Goal: Task Accomplishment & Management: Use online tool/utility

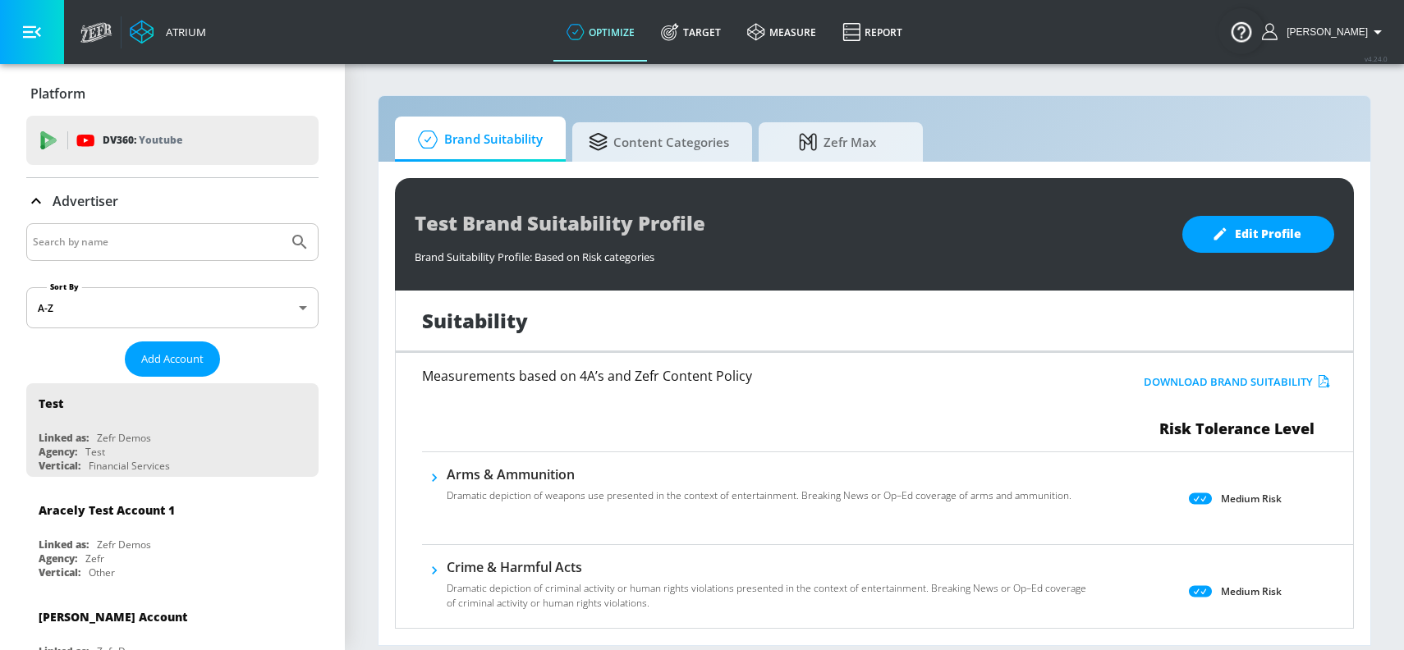
click at [130, 241] on input "Search by name" at bounding box center [157, 242] width 249 height 21
paste input "LVMH"
type input "LVMH"
click at [282, 224] on button "Submit Search" at bounding box center [300, 242] width 36 height 36
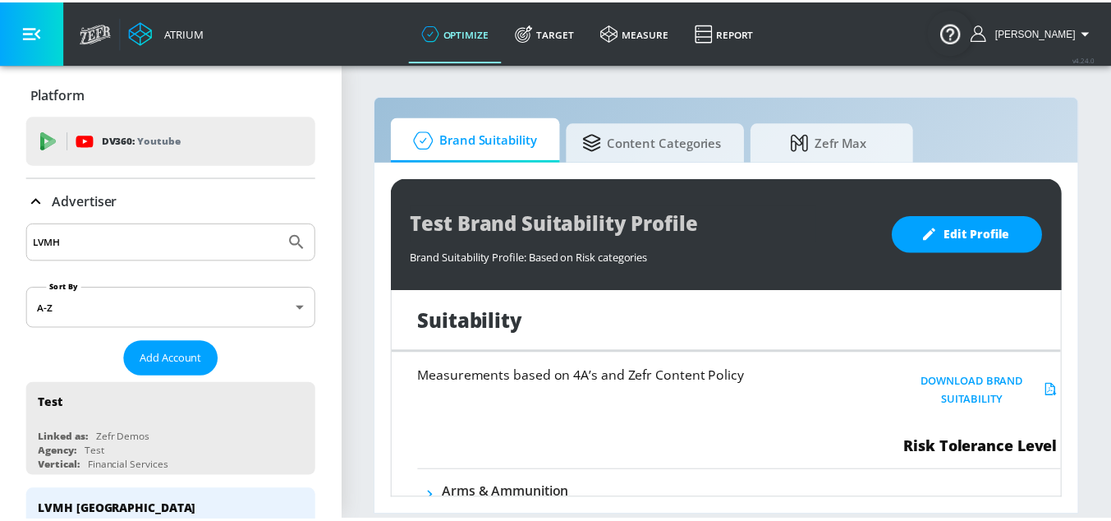
scroll to position [318, 0]
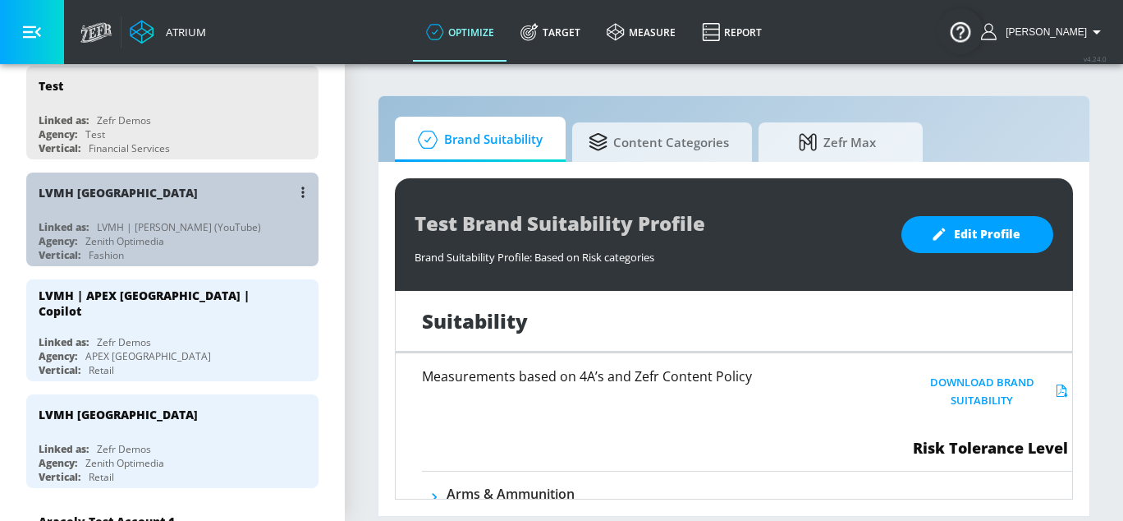
click at [188, 194] on div "LVMH [GEOGRAPHIC_DATA]" at bounding box center [177, 191] width 276 height 39
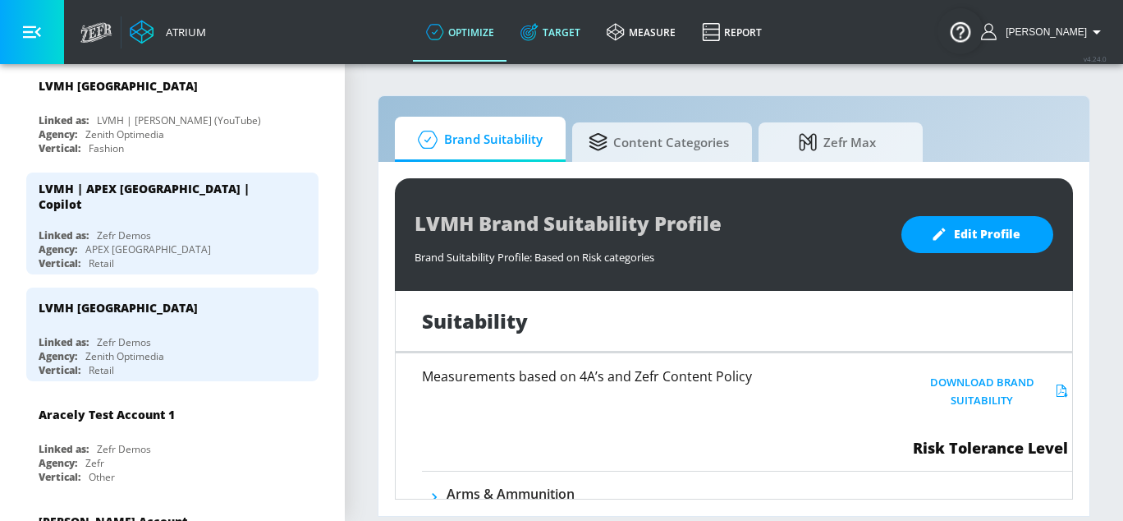
click at [594, 44] on link "Target" at bounding box center [550, 31] width 86 height 59
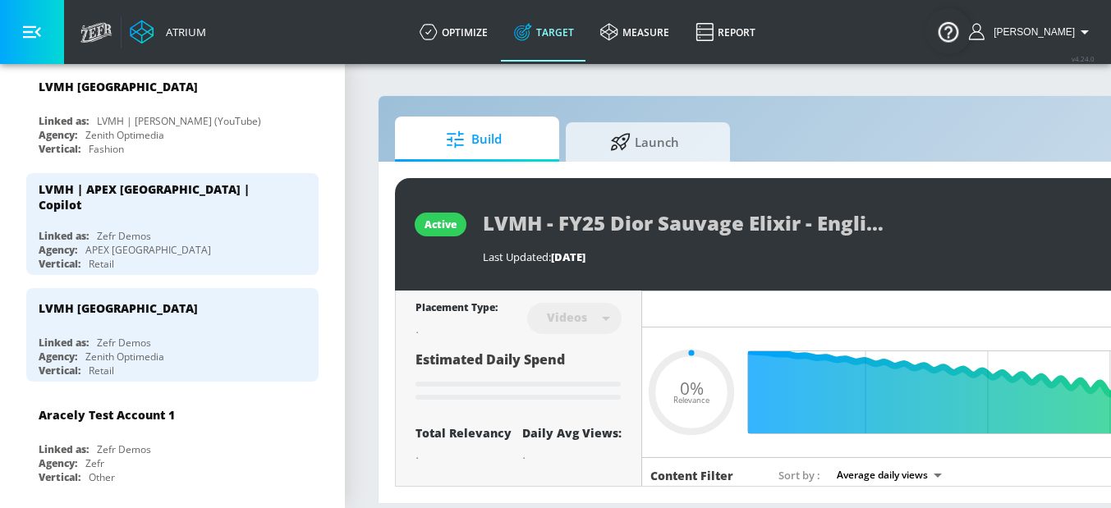
type input "0.05"
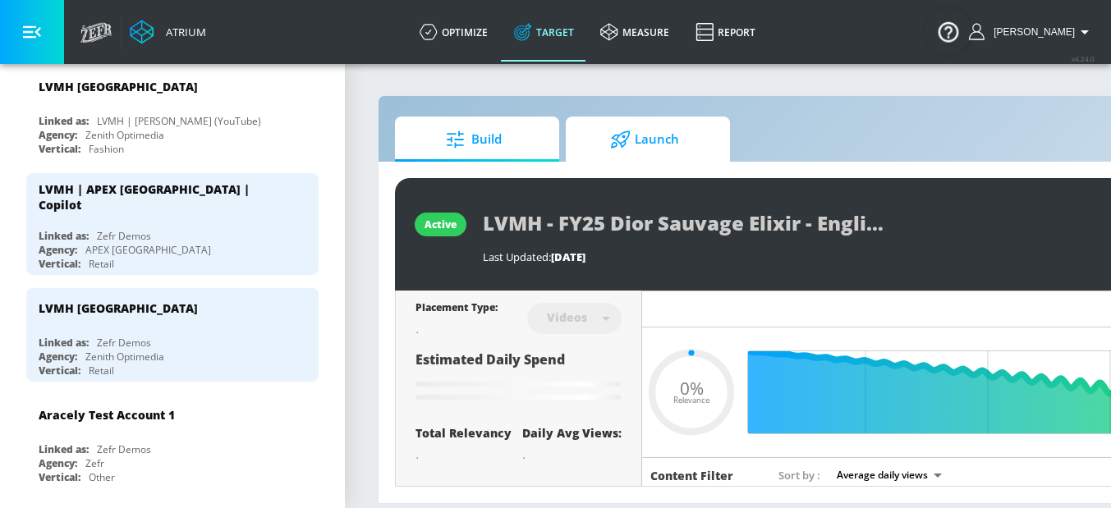
click at [667, 129] on span "Launch" at bounding box center [644, 139] width 125 height 39
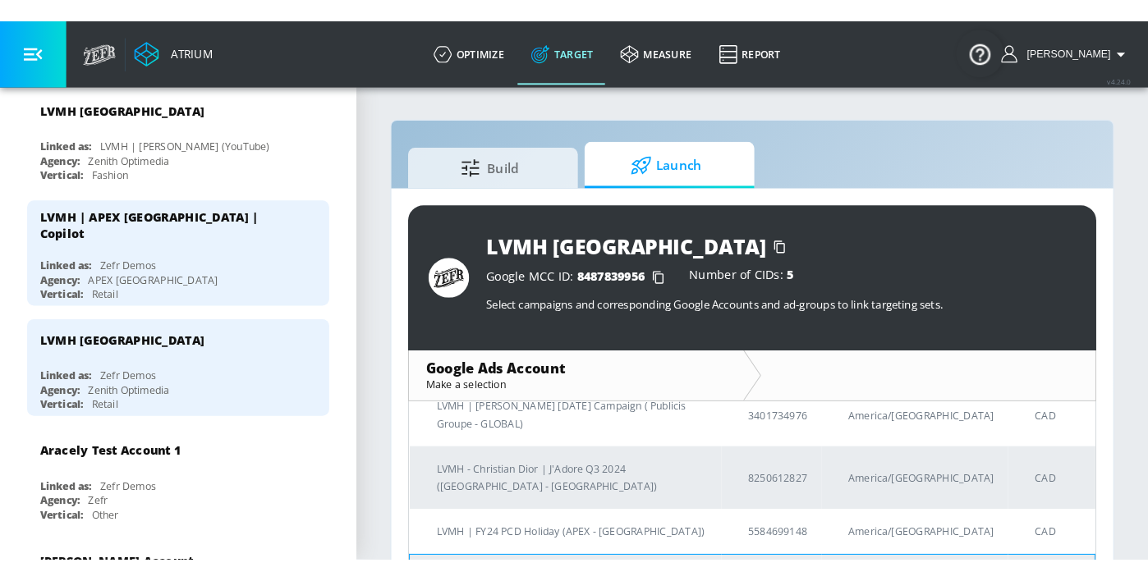
scroll to position [175, 0]
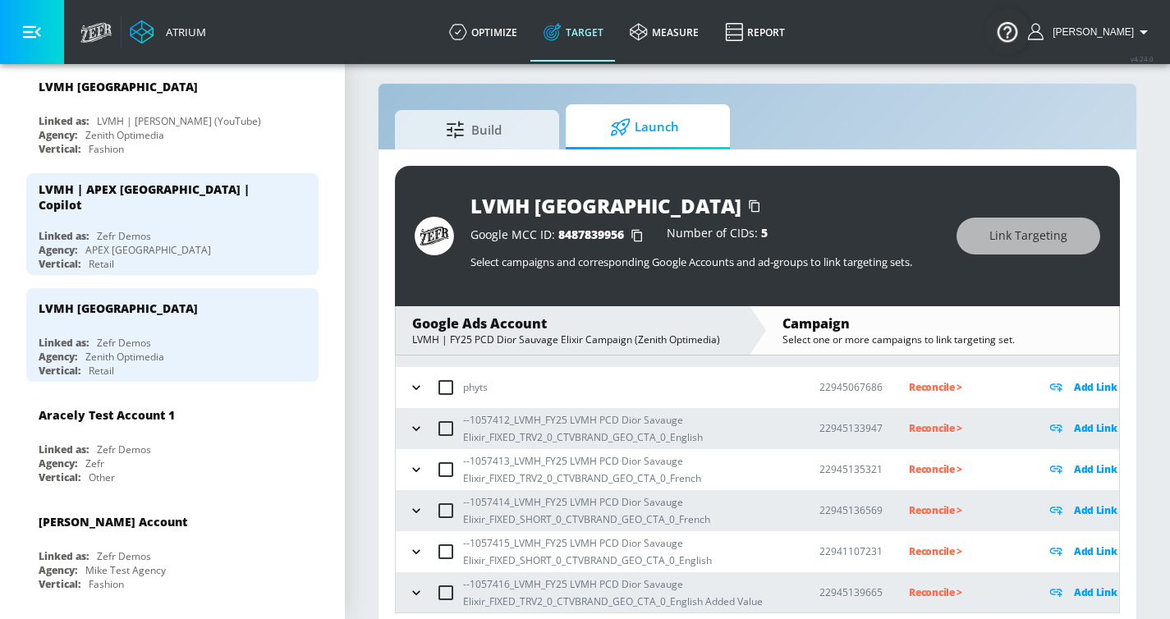
scroll to position [24, 0]
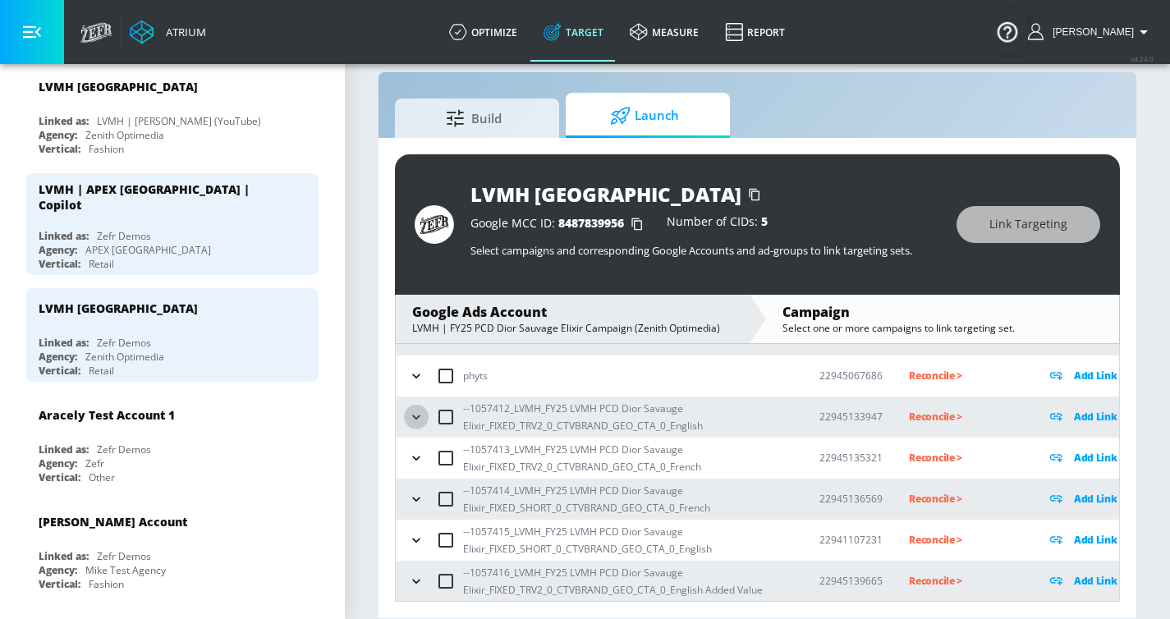
click at [411, 411] on icon "button" at bounding box center [416, 417] width 16 height 16
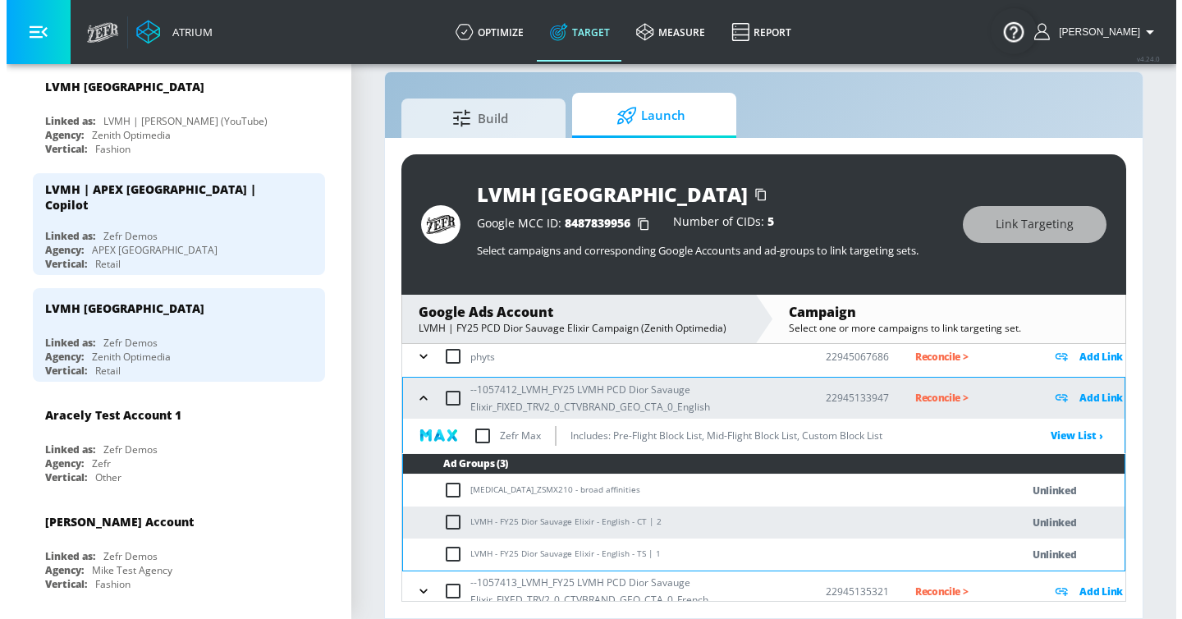
scroll to position [153, 0]
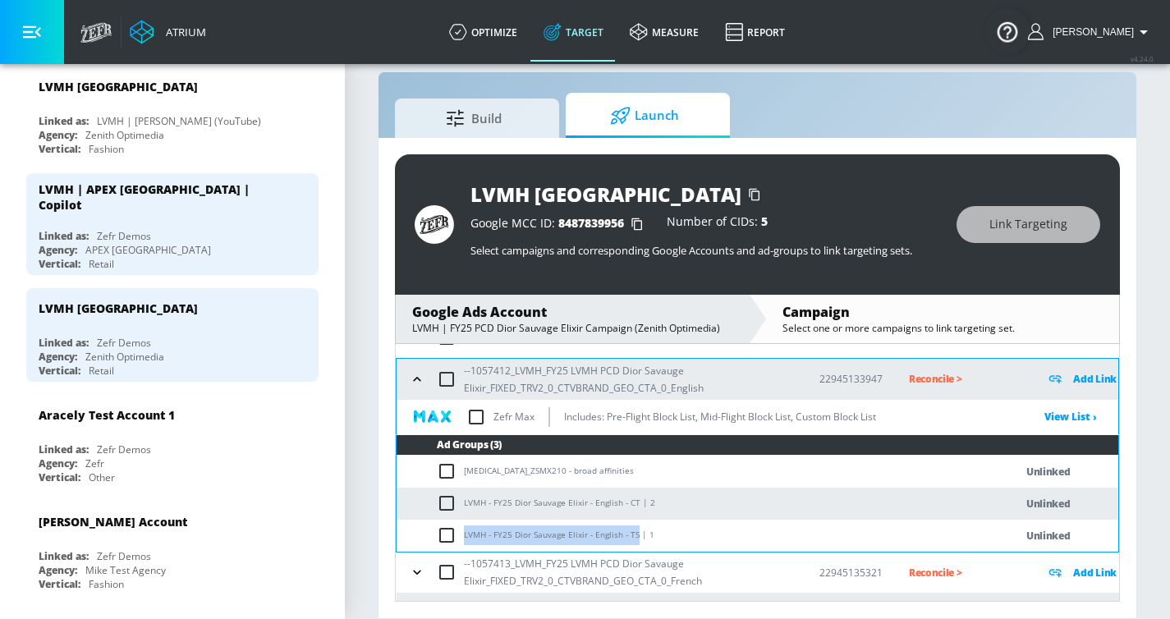
drag, startPoint x: 633, startPoint y: 536, endPoint x: 464, endPoint y: 539, distance: 169.2
click at [464, 472] on td "LVMH - FY25 Dior Sauvage Elixir - English - TS | 1" at bounding box center [689, 536] width 585 height 32
copy td "LVMH - FY25 Dior Sauvage Elixir - English - TS"
click at [443, 472] on input "checkbox" at bounding box center [450, 536] width 27 height 20
checkbox input "true"
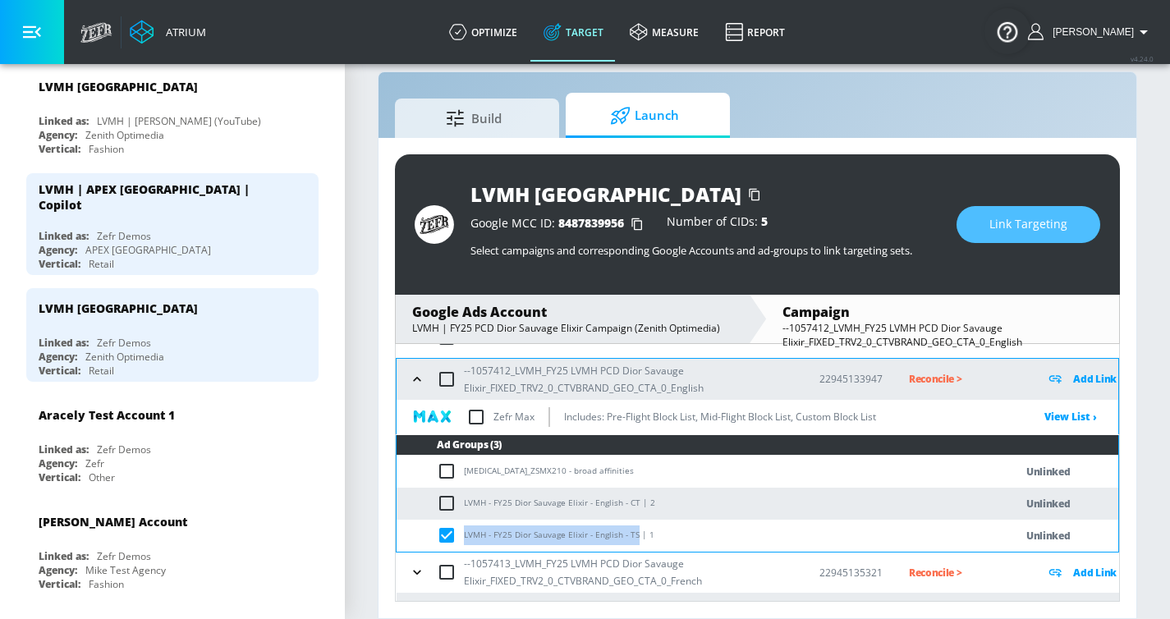
click at [991, 218] on button "Link Targeting" at bounding box center [1029, 224] width 144 height 37
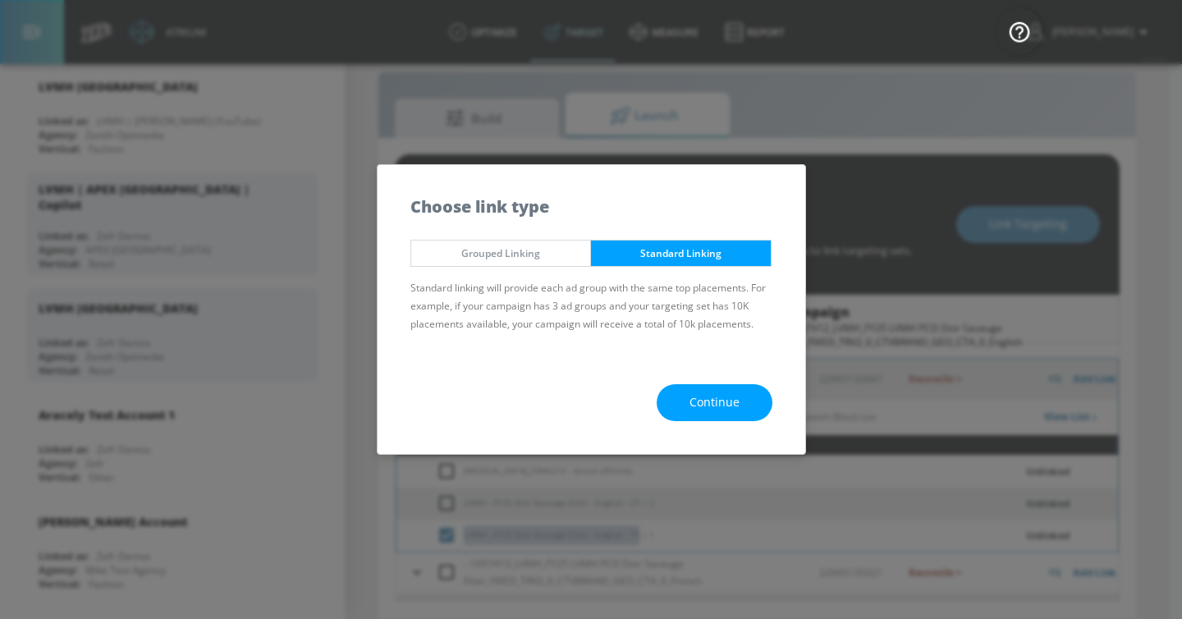
click at [696, 397] on span "Continue" at bounding box center [715, 402] width 50 height 21
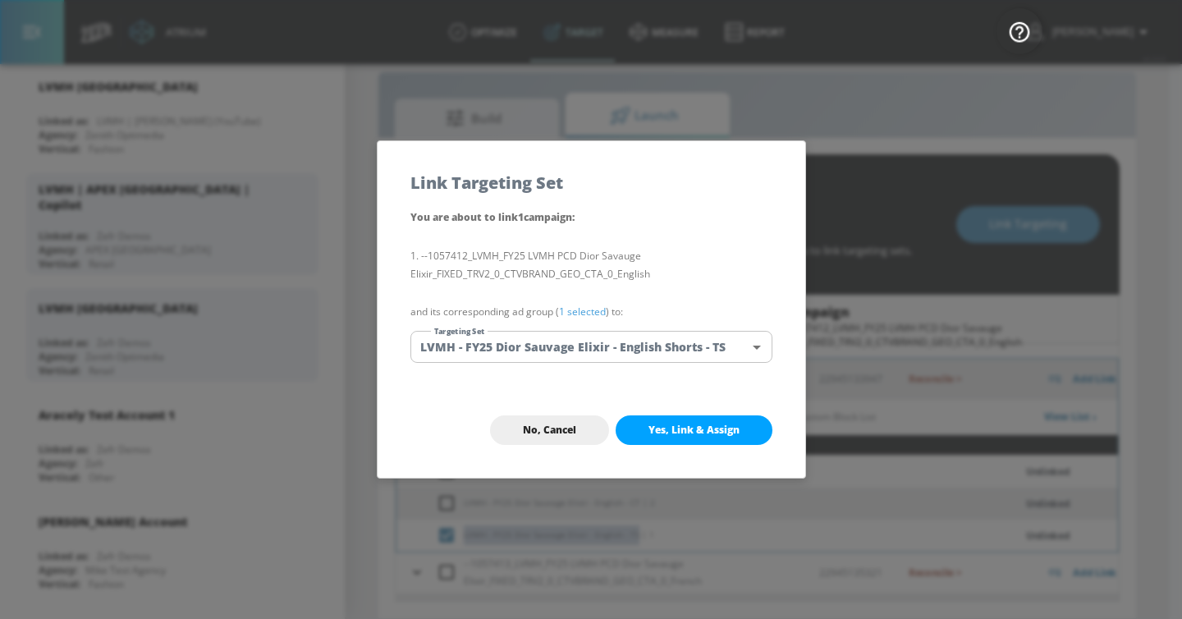
click at [552, 347] on body "Atrium optimize Target measure Report optimize Target measure Report v 4.24.0 […" at bounding box center [591, 297] width 1182 height 643
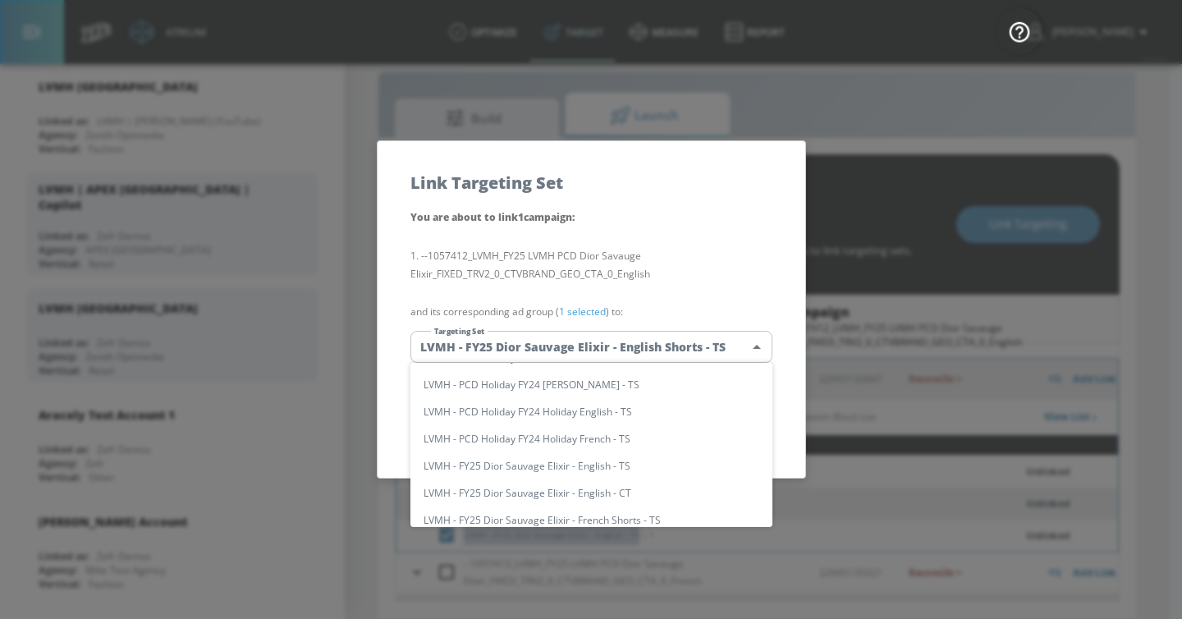
scroll to position [0, 0]
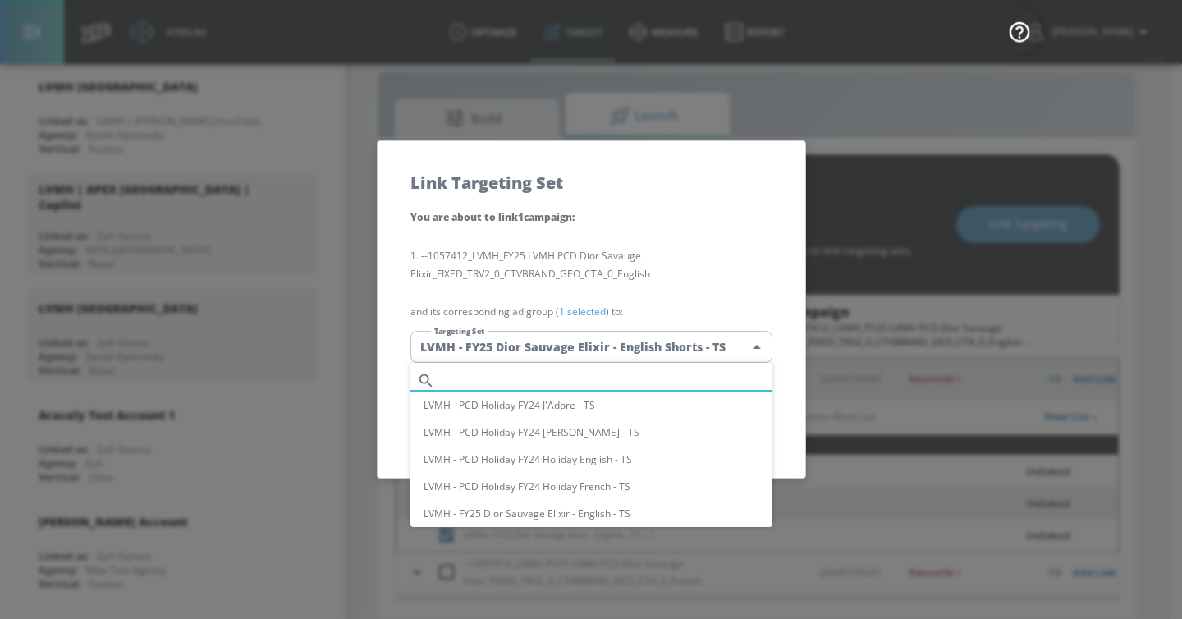
click at [526, 370] on input "text" at bounding box center [607, 381] width 331 height 22
paste input "LVMH - FY25 Dior Sauvage Elixir - English - TS"
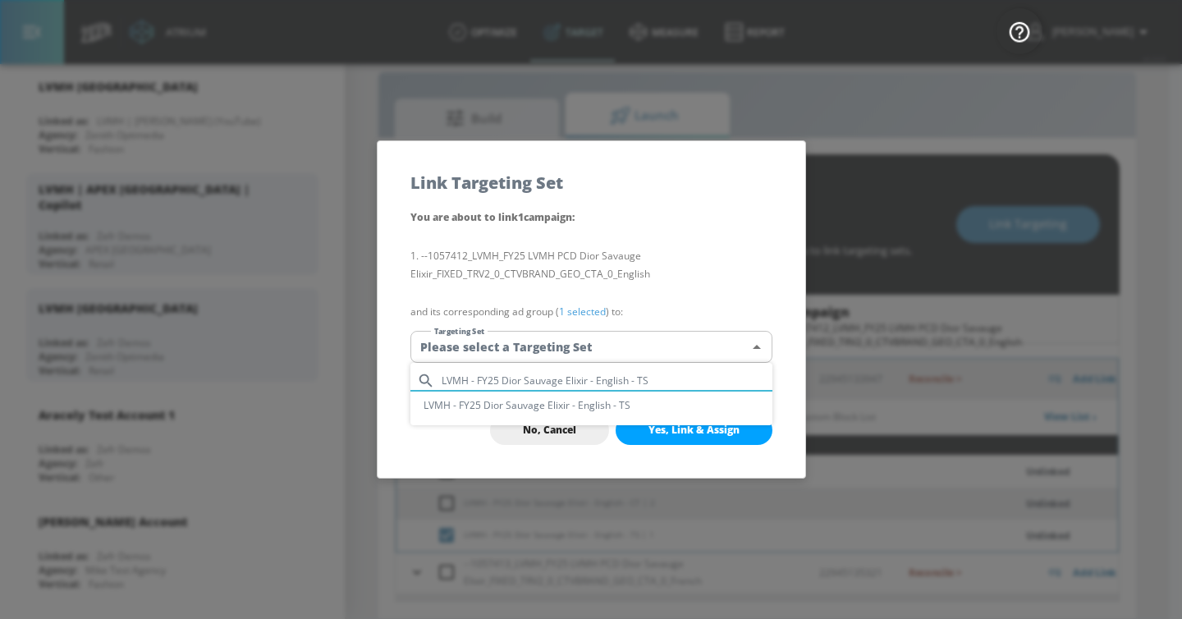
type input "LVMH - FY25 Dior Sauvage Elixir - English - TS"
click at [535, 409] on li "LVMH - FY25 Dior Sauvage Elixir - English - TS" at bounding box center [592, 405] width 362 height 27
type input "da074ec6-e86b-4d00-84eb-13afc74410e7"
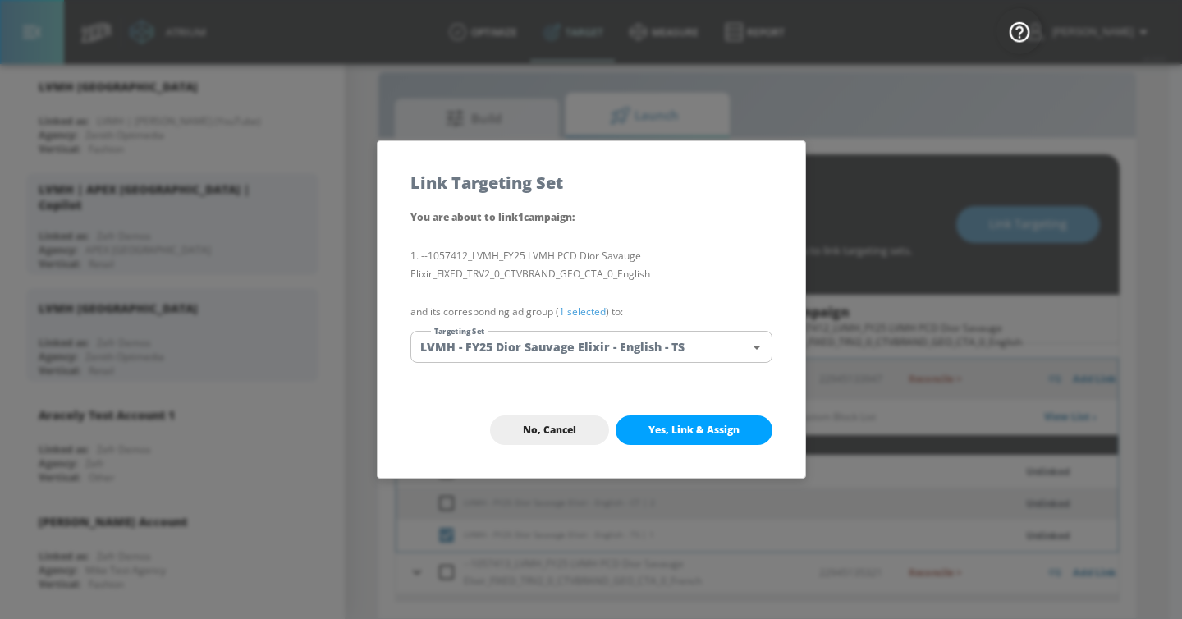
click at [715, 427] on span "Yes, Link & Assign" at bounding box center [694, 430] width 91 height 13
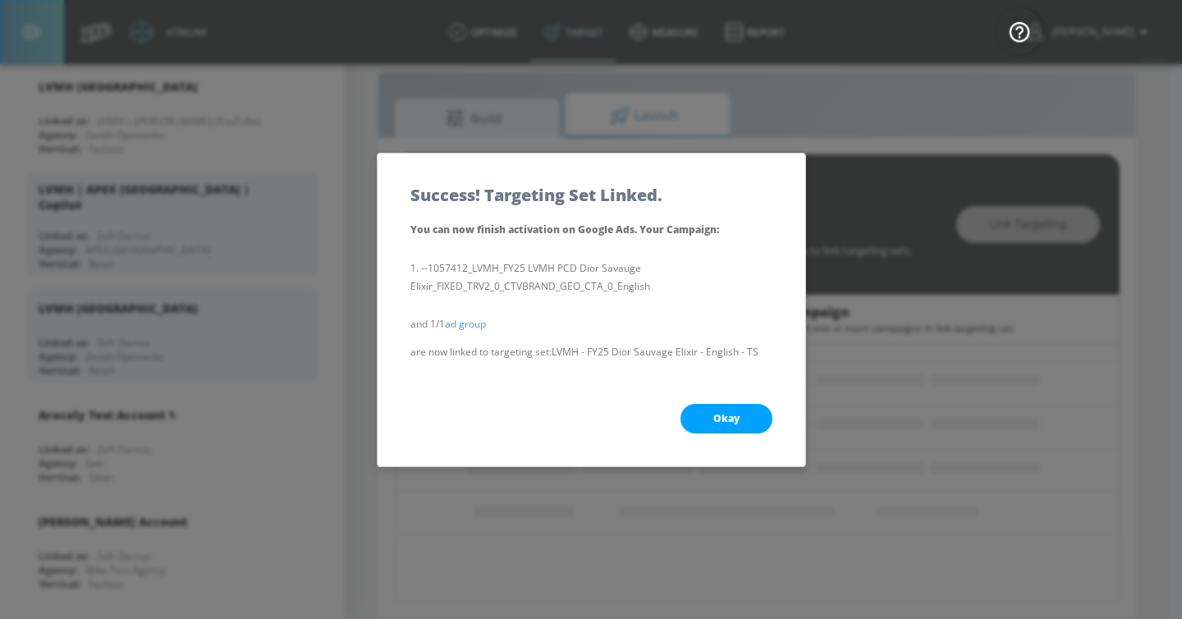
scroll to position [138, 0]
click at [721, 424] on span "Okay" at bounding box center [727, 418] width 26 height 13
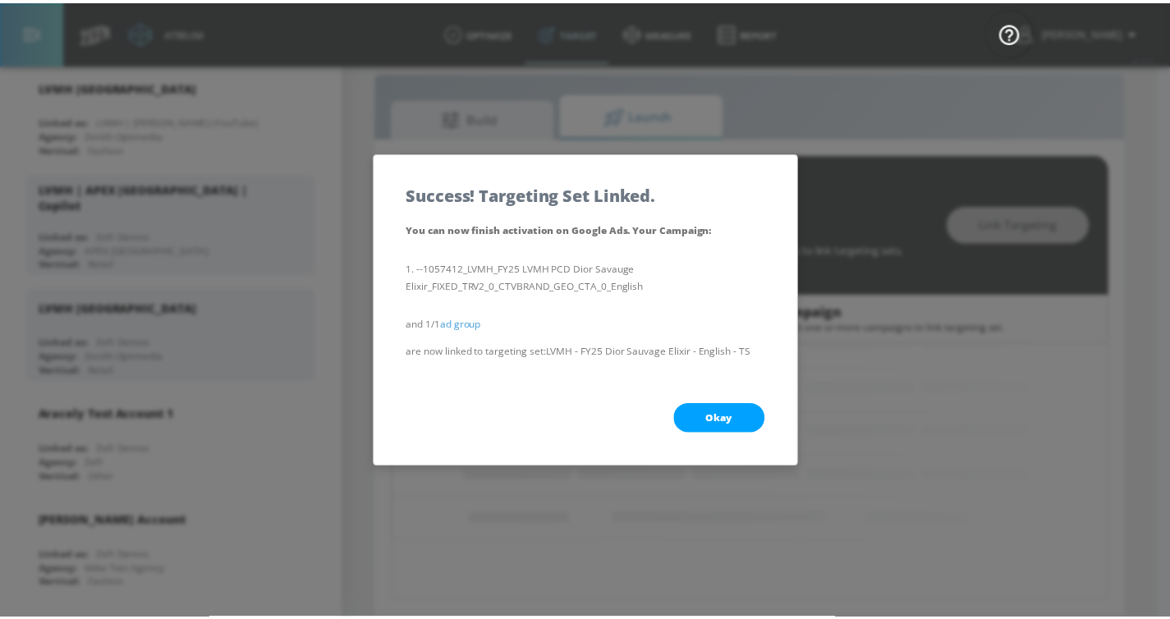
scroll to position [115, 0]
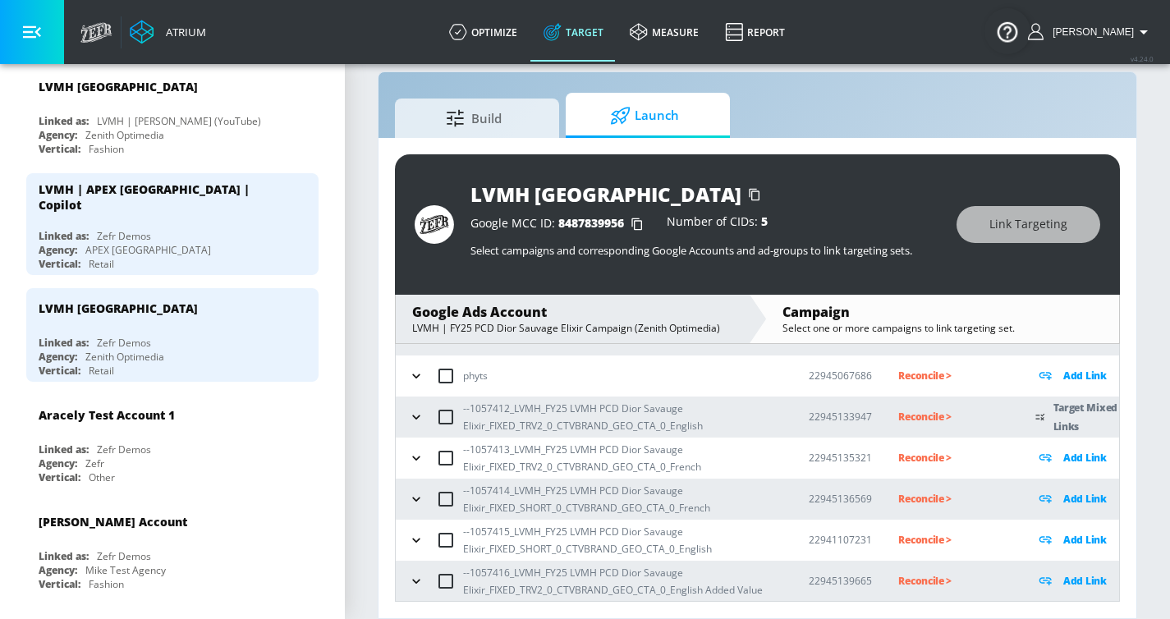
click at [412, 421] on icon "button" at bounding box center [416, 417] width 16 height 16
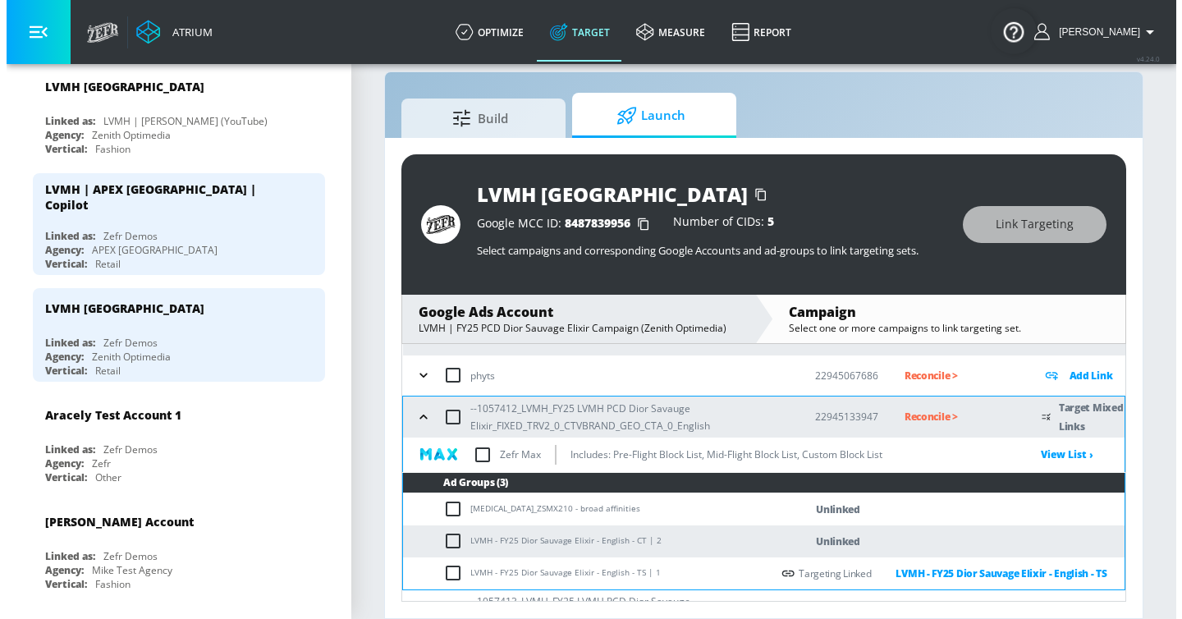
scroll to position [145, 0]
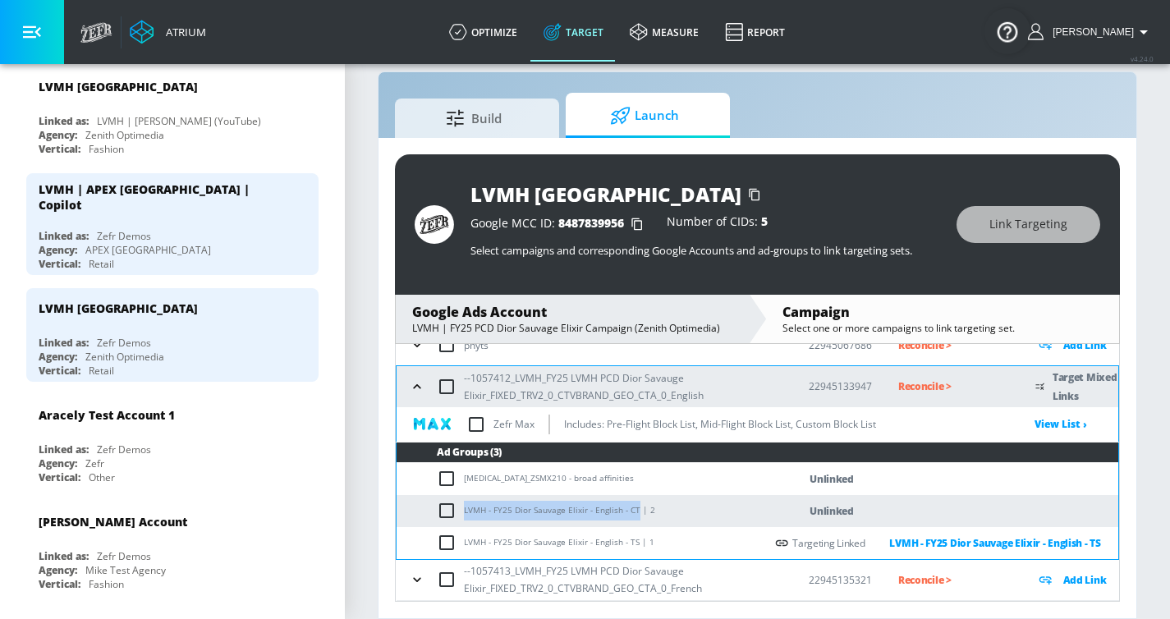
drag, startPoint x: 465, startPoint y: 510, endPoint x: 633, endPoint y: 512, distance: 168.3
click at [633, 472] on td "LVMH - FY25 Dior Sauvage Elixir - English - CT | 2" at bounding box center [581, 511] width 368 height 32
copy td "LVMH - FY25 Dior Sauvage Elixir - English - CT"
click at [449, 472] on input "checkbox" at bounding box center [450, 511] width 27 height 20
checkbox input "true"
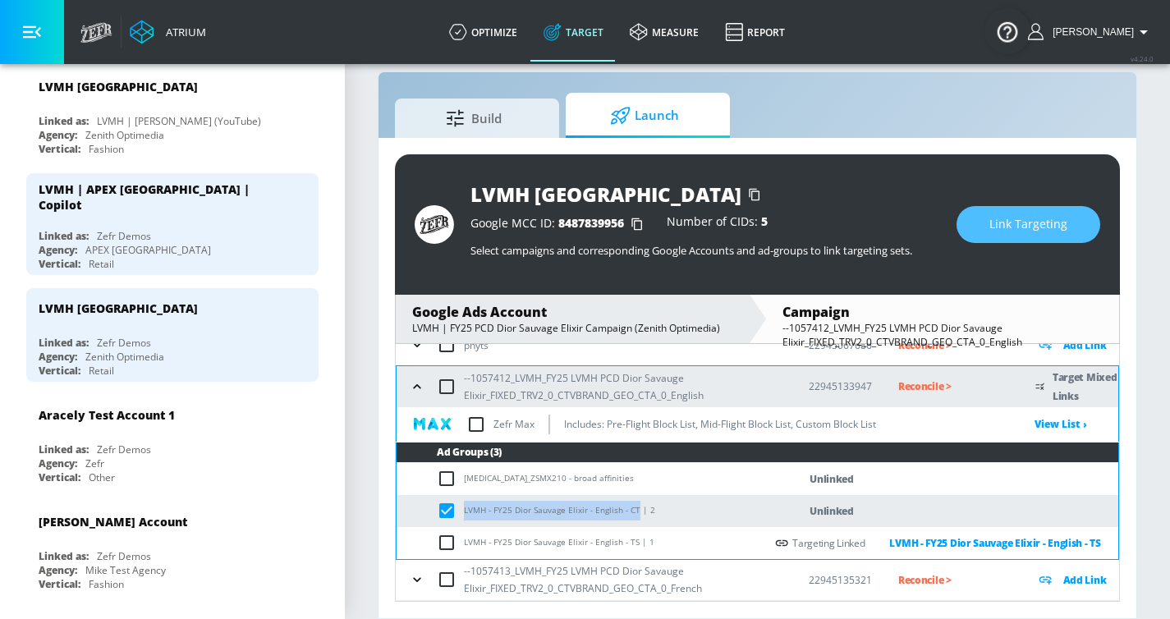
click at [1009, 227] on span "Link Targeting" at bounding box center [1028, 224] width 78 height 21
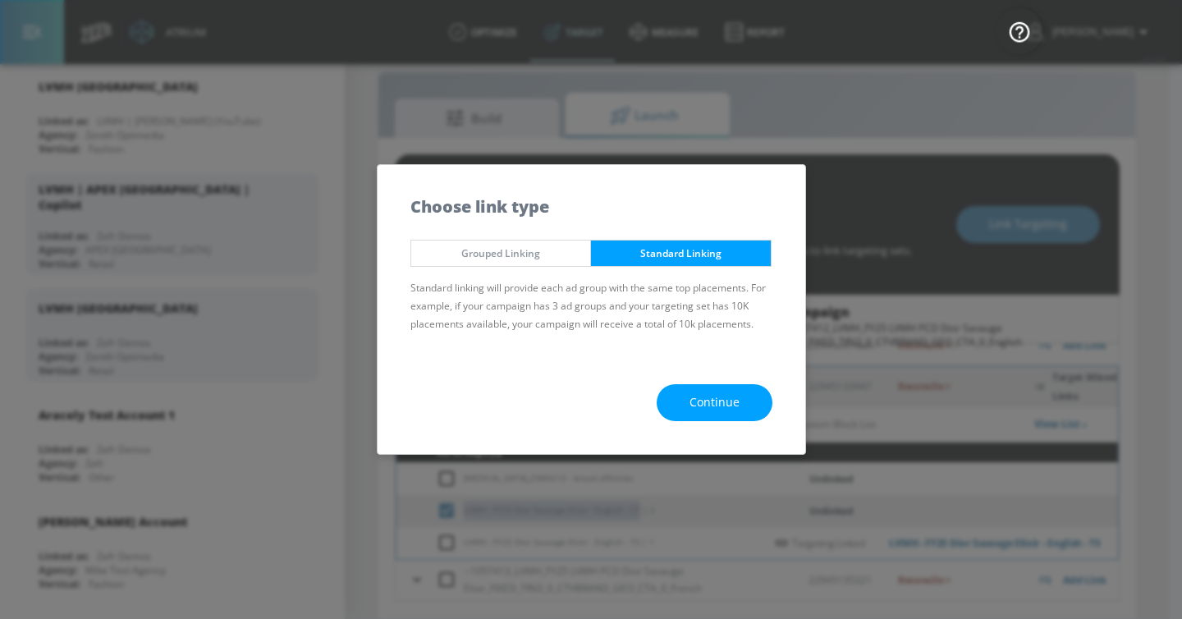
click at [697, 408] on span "Continue" at bounding box center [715, 402] width 50 height 21
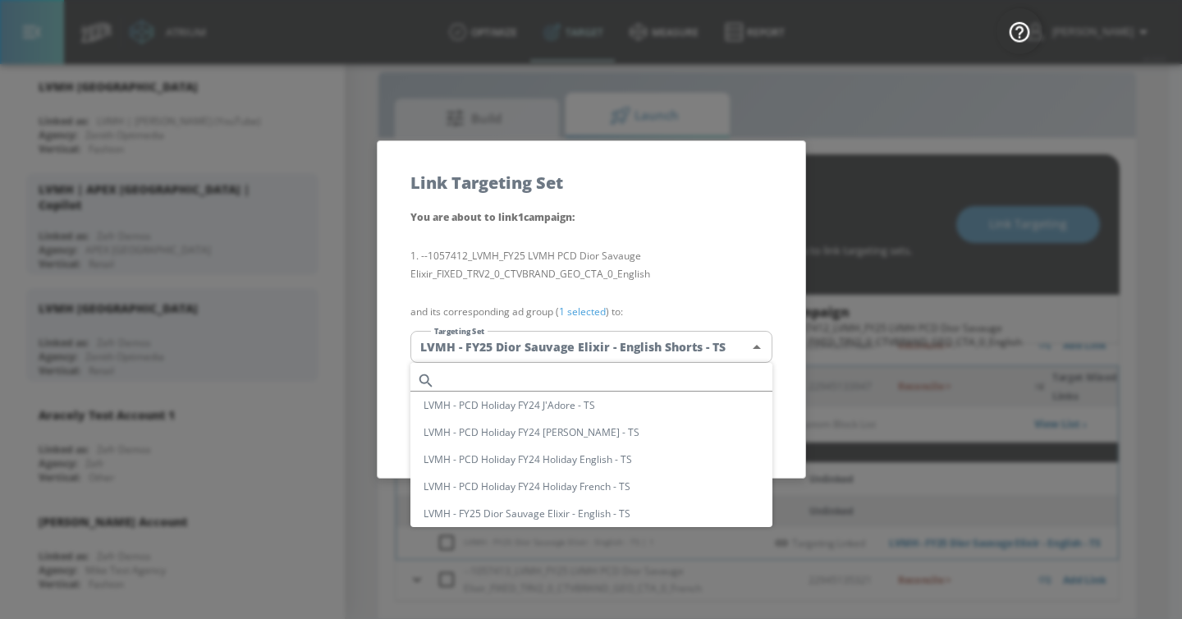
click at [555, 350] on body "Atrium optimize Target measure Report optimize Target measure Report v 4.24.0 […" at bounding box center [591, 297] width 1182 height 643
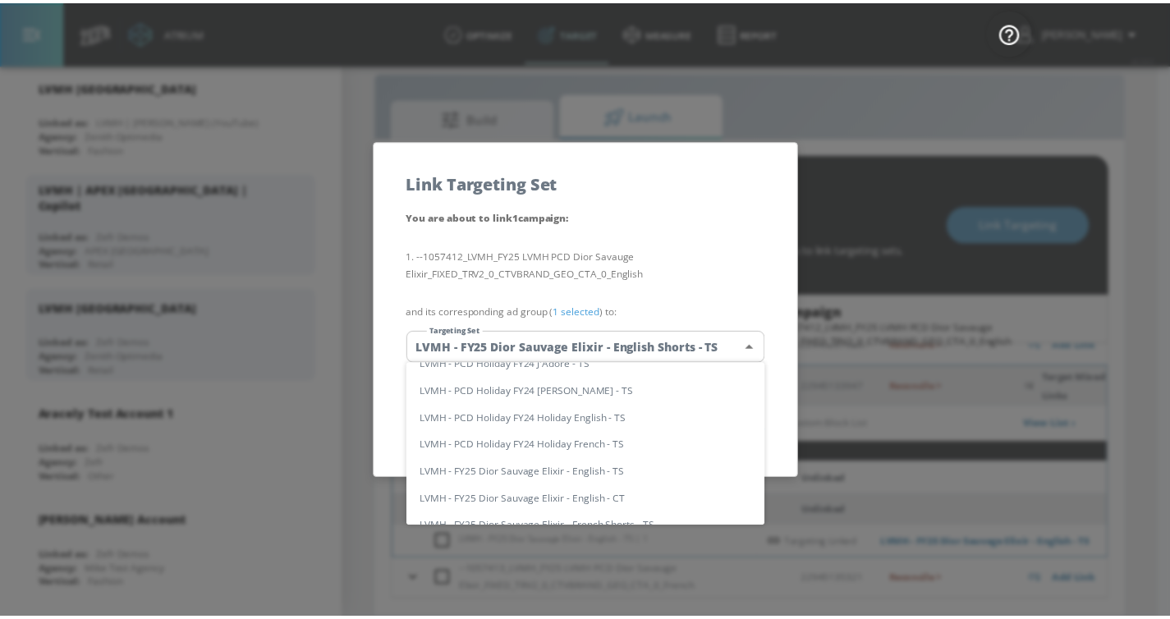
scroll to position [0, 0]
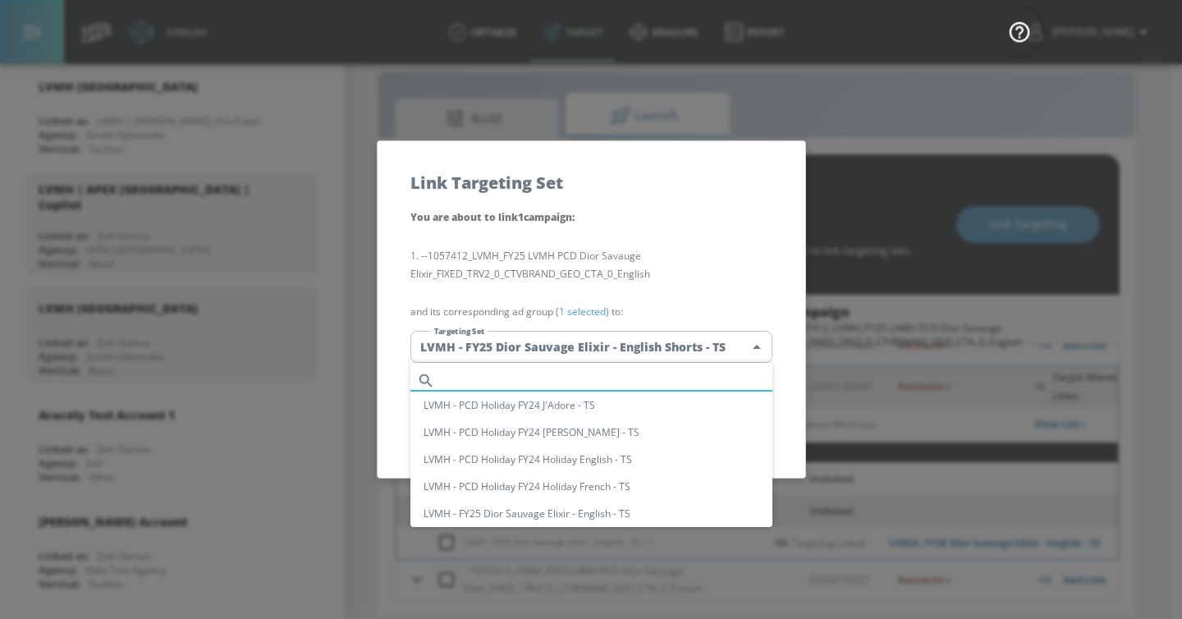
click at [514, 374] on input "text" at bounding box center [607, 381] width 331 height 22
paste input "LVMH - FY25 Dior Sauvage Elixir - English - CT"
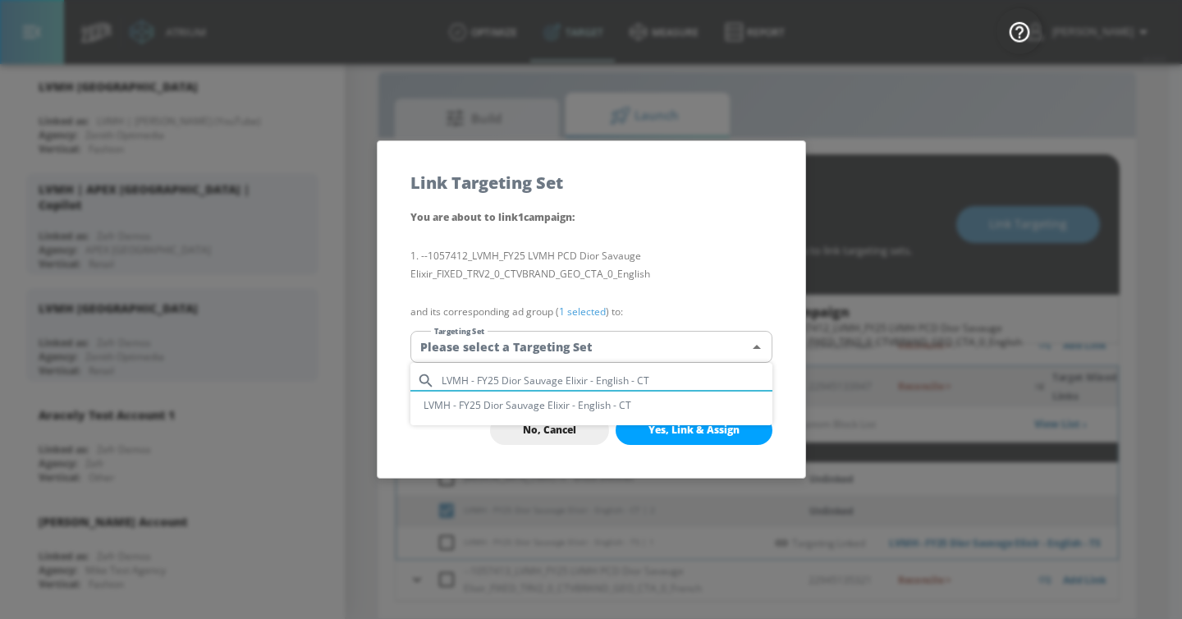
type input "LVMH - FY25 Dior Sauvage Elixir - English - CT"
click at [490, 411] on li "LVMH - FY25 Dior Sauvage Elixir - English - CT" at bounding box center [592, 405] width 362 height 27
type input "5bf9b545-780f-414c-80cd-64b1d22825e3"
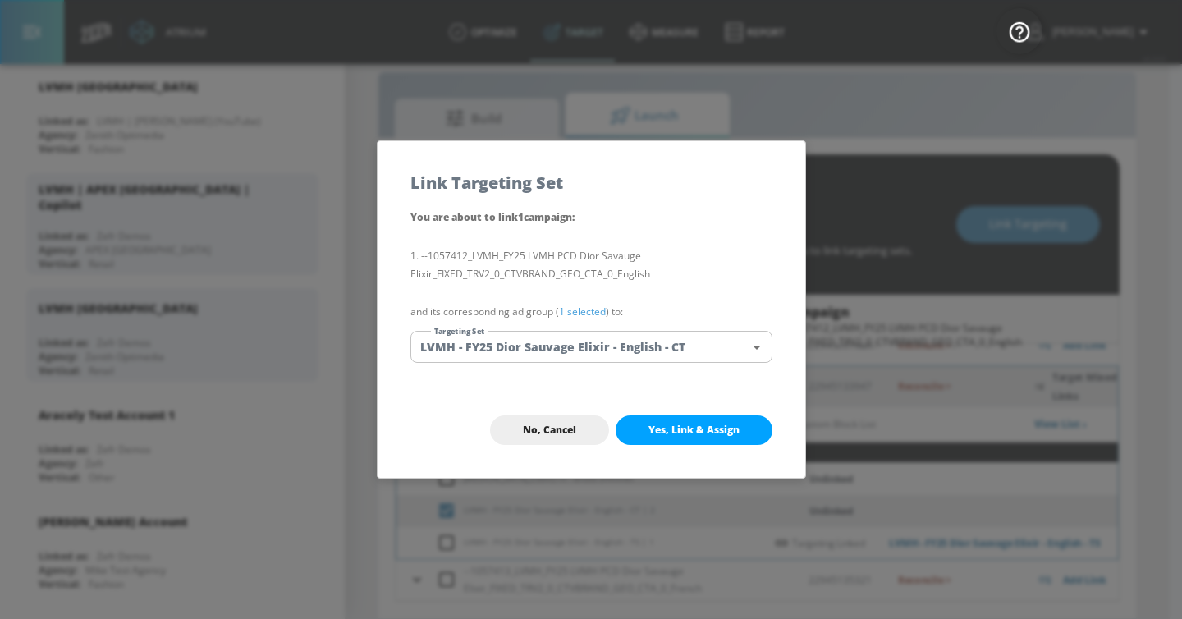
click at [688, 438] on button "Yes, Link & Assign" at bounding box center [694, 430] width 157 height 30
checkbox input "false"
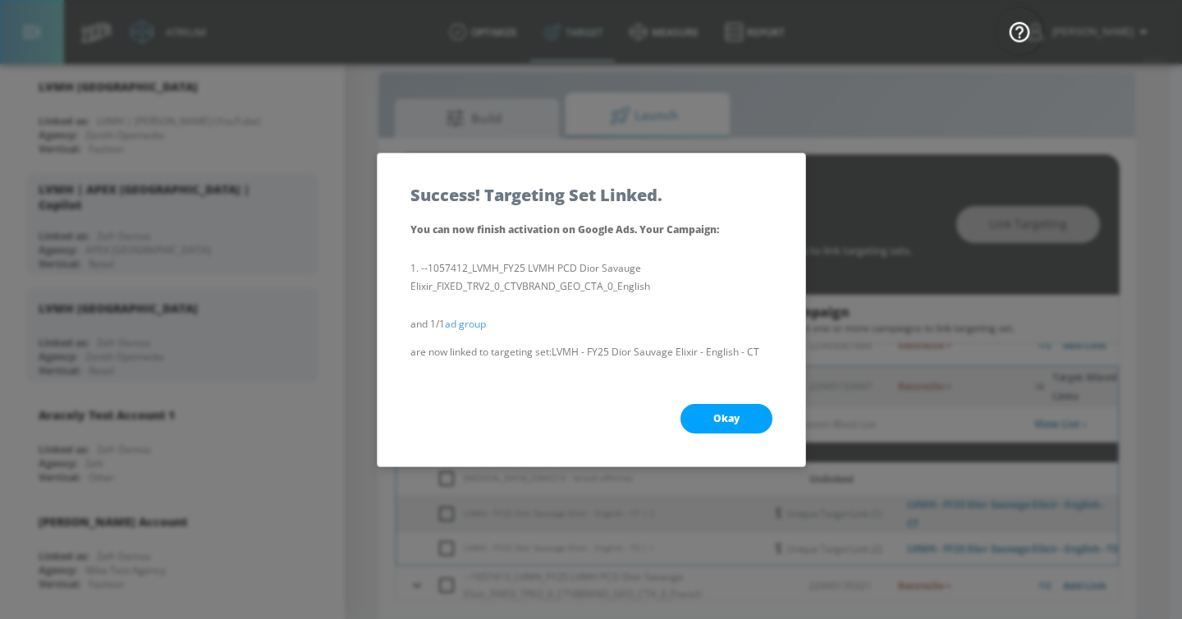
click at [728, 420] on span "Okay" at bounding box center [727, 418] width 26 height 13
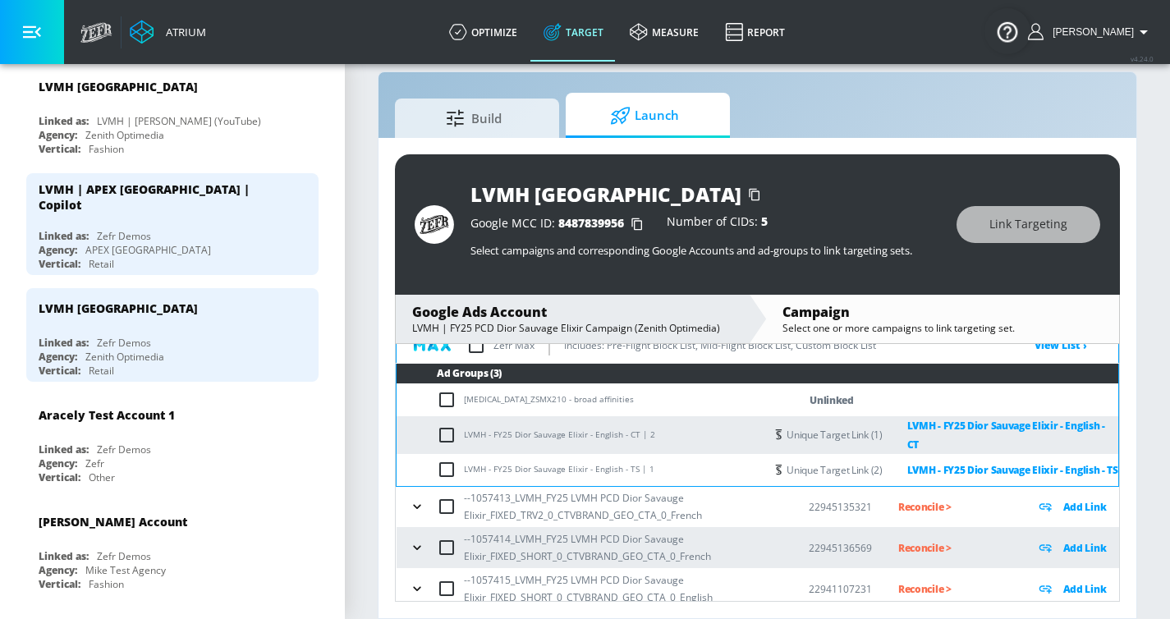
scroll to position [279, 0]
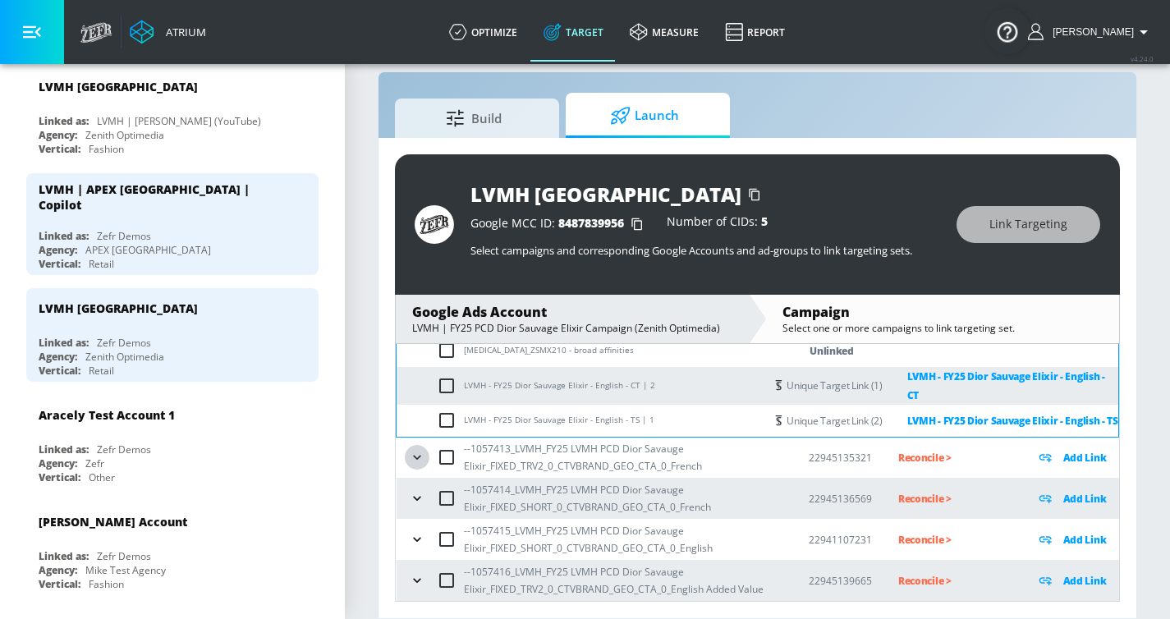
click at [418, 462] on icon "button" at bounding box center [417, 457] width 16 height 16
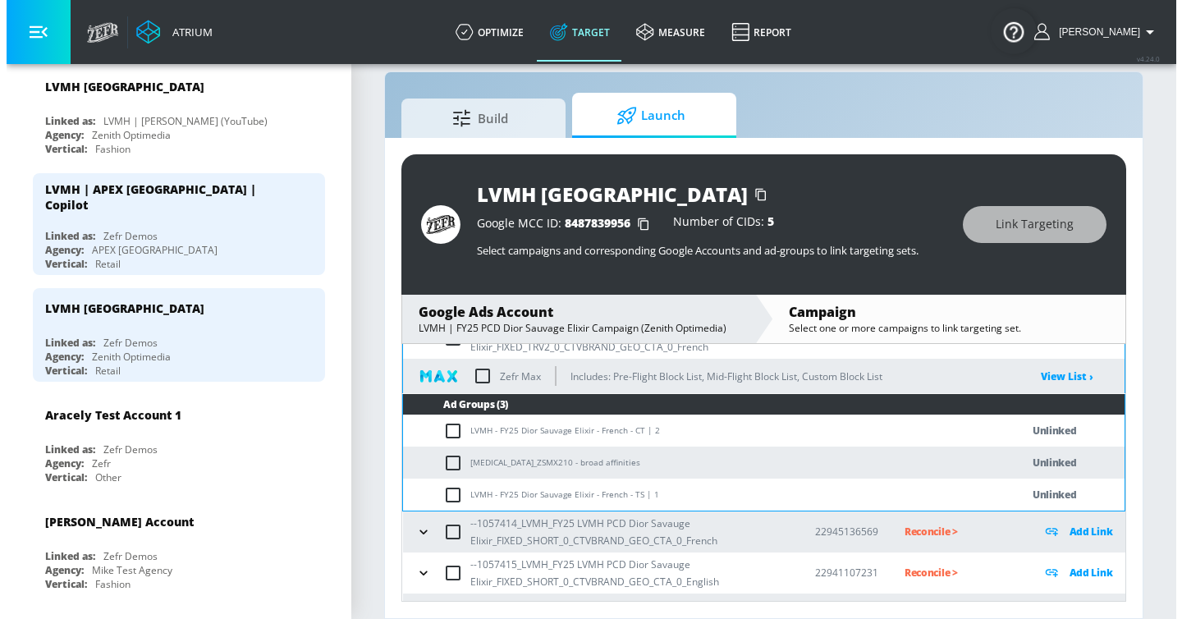
scroll to position [432, 0]
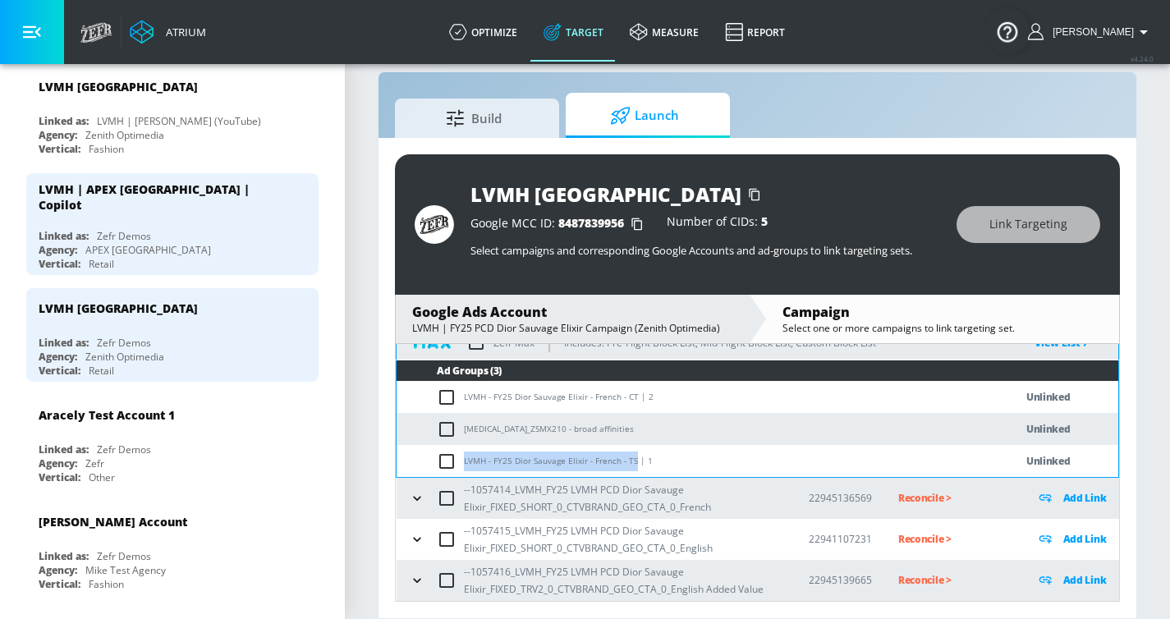
drag, startPoint x: 465, startPoint y: 460, endPoint x: 632, endPoint y: 461, distance: 167.5
click at [632, 461] on td "LVMH - FY25 Dior Sauvage Elixir - French - TS | 1" at bounding box center [689, 461] width 585 height 32
copy td "LVMH - FY25 Dior Sauvage Elixir - French - TS"
click at [453, 459] on input "checkbox" at bounding box center [450, 462] width 27 height 20
checkbox input "true"
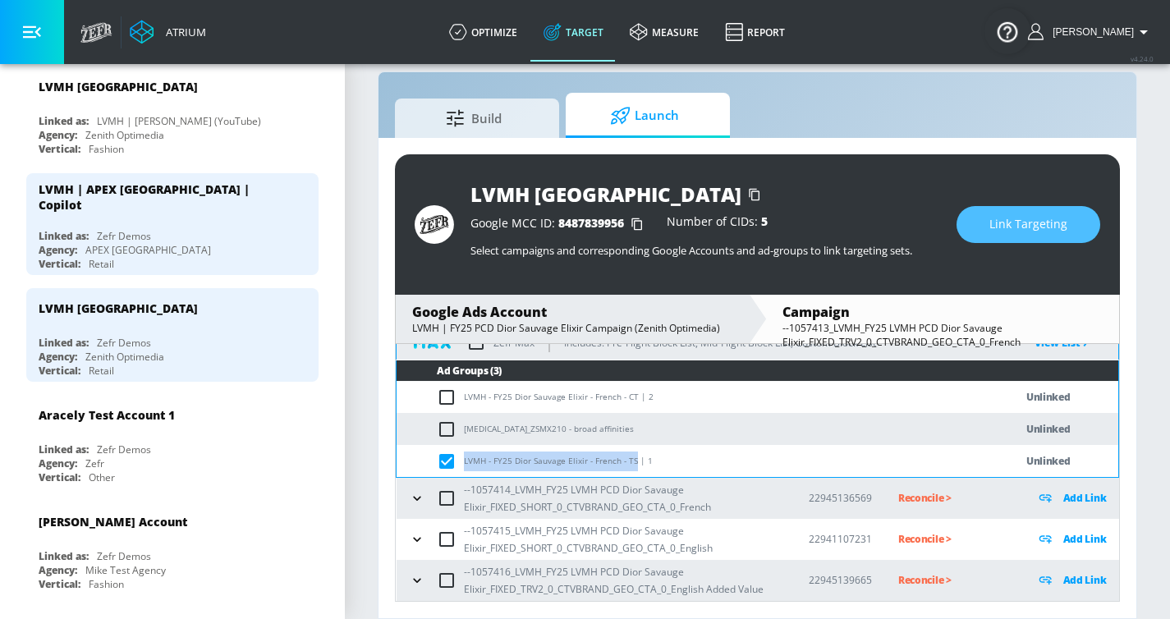
click at [999, 219] on span "Link Targeting" at bounding box center [1028, 224] width 78 height 21
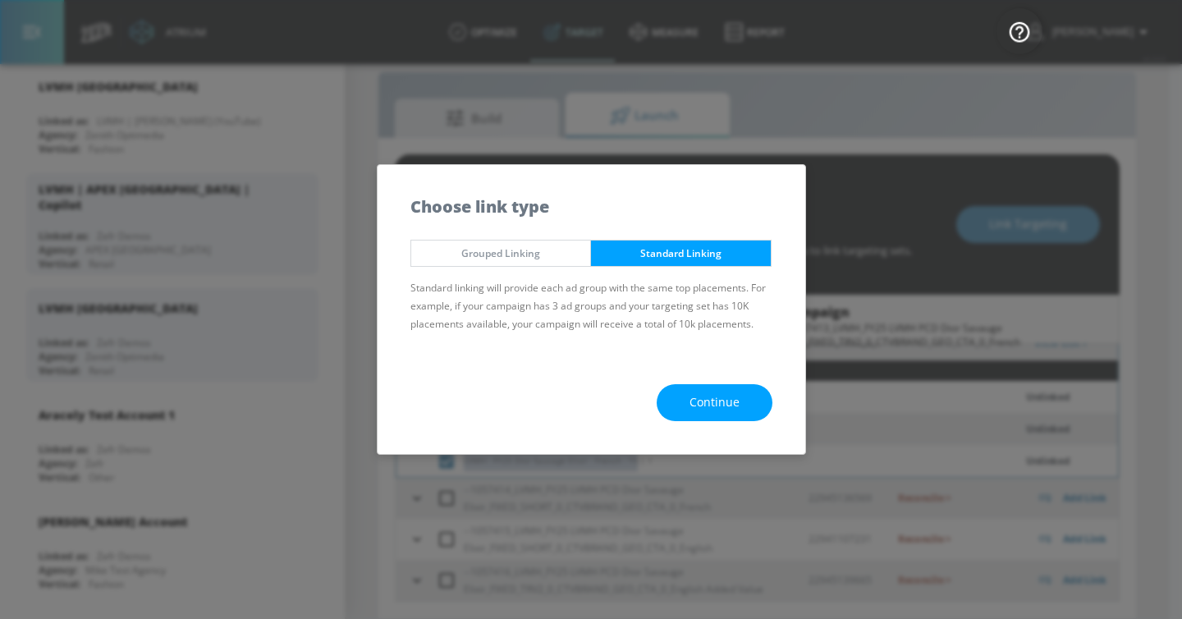
click at [695, 403] on span "Continue" at bounding box center [715, 402] width 50 height 21
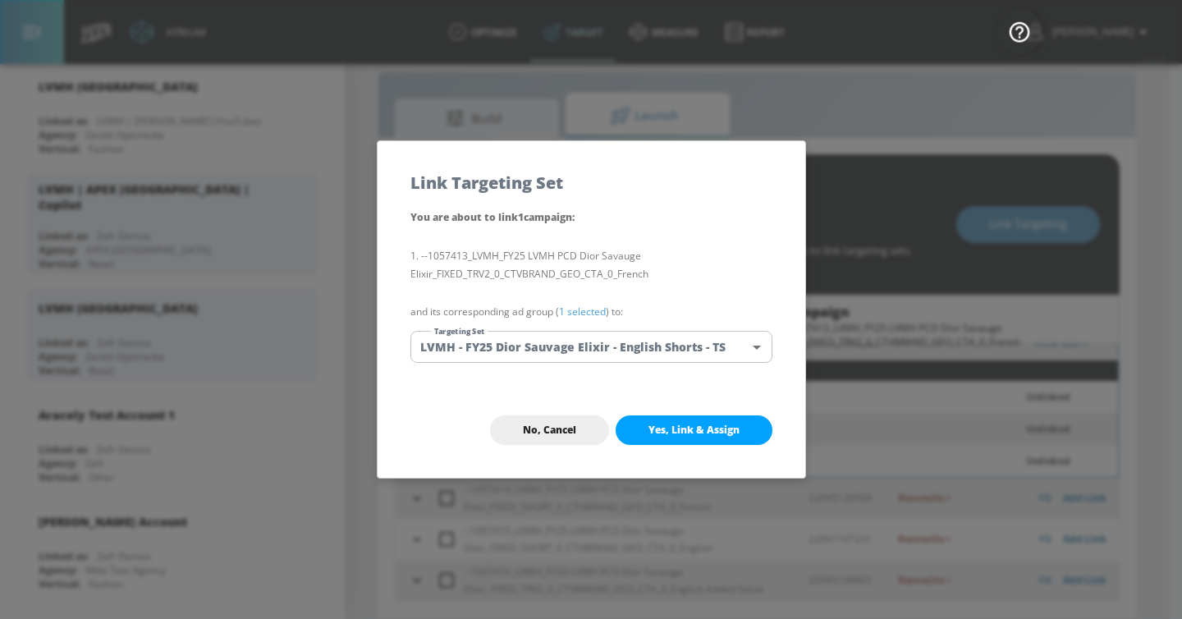
click at [623, 355] on body "Atrium optimize Target measure Report optimize Target measure Report v 4.24.0 […" at bounding box center [591, 297] width 1182 height 643
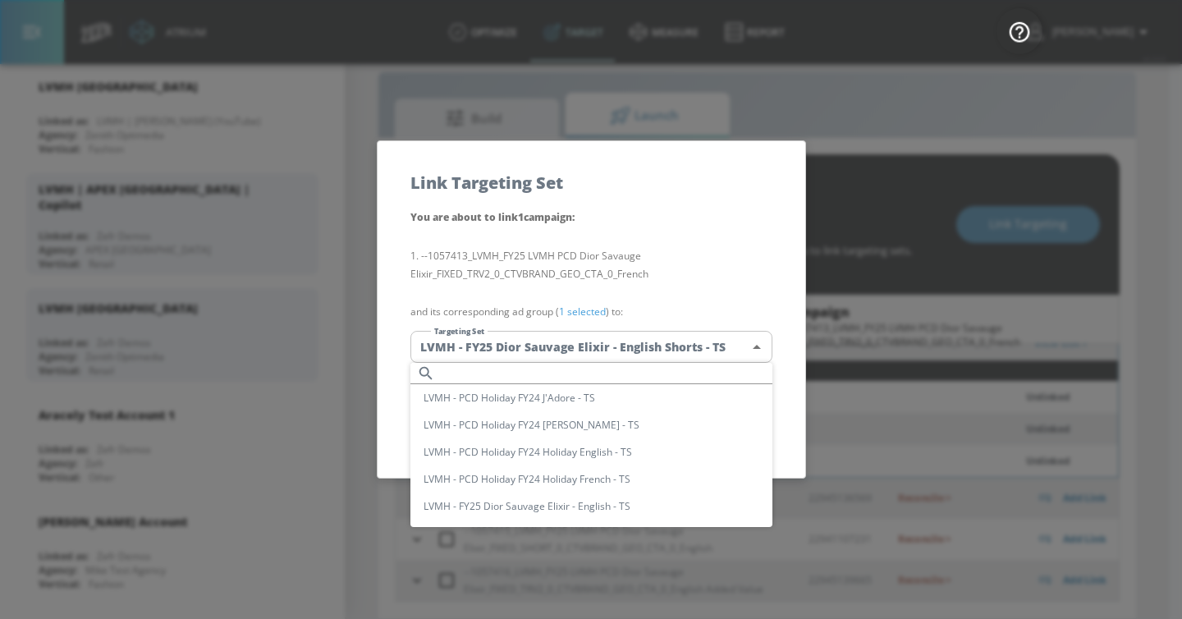
scroll to position [0, 0]
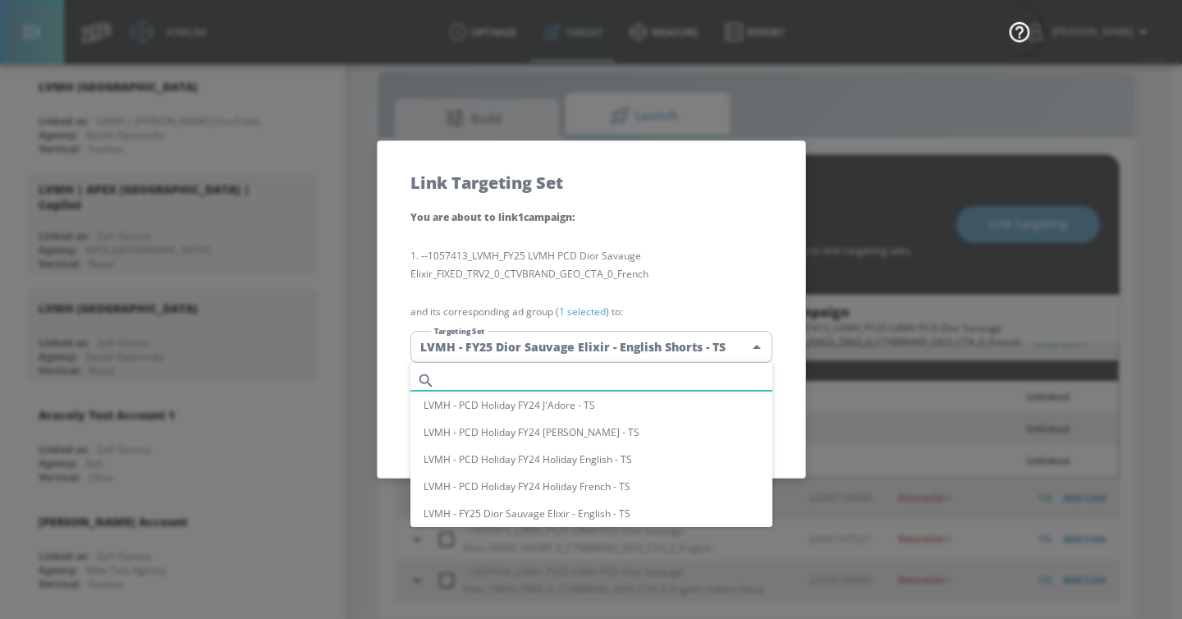
click at [533, 370] on input "text" at bounding box center [607, 381] width 331 height 22
paste input "LVMH - FY25 Dior Sauvage Elixir - French - TS"
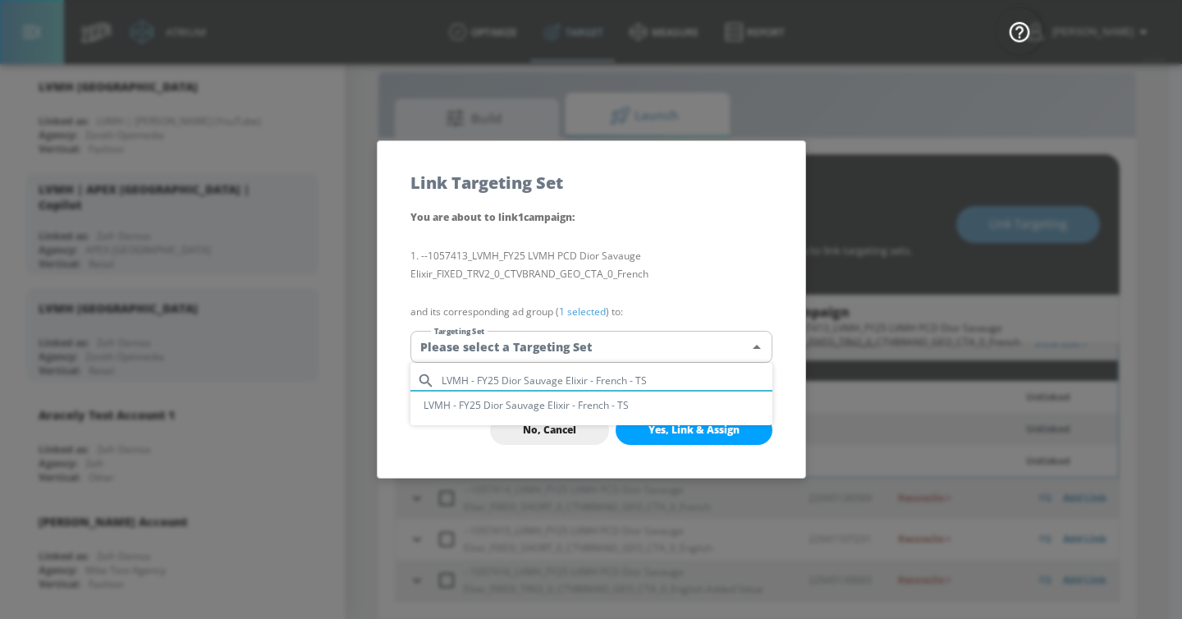
type input "LVMH - FY25 Dior Sauvage Elixir - French - TS"
click at [539, 407] on li "LVMH - FY25 Dior Sauvage Elixir - French - TS" at bounding box center [592, 405] width 362 height 27
type input "5e728b61-05ad-4571-8531-f572ea560e10"
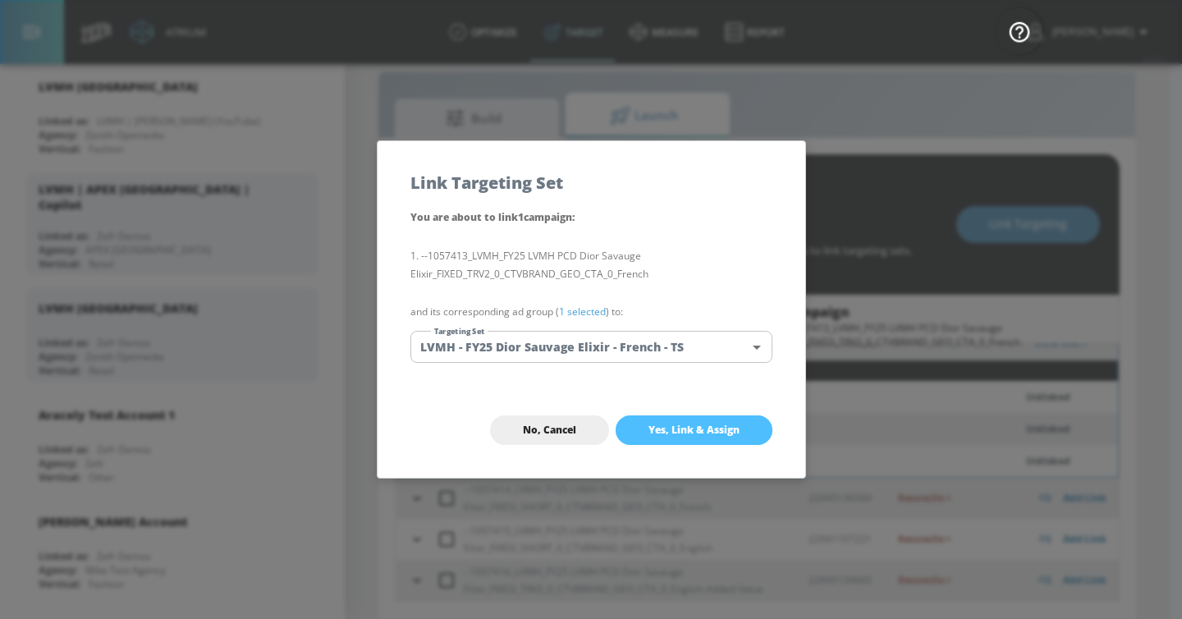
click at [673, 433] on span "Yes, Link & Assign" at bounding box center [694, 430] width 91 height 13
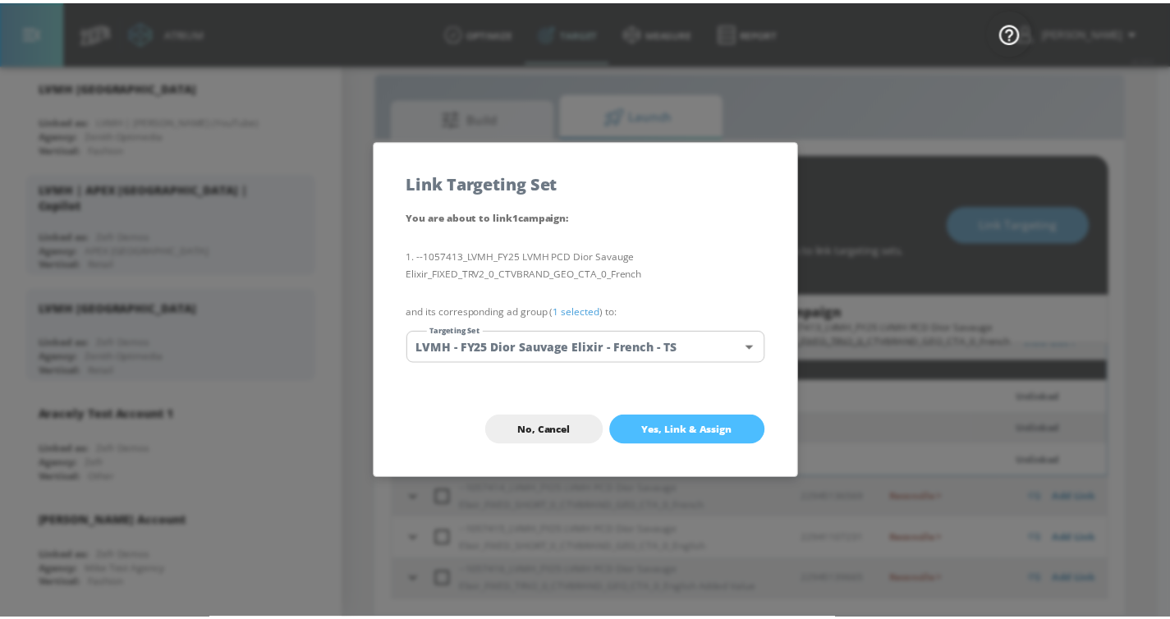
scroll to position [138, 0]
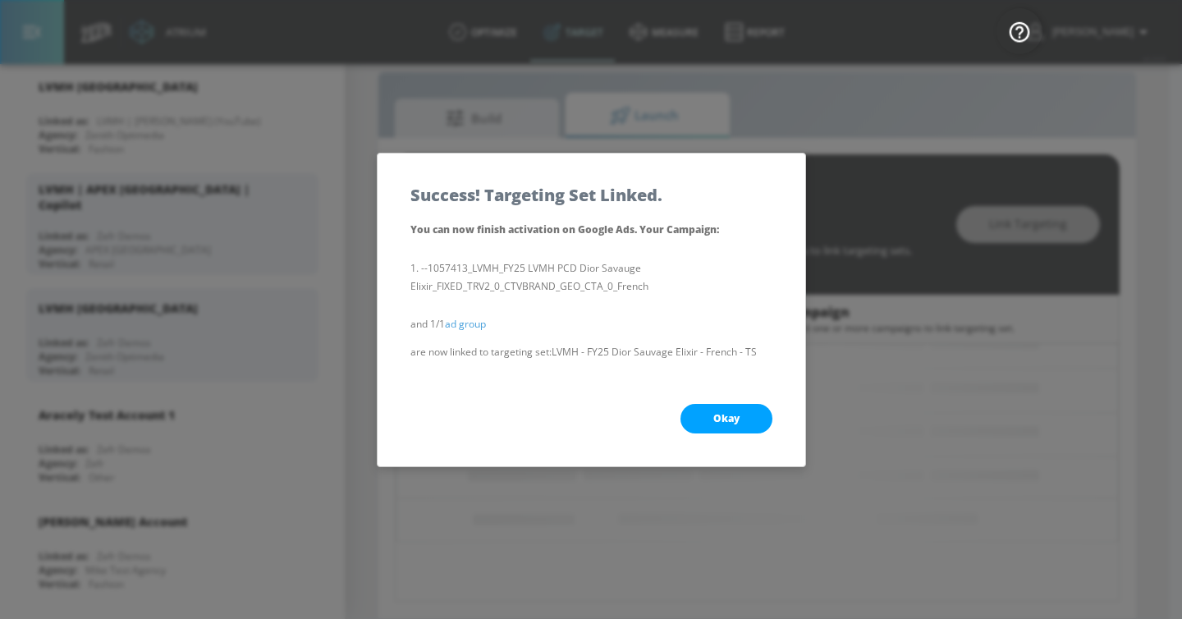
click at [714, 423] on span "Okay" at bounding box center [727, 418] width 26 height 13
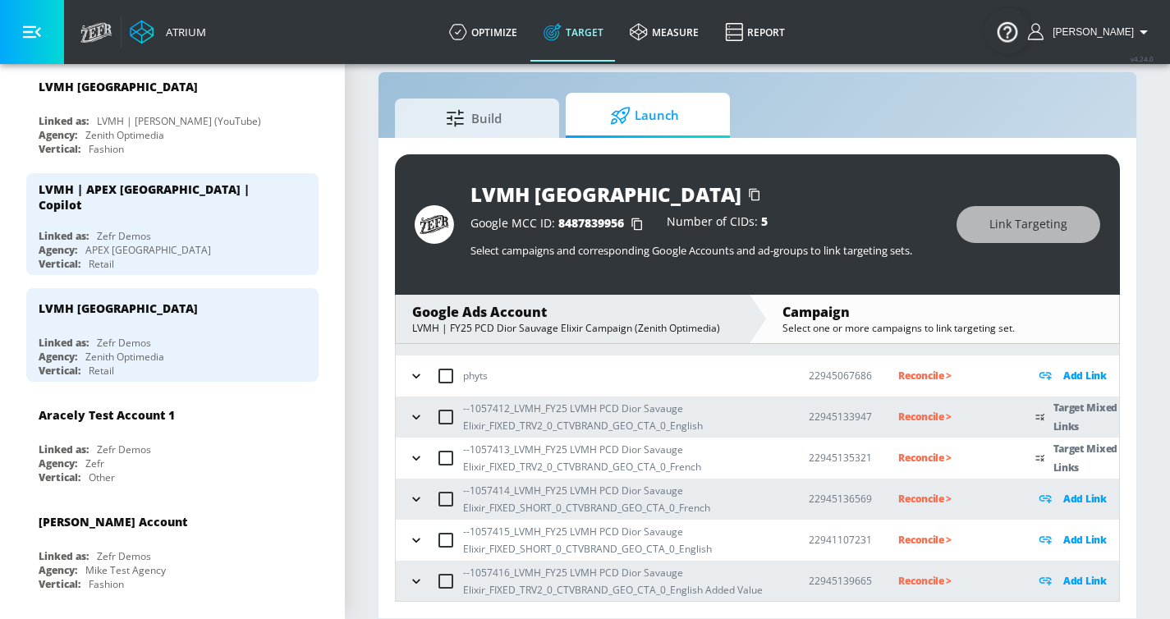
scroll to position [85, 0]
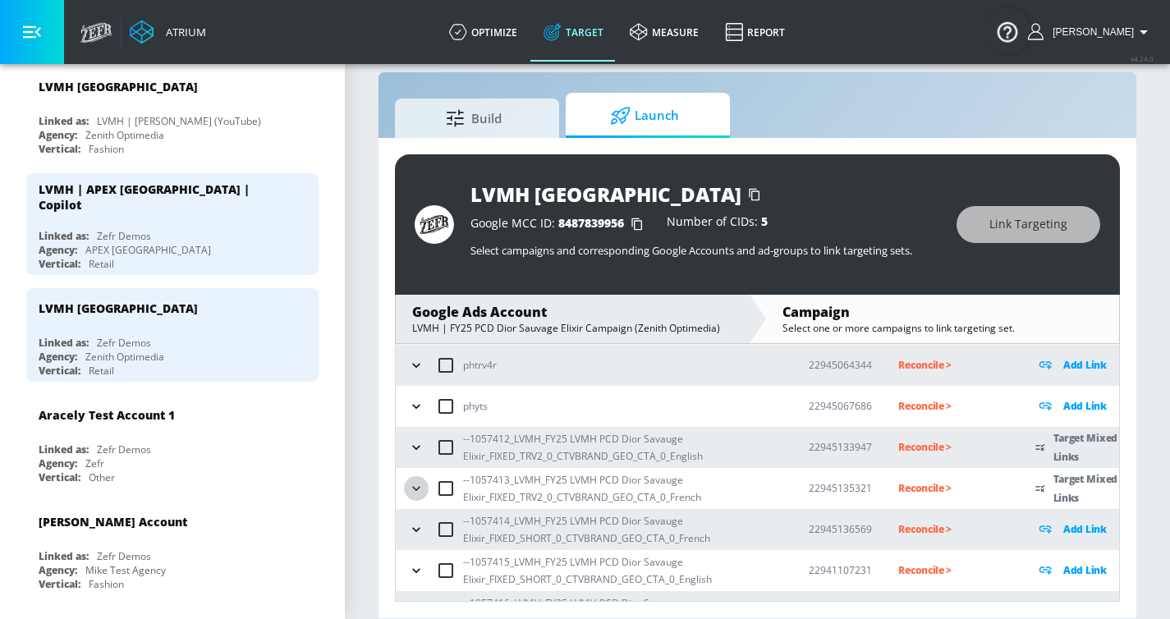
click at [418, 472] on icon "button" at bounding box center [416, 488] width 16 height 16
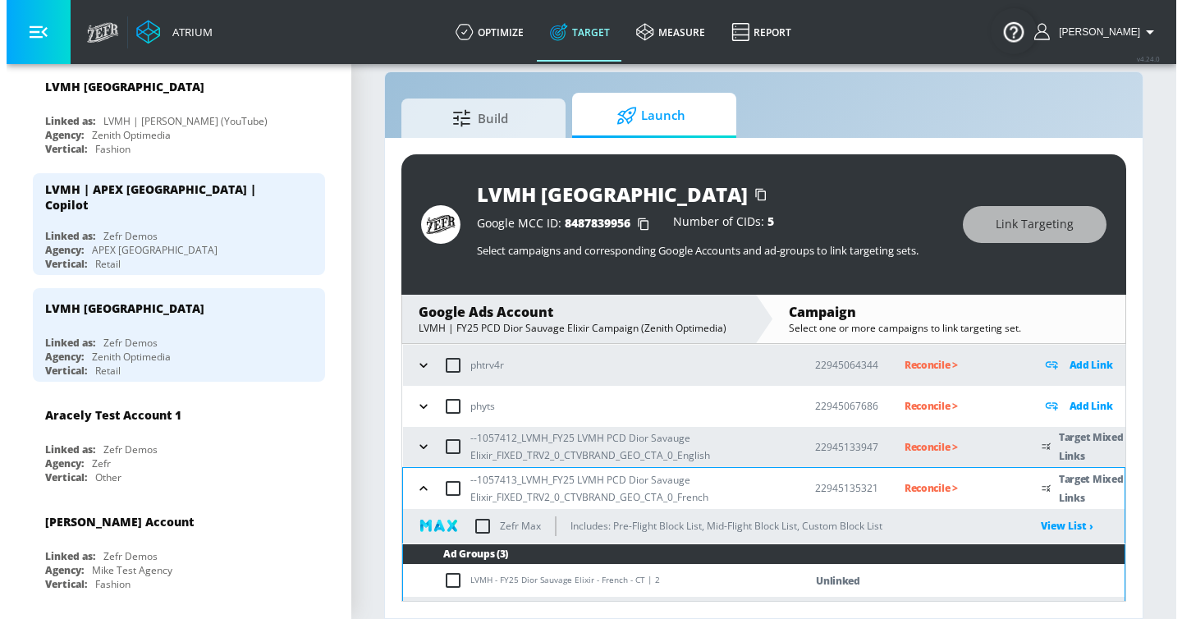
scroll to position [242, 0]
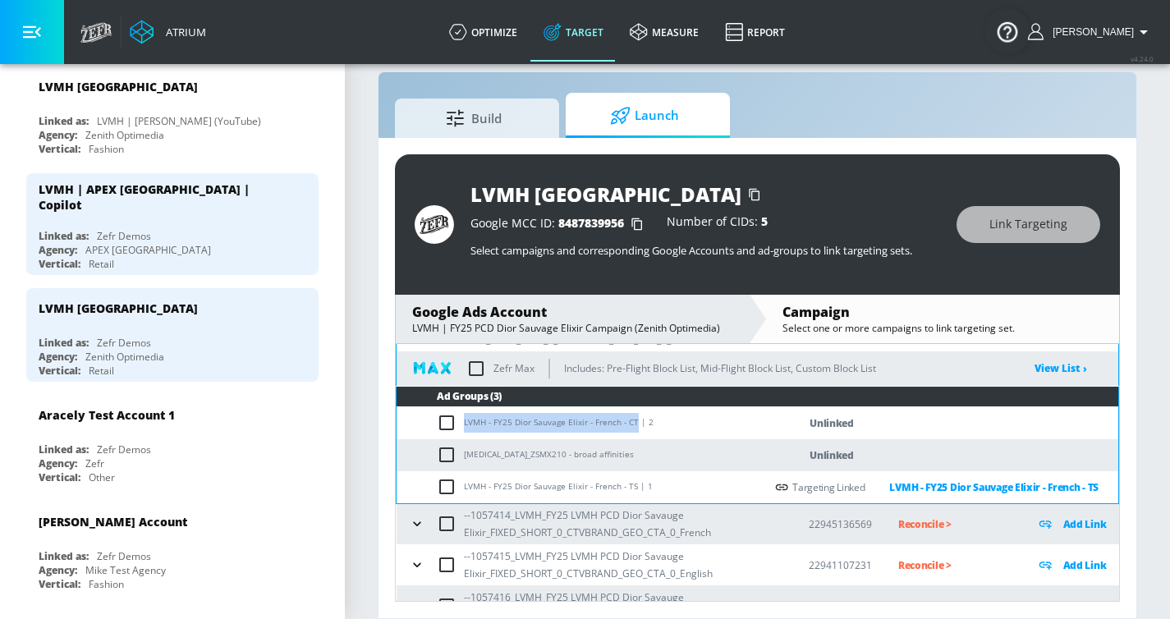
drag, startPoint x: 466, startPoint y: 422, endPoint x: 635, endPoint y: 424, distance: 169.2
click at [635, 424] on td "LVMH - FY25 Dior Sauvage Elixir - French - CT | 2" at bounding box center [581, 423] width 368 height 32
copy td "LVMH - FY25 Dior Sauvage Elixir - French - CT"
click at [450, 425] on input "checkbox" at bounding box center [450, 423] width 27 height 20
checkbox input "true"
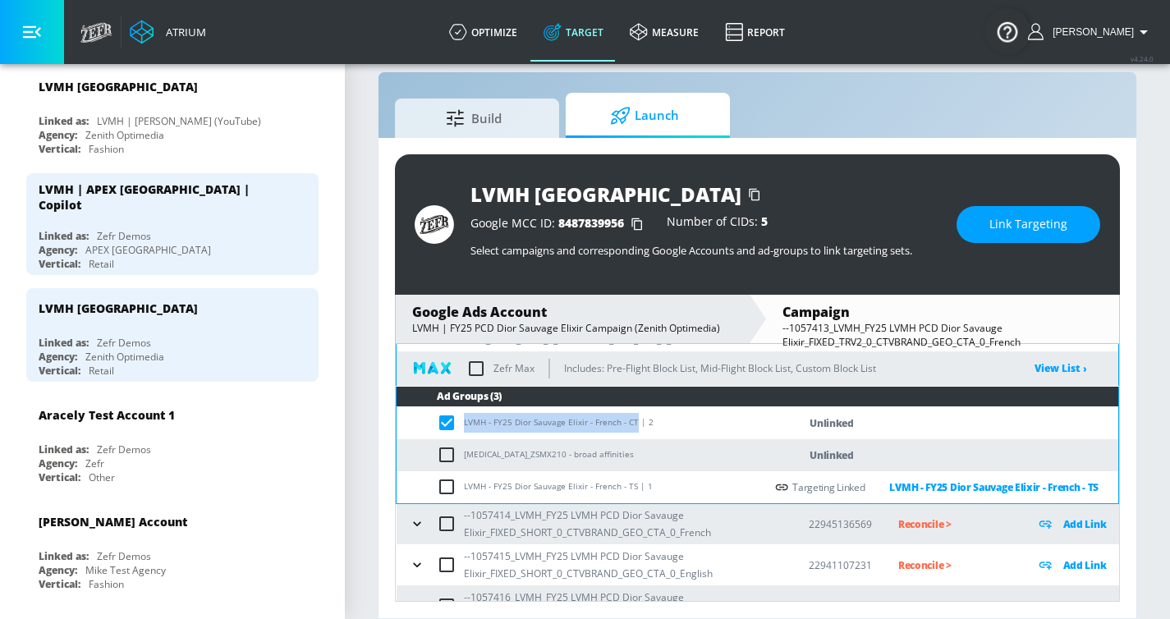
click at [985, 229] on button "Link Targeting" at bounding box center [1029, 224] width 144 height 37
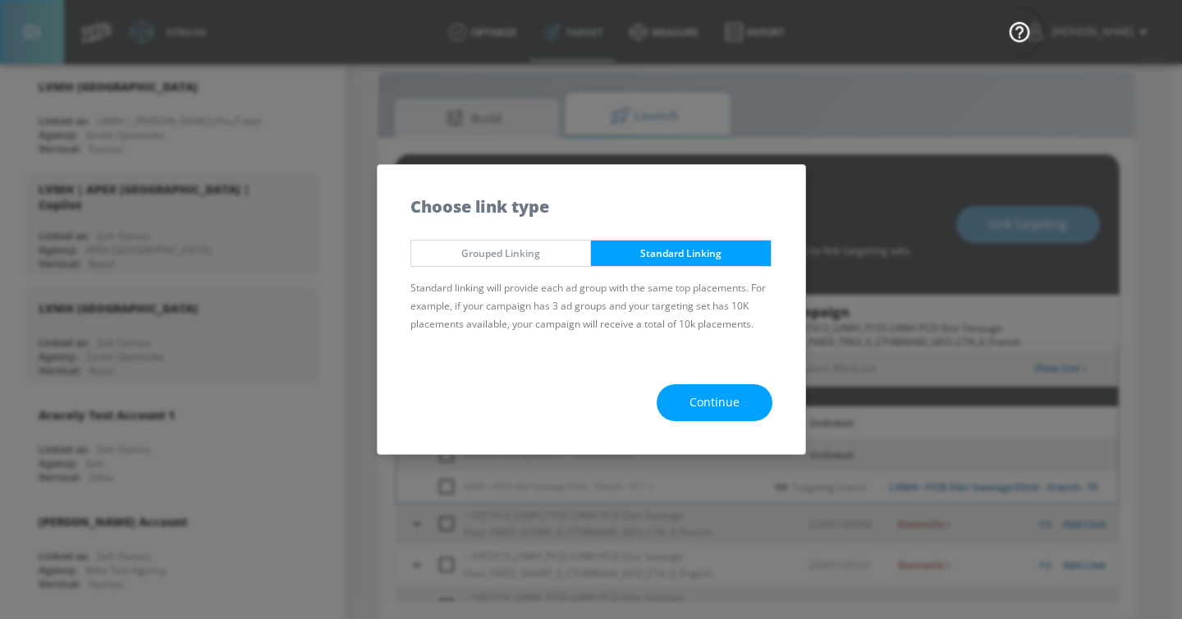
click at [700, 425] on div "Continue" at bounding box center [592, 402] width 428 height 103
click at [701, 411] on span "Continue" at bounding box center [715, 402] width 50 height 21
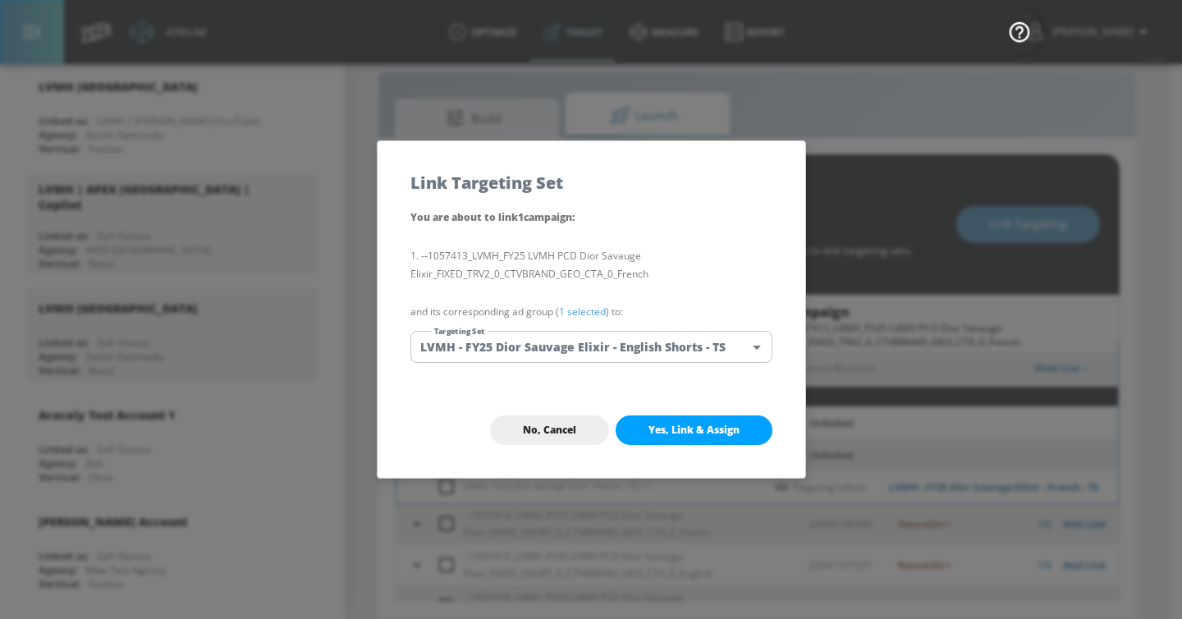
click at [600, 342] on body "Atrium optimize Target measure Report optimize Target measure Report v 4.24.0 […" at bounding box center [591, 297] width 1182 height 643
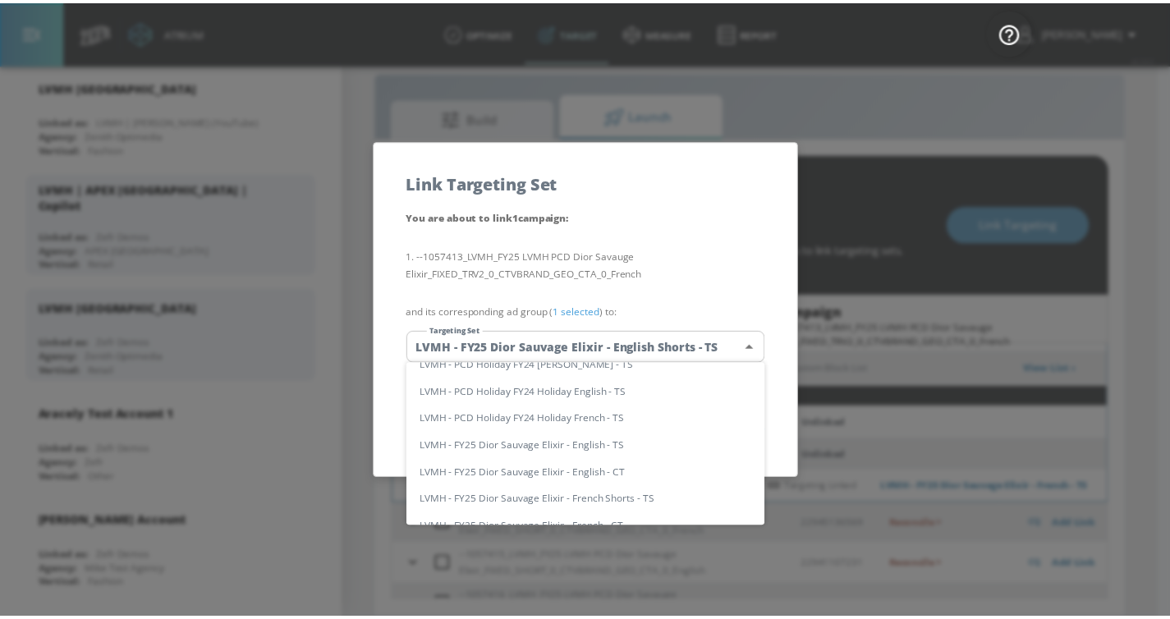
scroll to position [0, 0]
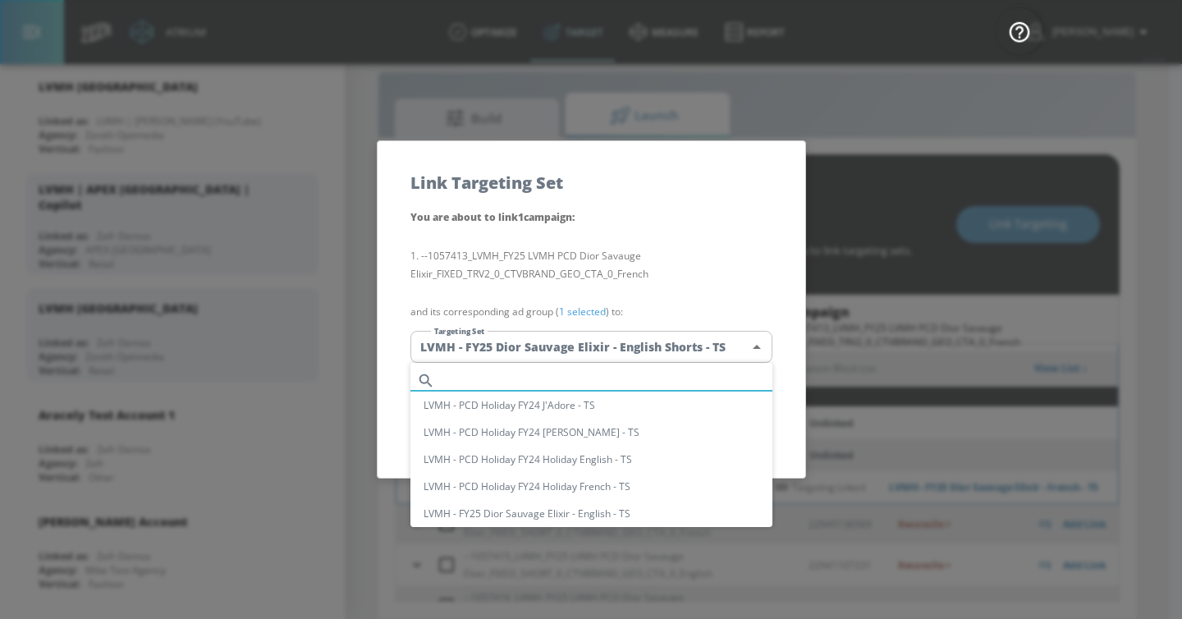
click at [543, 374] on input "text" at bounding box center [607, 381] width 331 height 22
paste input "LVMH - FY25 Dior Sauvage Elixir - French - CT"
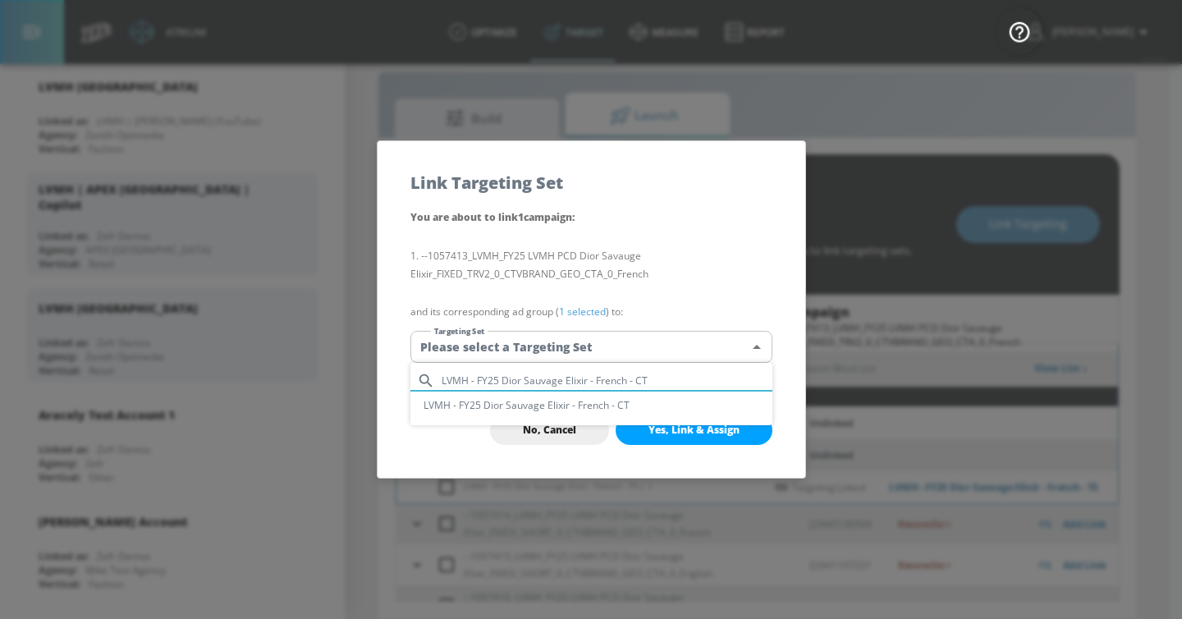
type input "LVMH - FY25 Dior Sauvage Elixir - French - CT"
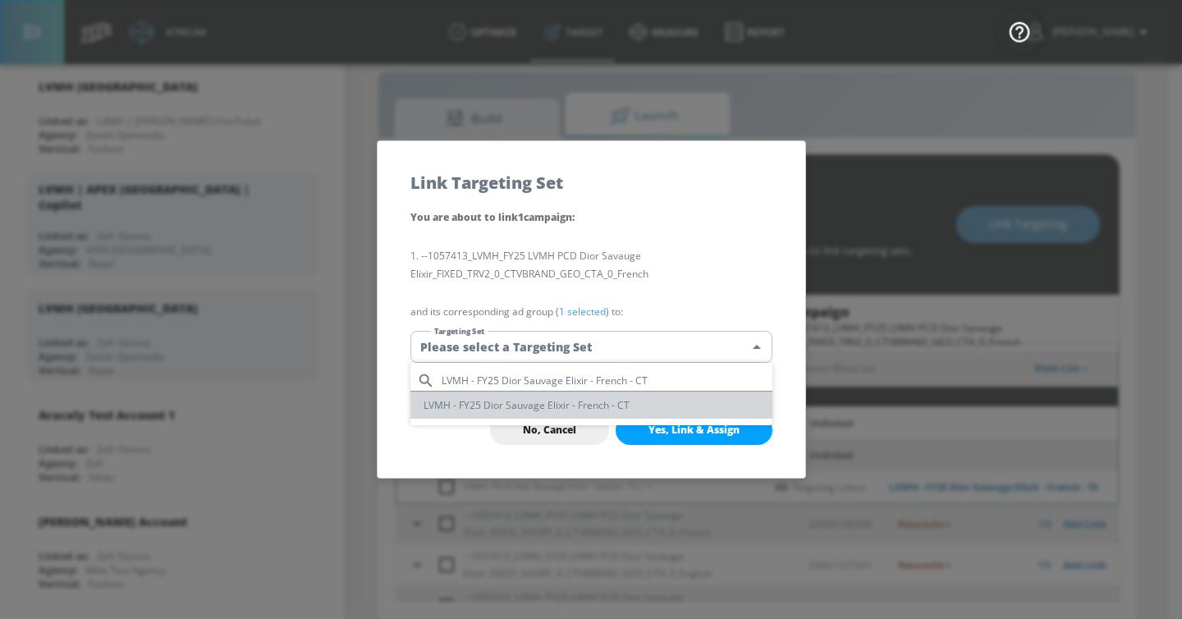
click at [543, 410] on li "LVMH - FY25 Dior Sauvage Elixir - French - CT" at bounding box center [592, 405] width 362 height 27
type input "01d10902-d3d9-4891-bf0f-0d61b4de4808"
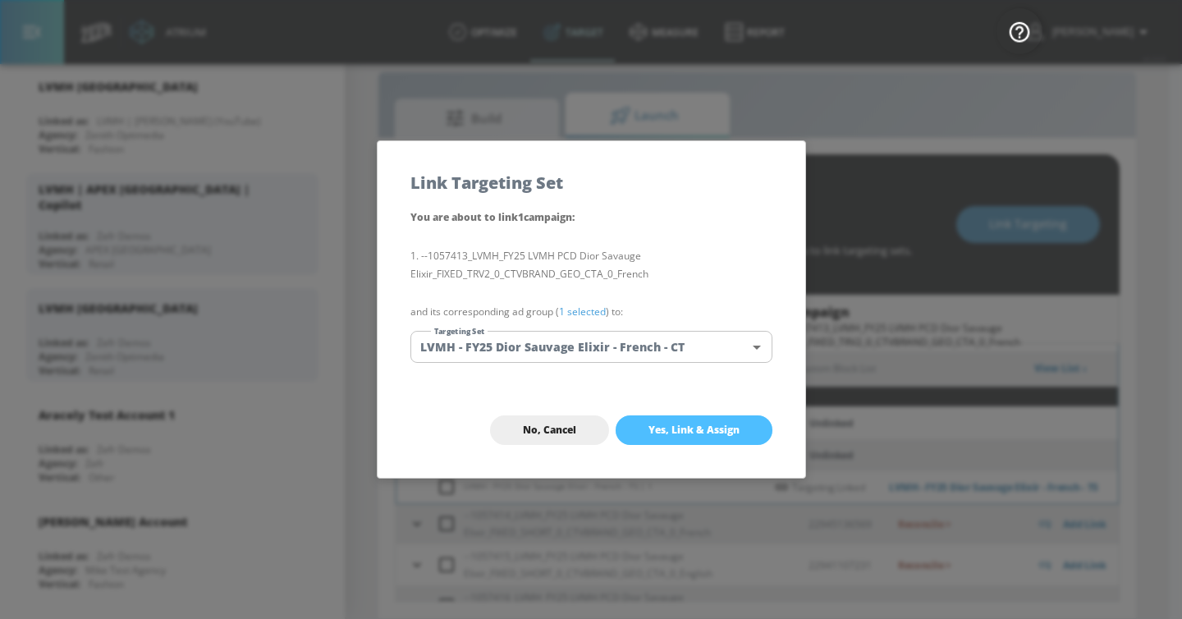
click at [687, 438] on button "Yes, Link & Assign" at bounding box center [694, 430] width 157 height 30
checkbox input "false"
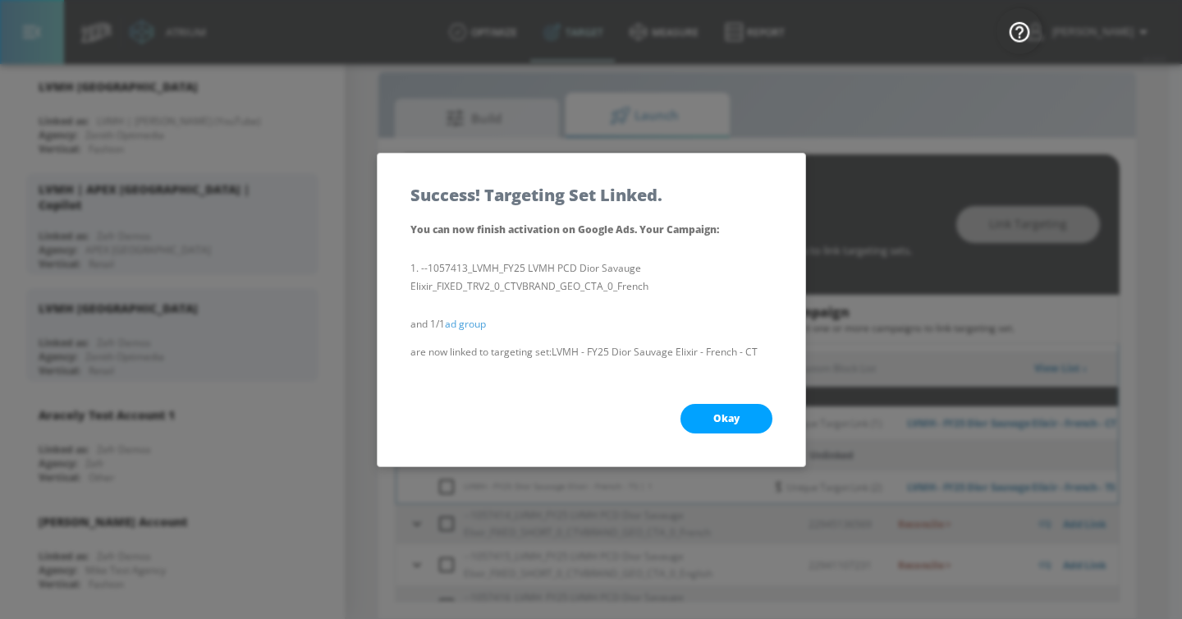
click at [740, 421] on button "Okay" at bounding box center [727, 419] width 92 height 30
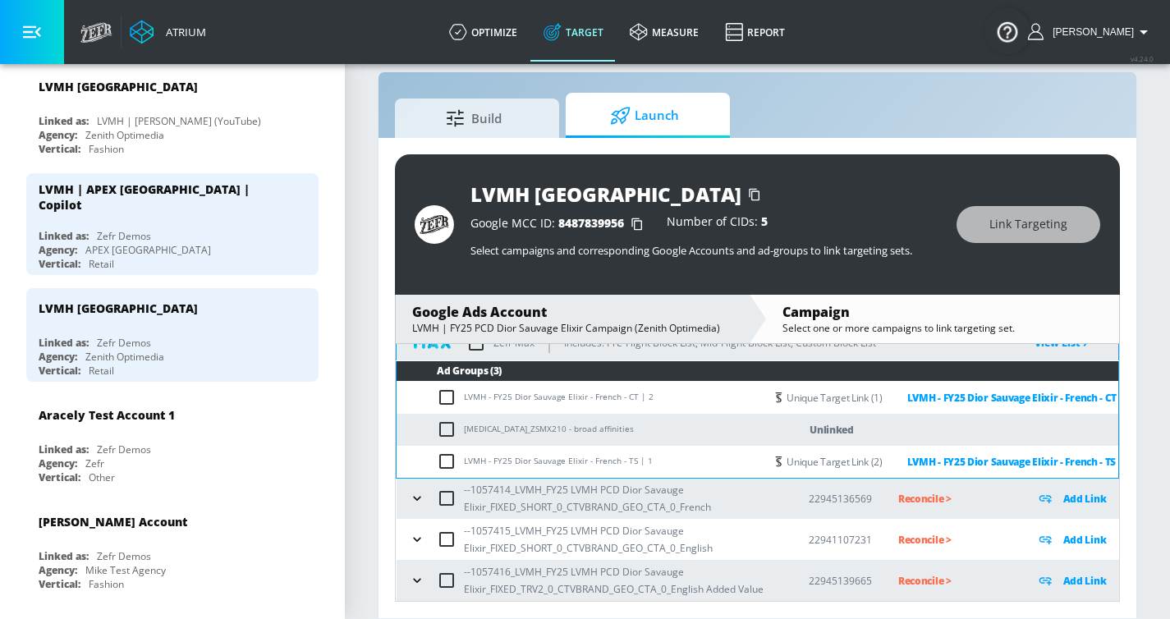
scroll to position [280, 0]
click at [413, 472] on icon "button" at bounding box center [416, 499] width 7 height 4
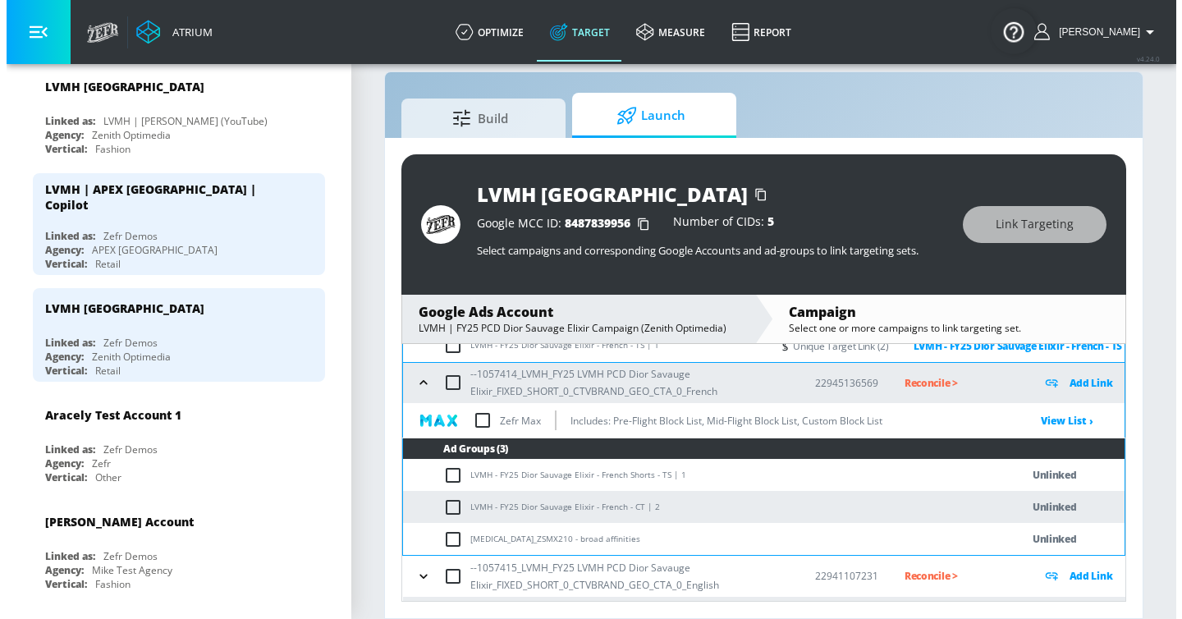
scroll to position [425, 0]
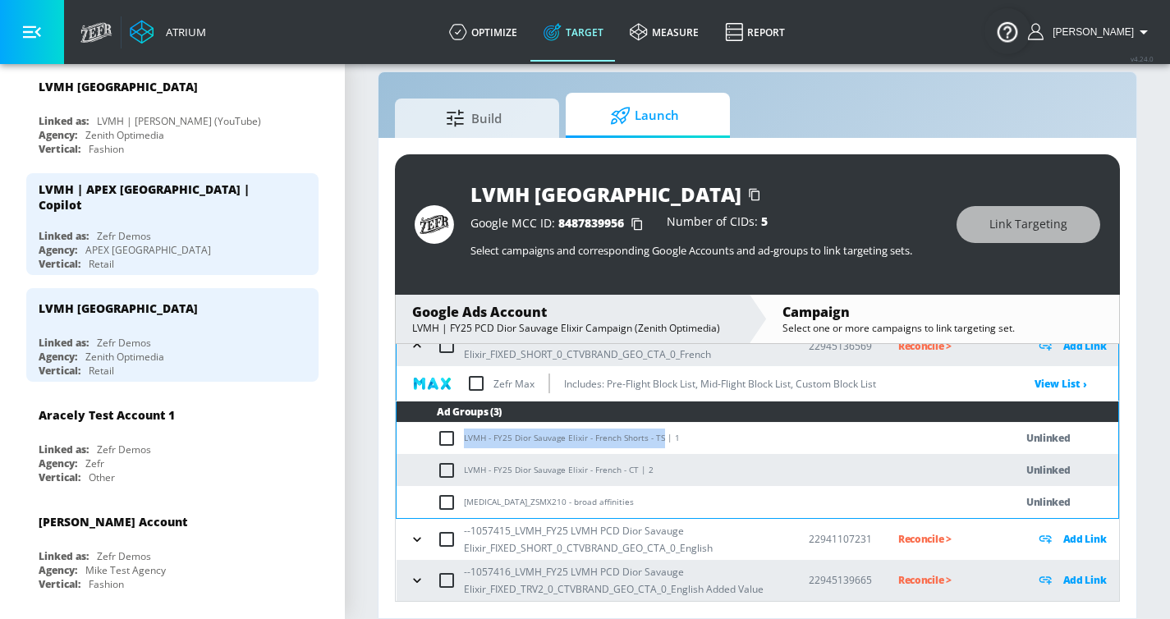
drag, startPoint x: 464, startPoint y: 444, endPoint x: 660, endPoint y: 449, distance: 196.3
click at [660, 449] on td "LVMH - FY25 Dior Sauvage Elixir - French Shorts - TS | 1" at bounding box center [689, 438] width 585 height 32
copy td "LVMH - FY25 Dior Sauvage Elixir - French Shorts - TS"
click at [444, 448] on input "checkbox" at bounding box center [450, 439] width 27 height 20
checkbox input "true"
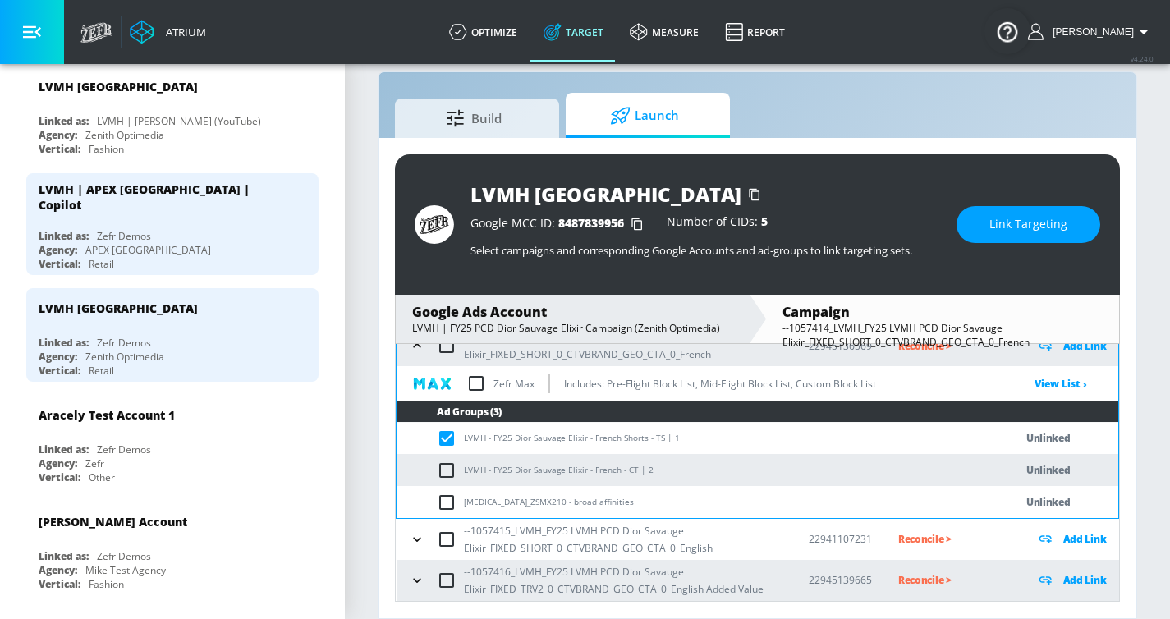
click at [1009, 243] on div "LVMH Canada Google MCC ID: 8487839956 Number of CIDs: 5 Select campaigns and co…" at bounding box center [757, 224] width 725 height 140
click at [1009, 236] on button "Link Targeting" at bounding box center [1029, 224] width 144 height 37
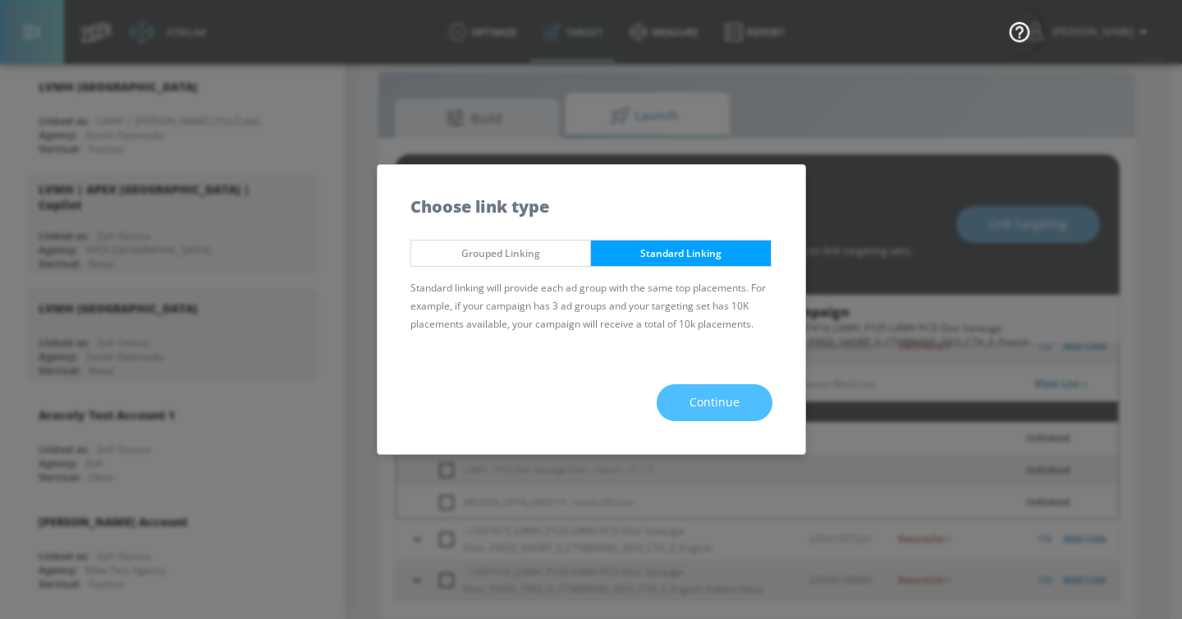
click at [734, 397] on span "Continue" at bounding box center [715, 402] width 50 height 21
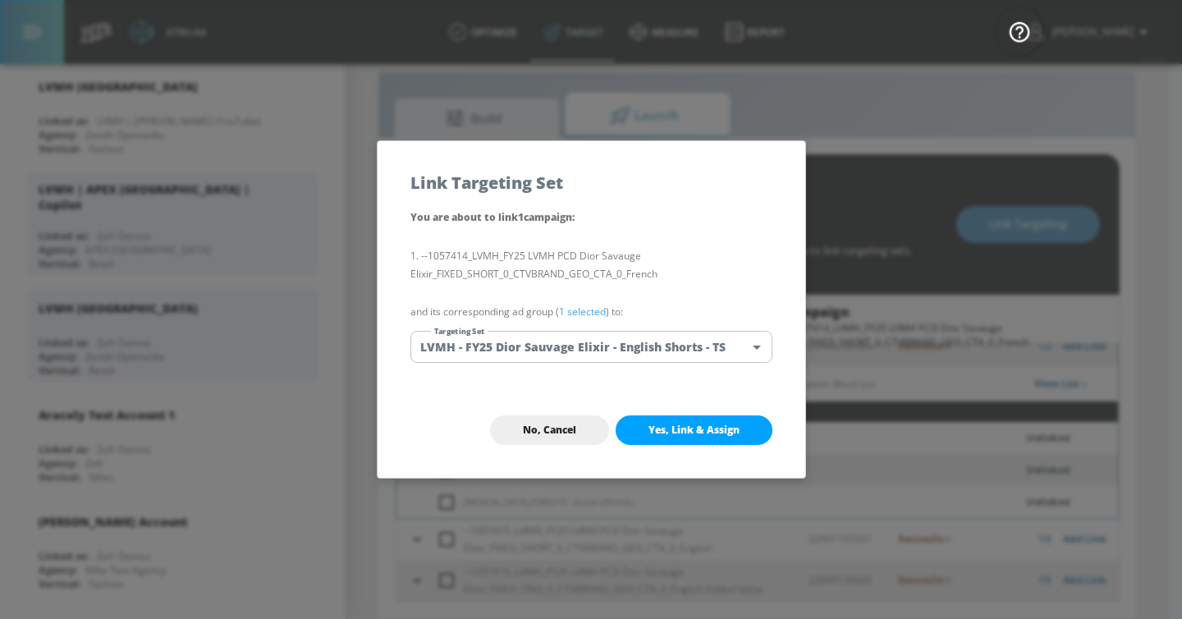
click at [582, 350] on body "Atrium optimize Target measure Report optimize Target measure Report v 4.24.0 […" at bounding box center [591, 297] width 1182 height 643
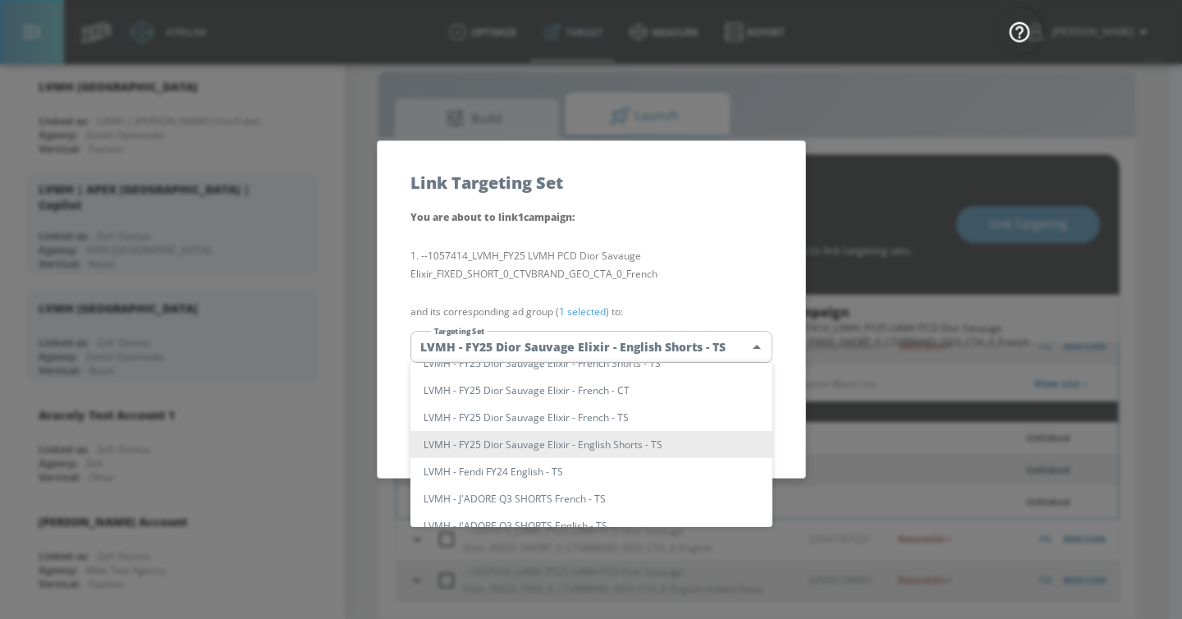
scroll to position [0, 0]
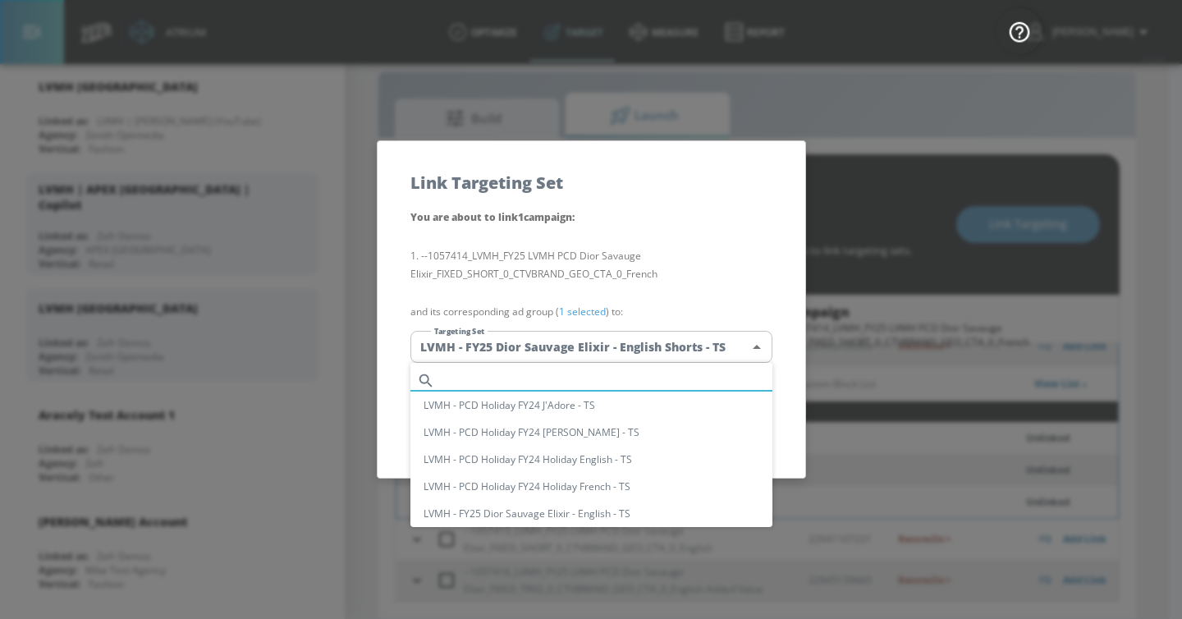
click at [535, 380] on input "text" at bounding box center [607, 381] width 331 height 22
paste input "LVMH - FY25 Dior Sauvage Elixir - French Shorts - TS"
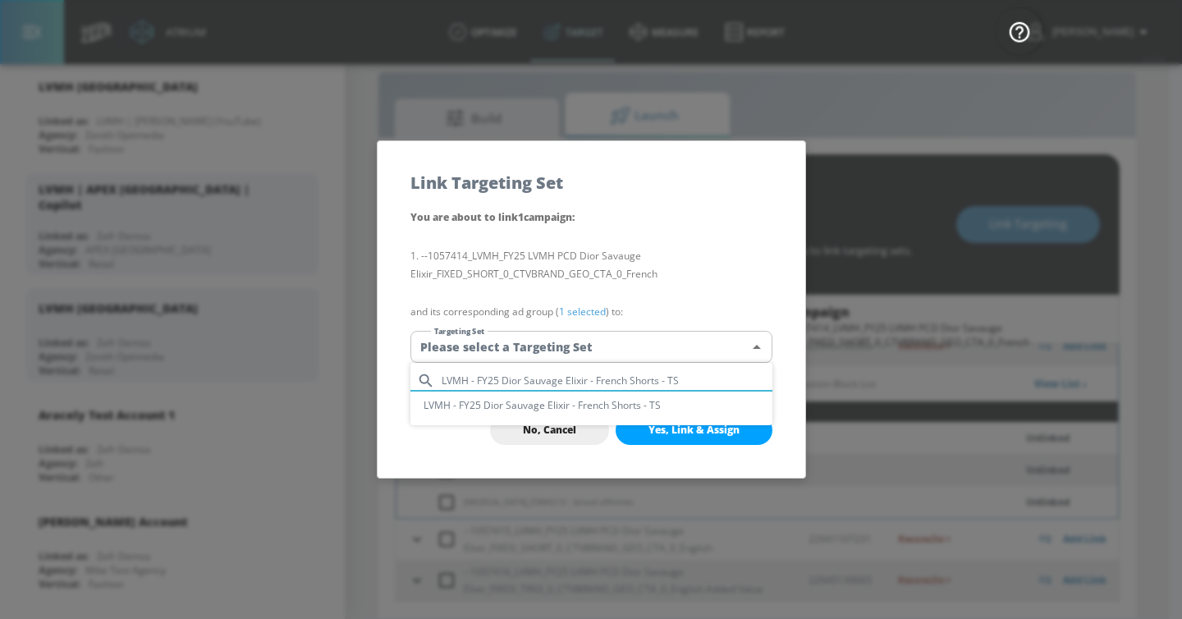
type input "LVMH - FY25 Dior Sauvage Elixir - French Shorts - TS"
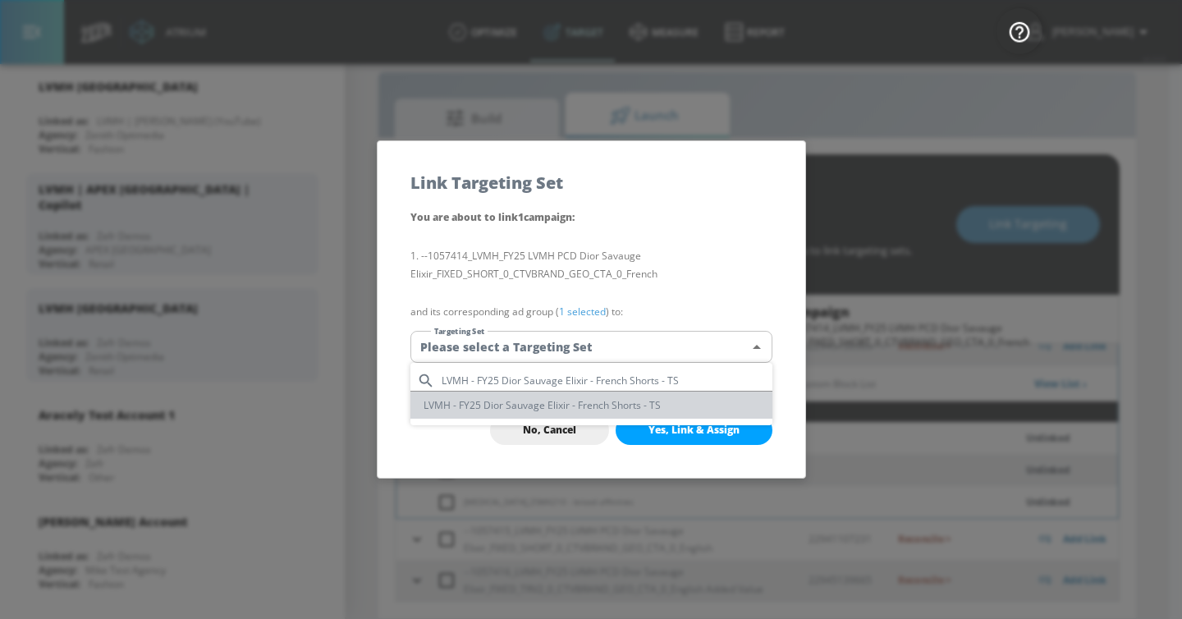
click at [539, 404] on li "LVMH - FY25 Dior Sauvage Elixir - French Shorts - TS" at bounding box center [592, 405] width 362 height 27
type input "0fb9da6f-0e0e-4fe0-a48d-8a836e41eb0d"
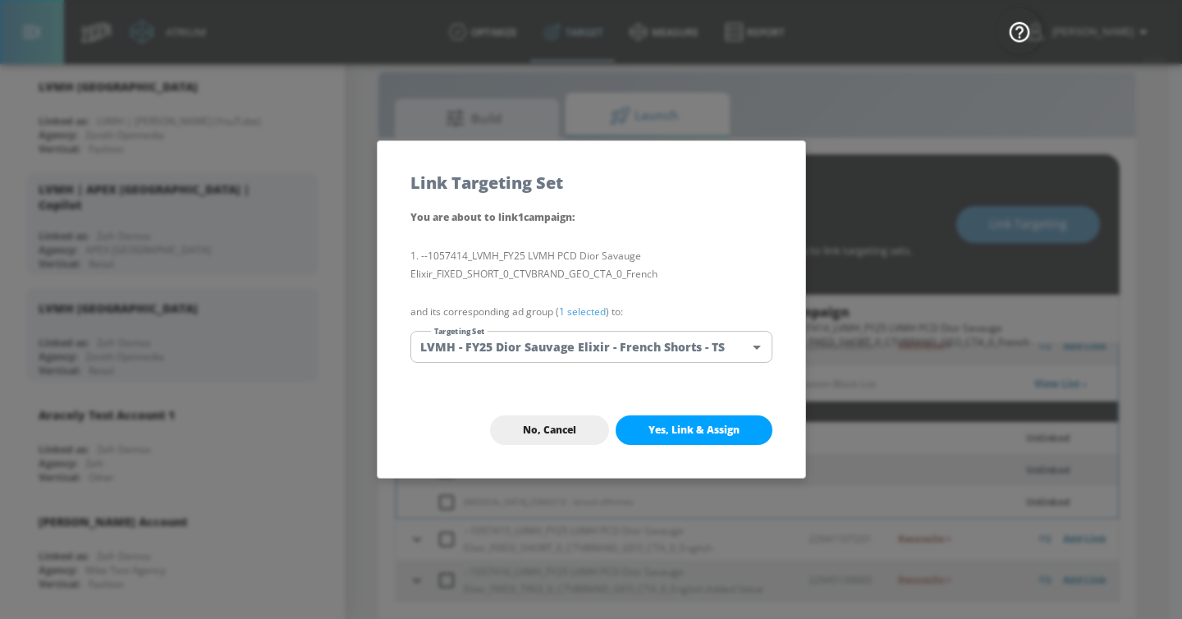
click at [663, 433] on span "Yes, Link & Assign" at bounding box center [694, 430] width 91 height 13
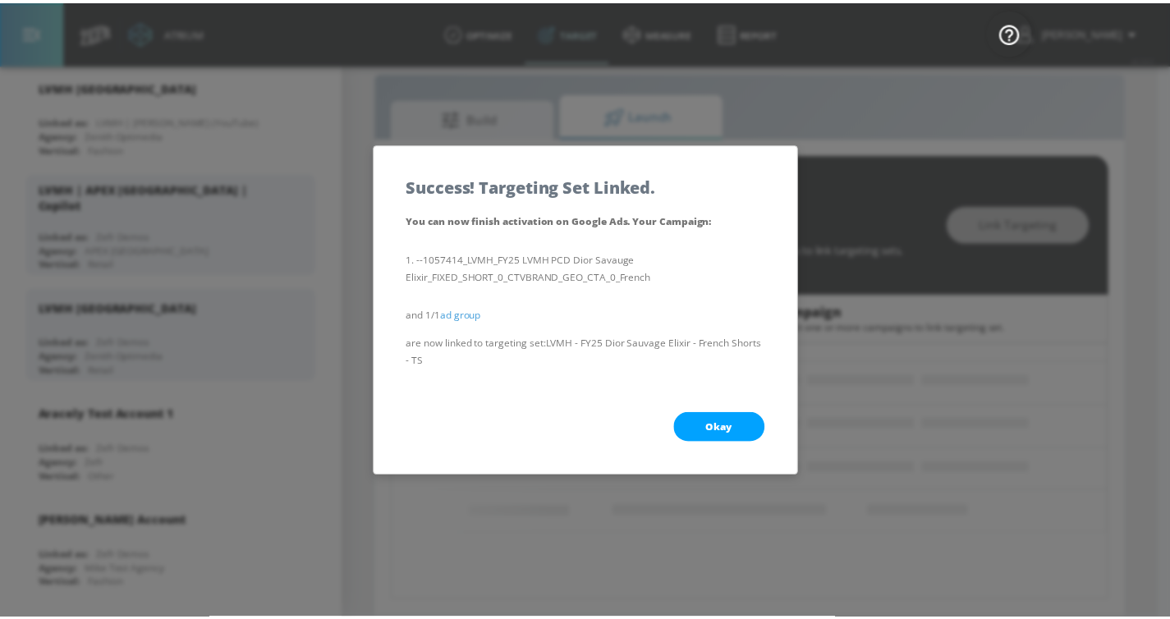
scroll to position [138, 0]
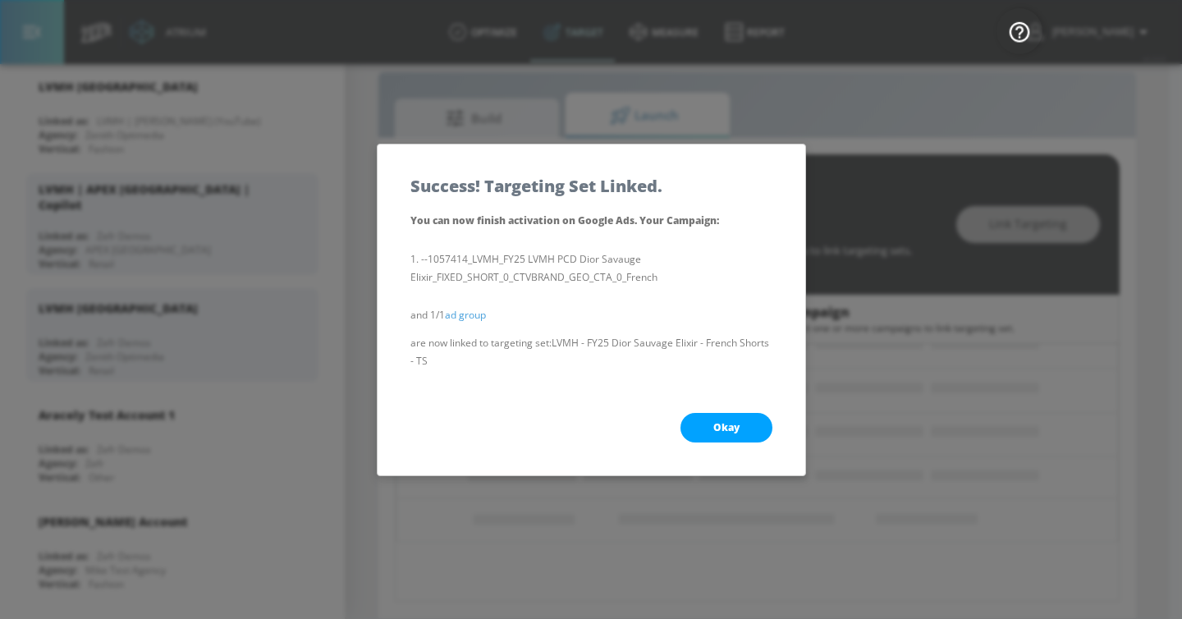
click at [740, 432] on button "Okay" at bounding box center [727, 428] width 92 height 30
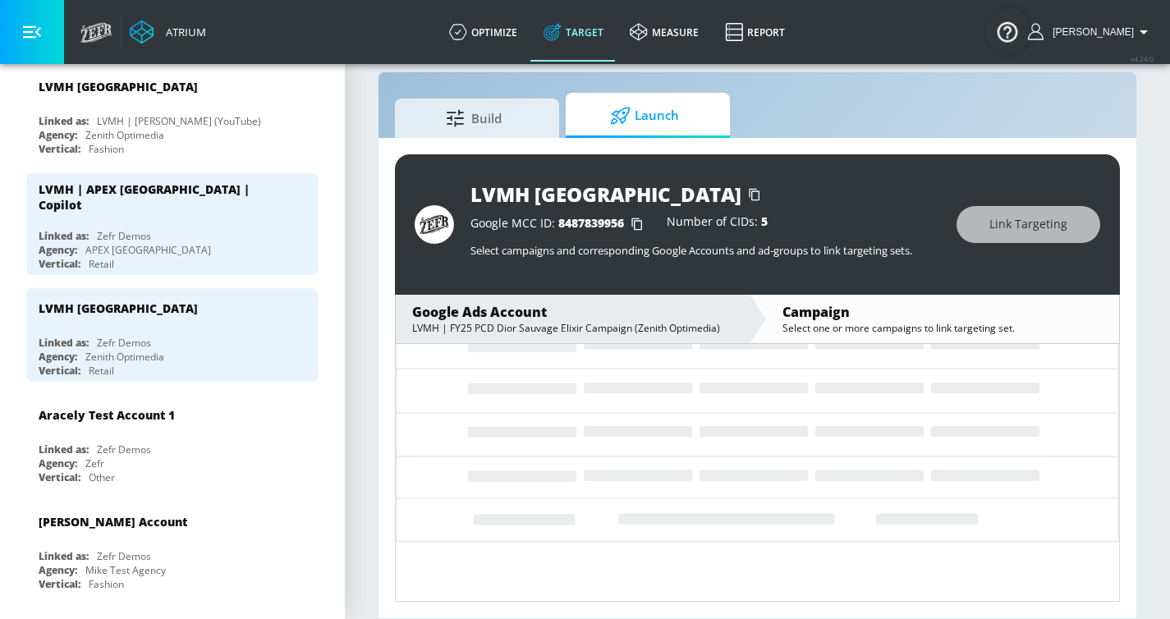
scroll to position [115, 0]
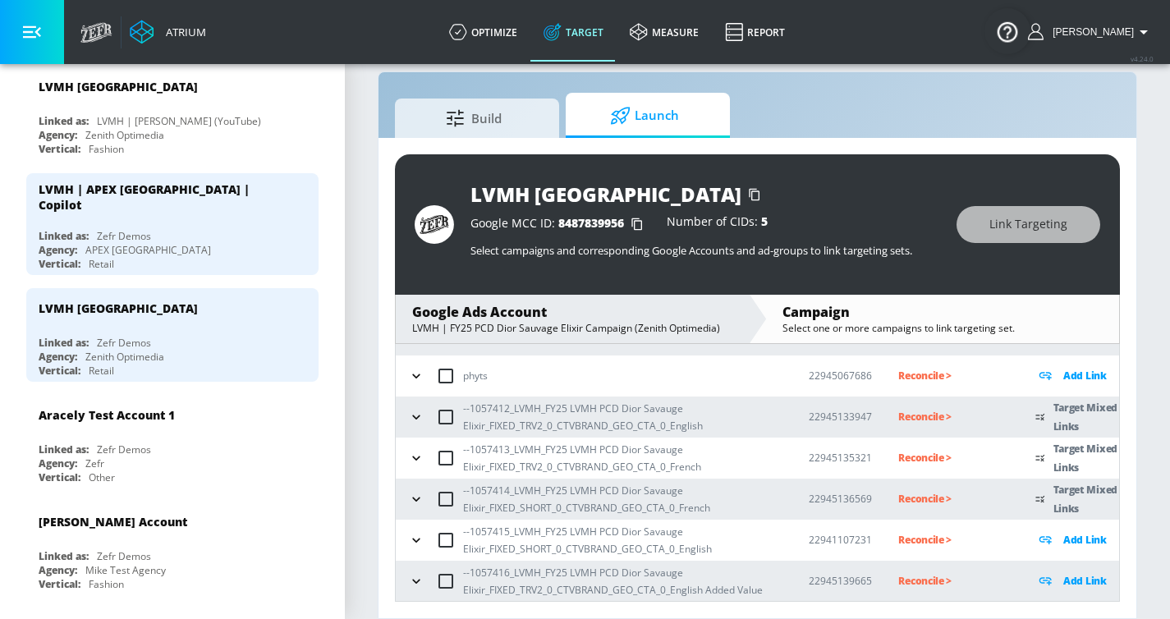
click at [411, 472] on icon "button" at bounding box center [416, 499] width 16 height 16
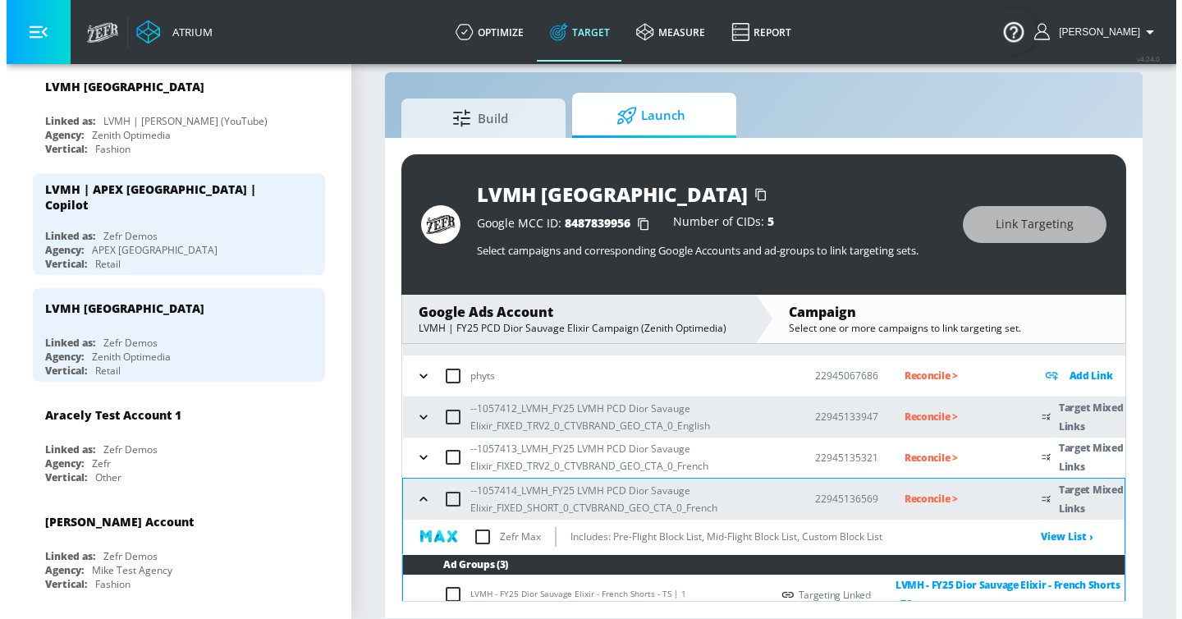
scroll to position [260, 0]
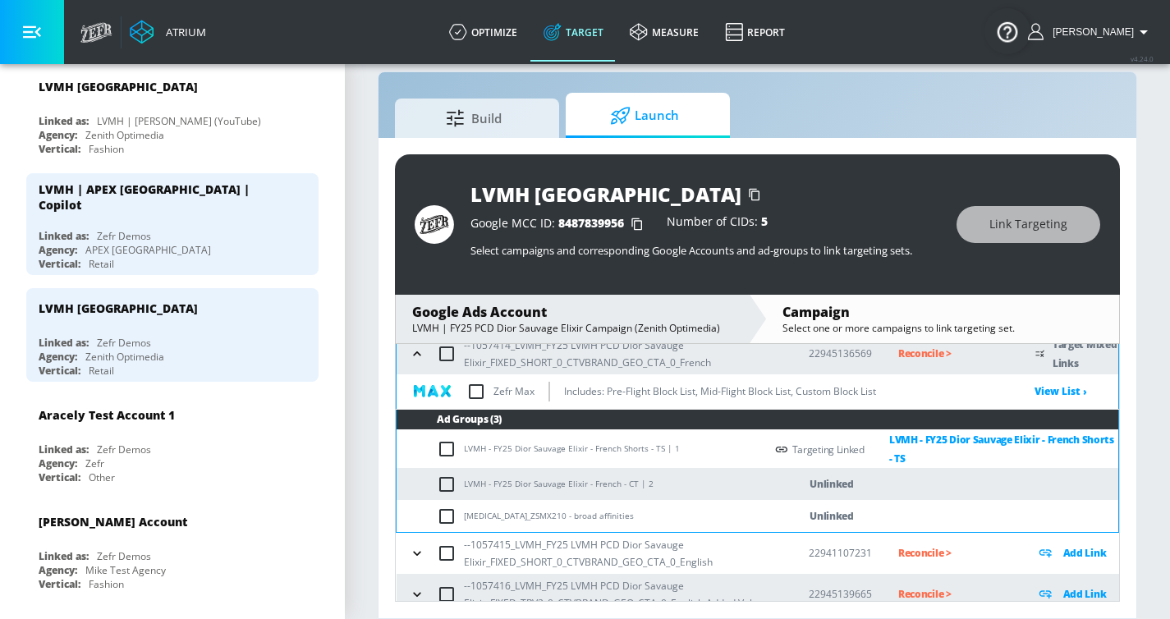
click at [466, 472] on td "LVMH - FY25 Dior Sauvage Elixir - French - CT | 2" at bounding box center [581, 484] width 368 height 32
drag, startPoint x: 465, startPoint y: 483, endPoint x: 636, endPoint y: 486, distance: 170.8
click at [636, 472] on td "LVMH - FY25 Dior Sauvage Elixir - French - CT | 2" at bounding box center [581, 484] width 368 height 32
copy td "LVMH - FY25 Dior Sauvage Elixir - French - CT"
click at [442, 472] on input "checkbox" at bounding box center [450, 485] width 27 height 20
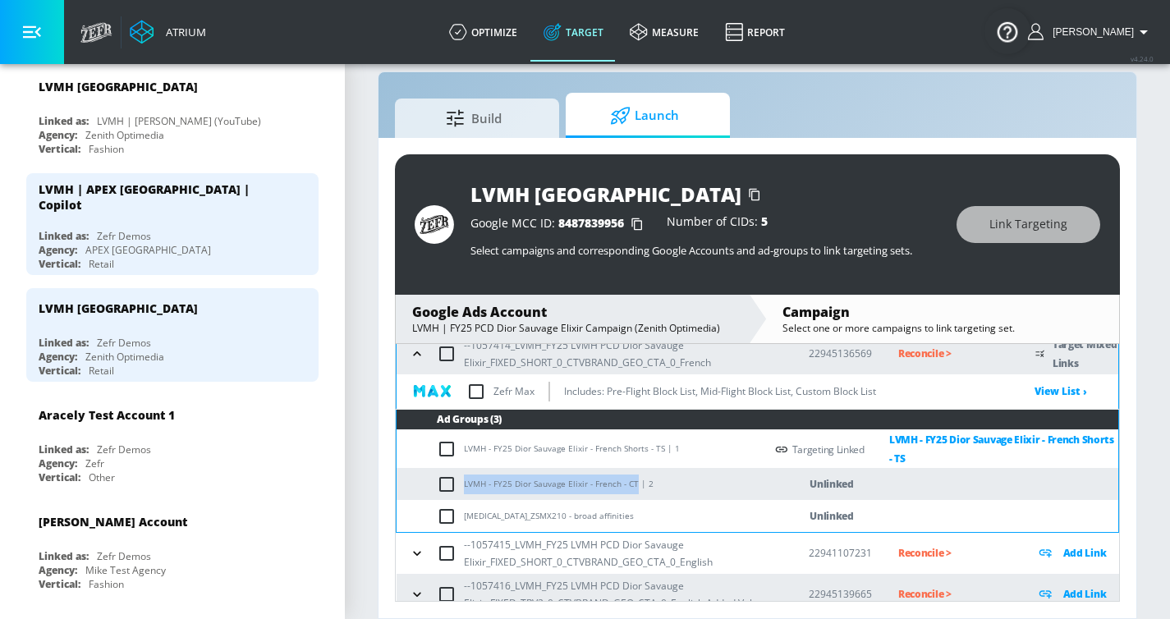
checkbox input "true"
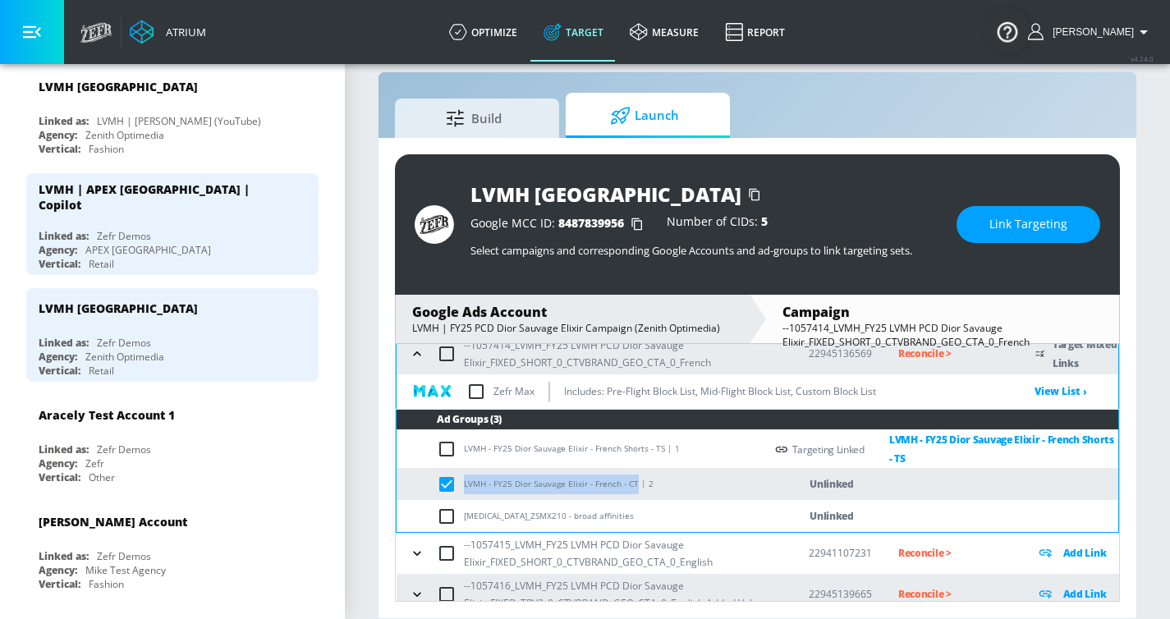
click at [1009, 224] on span "Link Targeting" at bounding box center [1028, 224] width 78 height 21
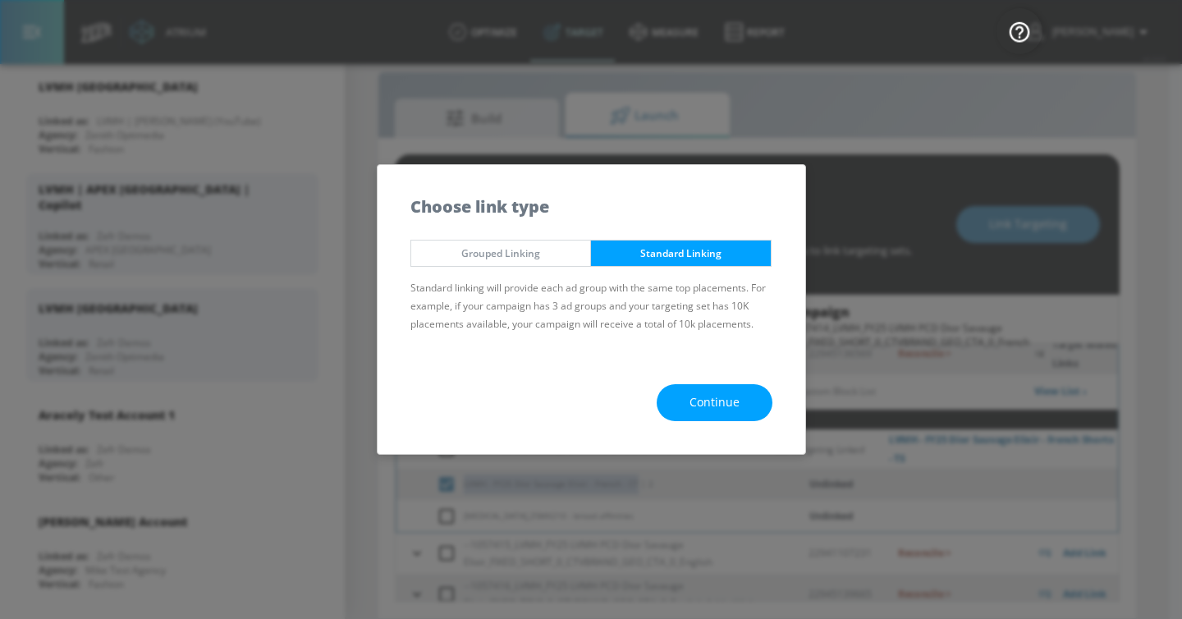
click at [705, 402] on span "Continue" at bounding box center [715, 402] width 50 height 21
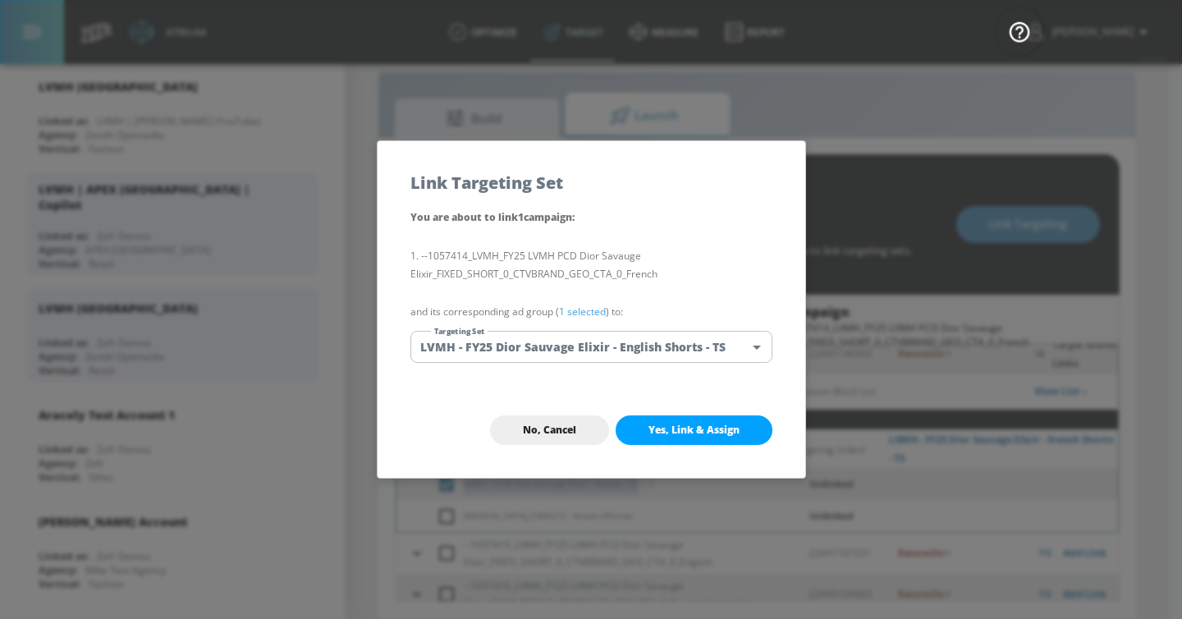
click at [604, 345] on body "Atrium optimize Target measure Report optimize Target measure Report v 4.24.0 […" at bounding box center [591, 297] width 1182 height 643
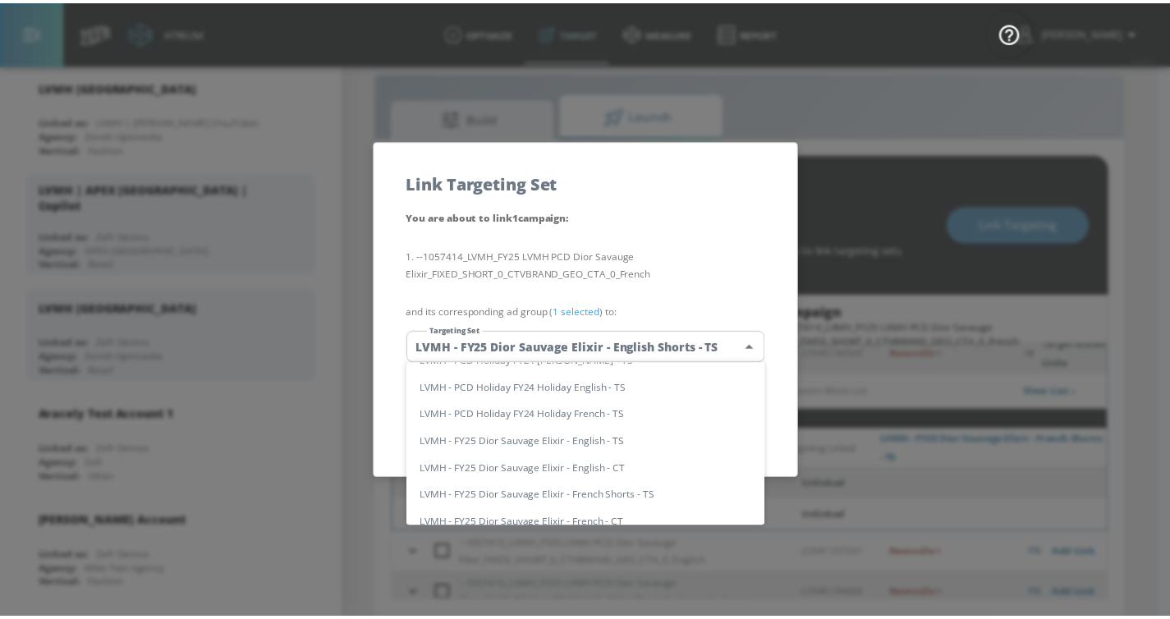
scroll to position [0, 0]
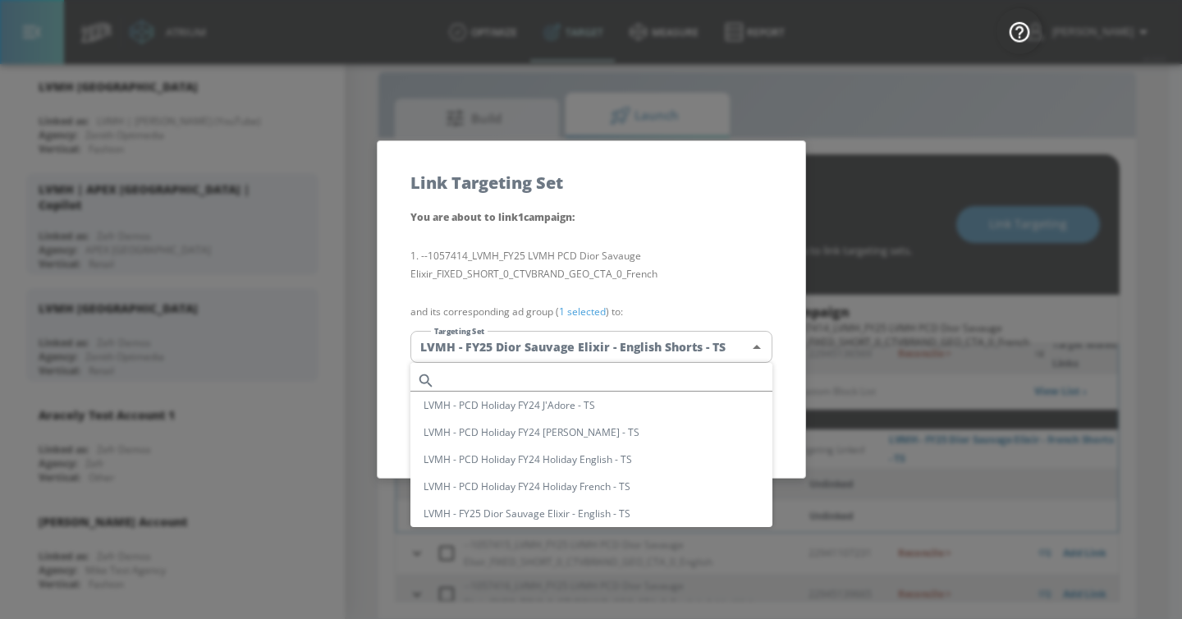
click at [557, 372] on input "text" at bounding box center [607, 381] width 331 height 22
paste input "LVMH - FY25 Dior Sauvage Elixir - French - CT"
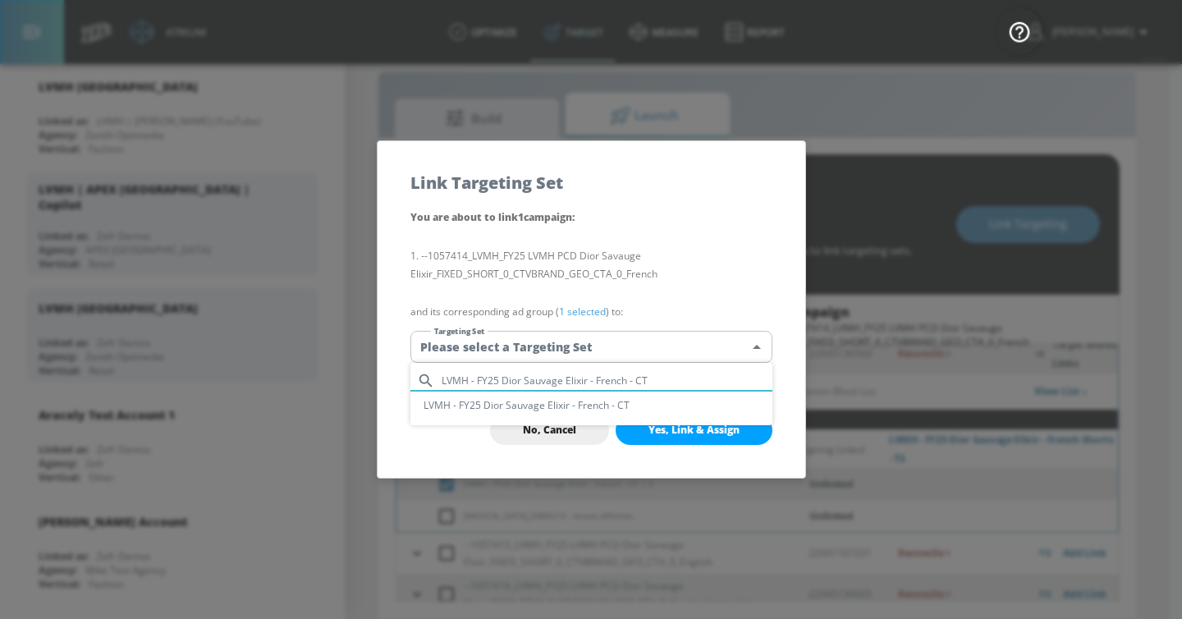
type input "LVMH - FY25 Dior Sauvage Elixir - French - CT"
click at [549, 403] on li "LVMH - FY25 Dior Sauvage Elixir - French - CT" at bounding box center [592, 405] width 362 height 27
type input "01d10902-d3d9-4891-bf0f-0d61b4de4808"
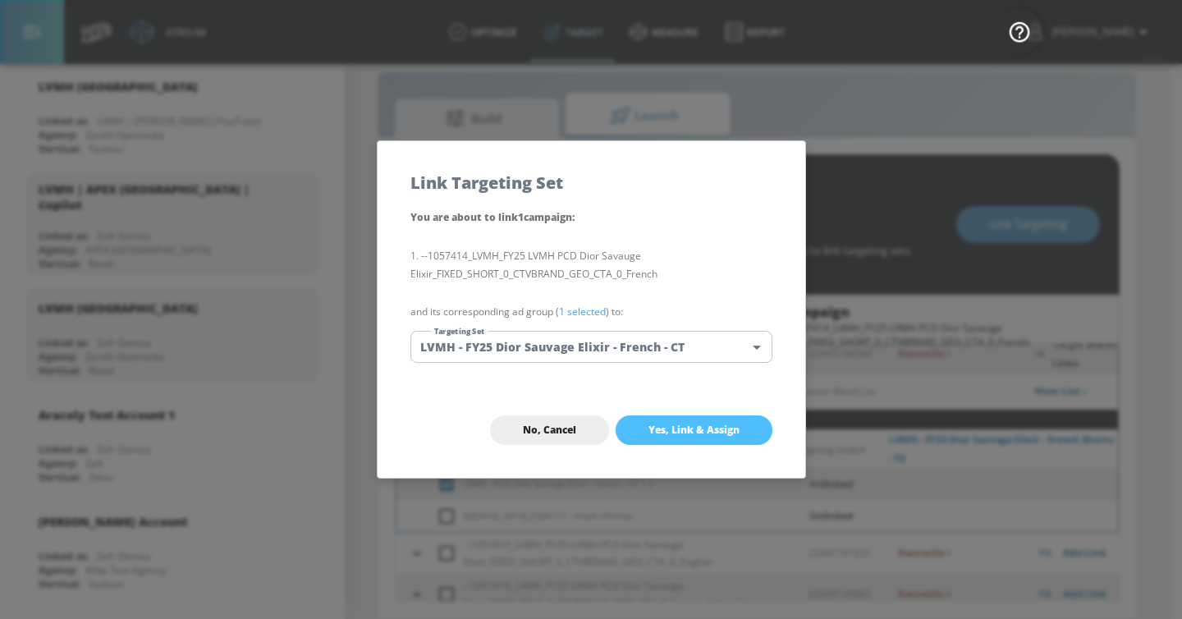
click at [672, 426] on span "Yes, Link & Assign" at bounding box center [694, 430] width 91 height 13
checkbox input "false"
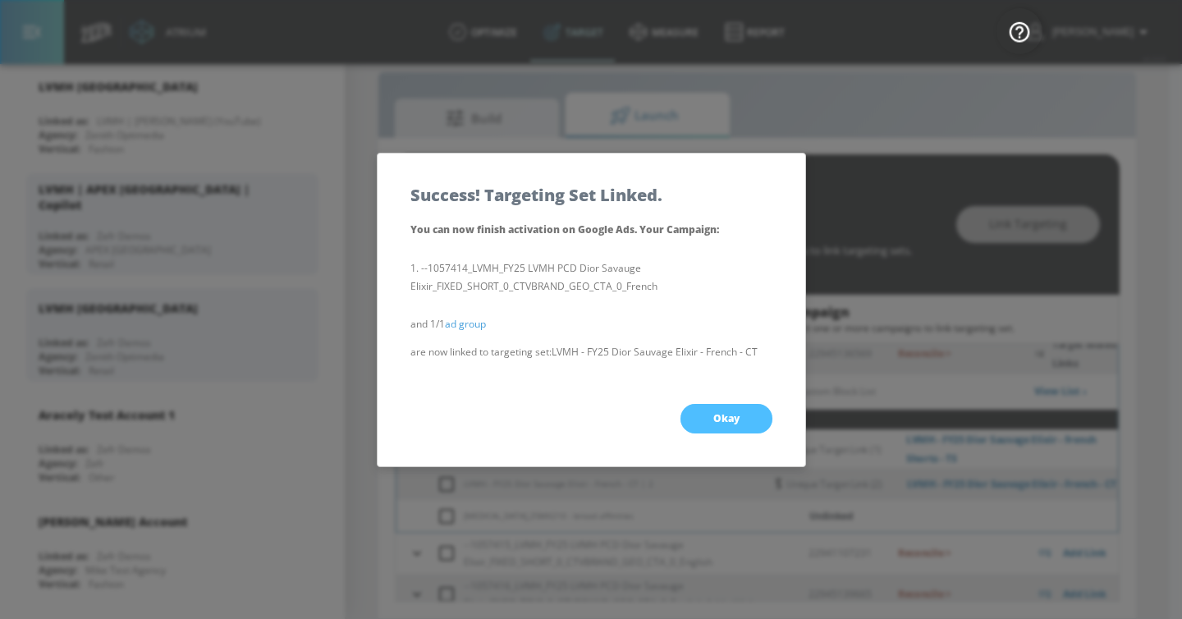
click at [714, 428] on button "Okay" at bounding box center [727, 419] width 92 height 30
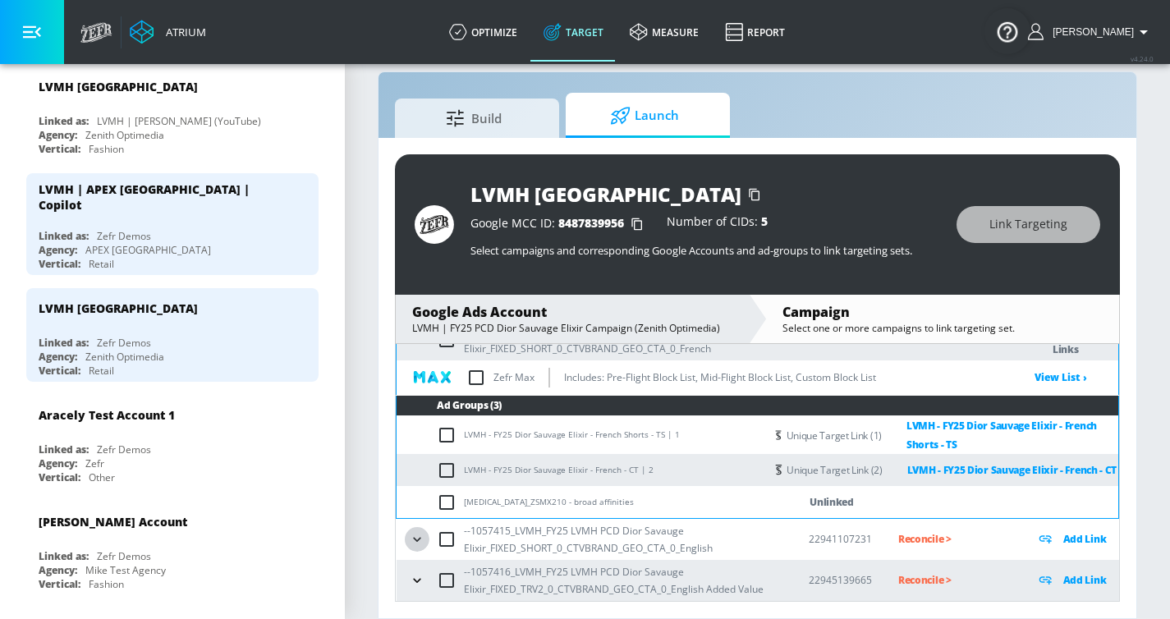
click at [416, 472] on icon "button" at bounding box center [417, 539] width 16 height 16
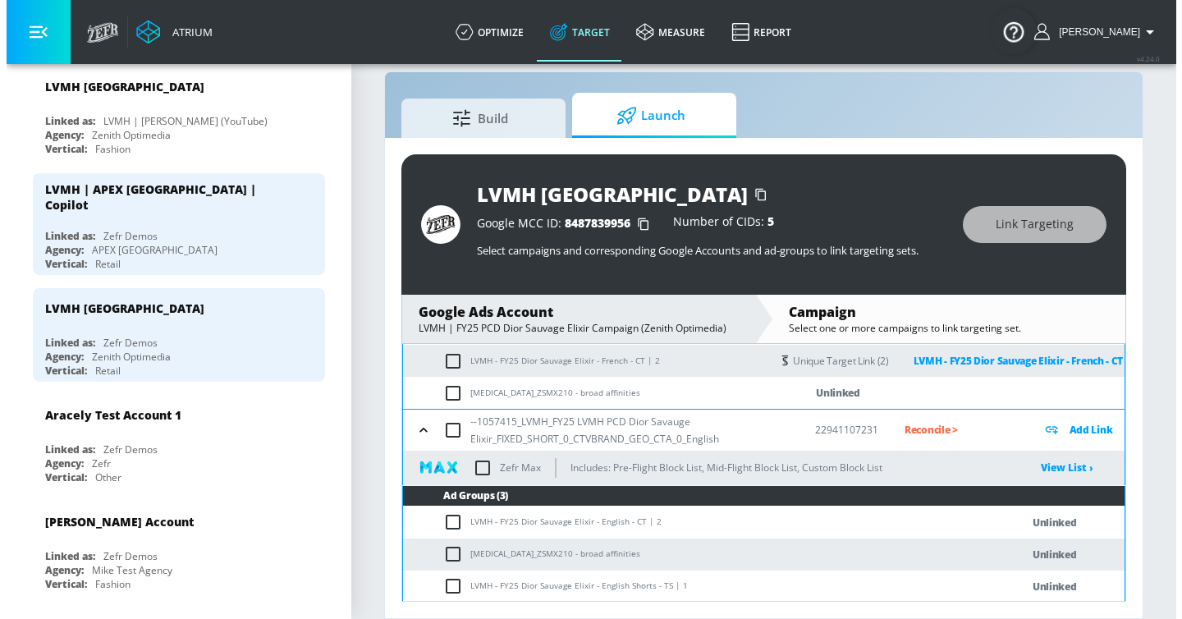
scroll to position [432, 0]
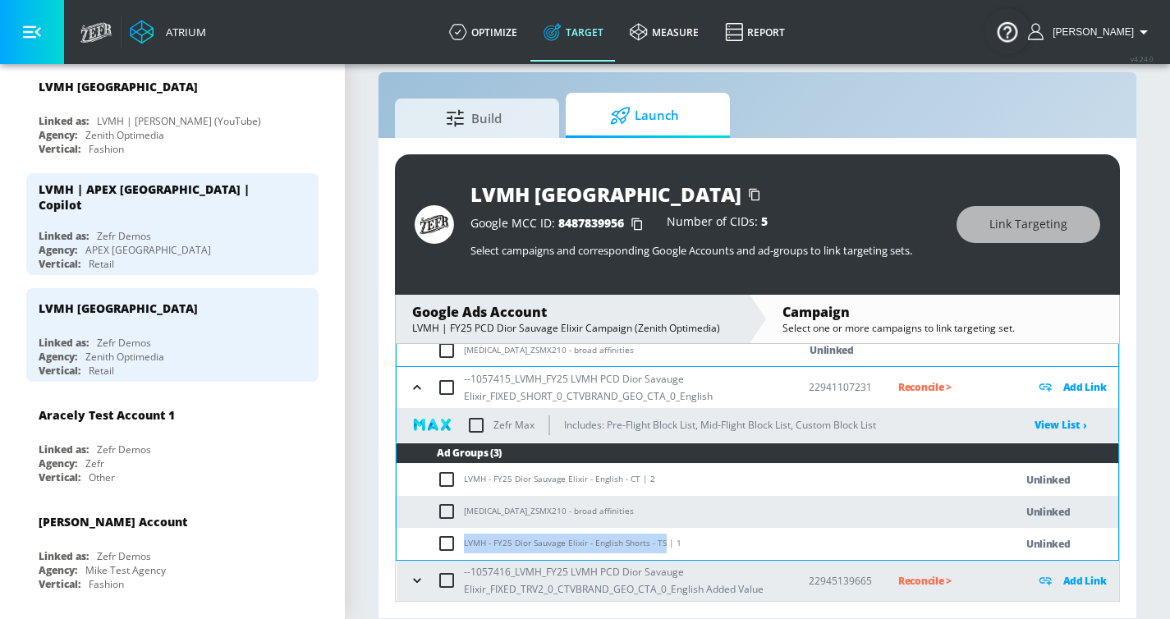
drag, startPoint x: 466, startPoint y: 545, endPoint x: 660, endPoint y: 543, distance: 194.6
click at [660, 472] on td "LVMH - FY25 Dior Sauvage Elixir - English Shorts - TS | 1" at bounding box center [689, 544] width 585 height 32
copy td "LVMH - FY25 Dior Sauvage Elixir - English Shorts - TS"
click at [448, 472] on input "checkbox" at bounding box center [450, 544] width 27 height 20
checkbox input "true"
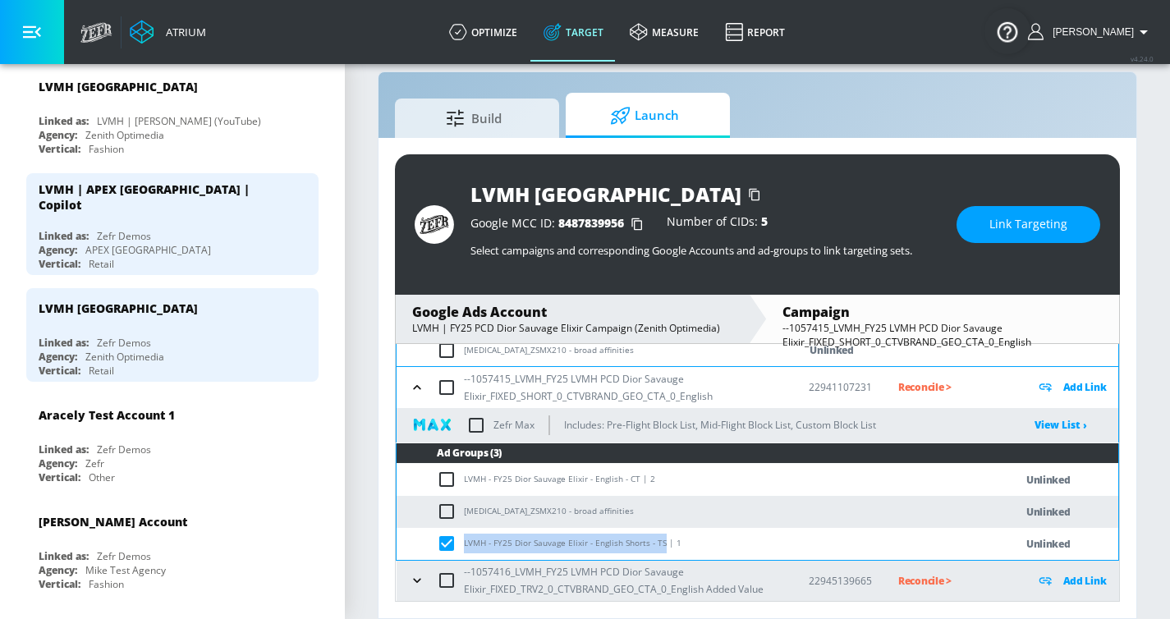
click at [1009, 218] on span "Link Targeting" at bounding box center [1028, 224] width 78 height 21
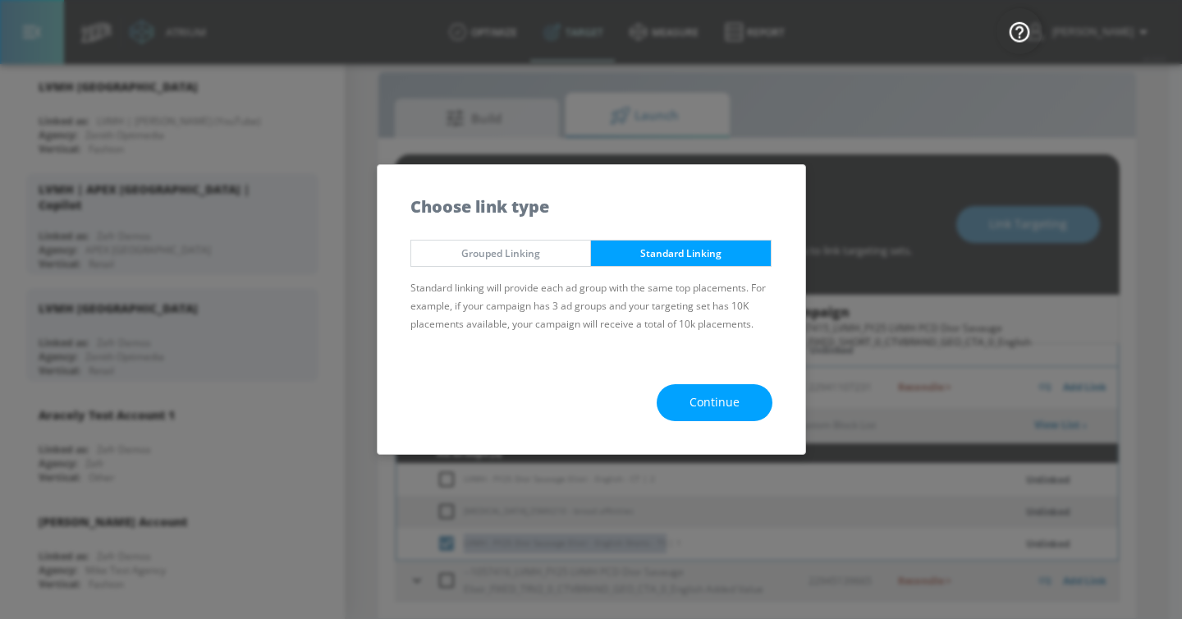
click at [674, 398] on button "Continue" at bounding box center [715, 402] width 116 height 37
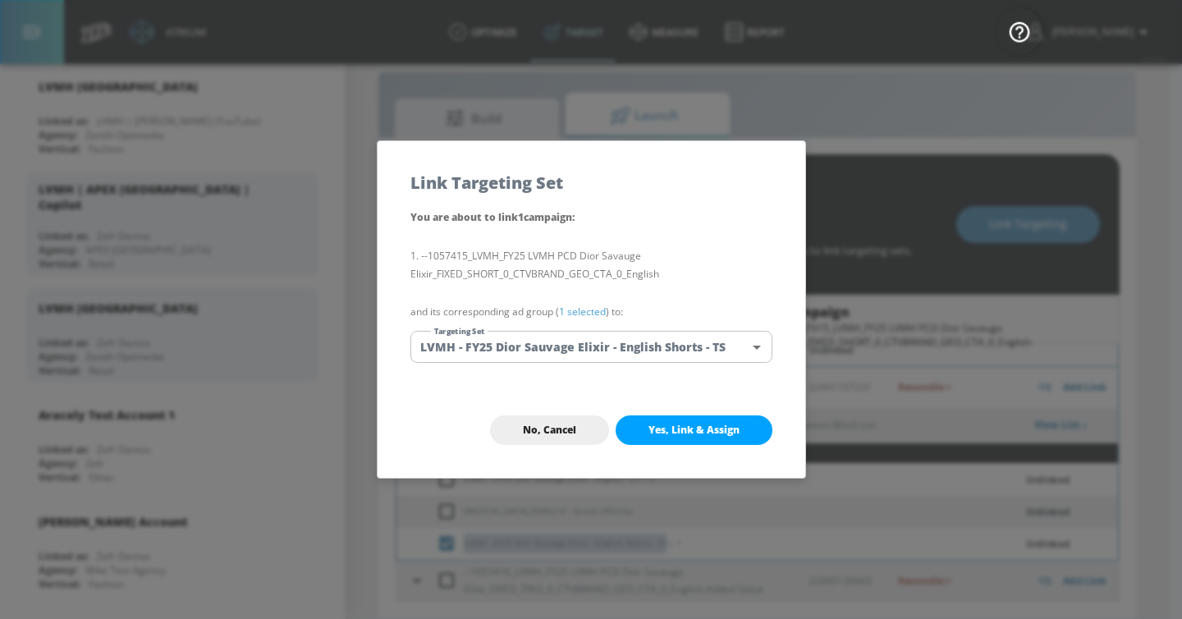
click at [615, 355] on body "Atrium optimize Target measure Report optimize Target measure Report v 4.24.0 […" at bounding box center [591, 297] width 1182 height 643
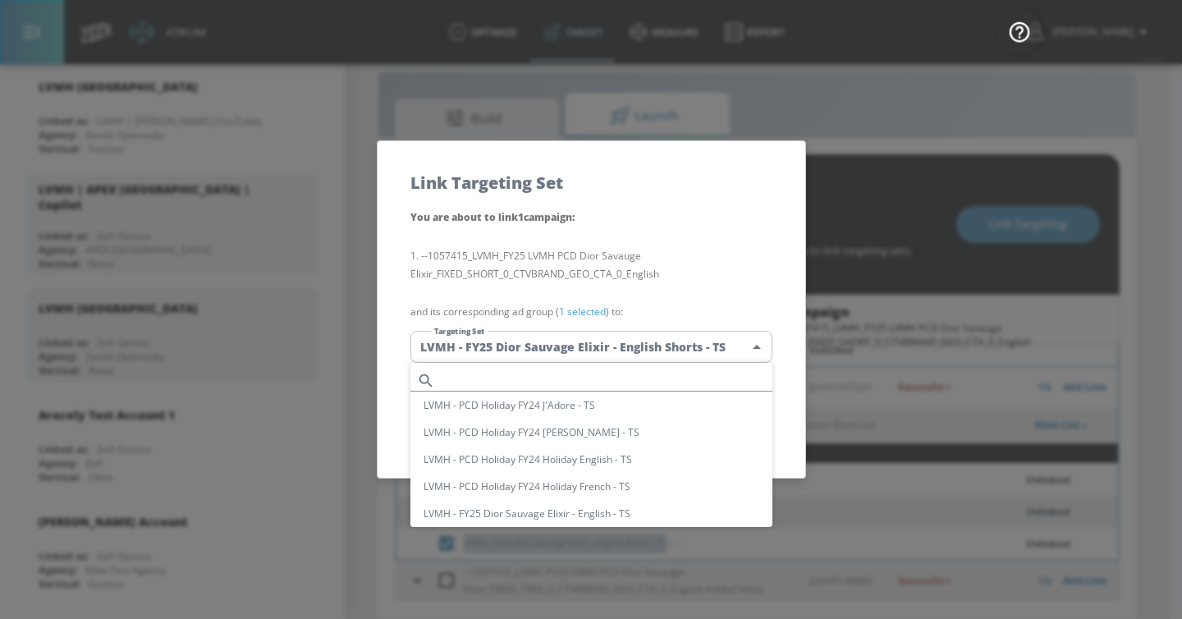
scroll to position [0, 0]
click at [517, 385] on input "text" at bounding box center [607, 381] width 331 height 22
paste input "LVMH - FY25 Dior Sauvage Elixir - English Shorts - TS"
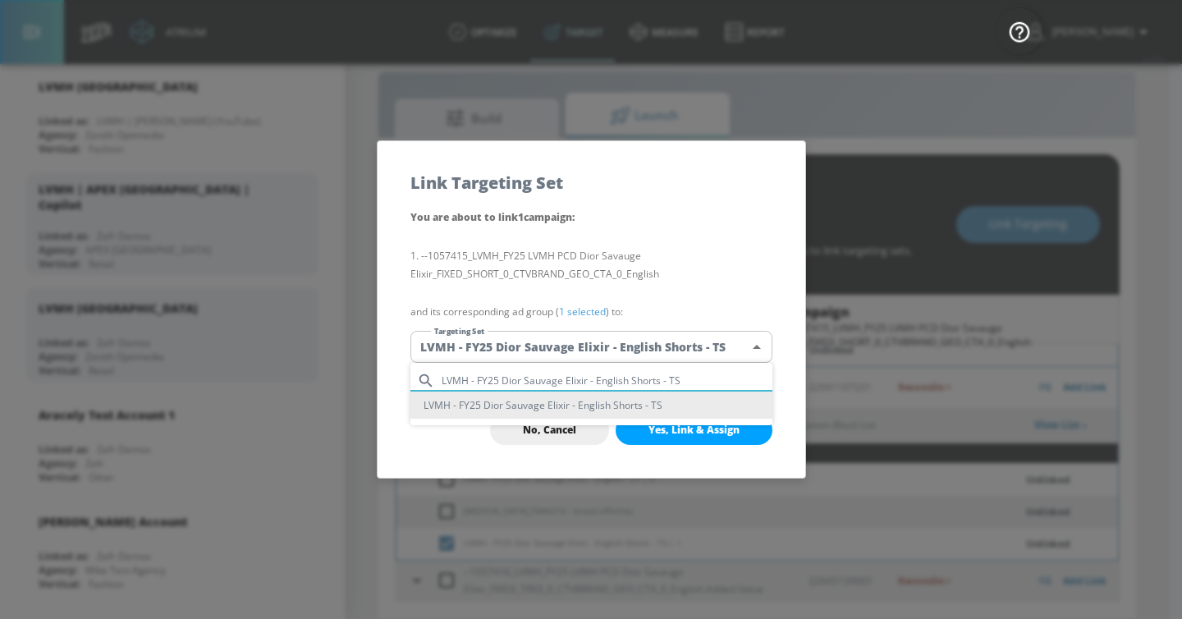
type input "LVMH - FY25 Dior Sauvage Elixir - English Shorts - TS"
click at [561, 406] on li "LVMH - FY25 Dior Sauvage Elixir - English Shorts - TS" at bounding box center [592, 405] width 362 height 27
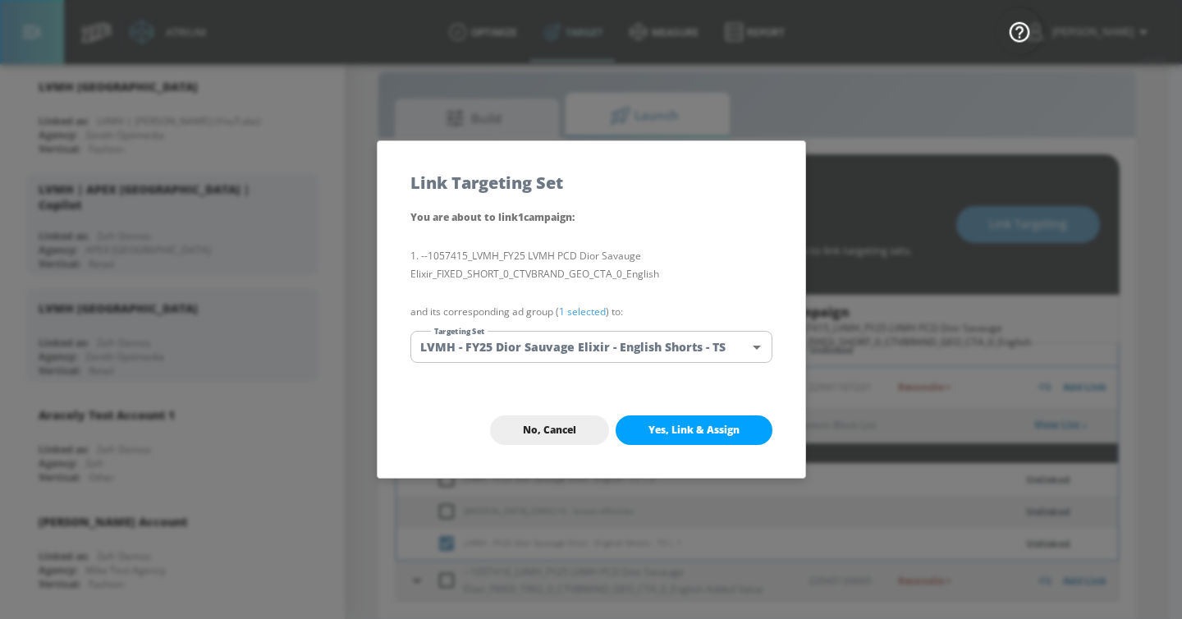
click at [654, 427] on span "Yes, Link & Assign" at bounding box center [694, 430] width 91 height 13
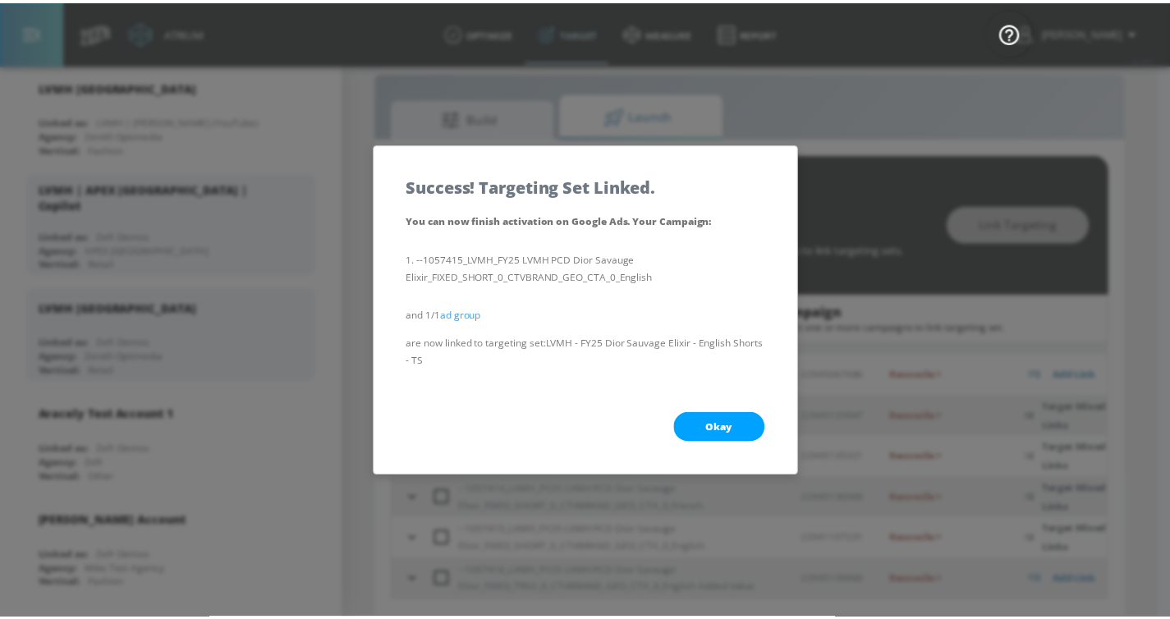
scroll to position [115, 0]
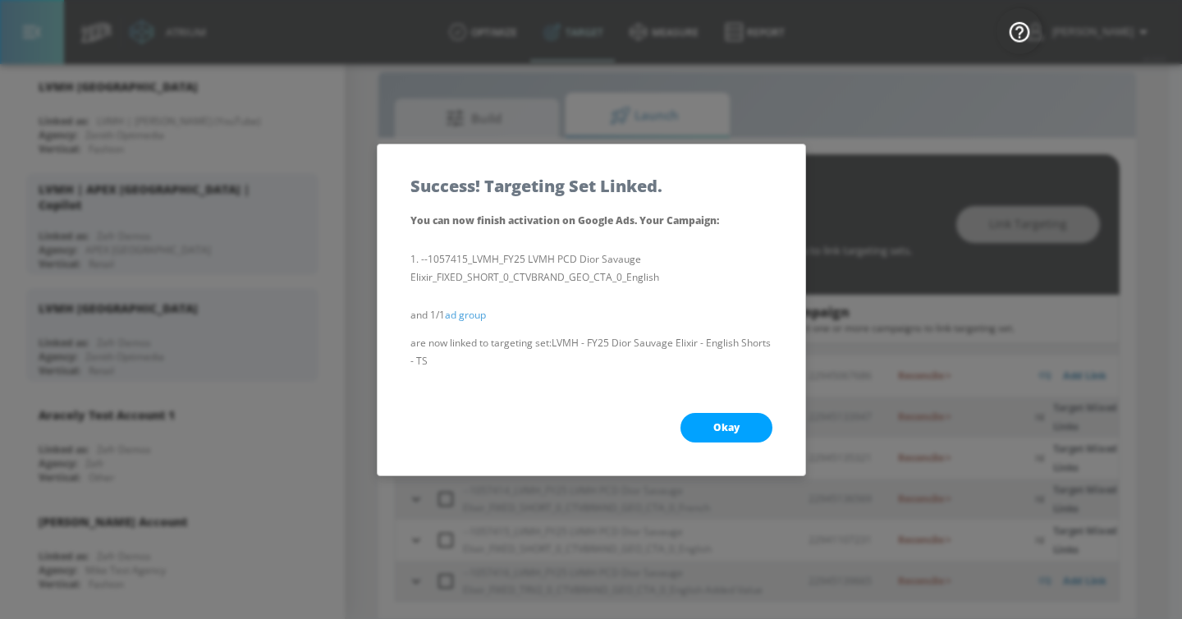
click at [750, 421] on button "Okay" at bounding box center [727, 428] width 92 height 30
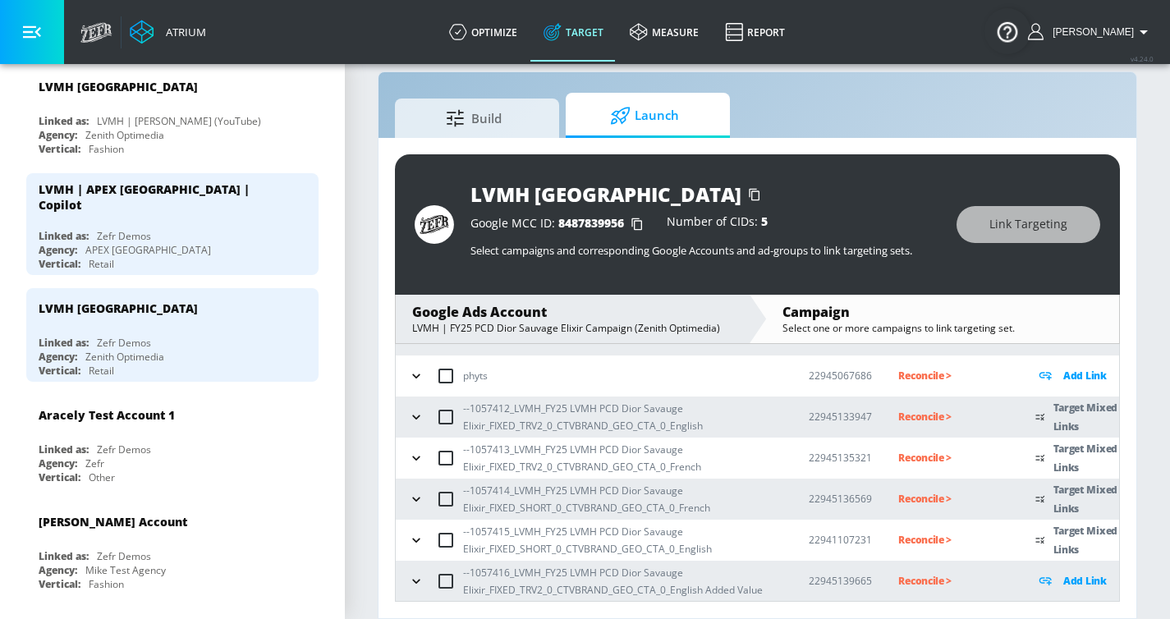
click at [416, 472] on icon "button" at bounding box center [416, 540] width 16 height 16
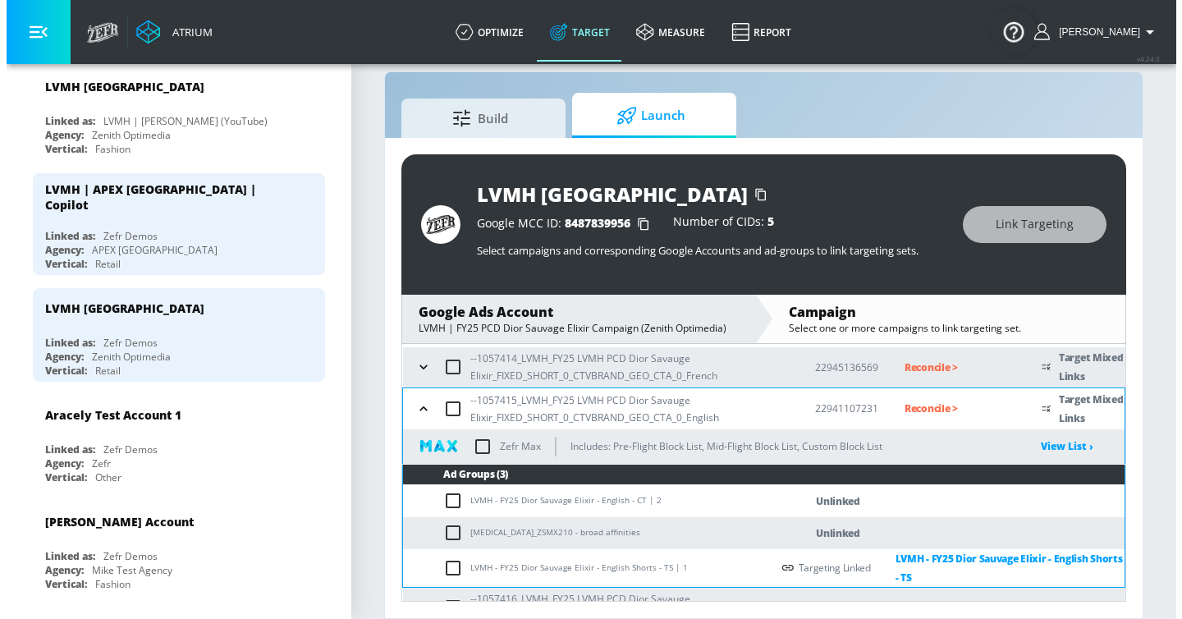
scroll to position [264, 0]
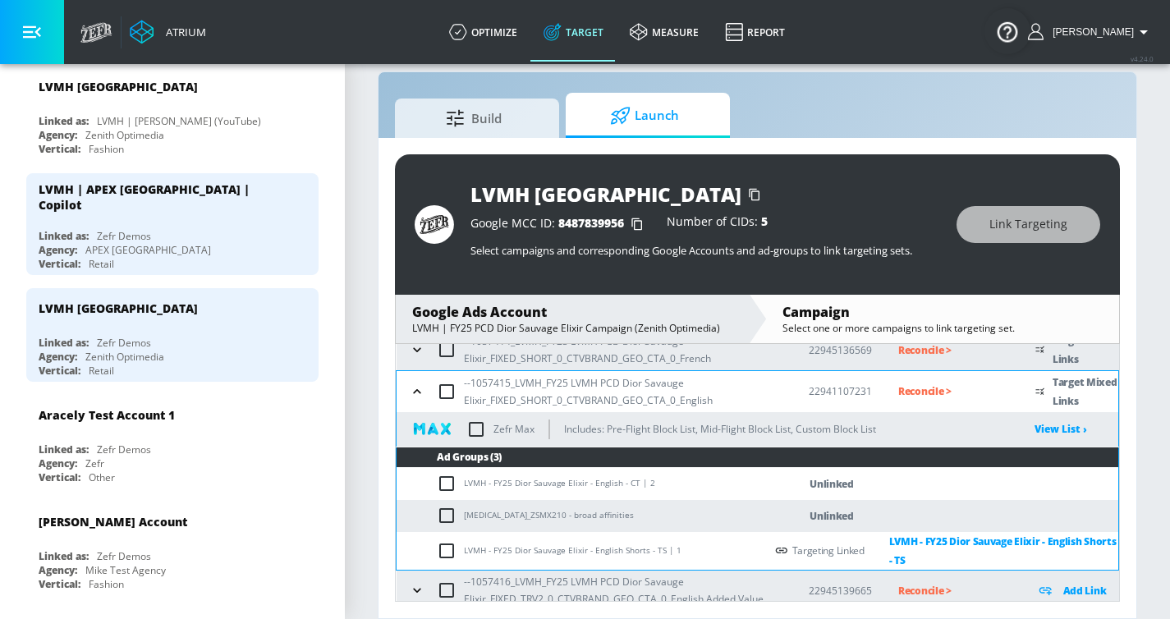
drag, startPoint x: 466, startPoint y: 485, endPoint x: 645, endPoint y: 485, distance: 179.0
click at [572, 472] on td "LVMH - FY25 Dior Sauvage Elixir - English - CT | 2" at bounding box center [581, 484] width 368 height 32
drag, startPoint x: 636, startPoint y: 483, endPoint x: 465, endPoint y: 490, distance: 171.8
click at [465, 472] on td "LVMH - FY25 Dior Sauvage Elixir - English - CT | 2" at bounding box center [581, 484] width 368 height 32
copy td "LVMH - FY25 Dior Sauvage Elixir - English - CT"
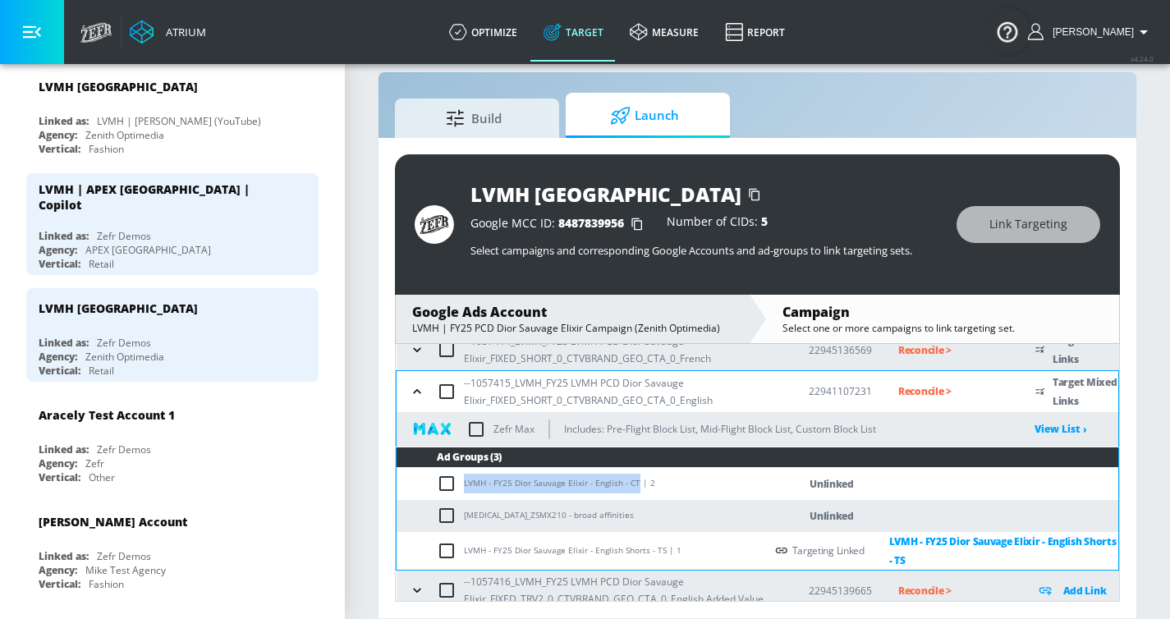
click at [453, 472] on input "checkbox" at bounding box center [450, 484] width 27 height 20
checkbox input "true"
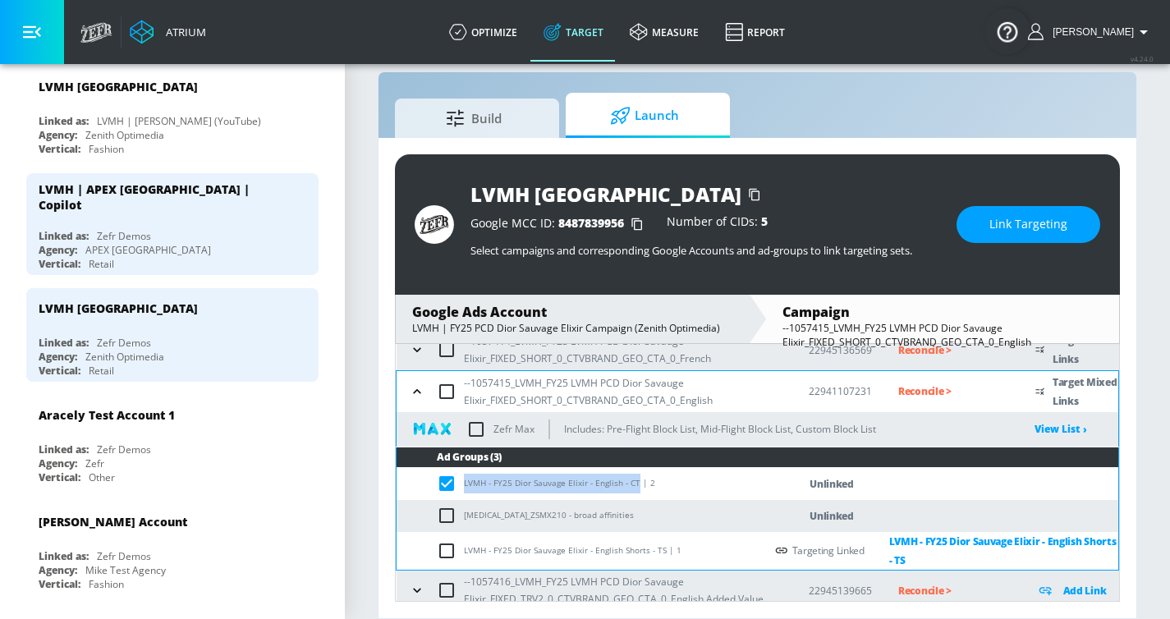
click at [1001, 216] on span "Link Targeting" at bounding box center [1028, 224] width 78 height 21
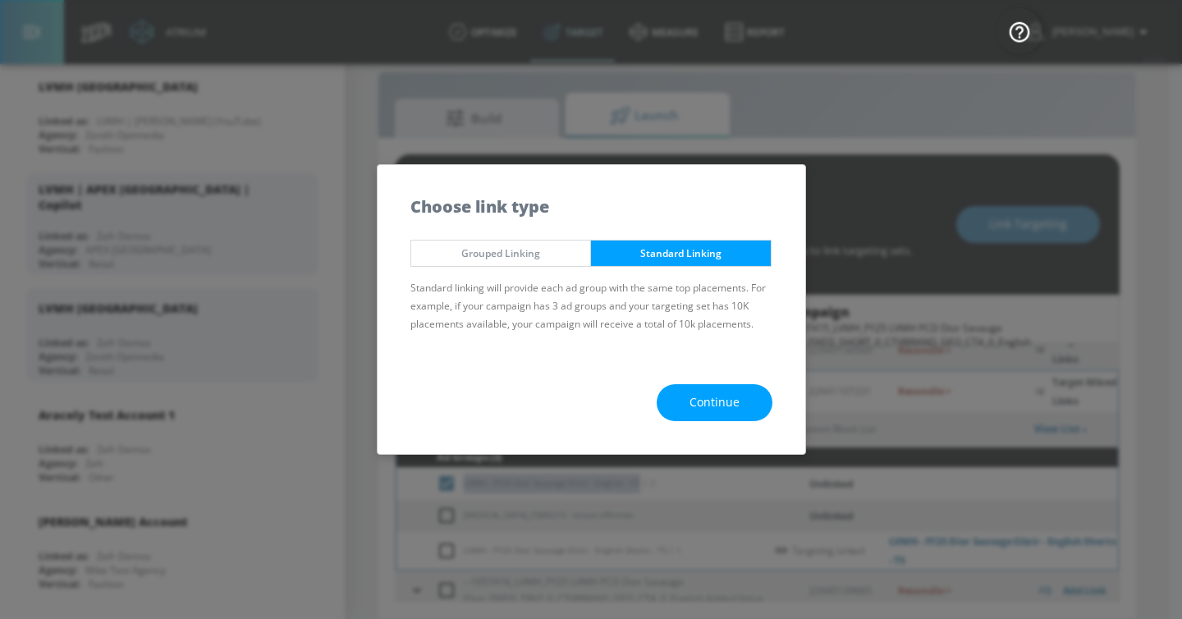
click at [723, 413] on button "Continue" at bounding box center [715, 402] width 116 height 37
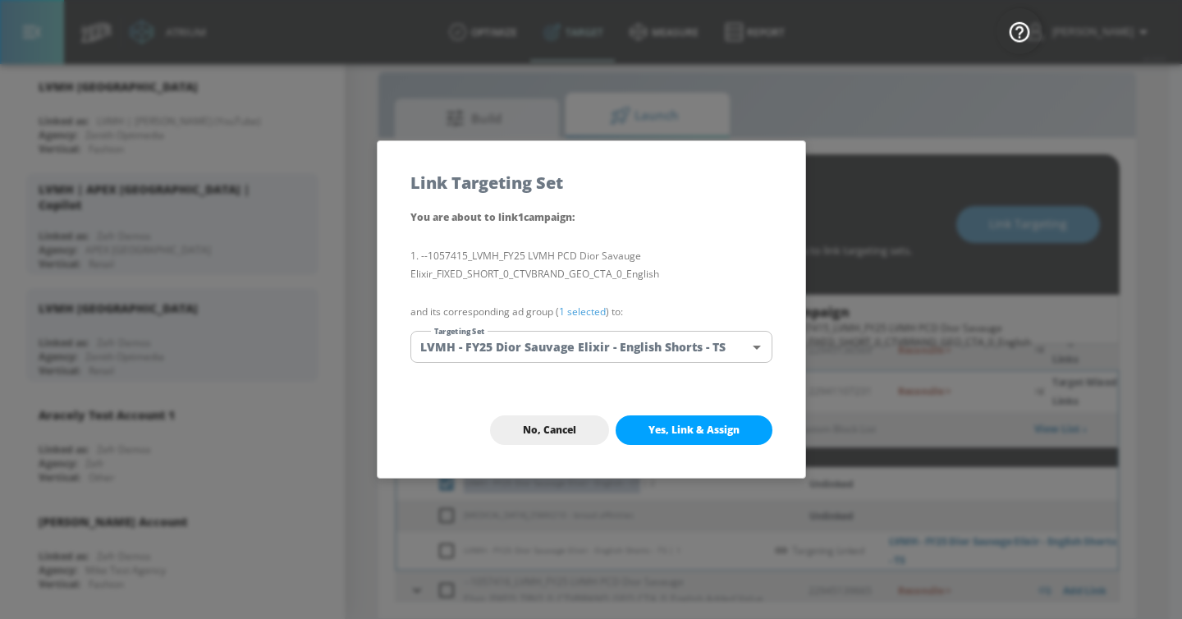
click at [632, 352] on body "Atrium optimize Target measure Report optimize Target measure Report v 4.24.0 […" at bounding box center [591, 297] width 1182 height 643
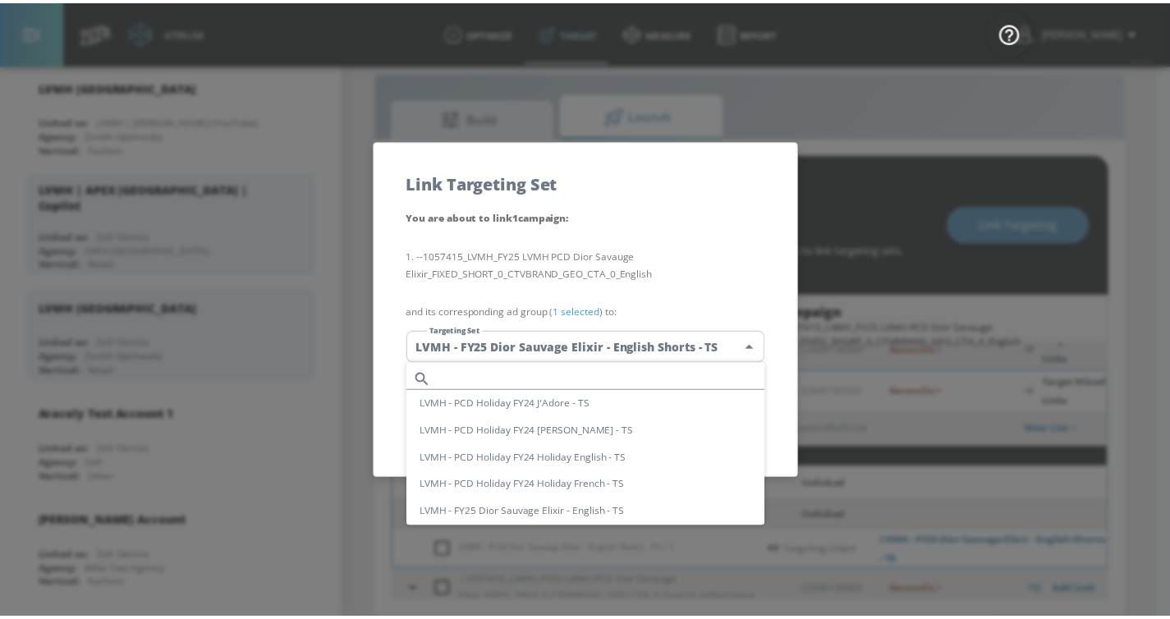
scroll to position [0, 0]
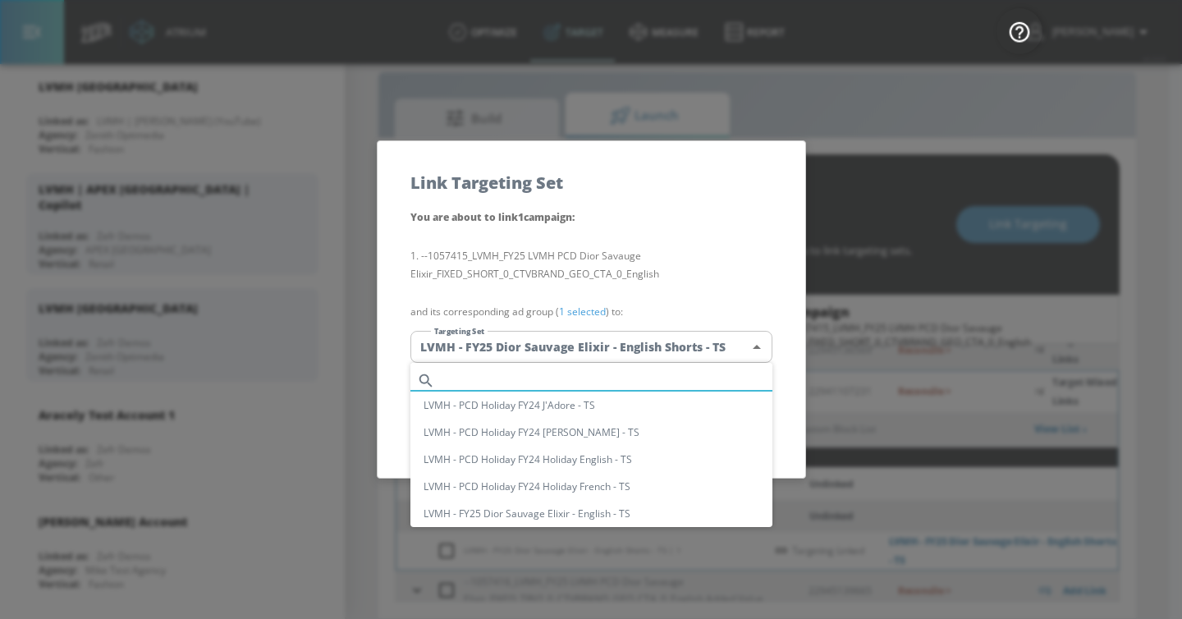
click at [565, 380] on input "text" at bounding box center [607, 381] width 331 height 22
paste input "LVMH - FY25 Dior Sauvage Elixir - English - CT"
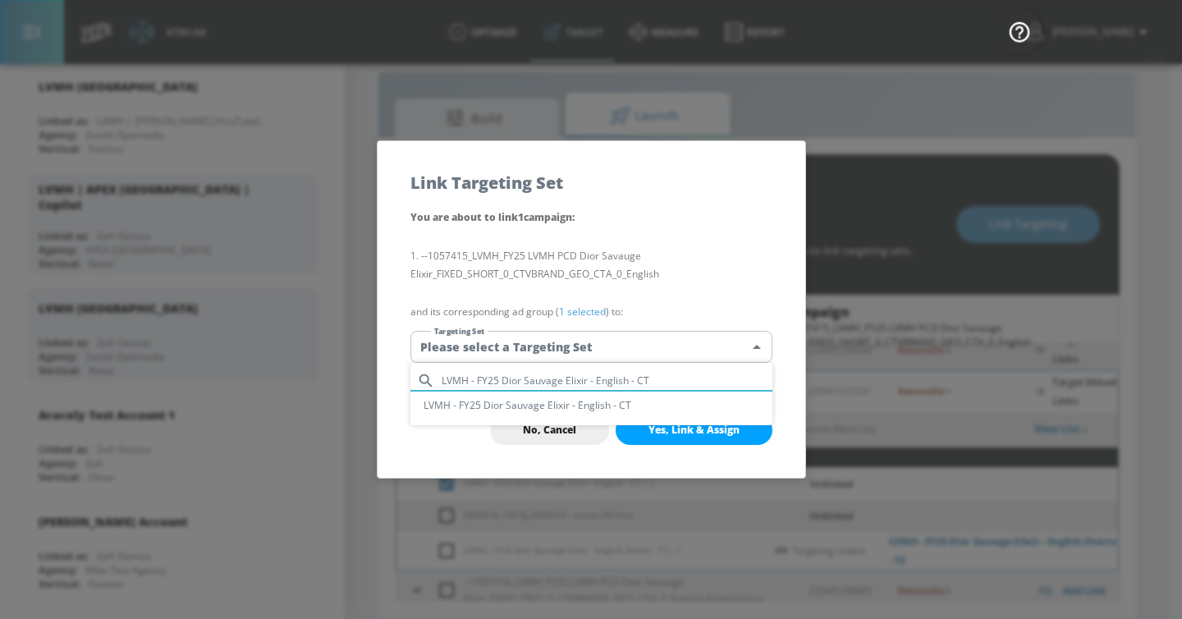
type input "LVMH - FY25 Dior Sauvage Elixir - English - CT"
click at [564, 402] on li "LVMH - FY25 Dior Sauvage Elixir - English - CT" at bounding box center [592, 405] width 362 height 27
type input "5bf9b545-780f-414c-80cd-64b1d22825e3"
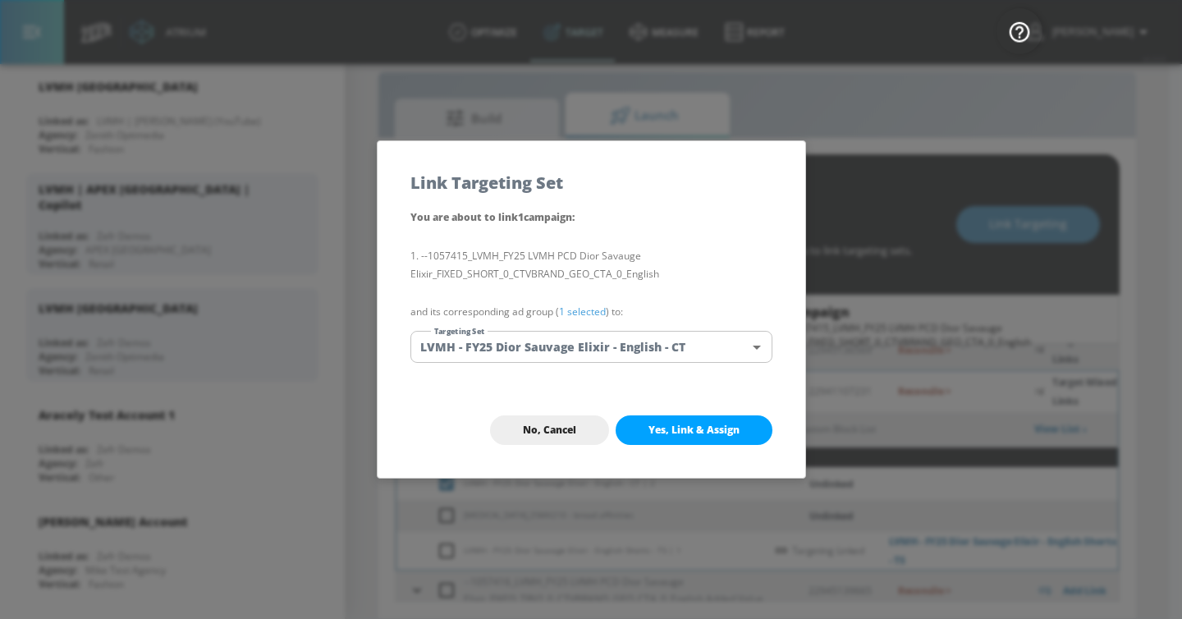
click at [681, 425] on span "Yes, Link & Assign" at bounding box center [694, 430] width 91 height 13
checkbox input "false"
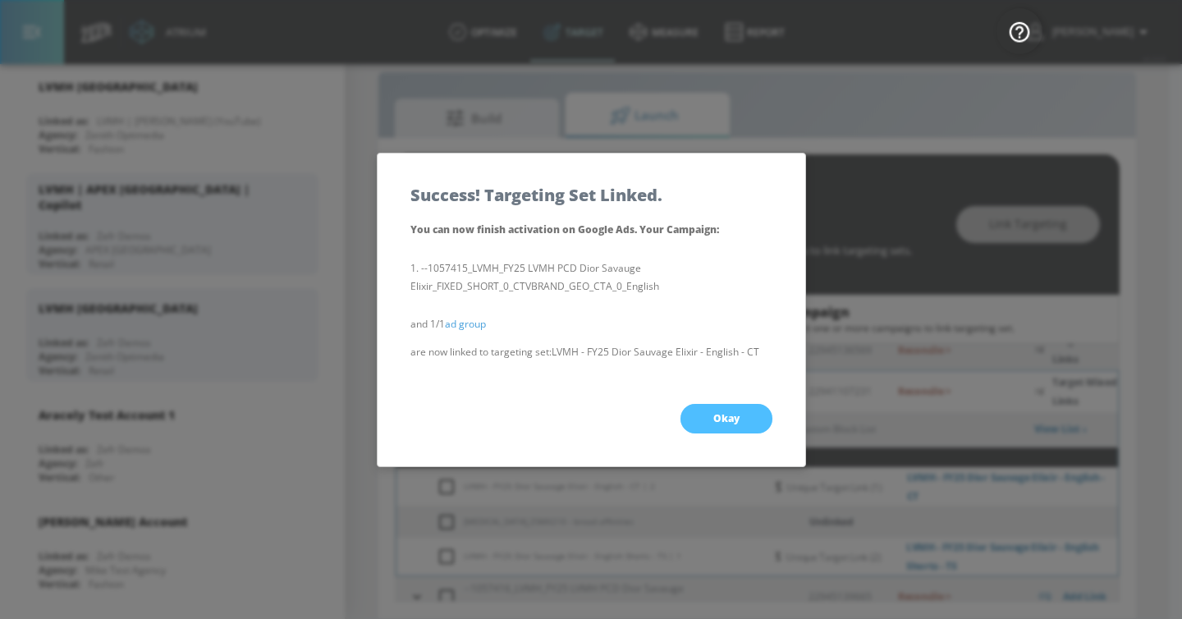
click at [741, 420] on button "Okay" at bounding box center [727, 419] width 92 height 30
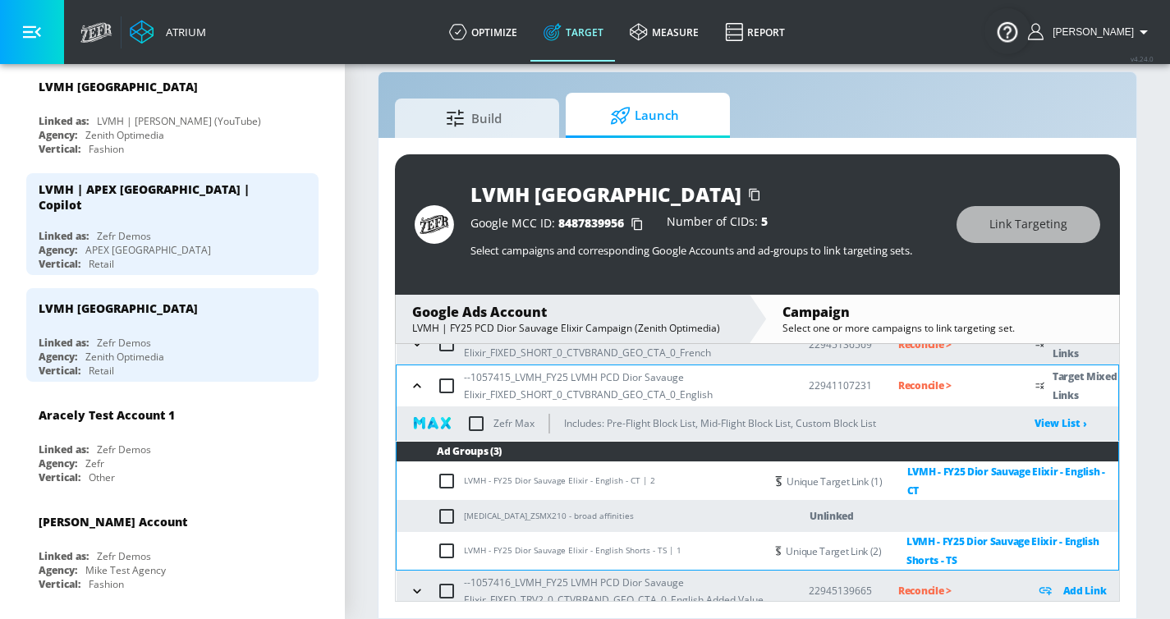
scroll to position [280, 0]
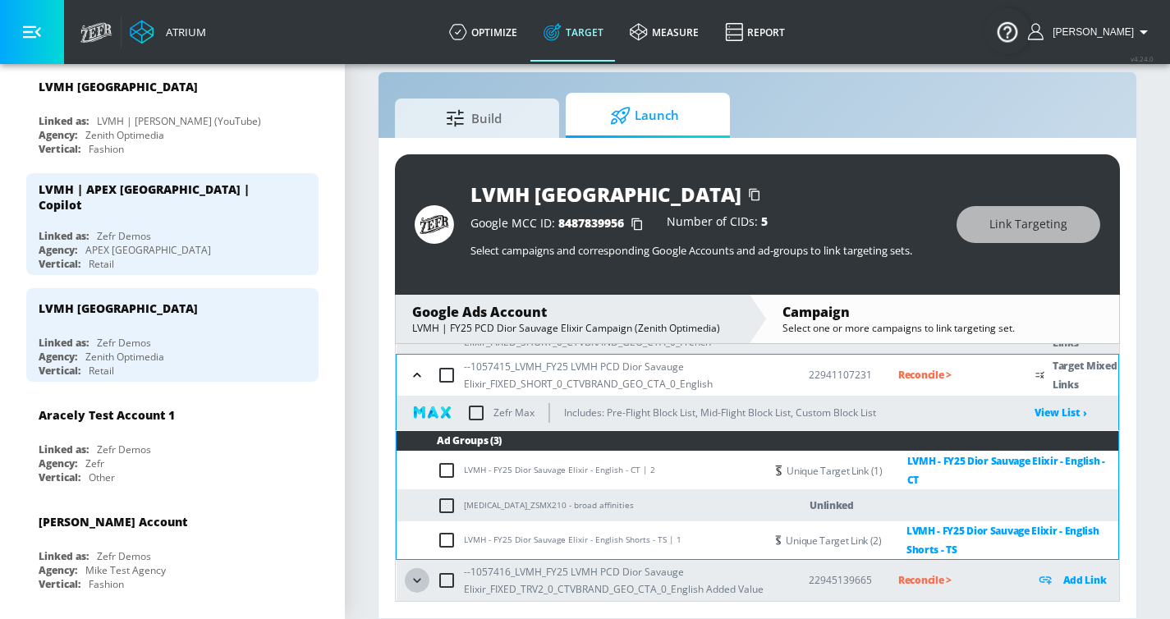
click at [407, 472] on button "button" at bounding box center [417, 580] width 25 height 25
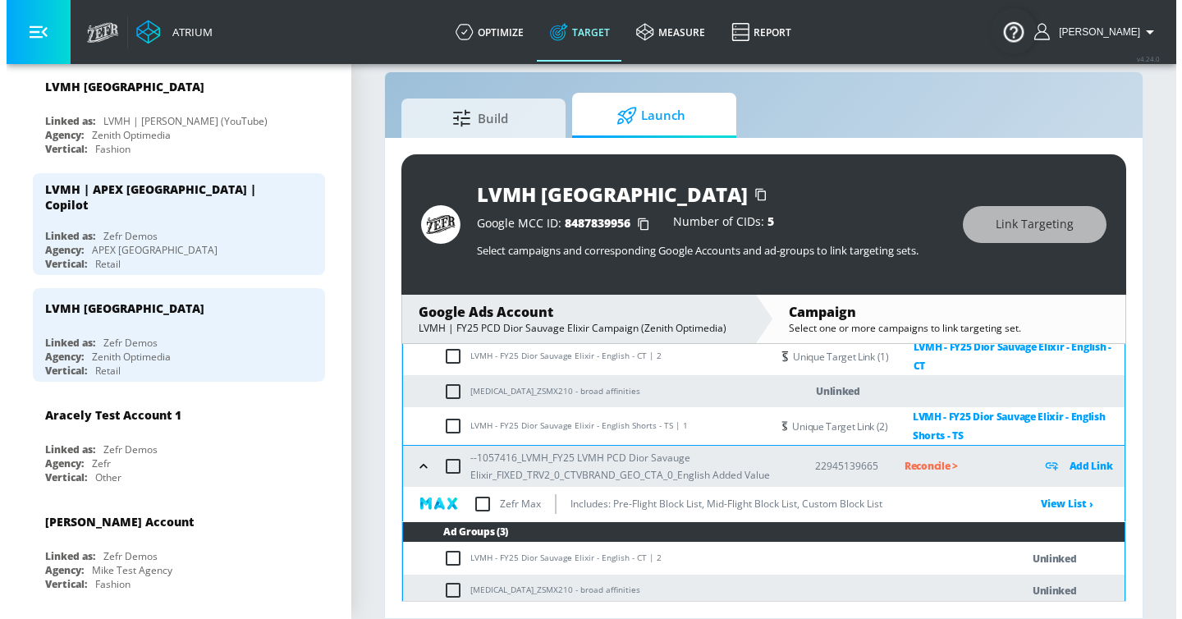
scroll to position [433, 0]
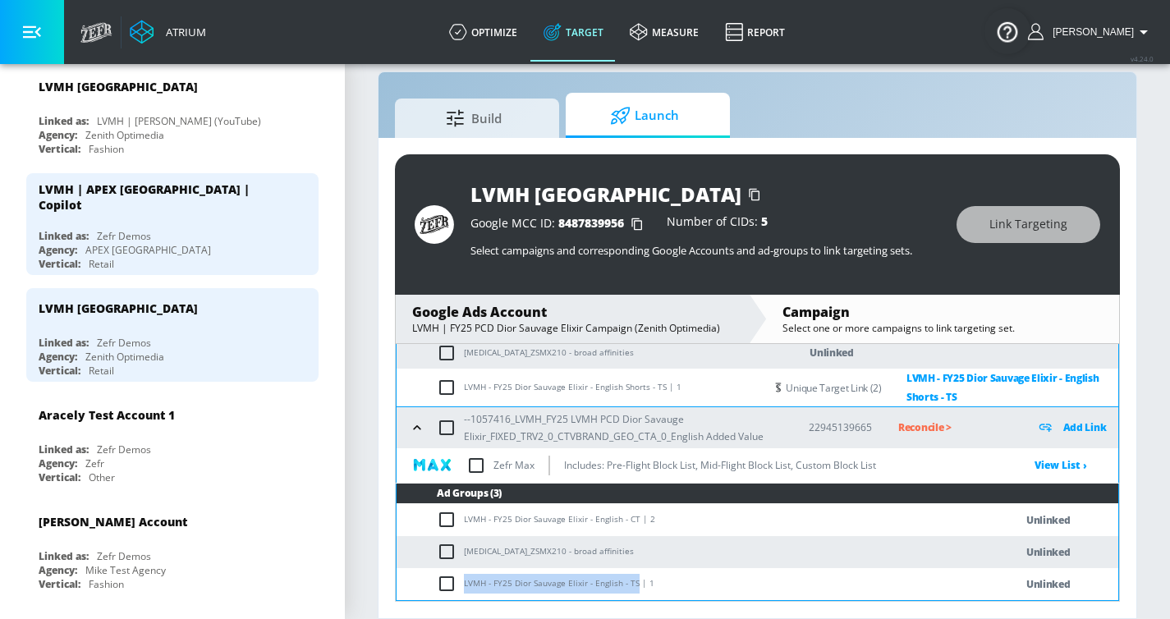
drag, startPoint x: 465, startPoint y: 585, endPoint x: 636, endPoint y: 588, distance: 170.8
click at [636, 472] on td "LVMH - FY25 Dior Sauvage Elixir - English - TS | 1" at bounding box center [689, 584] width 585 height 32
copy td "LVMH - FY25 Dior Sauvage Elixir - English - TS"
click at [446, 472] on input "checkbox" at bounding box center [450, 584] width 27 height 20
checkbox input "true"
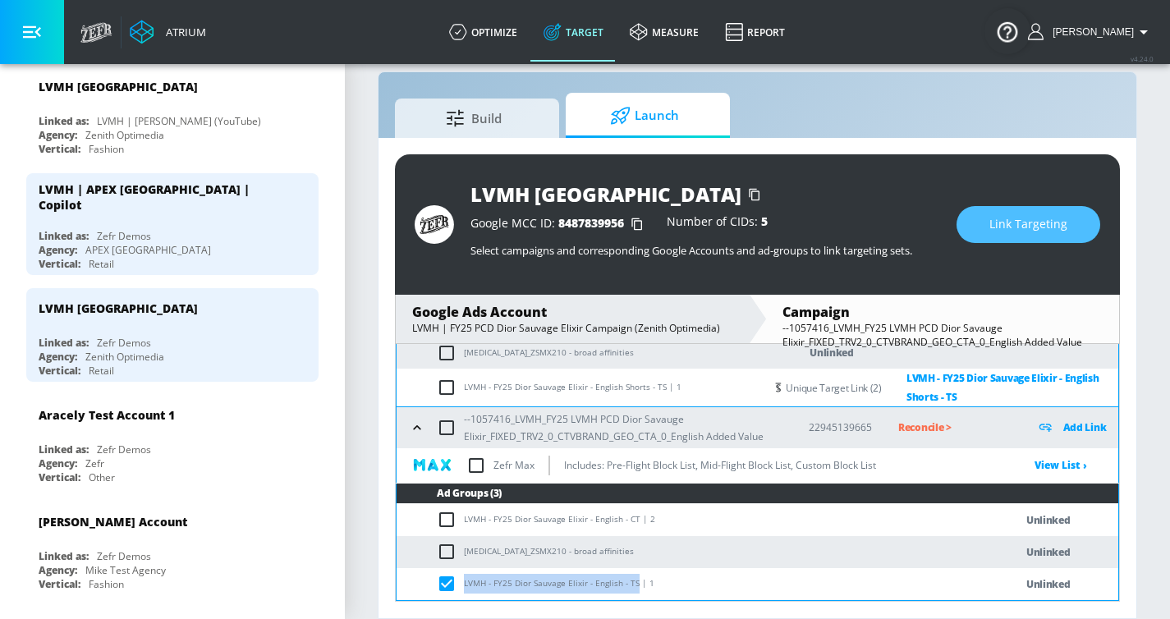
click at [1009, 241] on button "Link Targeting" at bounding box center [1029, 224] width 144 height 37
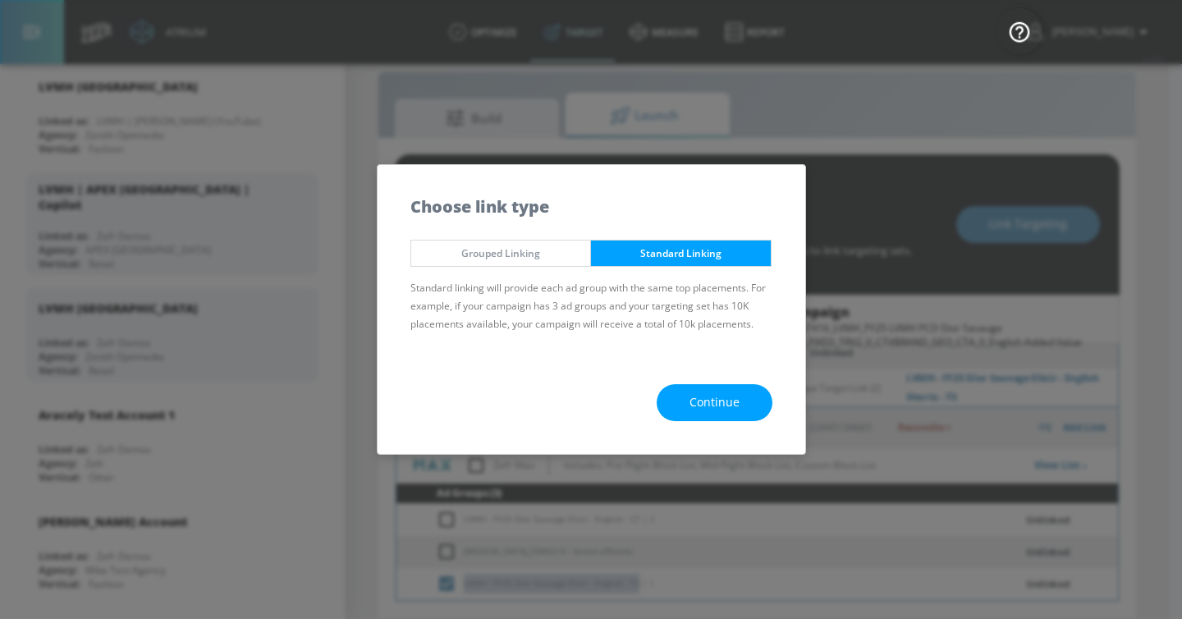
click at [702, 394] on span "Continue" at bounding box center [715, 402] width 50 height 21
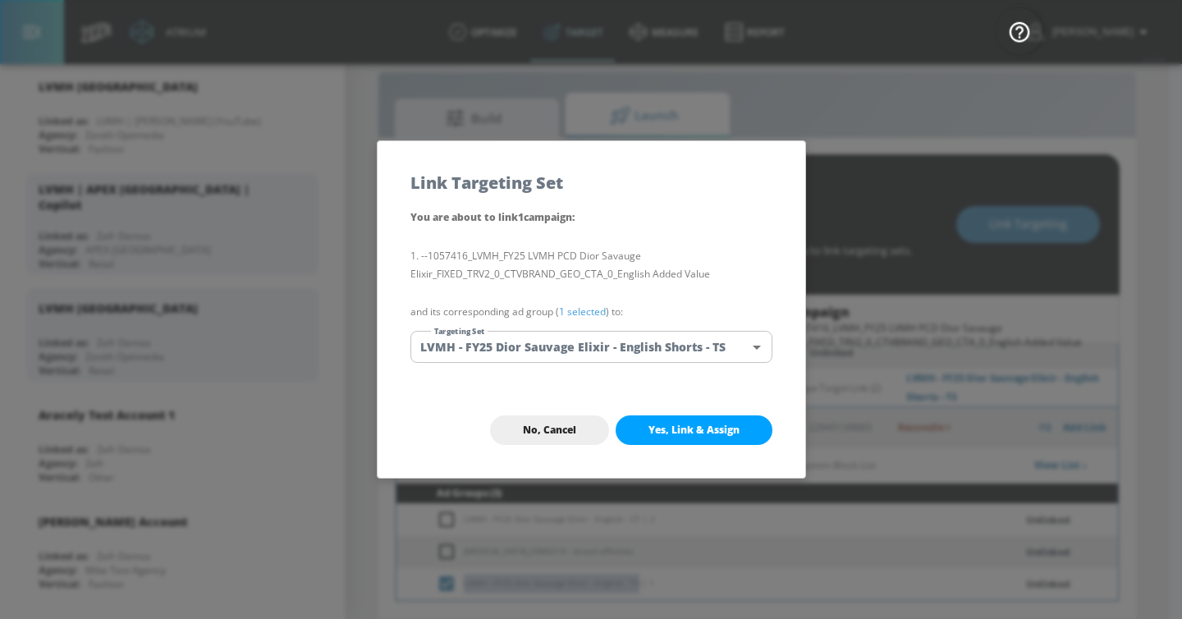
click at [610, 340] on body "Atrium optimize Target measure Report optimize Target measure Report v 4.24.0 […" at bounding box center [591, 297] width 1182 height 643
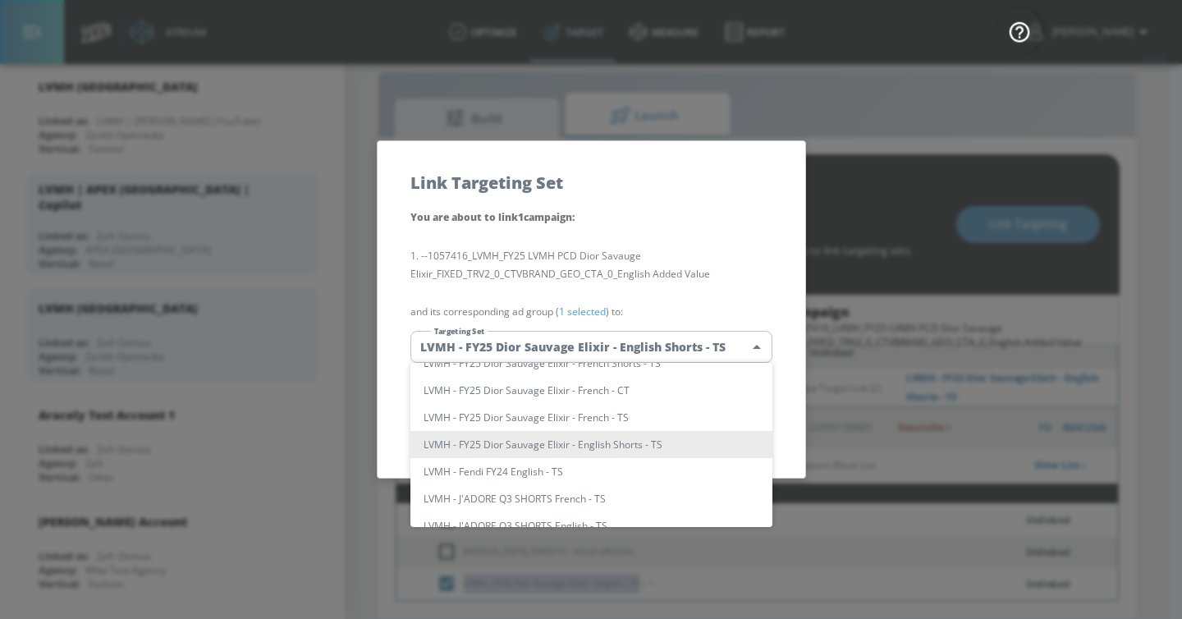
scroll to position [0, 0]
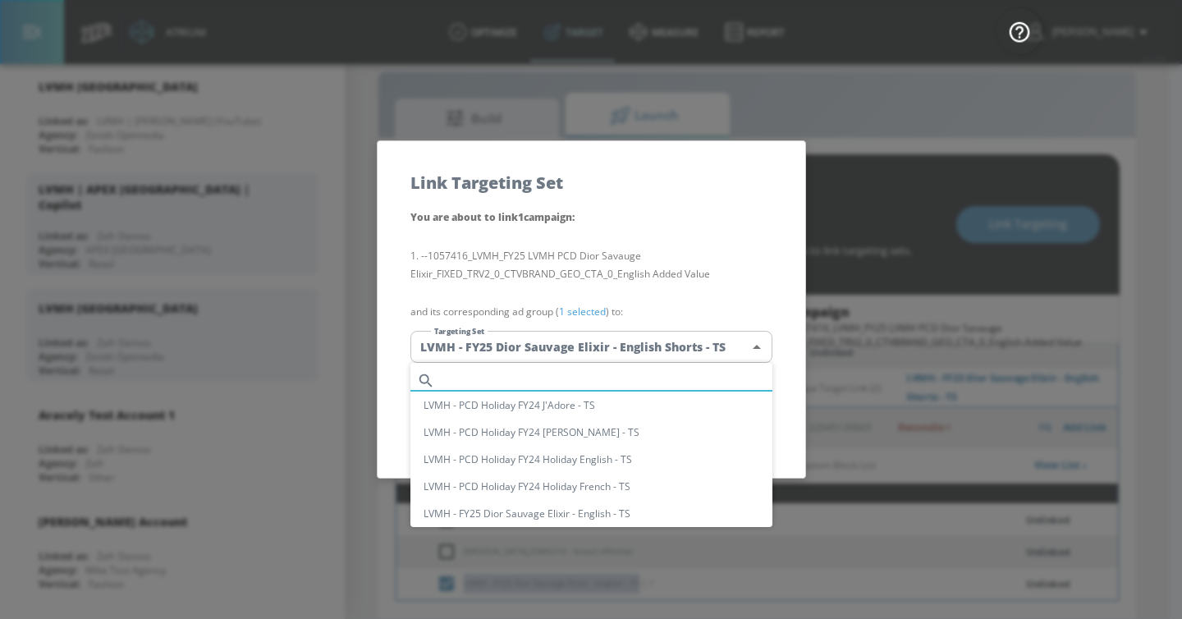
click at [556, 379] on input "text" at bounding box center [607, 381] width 331 height 22
paste input "LVMH - FY25 Dior Sauvage Elixir - English - TS"
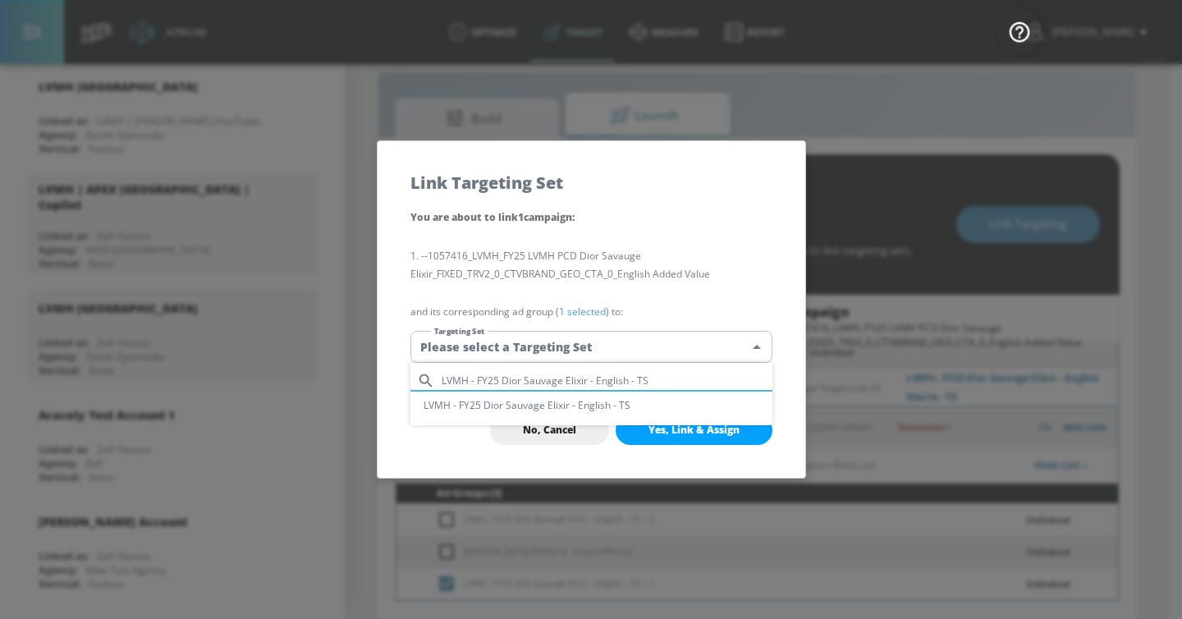
type input "LVMH - FY25 Dior Sauvage Elixir - English - TS"
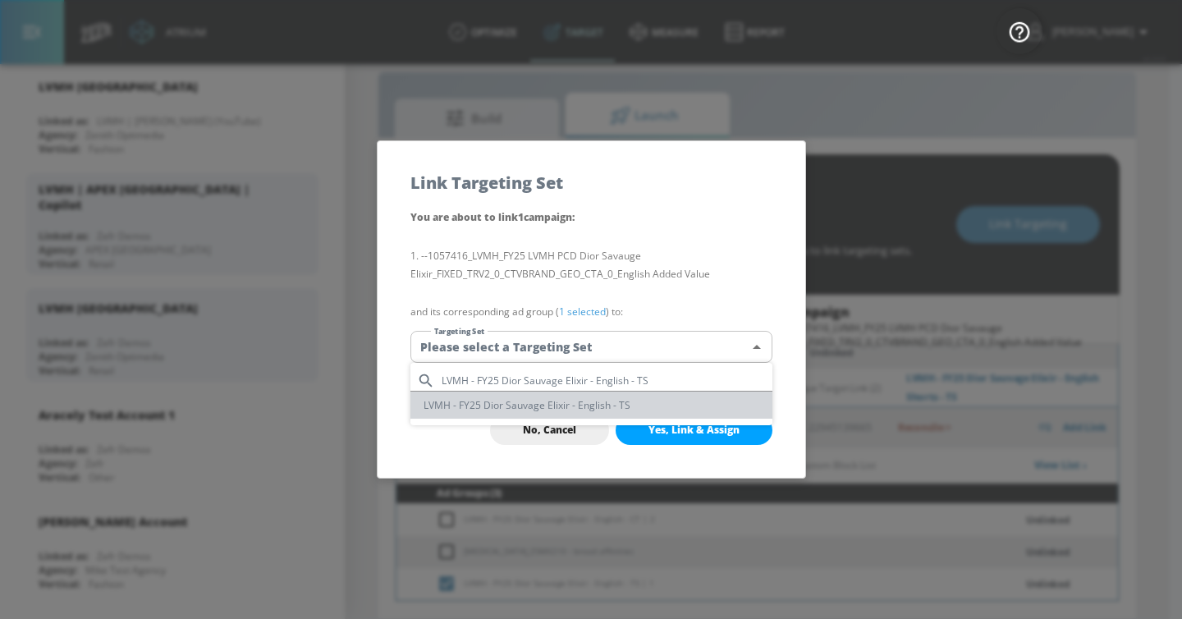
click at [574, 413] on li "LVMH - FY25 Dior Sauvage Elixir - English - TS" at bounding box center [592, 405] width 362 height 27
type input "da074ec6-e86b-4d00-84eb-13afc74410e7"
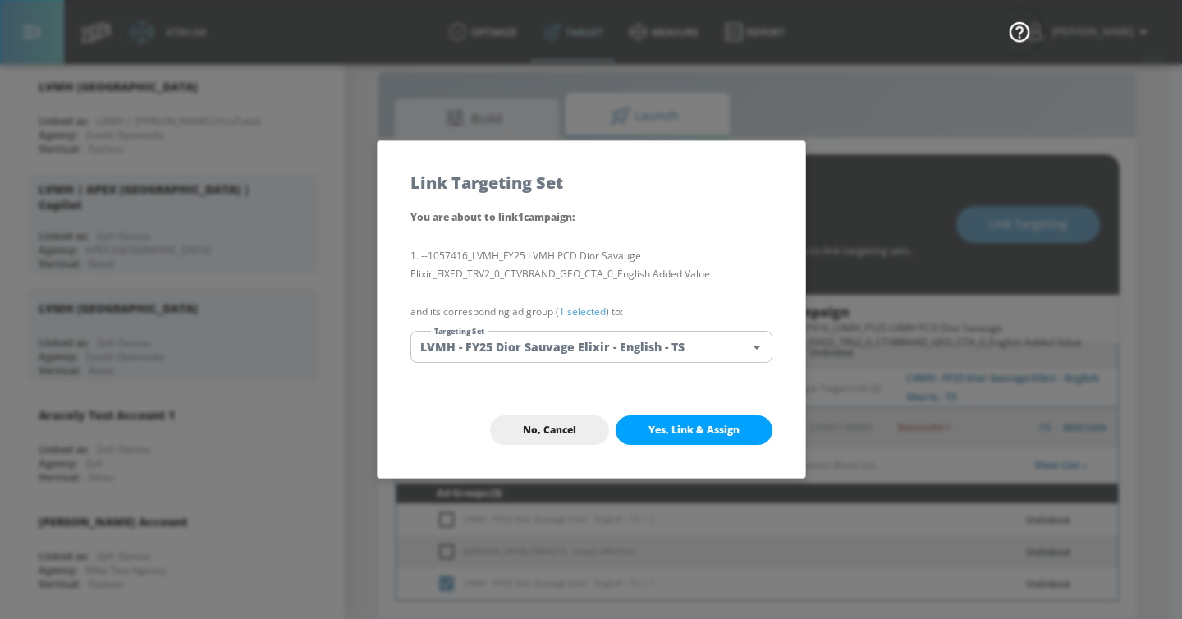
click at [732, 440] on button "Yes, Link & Assign" at bounding box center [694, 430] width 157 height 30
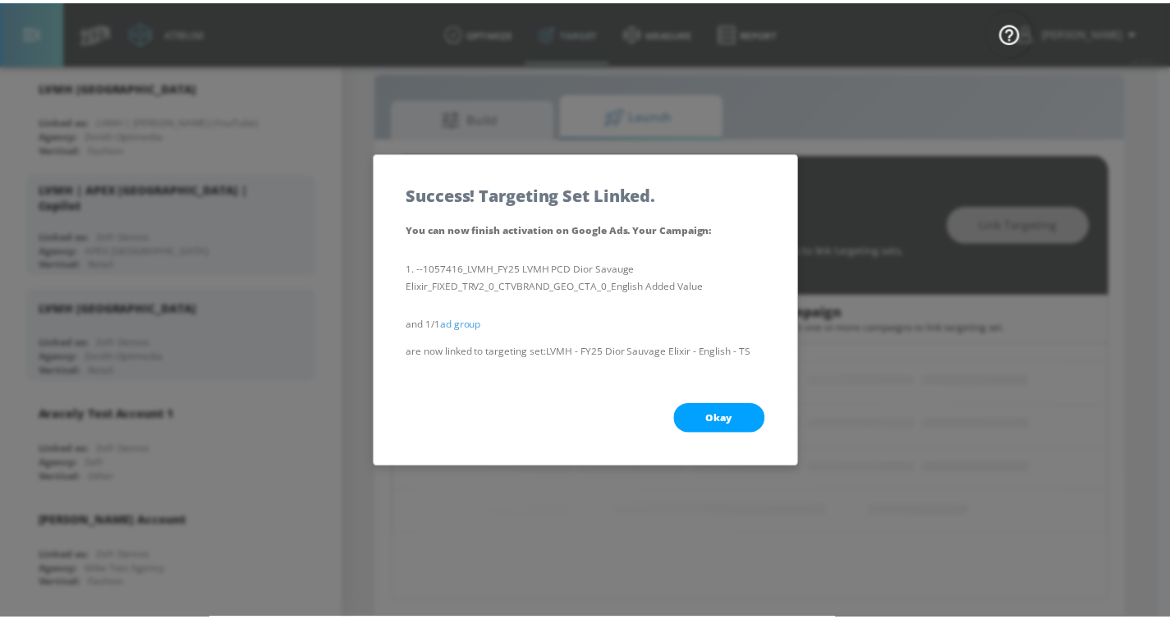
scroll to position [138, 0]
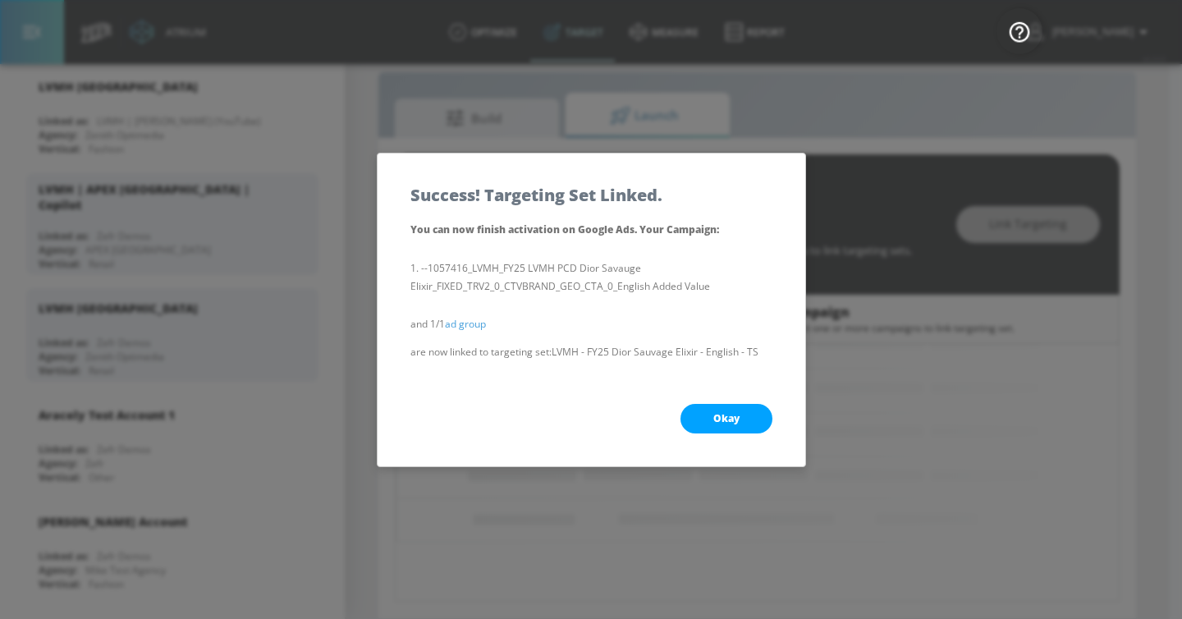
click at [742, 424] on button "Okay" at bounding box center [727, 419] width 92 height 30
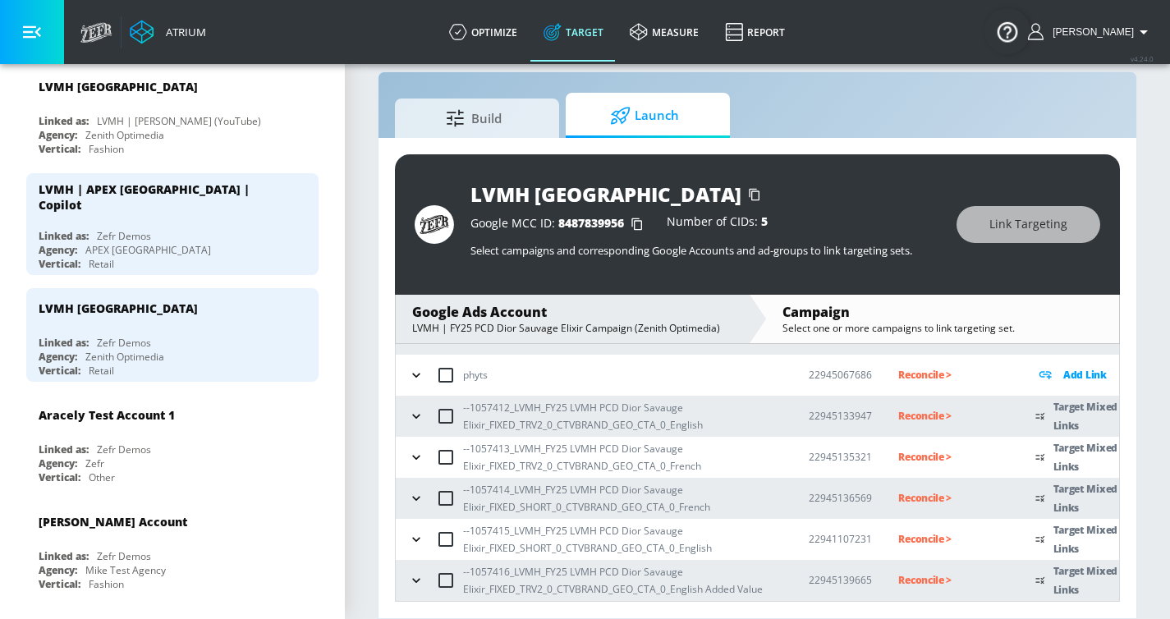
scroll to position [115, 0]
click at [425, 472] on button "button" at bounding box center [416, 581] width 25 height 25
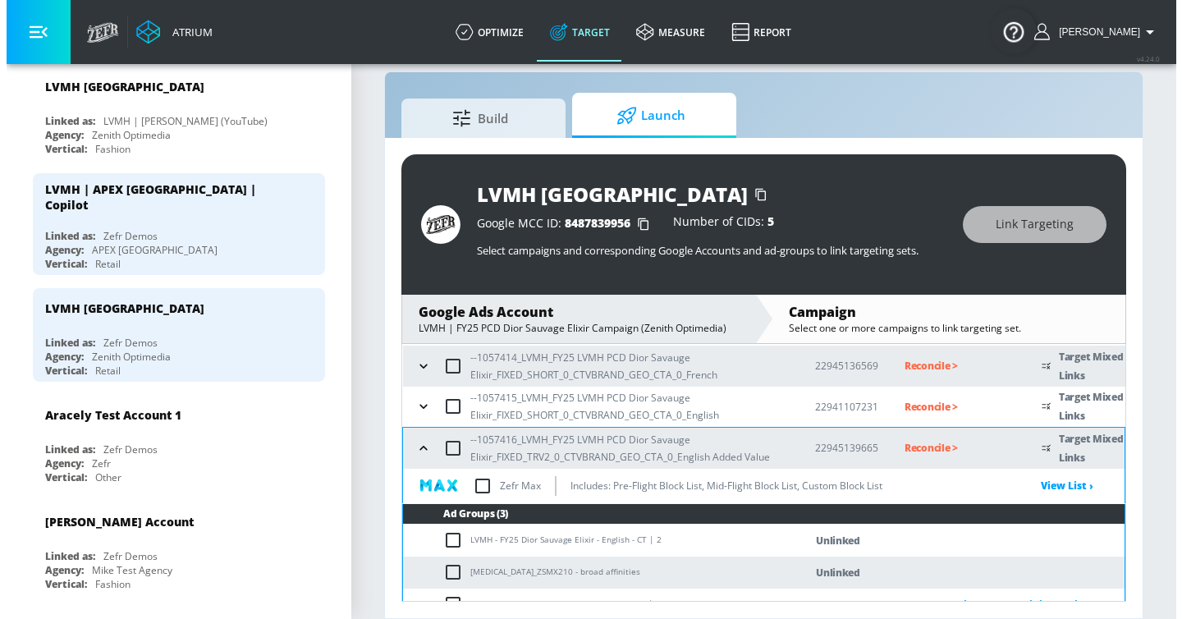
scroll to position [269, 0]
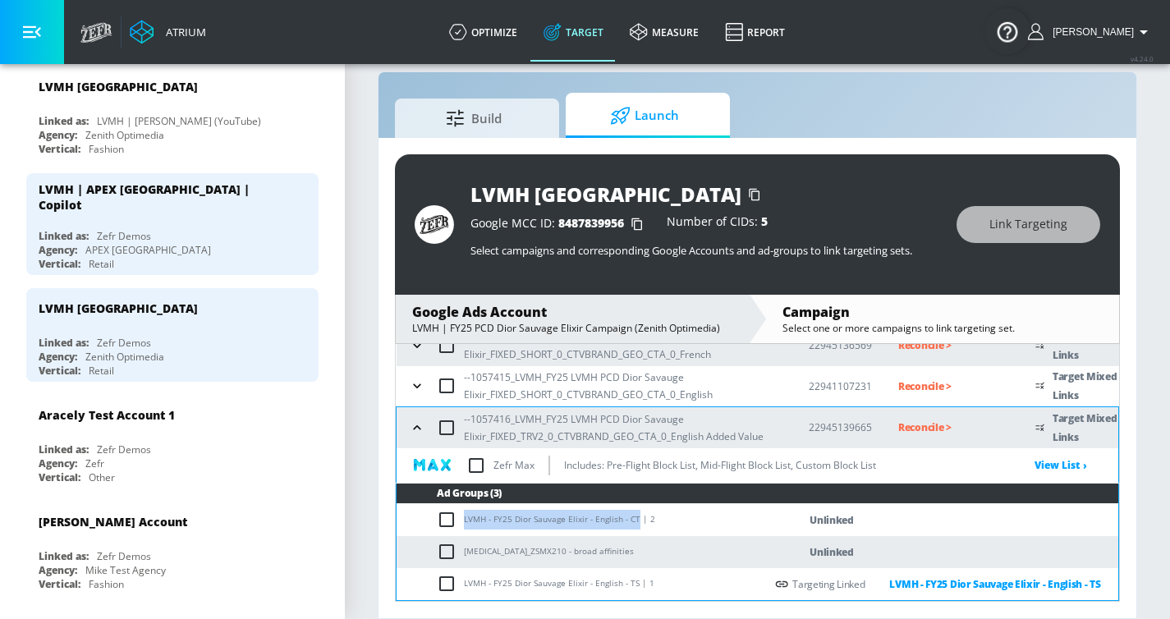
drag, startPoint x: 465, startPoint y: 521, endPoint x: 635, endPoint y: 522, distance: 170.0
click at [635, 472] on td "LVMH - FY25 Dior Sauvage Elixir - English - CT | 2" at bounding box center [581, 520] width 368 height 32
copy td "LVMH - FY25 Dior Sauvage Elixir - English - CT"
click at [455, 472] on input "checkbox" at bounding box center [450, 520] width 27 height 20
checkbox input "true"
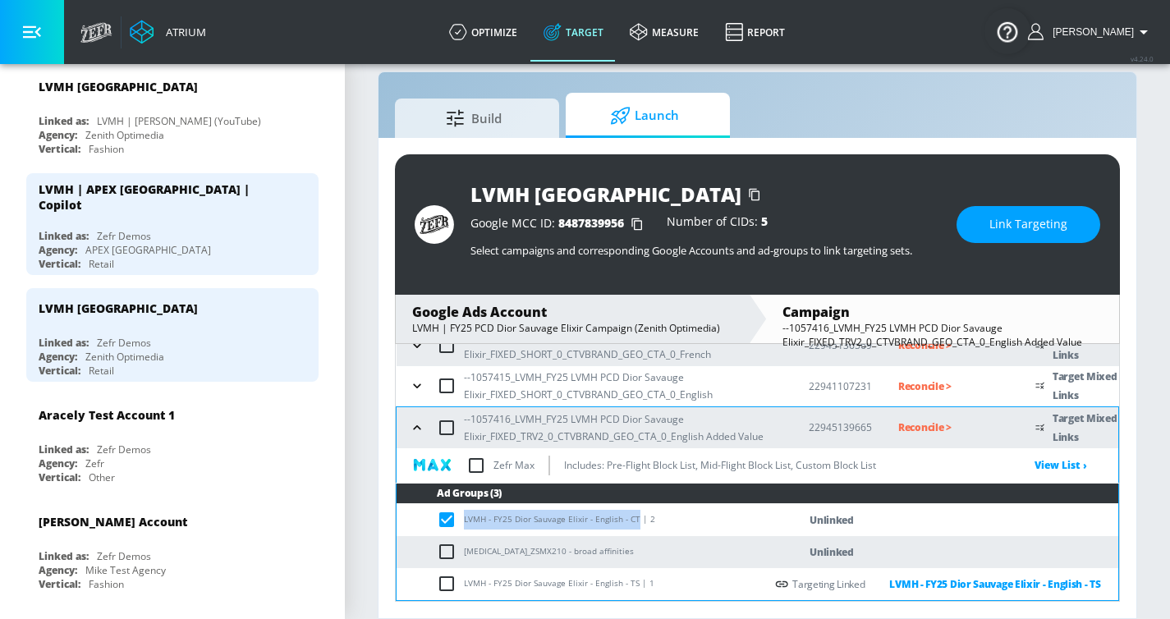
click at [1004, 218] on span "Link Targeting" at bounding box center [1028, 224] width 78 height 21
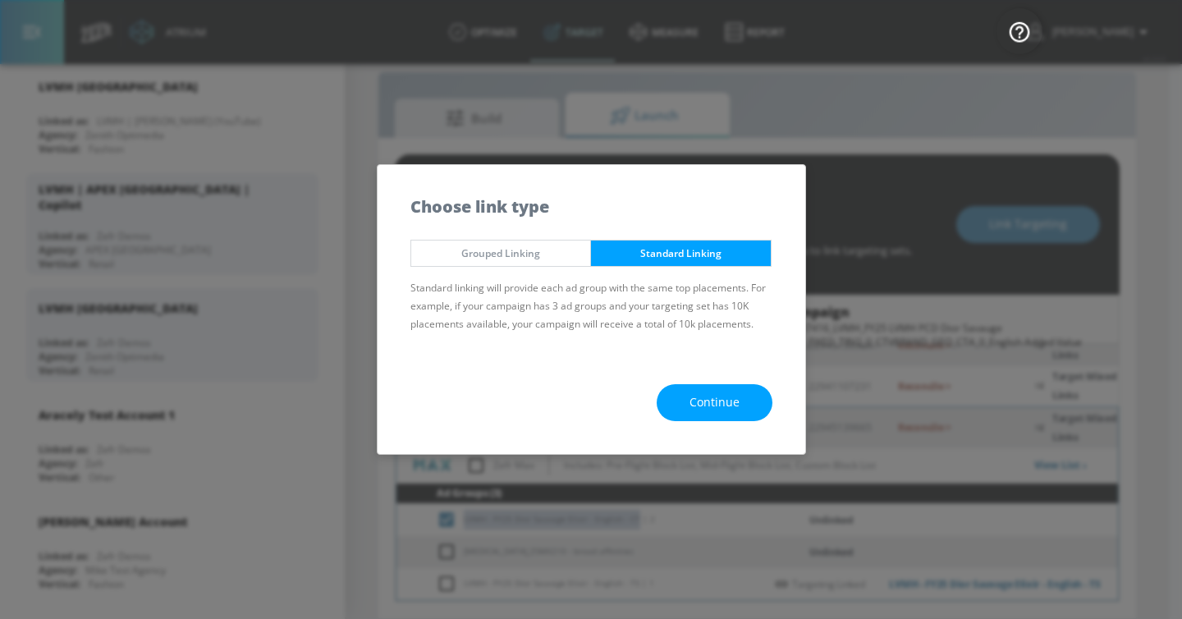
click at [700, 414] on button "Continue" at bounding box center [715, 402] width 116 height 37
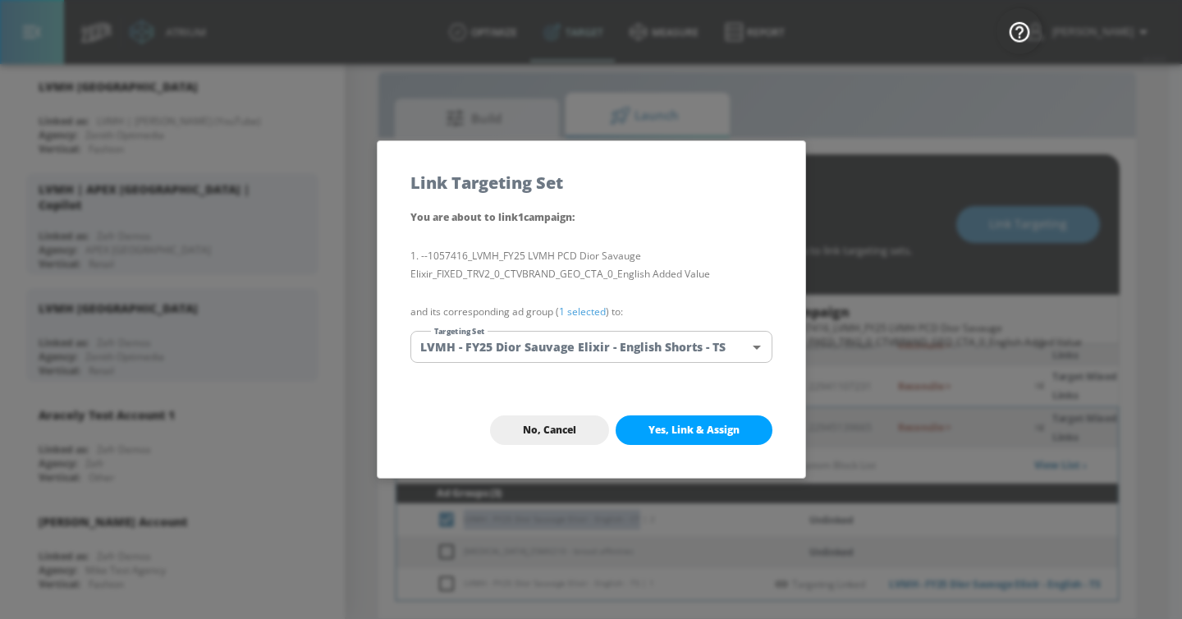
click at [585, 346] on body "Atrium optimize Target measure Report optimize Target measure Report v 4.24.0 […" at bounding box center [591, 297] width 1182 height 643
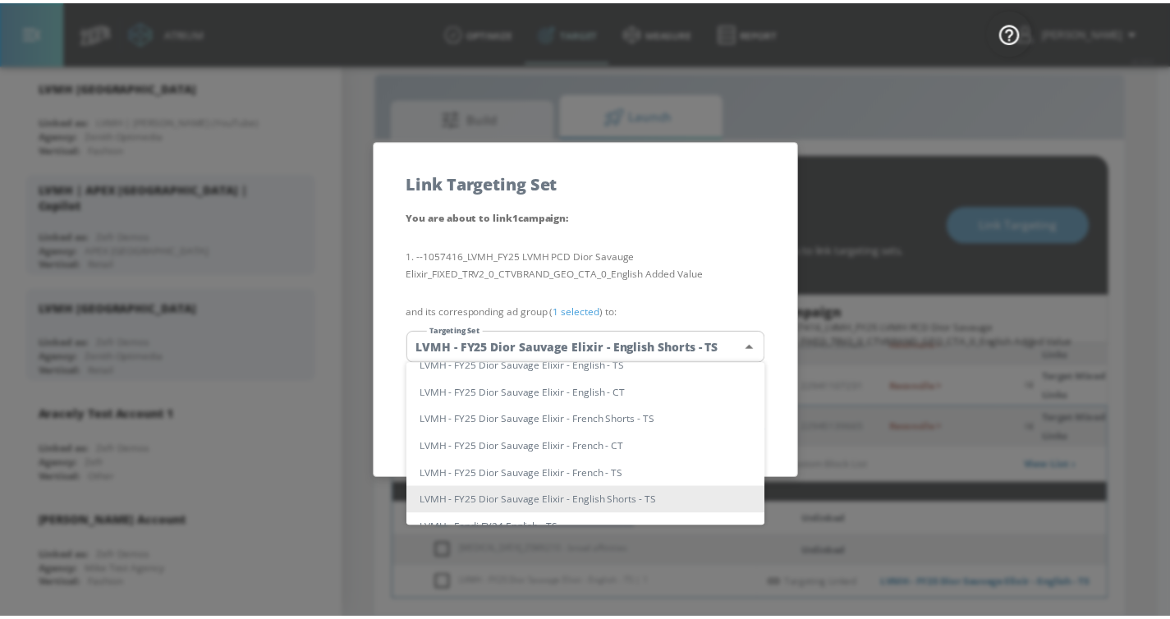
scroll to position [0, 0]
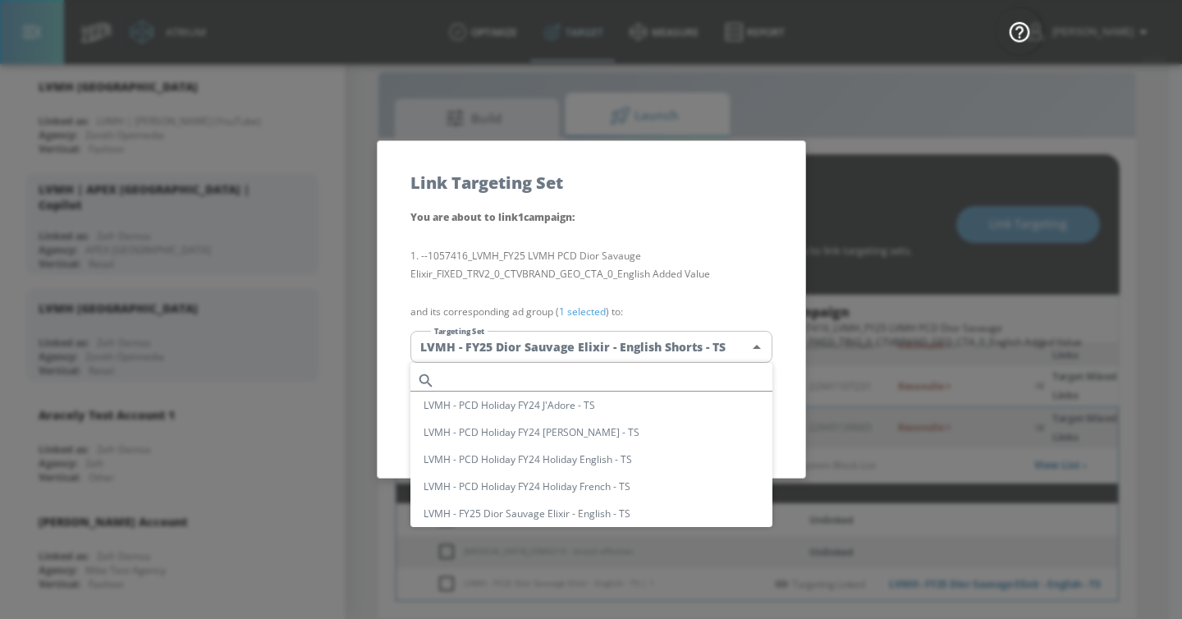
click at [581, 380] on input "text" at bounding box center [607, 381] width 331 height 22
paste input "LVMH - FY25 Dior Sauvage Elixir - English - CT"
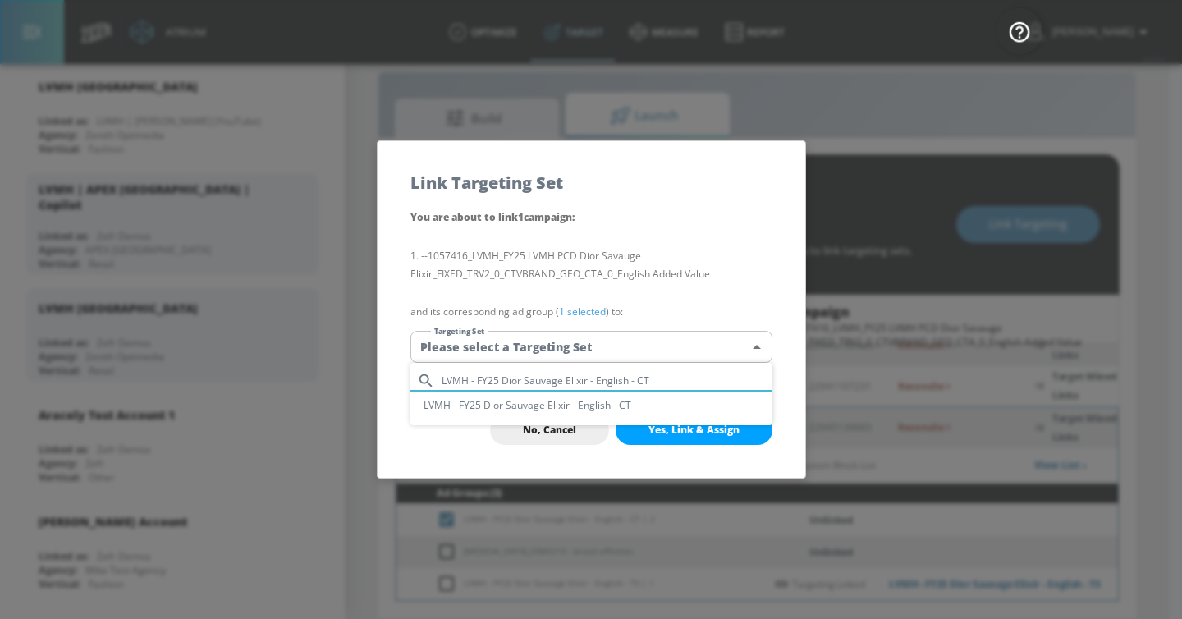
type input "LVMH - FY25 Dior Sauvage Elixir - English - CT"
click at [585, 402] on li "LVMH - FY25 Dior Sauvage Elixir - English - CT" at bounding box center [592, 405] width 362 height 27
type input "5bf9b545-780f-414c-80cd-64b1d22825e3"
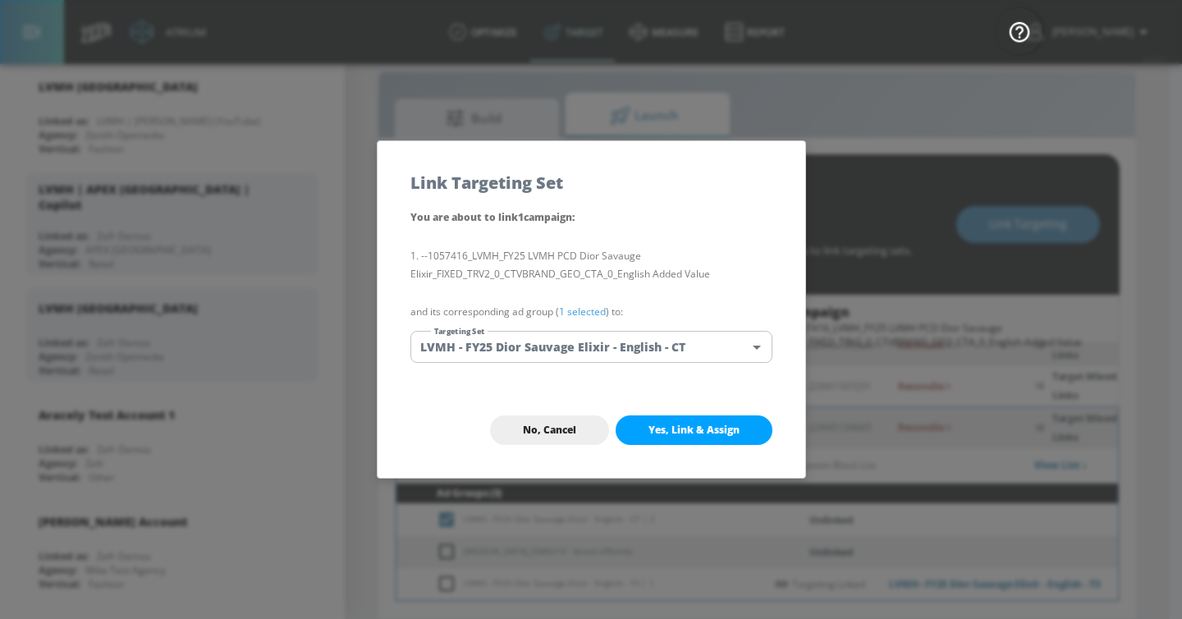
click at [677, 434] on span "Yes, Link & Assign" at bounding box center [694, 430] width 91 height 13
checkbox input "false"
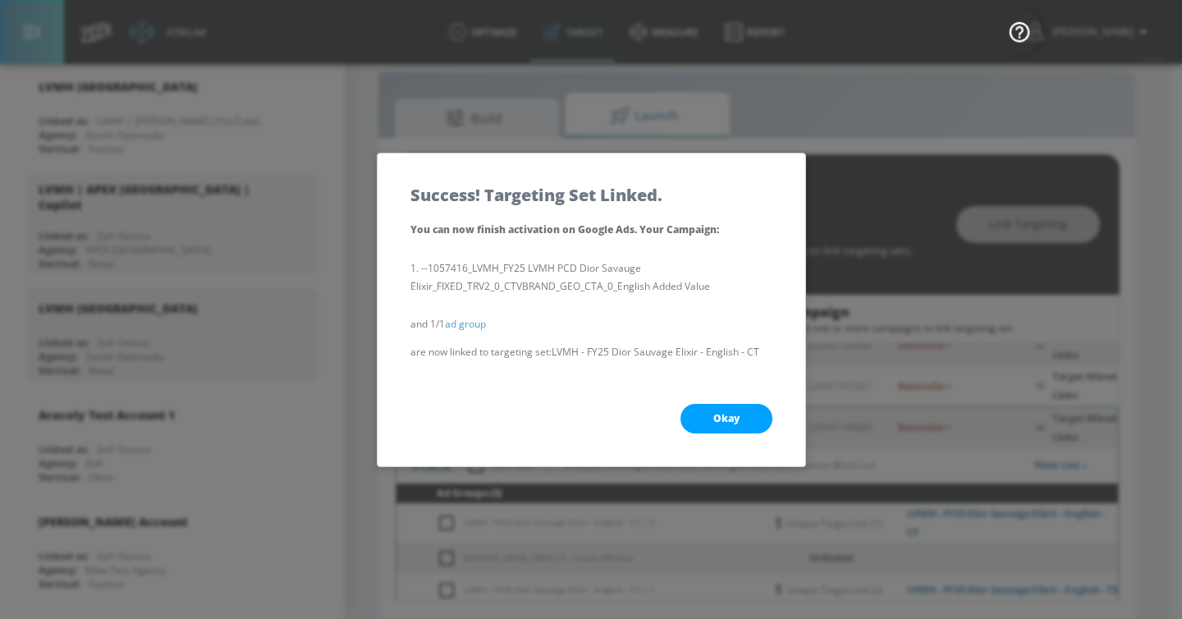
click at [745, 415] on button "Okay" at bounding box center [727, 419] width 92 height 30
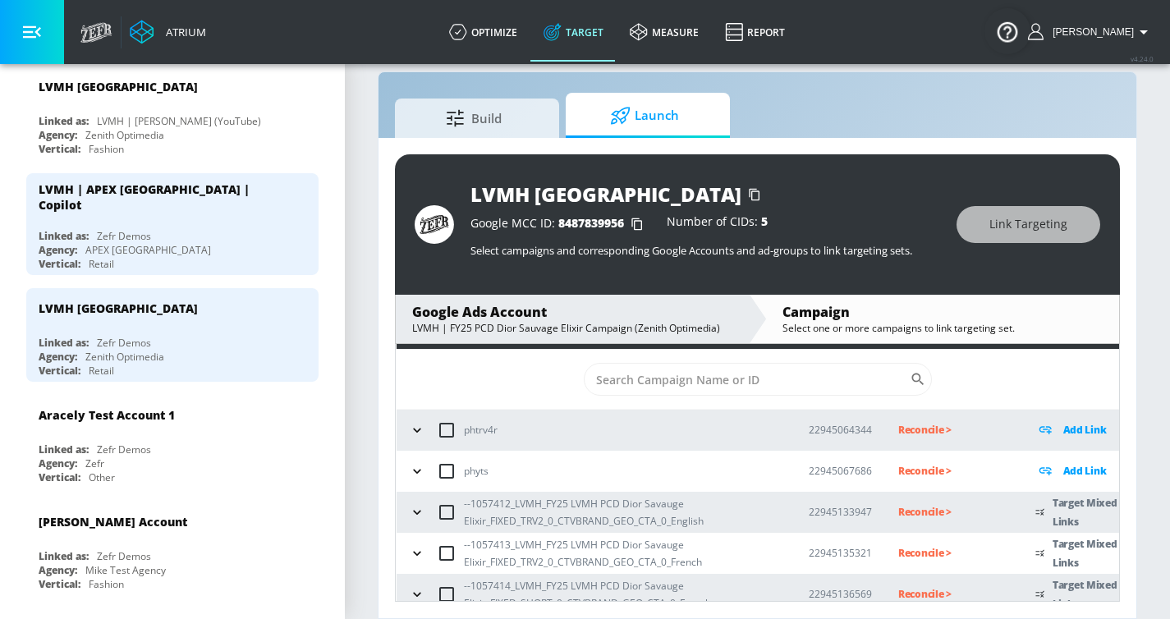
scroll to position [30, 0]
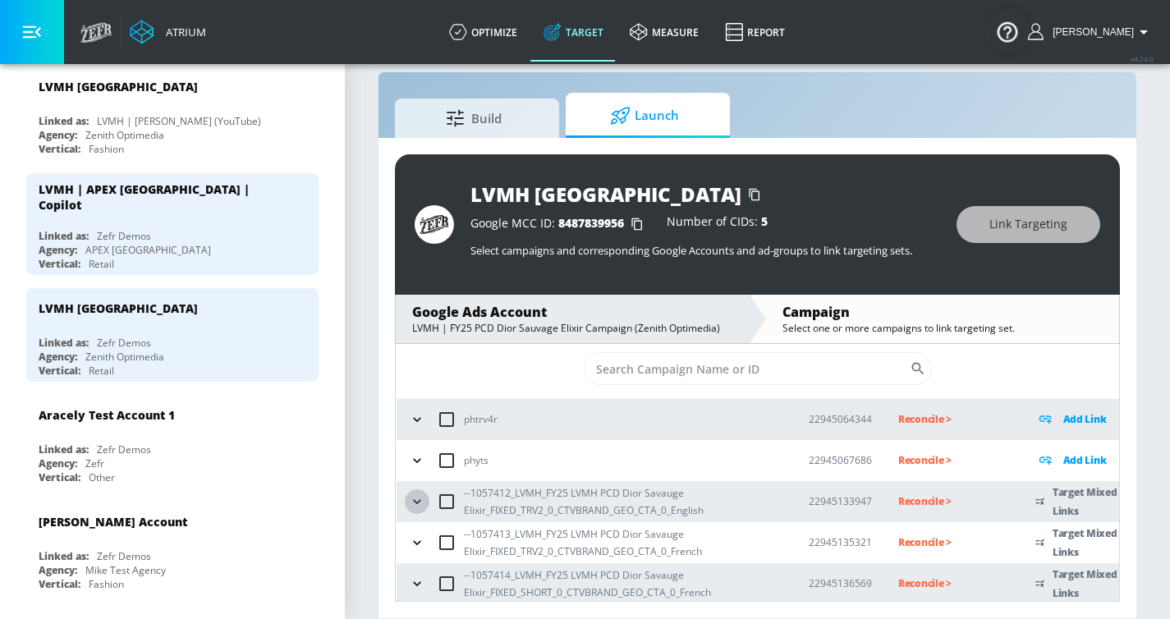
click at [415, 472] on icon "button" at bounding box center [417, 501] width 16 height 16
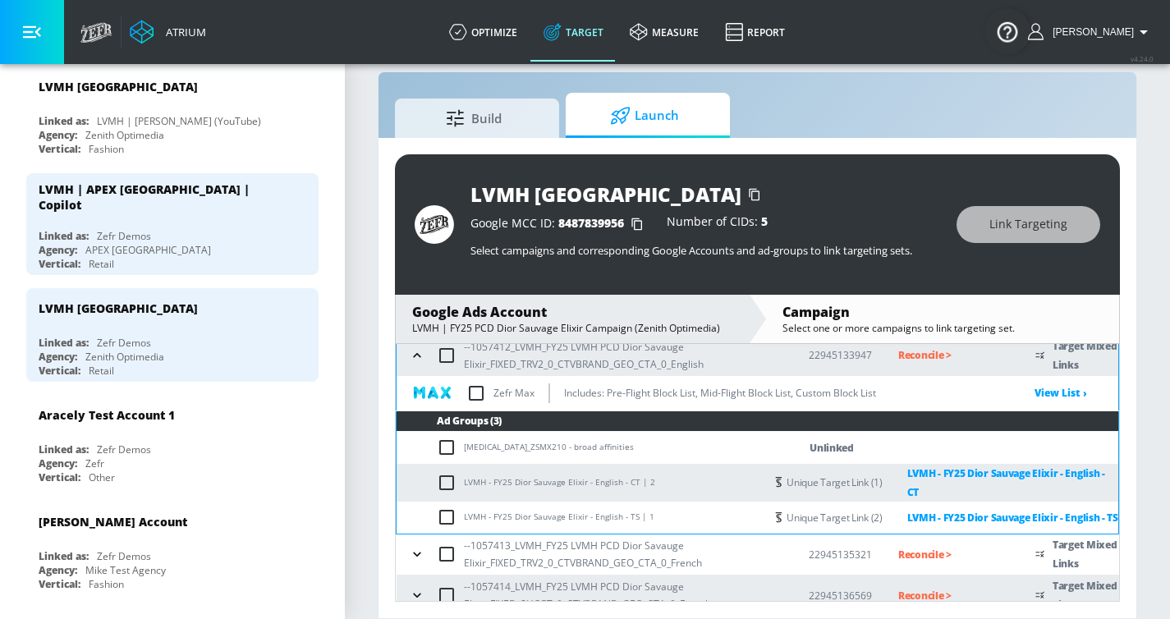
scroll to position [146, 0]
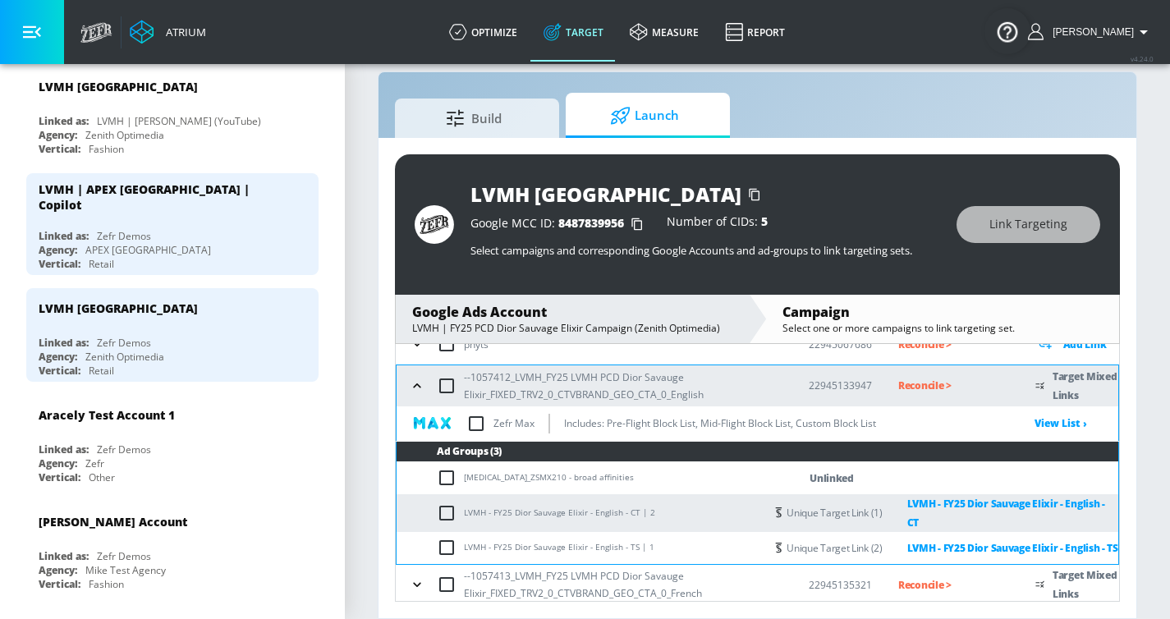
click at [479, 418] on input "checkbox" at bounding box center [476, 423] width 34 height 34
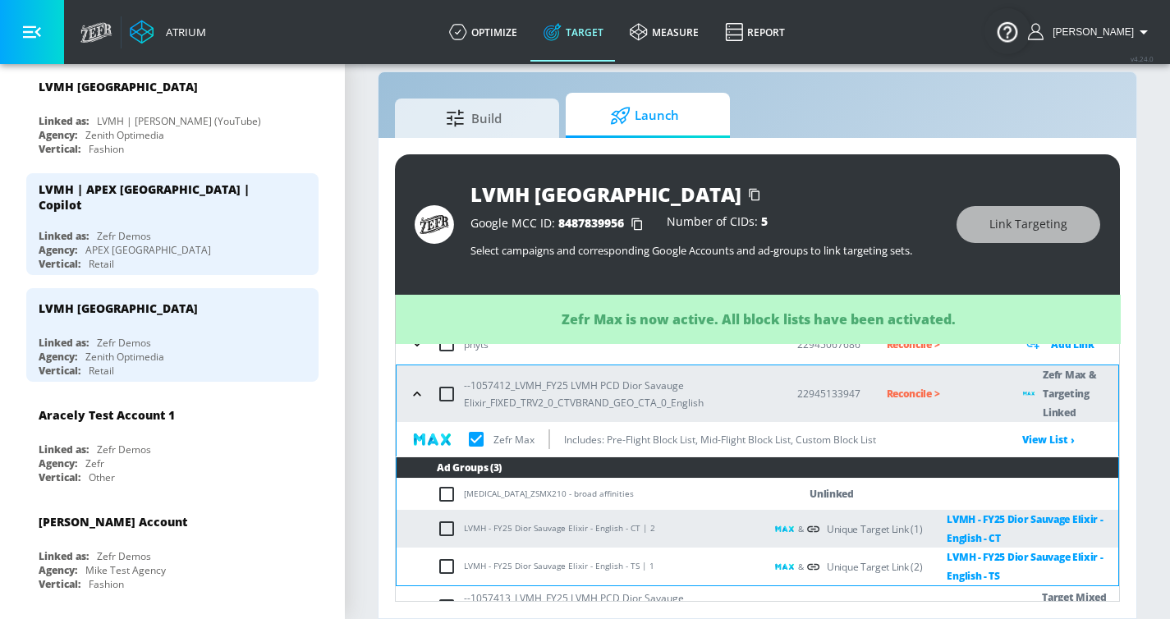
checkbox input "true"
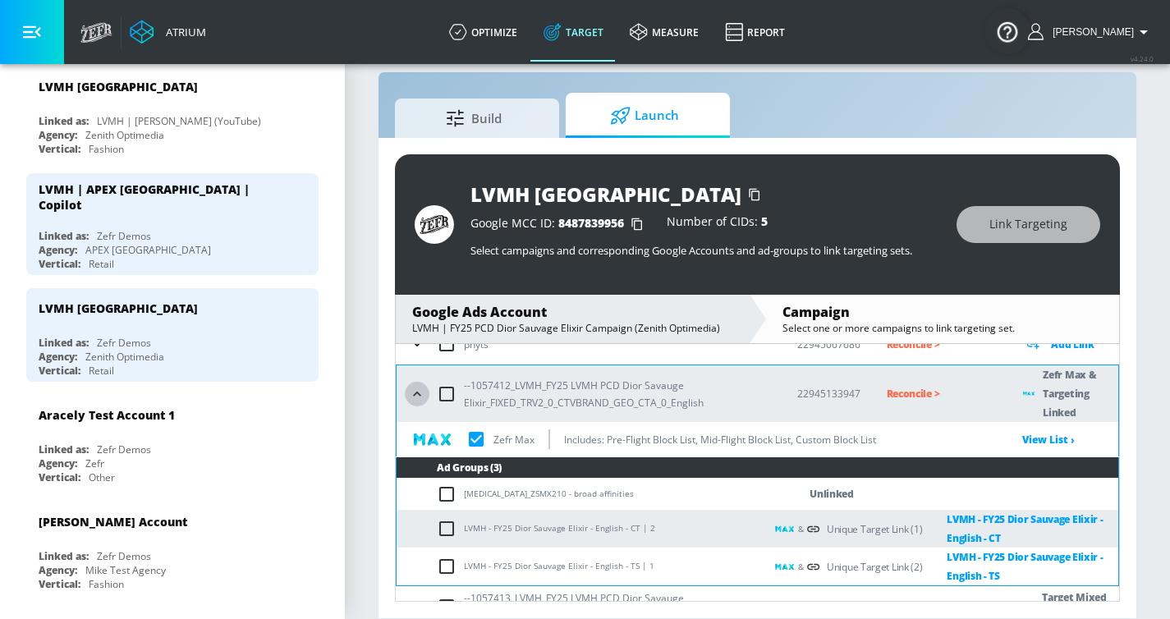
click at [416, 397] on icon "button" at bounding box center [417, 394] width 16 height 16
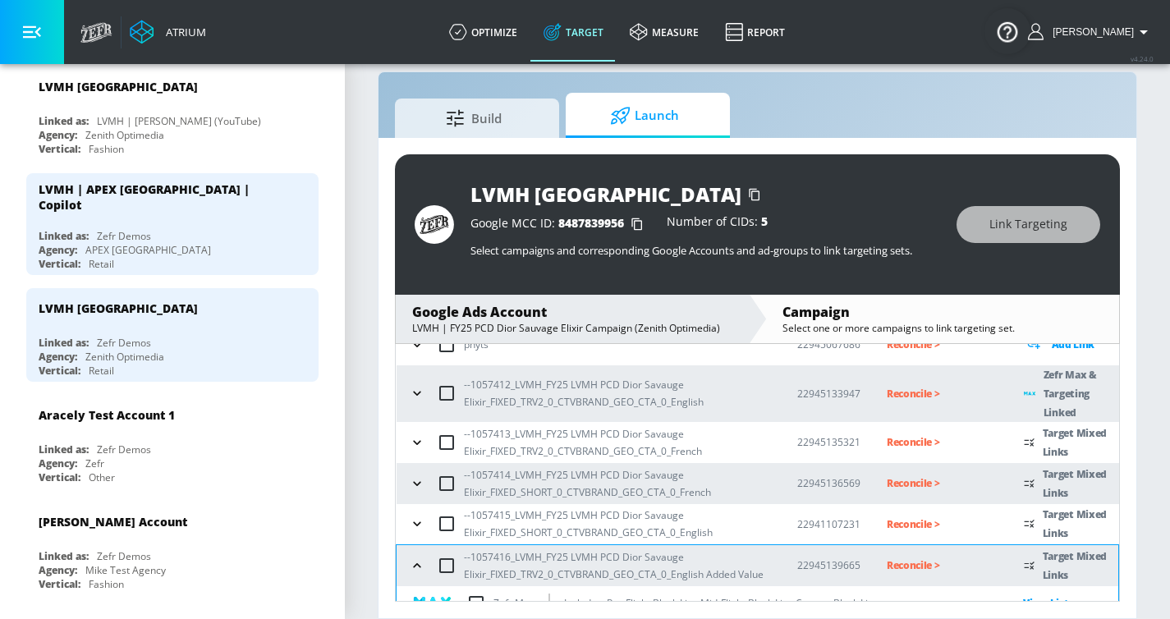
click at [417, 434] on icon "button" at bounding box center [417, 442] width 16 height 16
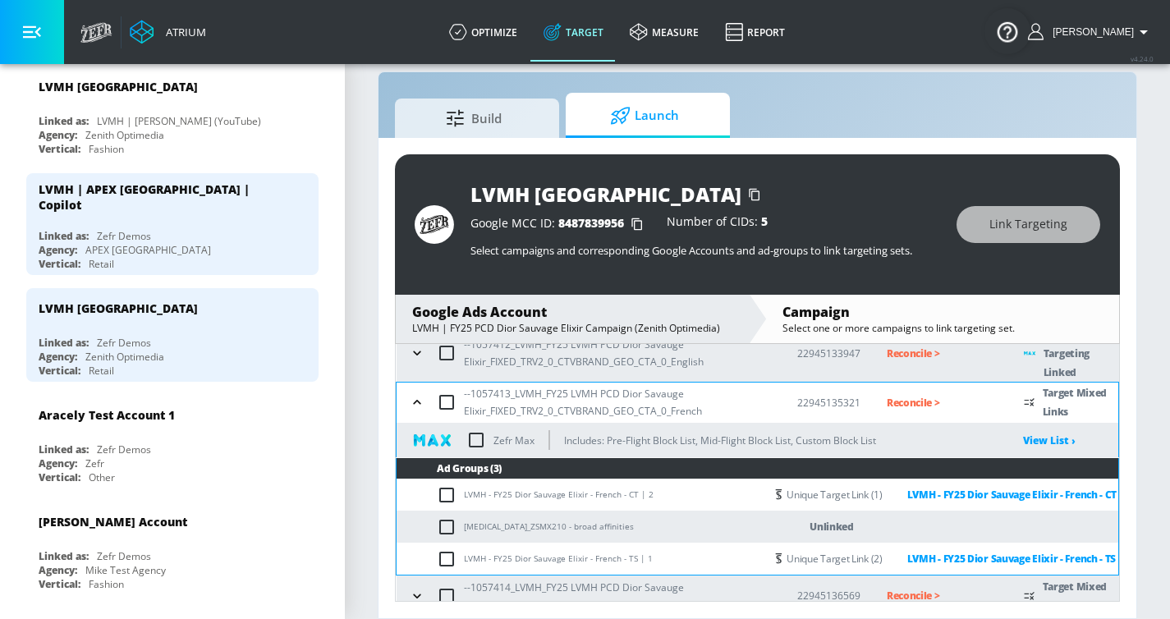
scroll to position [204, 0]
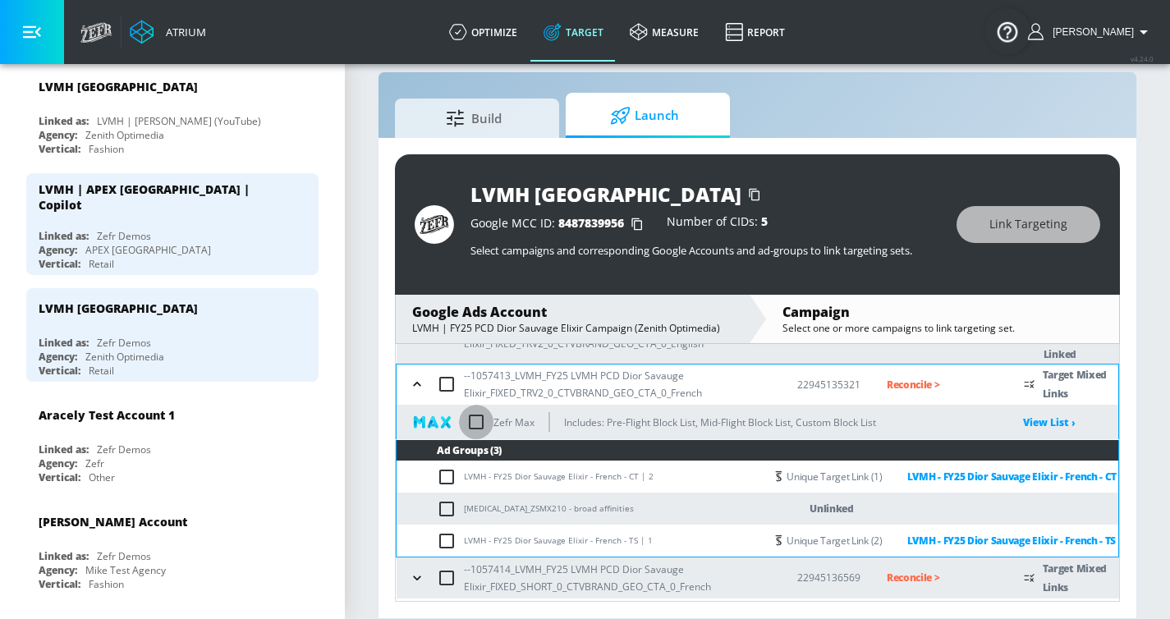
click at [477, 419] on input "checkbox" at bounding box center [476, 422] width 34 height 34
checkbox input "true"
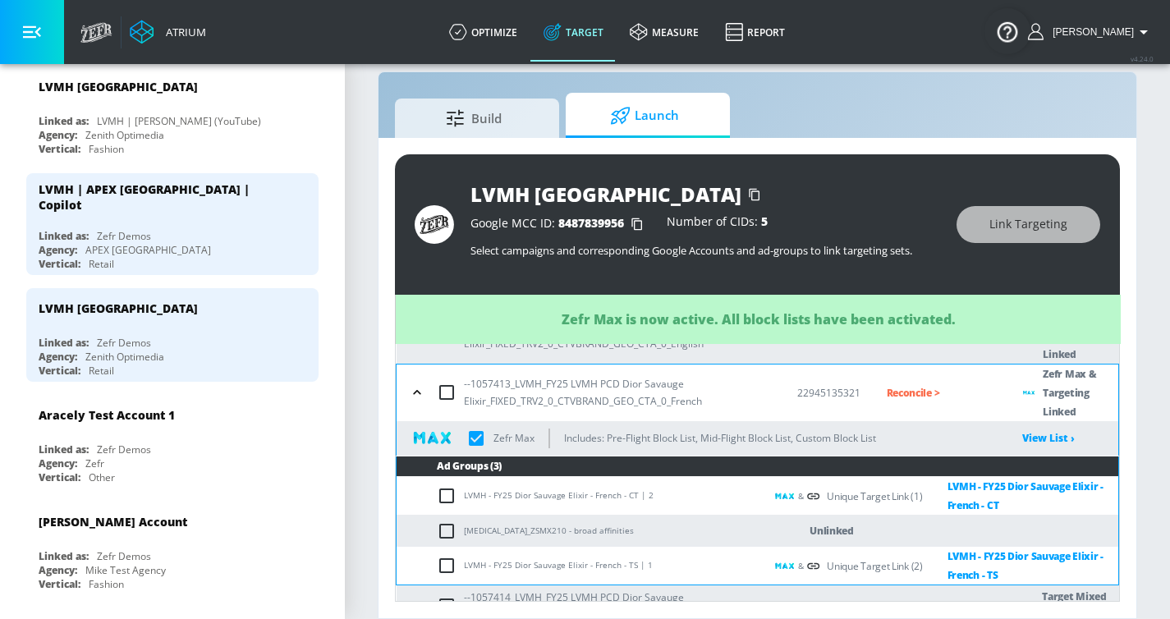
click at [416, 397] on icon "button" at bounding box center [417, 392] width 16 height 16
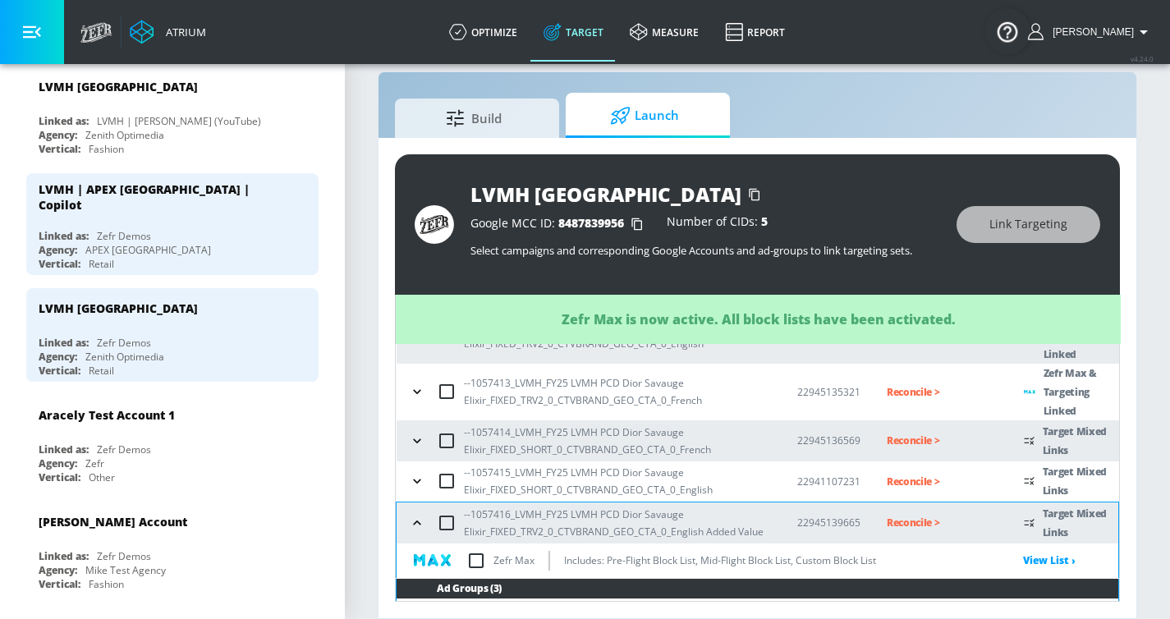
click at [417, 443] on icon "button" at bounding box center [417, 441] width 16 height 16
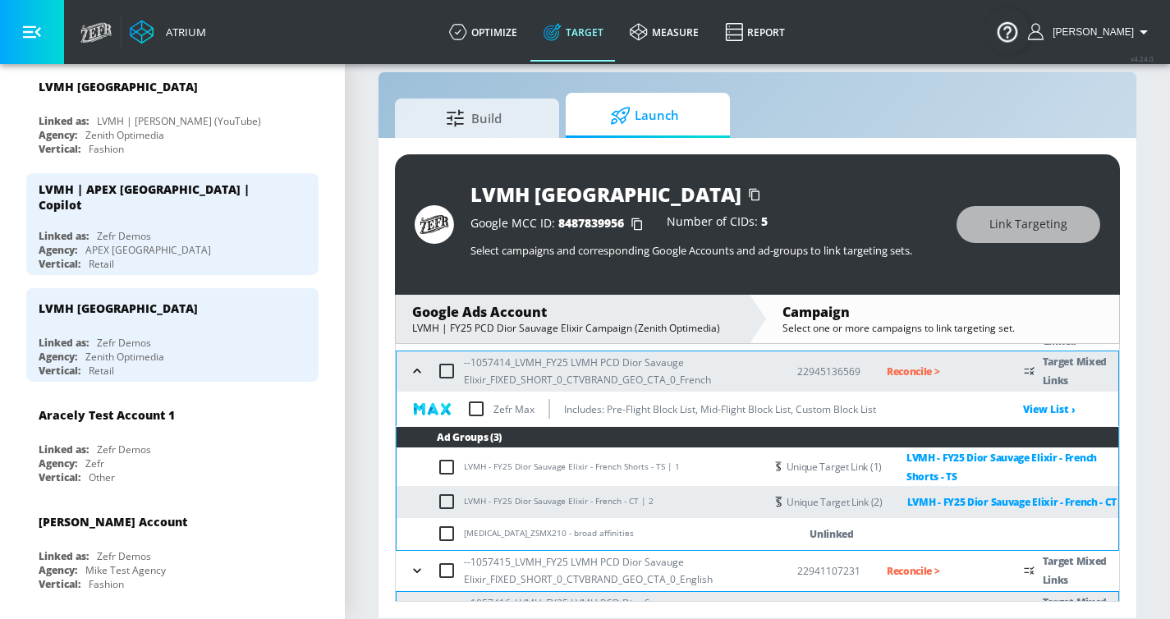
scroll to position [274, 0]
click at [473, 411] on input "checkbox" at bounding box center [476, 409] width 34 height 34
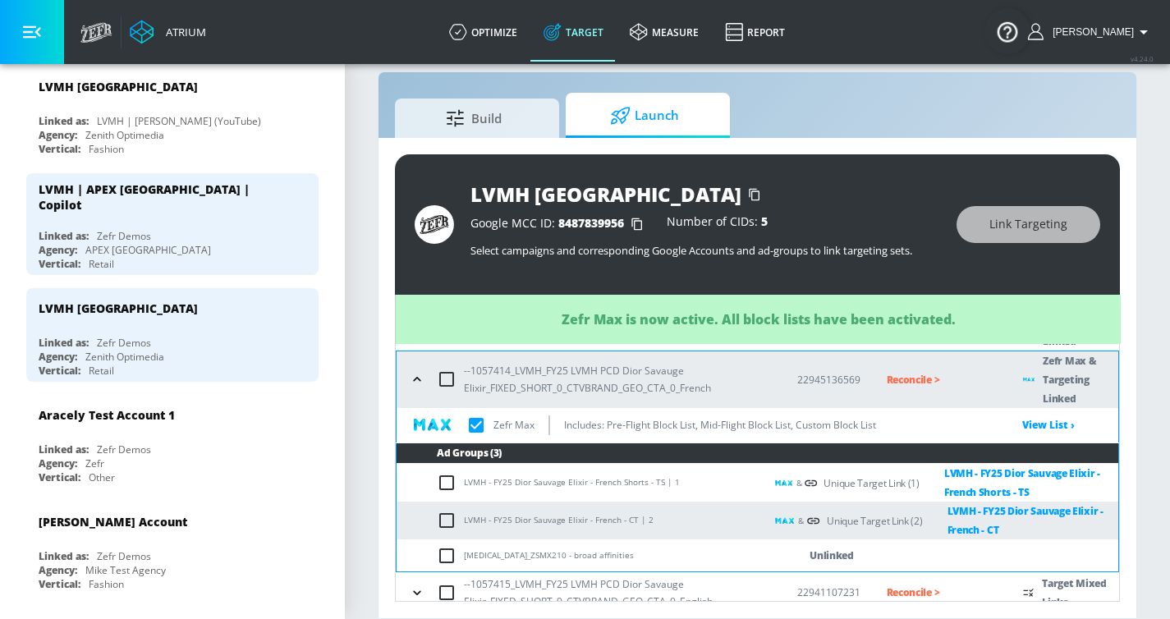
checkbox input "true"
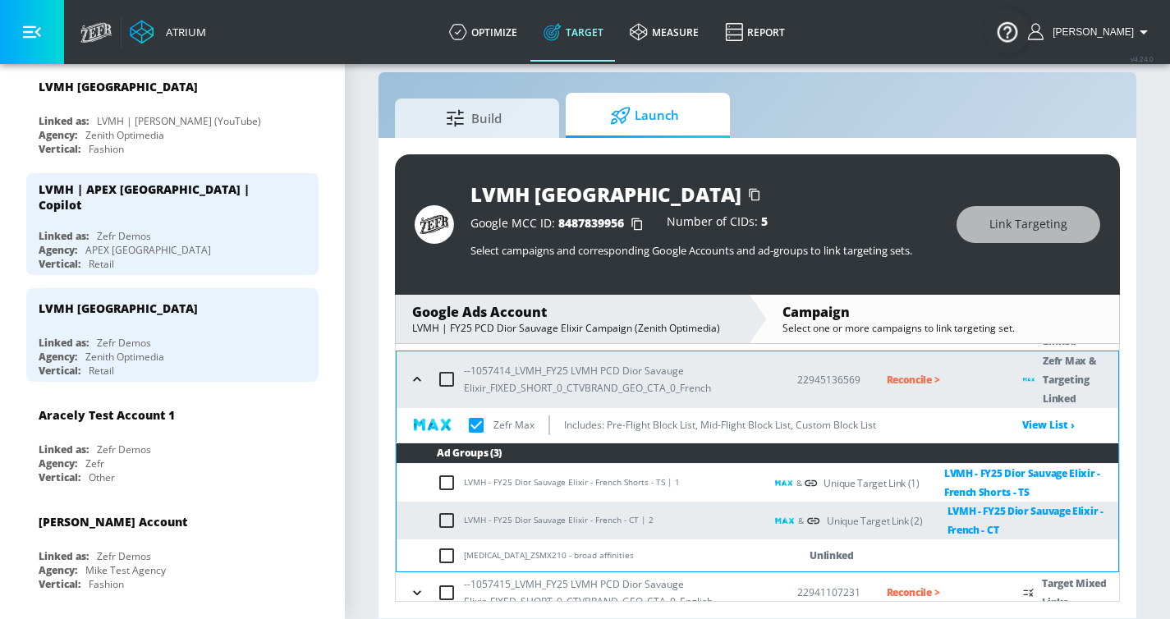
click at [416, 379] on icon "button" at bounding box center [416, 379] width 7 height 4
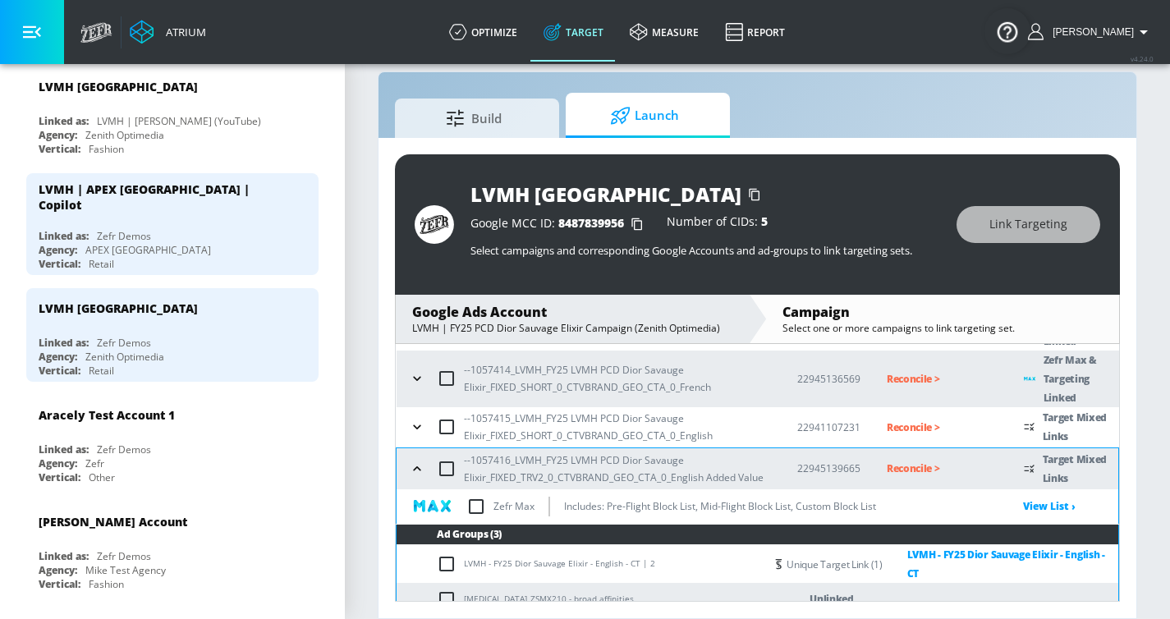
click at [419, 422] on icon "button" at bounding box center [417, 427] width 16 height 16
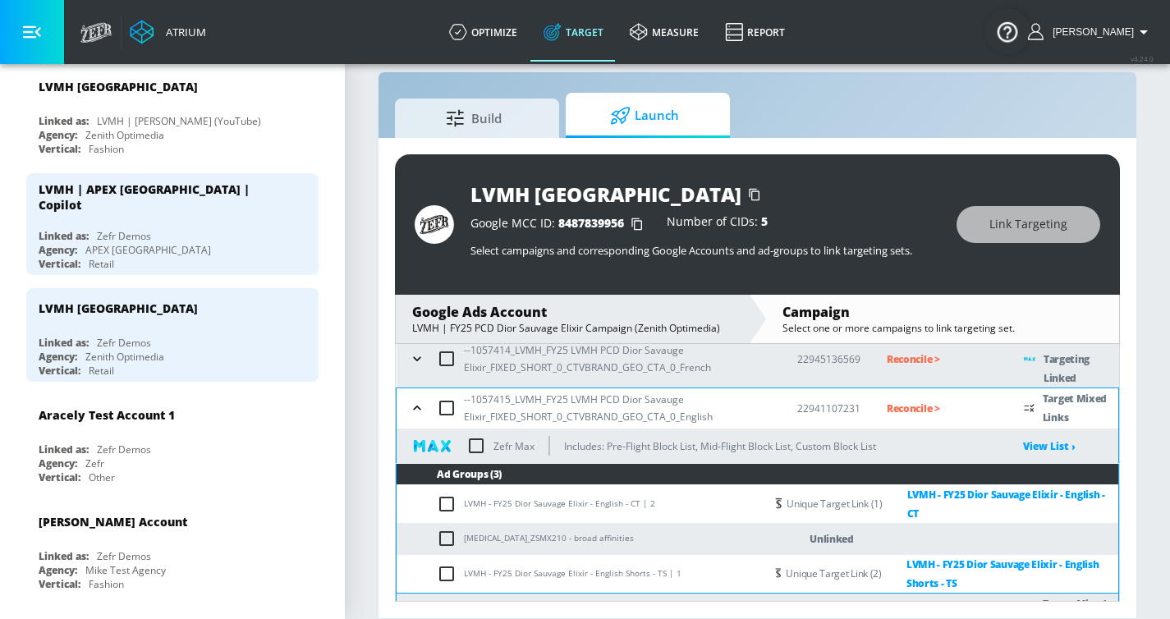
scroll to position [295, 0]
click at [475, 444] on input "checkbox" at bounding box center [476, 445] width 34 height 34
checkbox input "true"
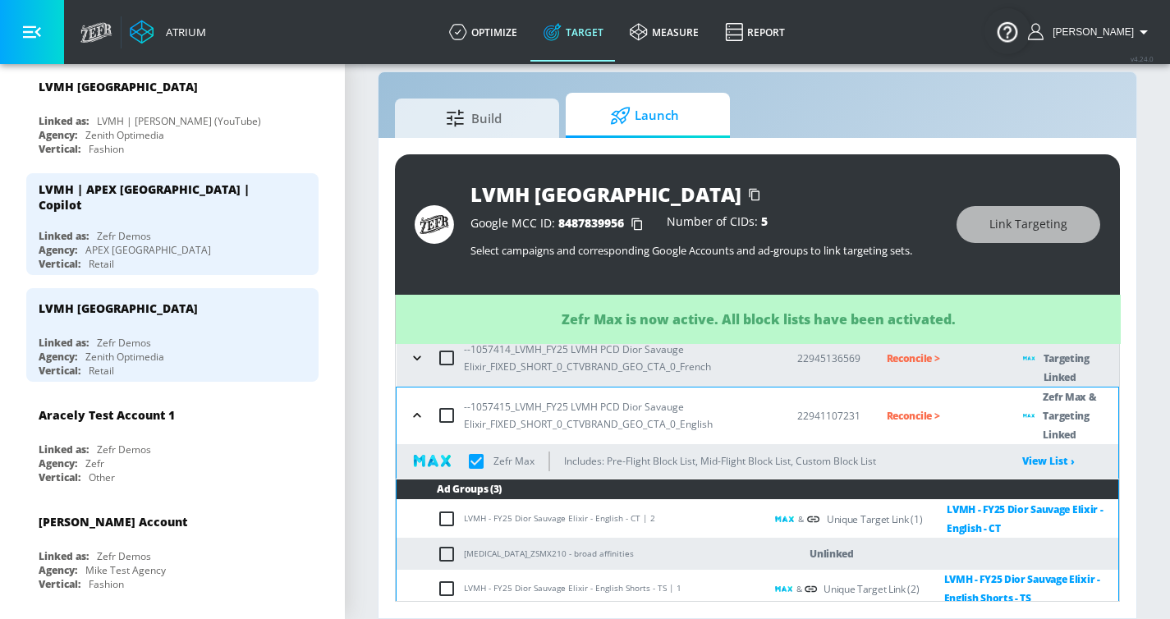
click at [413, 418] on icon "button" at bounding box center [417, 415] width 16 height 16
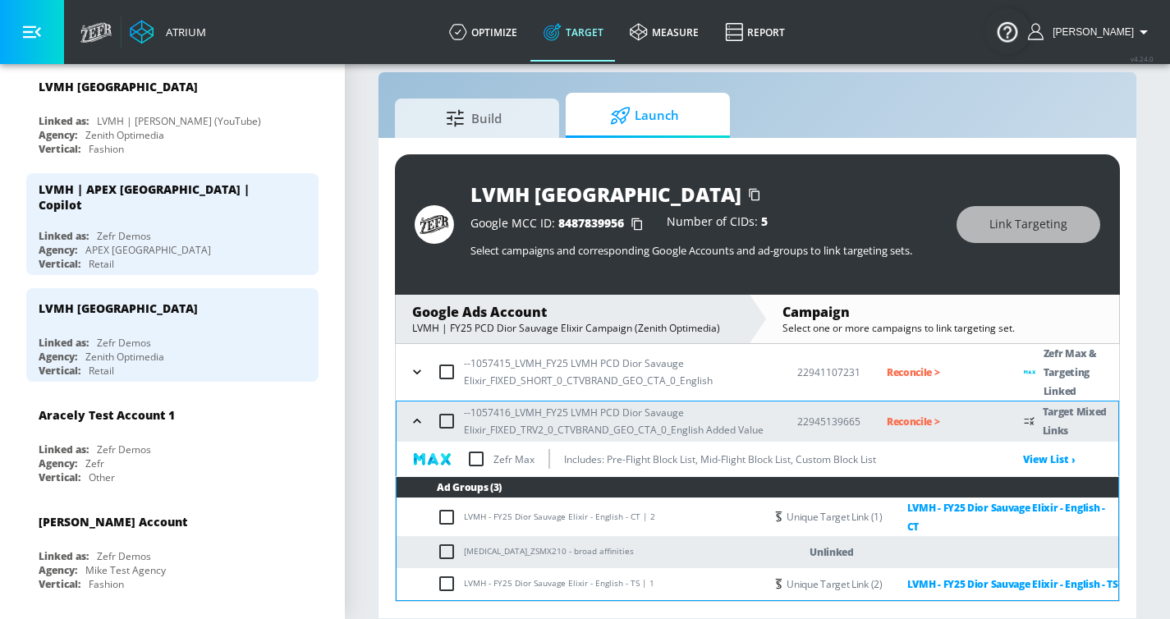
scroll to position [355, 0]
click at [479, 454] on input "checkbox" at bounding box center [476, 459] width 34 height 34
checkbox input "true"
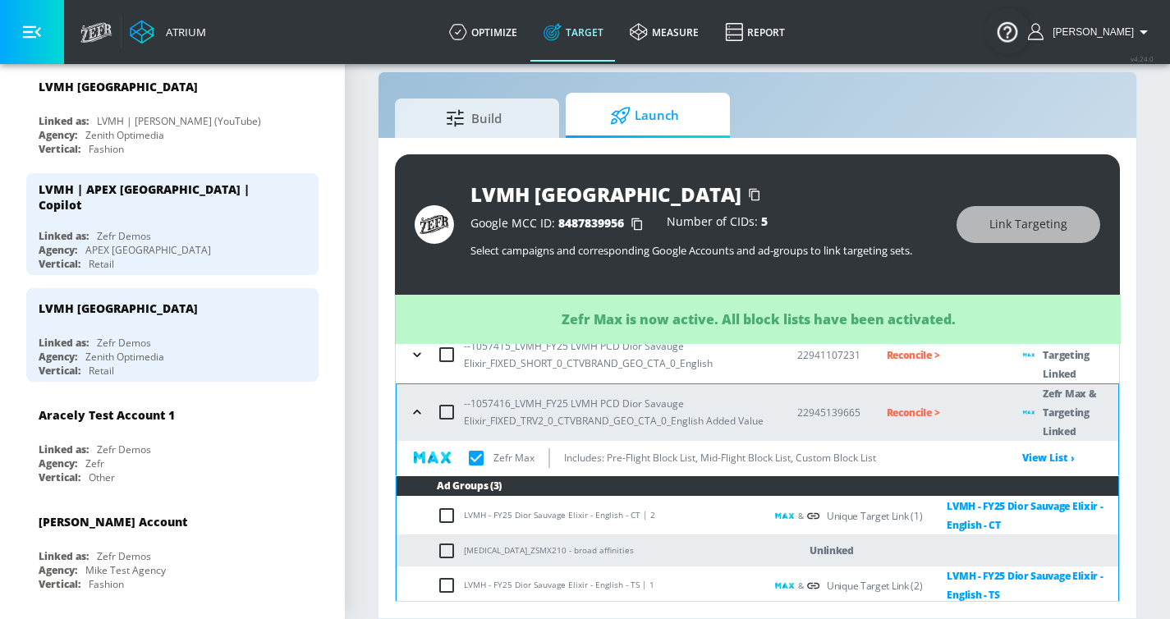
click at [425, 415] on icon "button" at bounding box center [417, 412] width 16 height 16
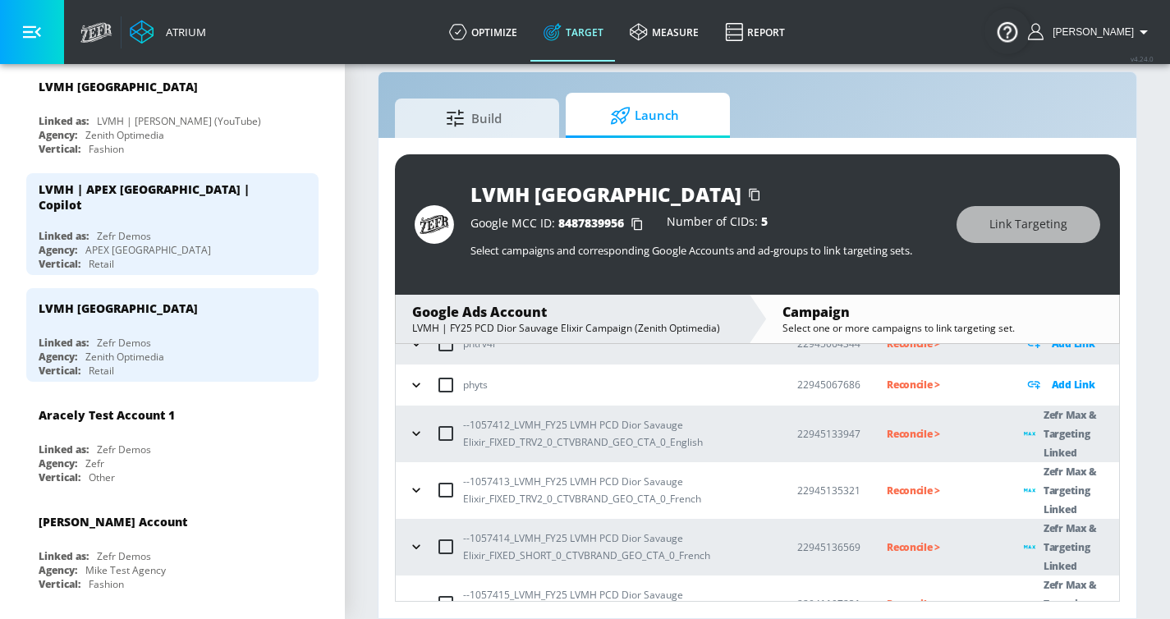
scroll to position [85, 0]
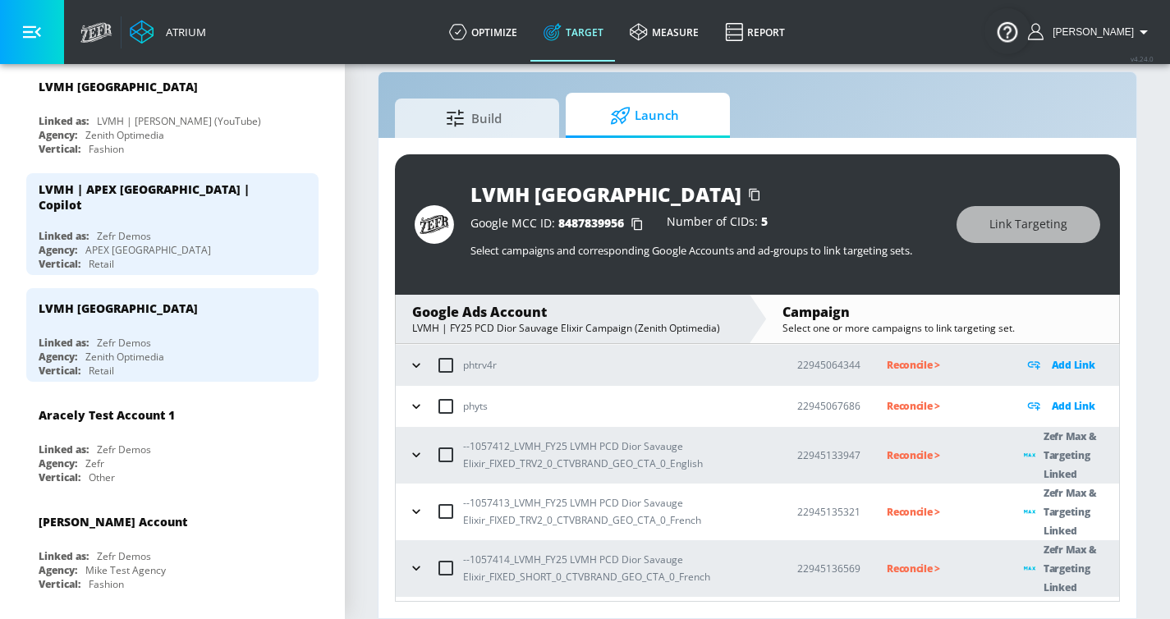
click at [902, 457] on p "Reconcile >" at bounding box center [942, 455] width 111 height 19
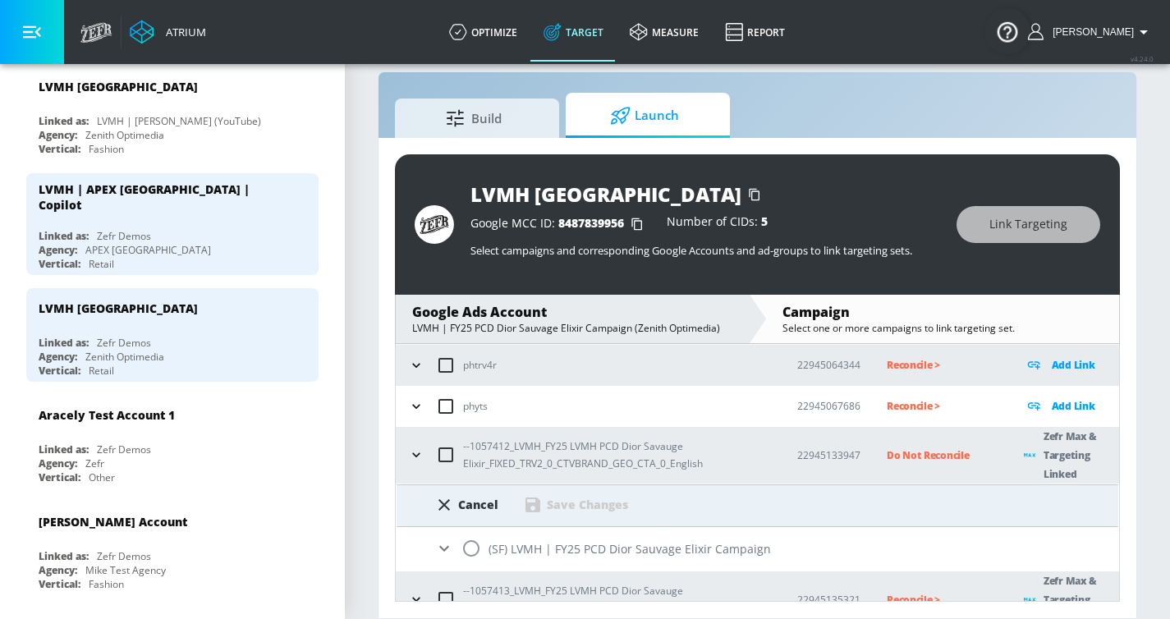
click at [464, 472] on input "radio" at bounding box center [471, 548] width 34 height 34
radio input "true"
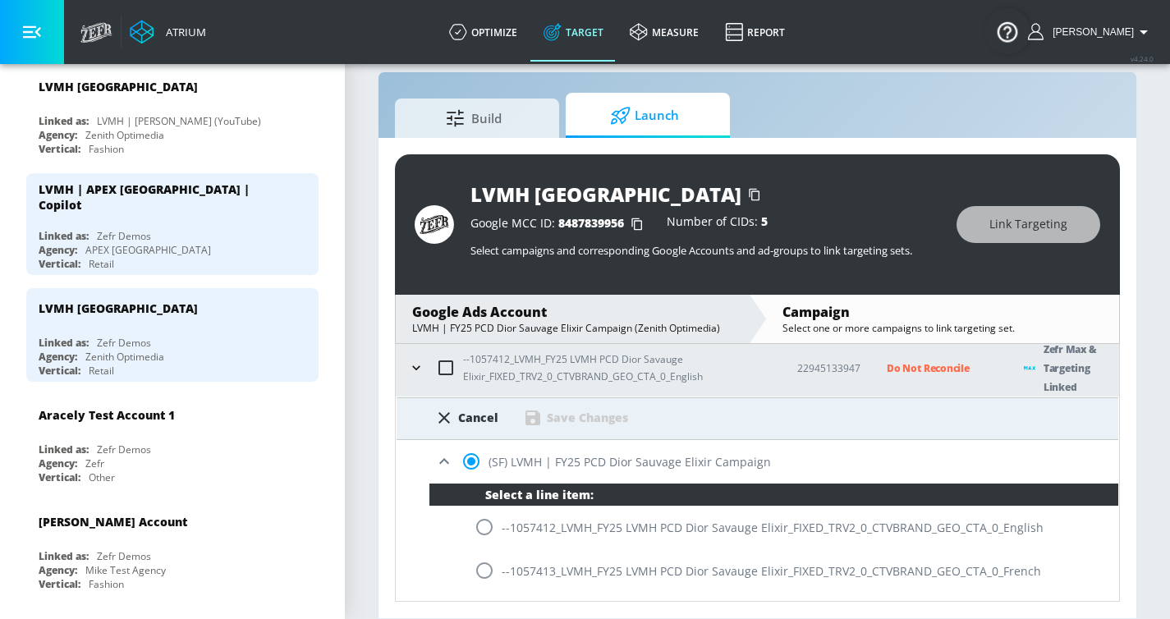
scroll to position [217, 0]
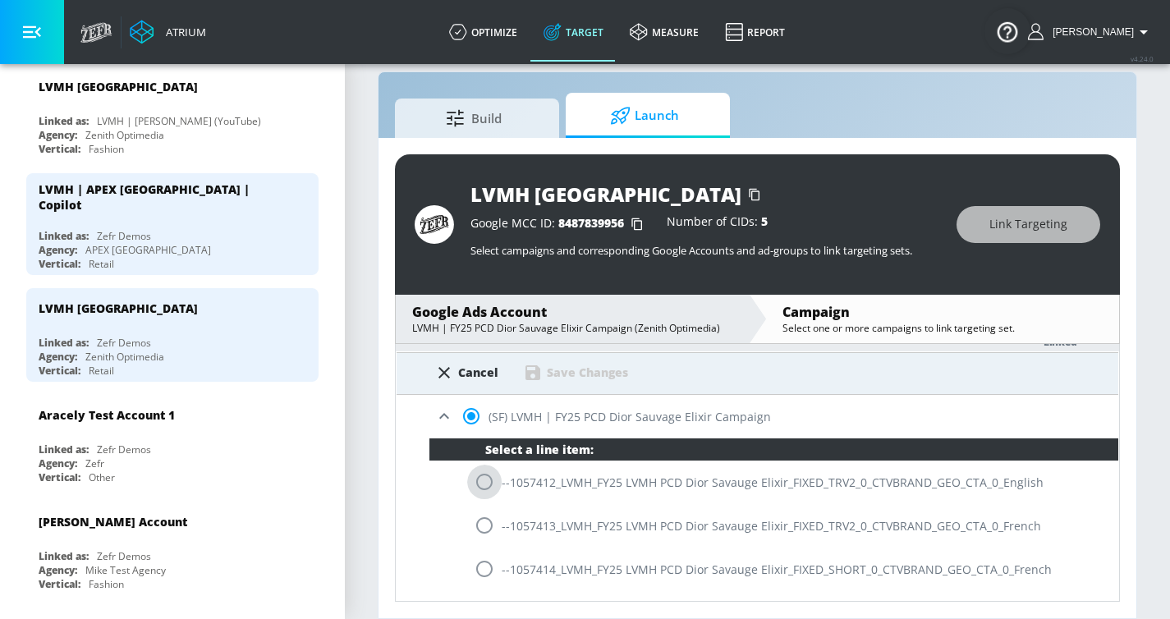
click at [475, 472] on input "radio" at bounding box center [484, 482] width 34 height 34
radio input "true"
click at [590, 373] on div "Save Changes" at bounding box center [587, 373] width 81 height 16
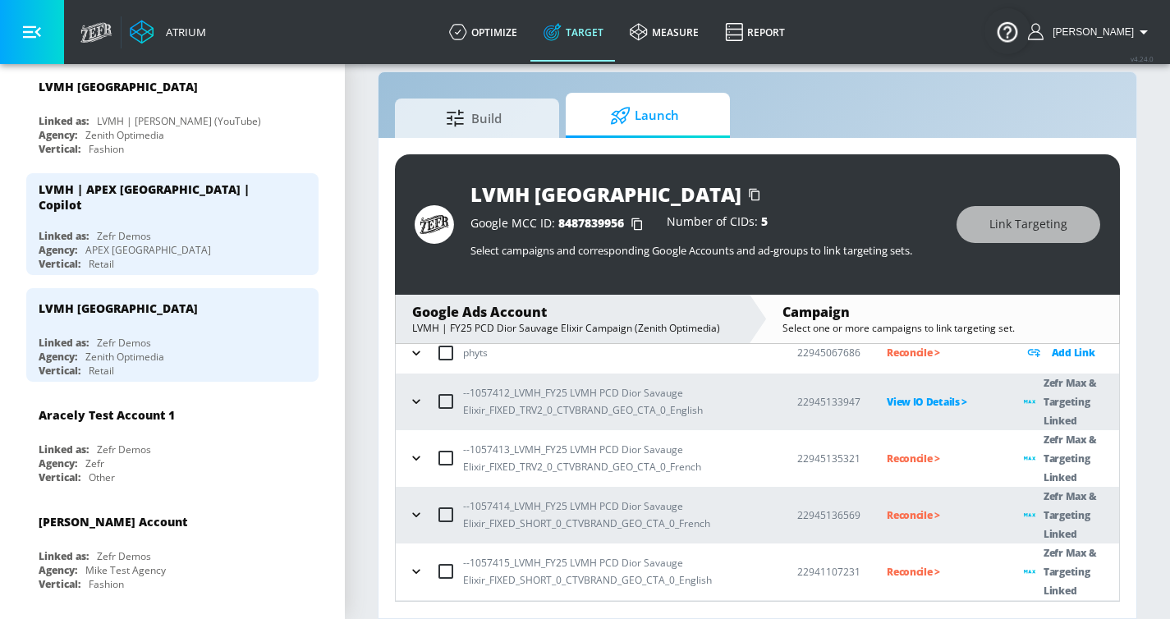
scroll to position [193, 0]
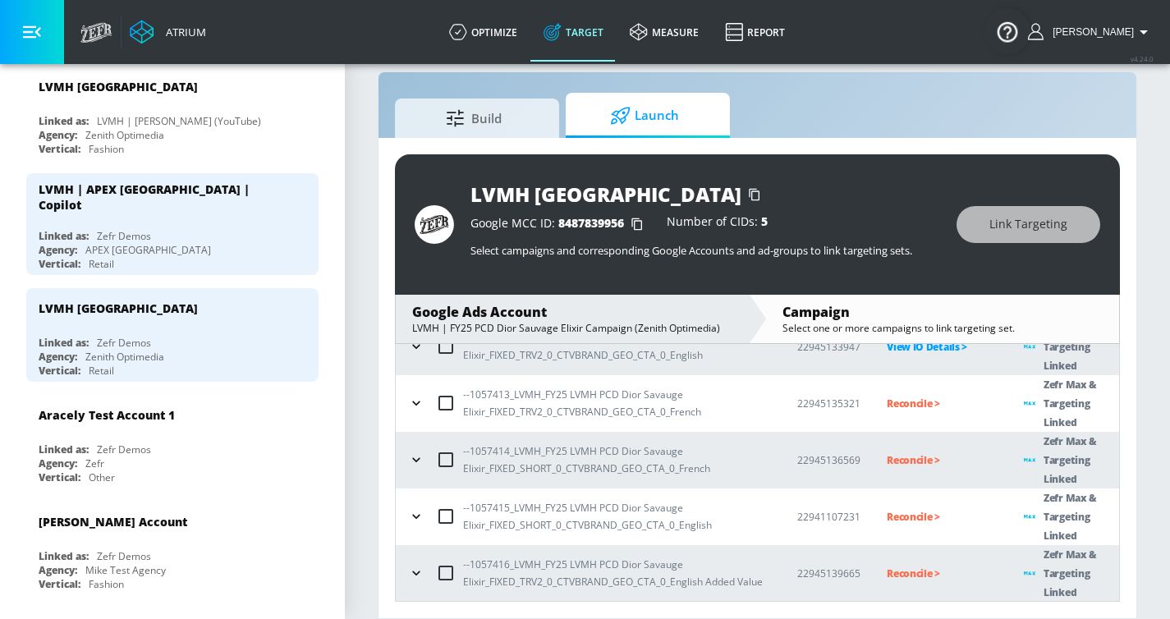
click at [893, 406] on p "Reconcile >" at bounding box center [942, 403] width 111 height 19
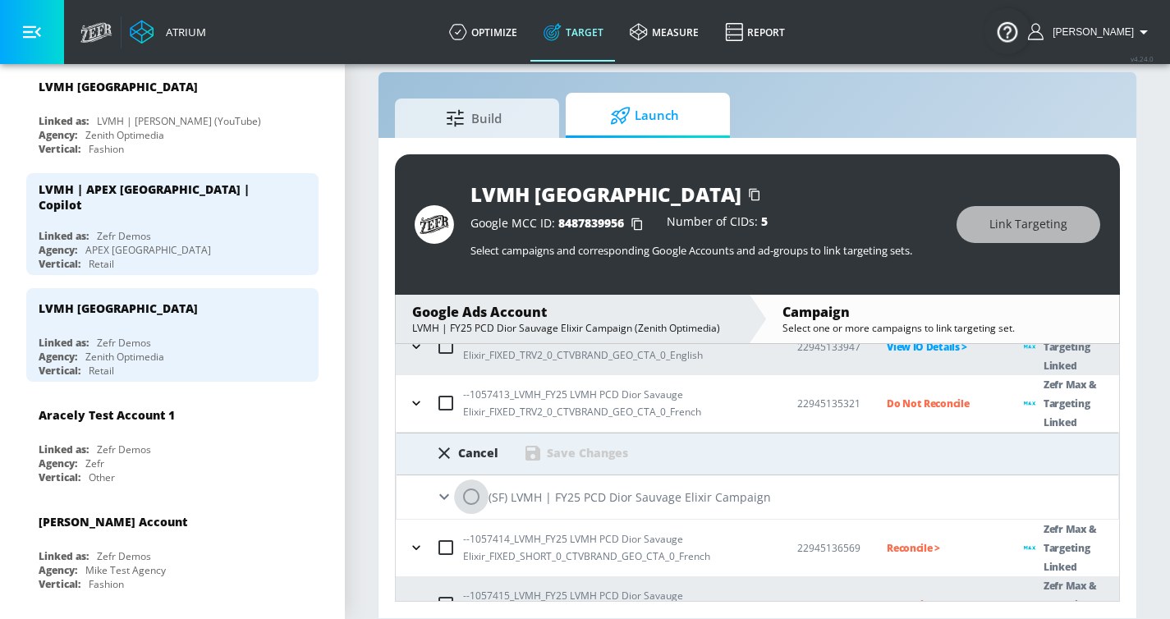
click at [475, 472] on input "radio" at bounding box center [471, 497] width 34 height 34
radio input "true"
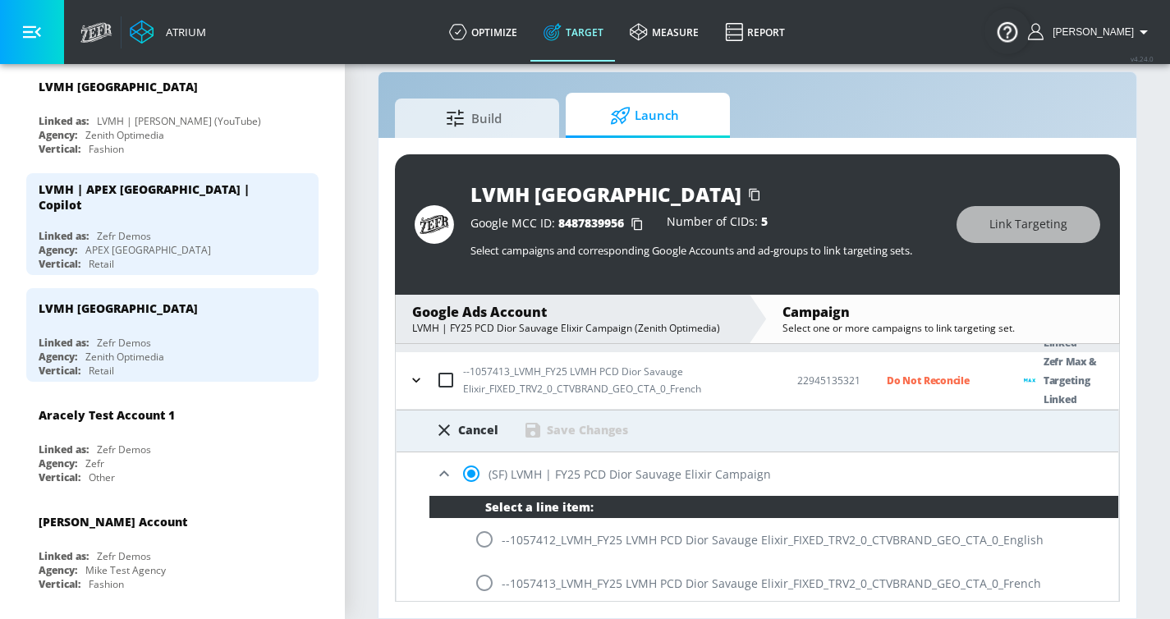
scroll to position [227, 0]
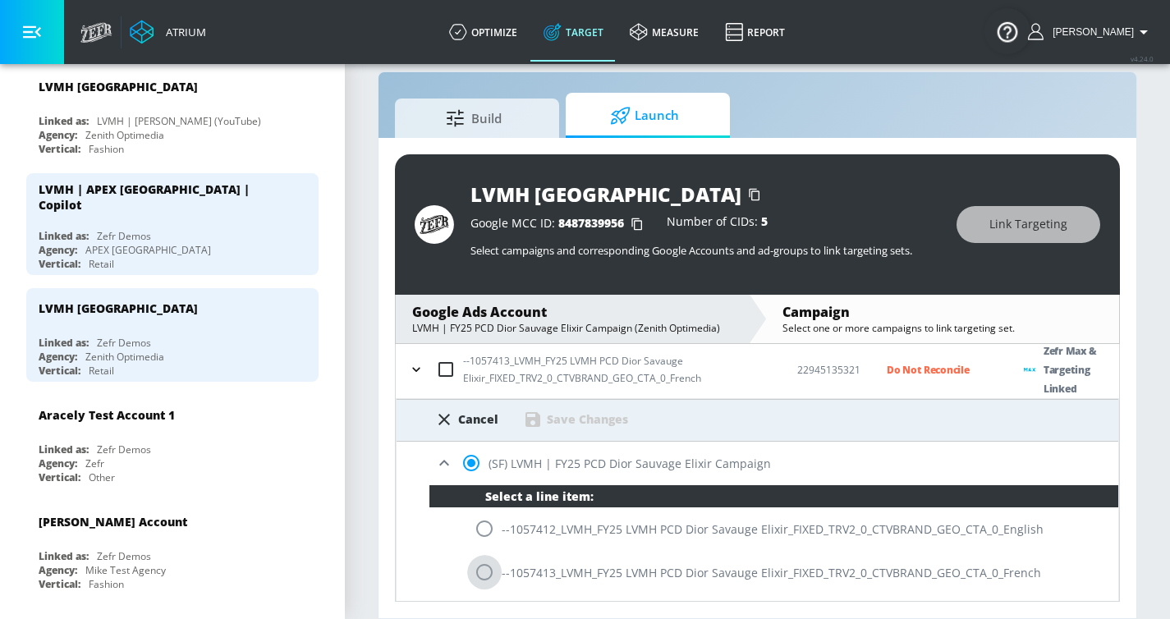
click at [485, 472] on input "radio" at bounding box center [484, 572] width 34 height 34
radio input "true"
click at [609, 412] on div "Save Changes" at bounding box center [587, 419] width 81 height 16
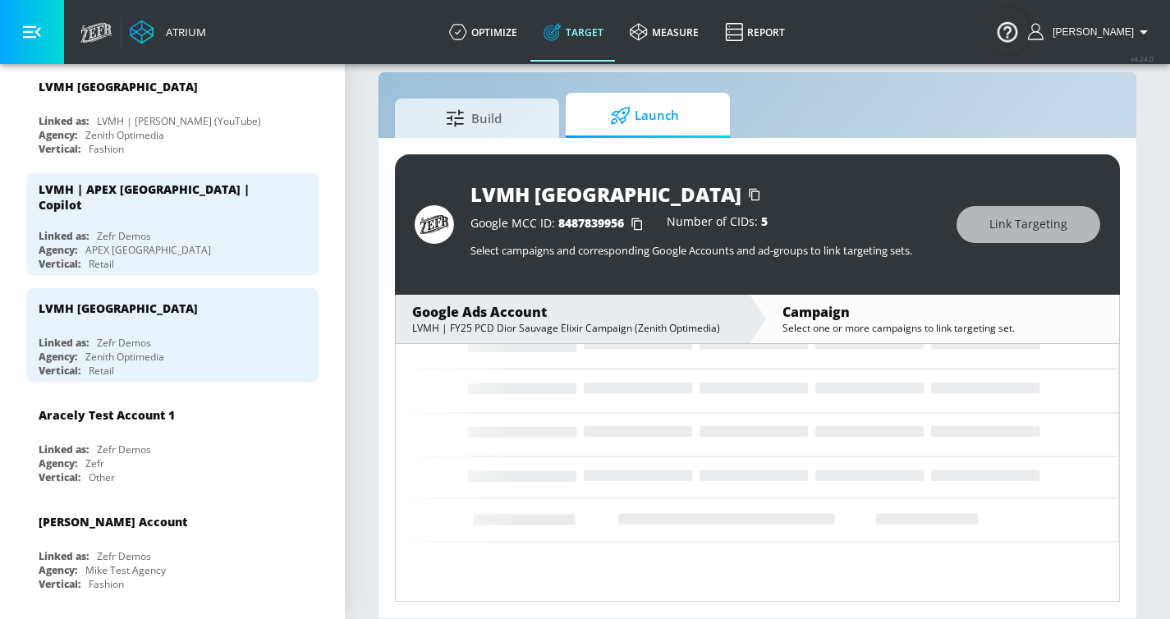
scroll to position [193, 0]
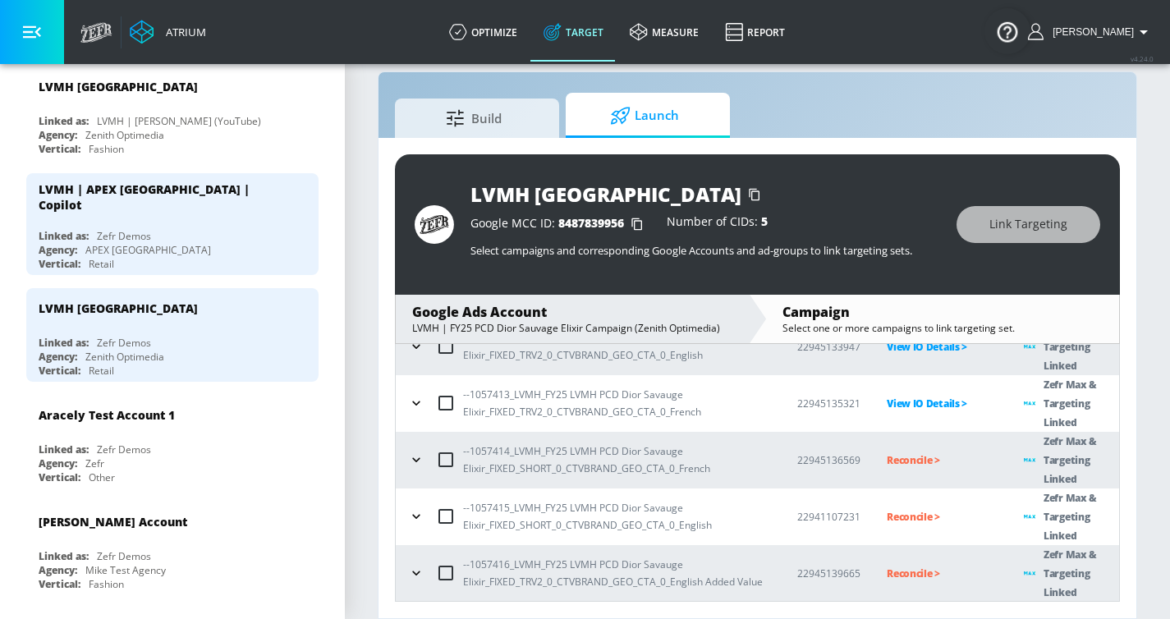
click at [894, 463] on p "Reconcile >" at bounding box center [942, 460] width 111 height 19
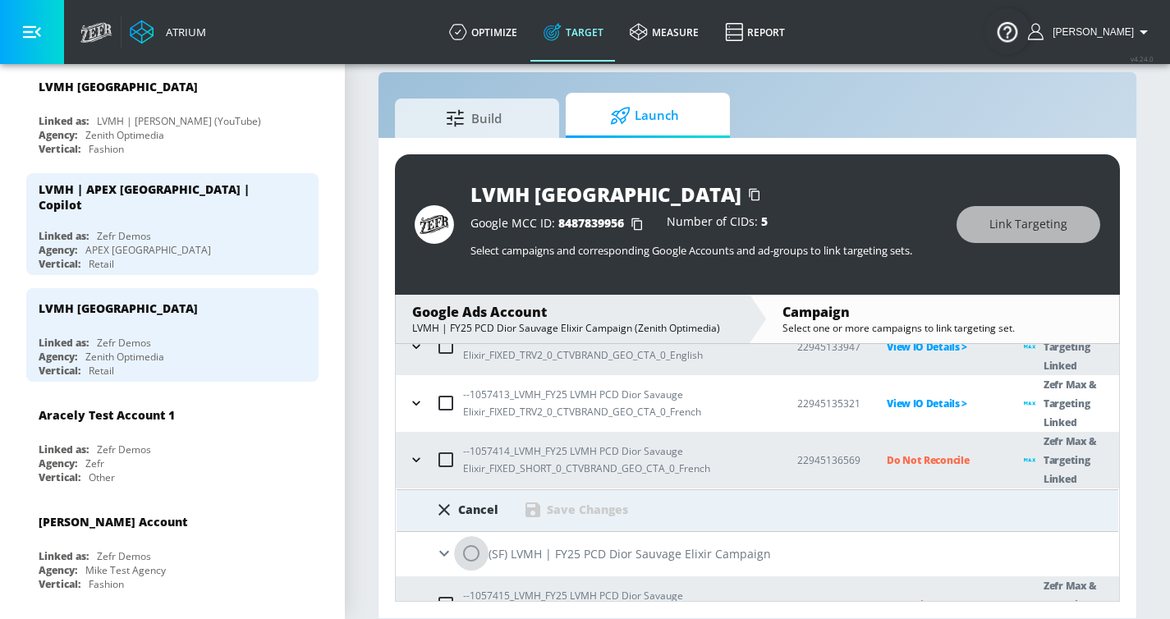
click at [474, 472] on input "radio" at bounding box center [471, 553] width 34 height 34
radio input "true"
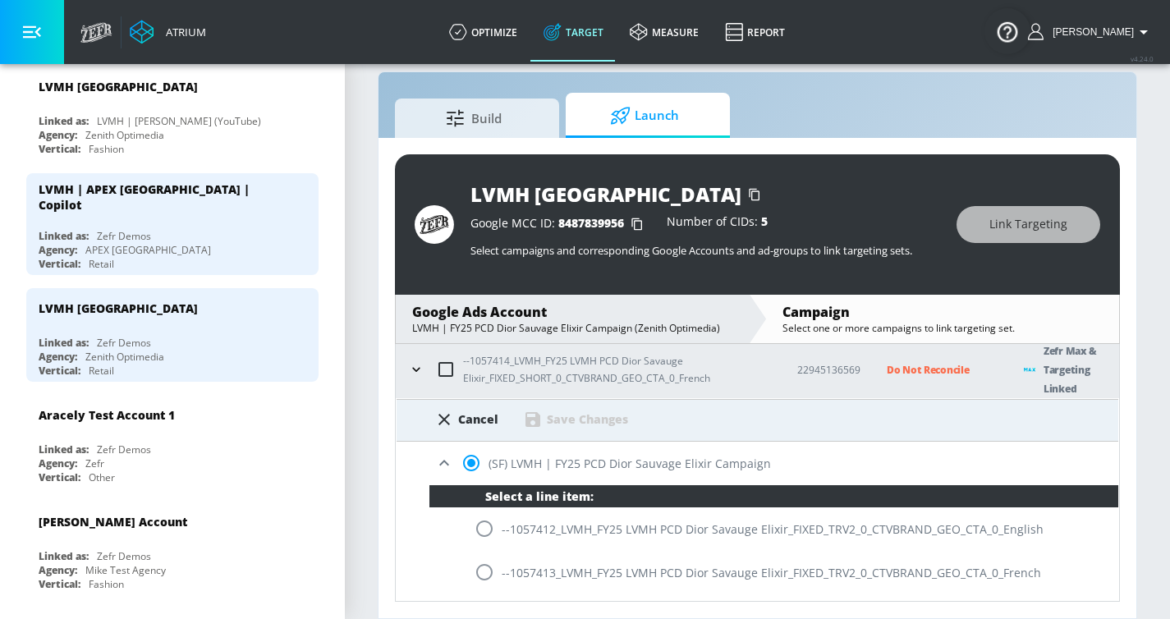
scroll to position [351, 0]
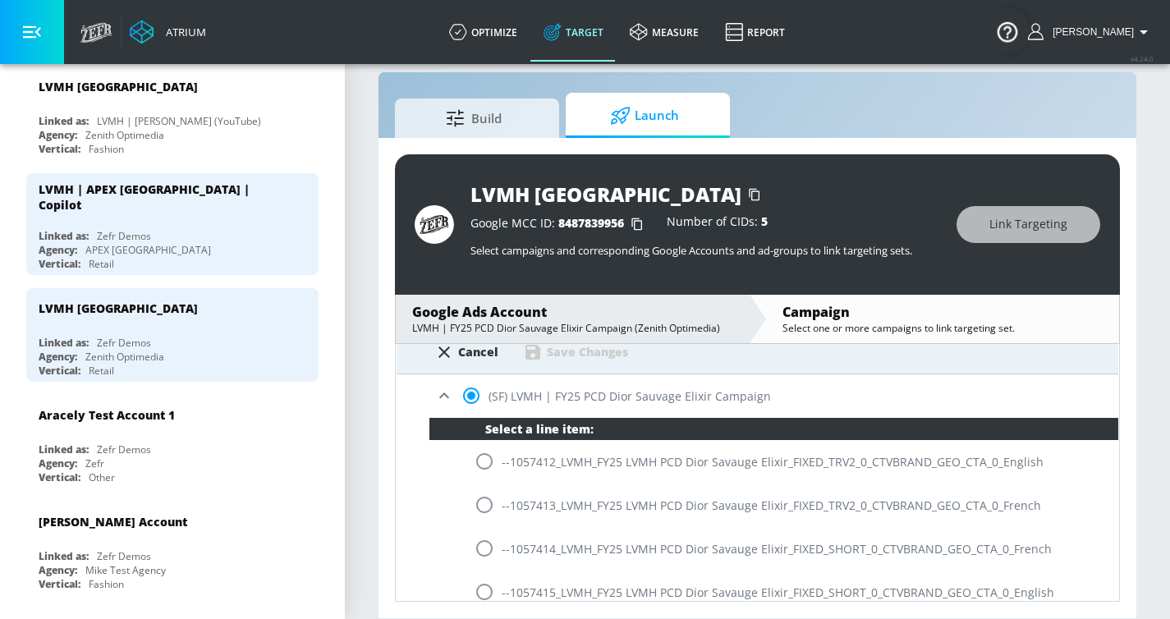
click at [487, 472] on input "radio" at bounding box center [484, 548] width 34 height 34
radio input "true"
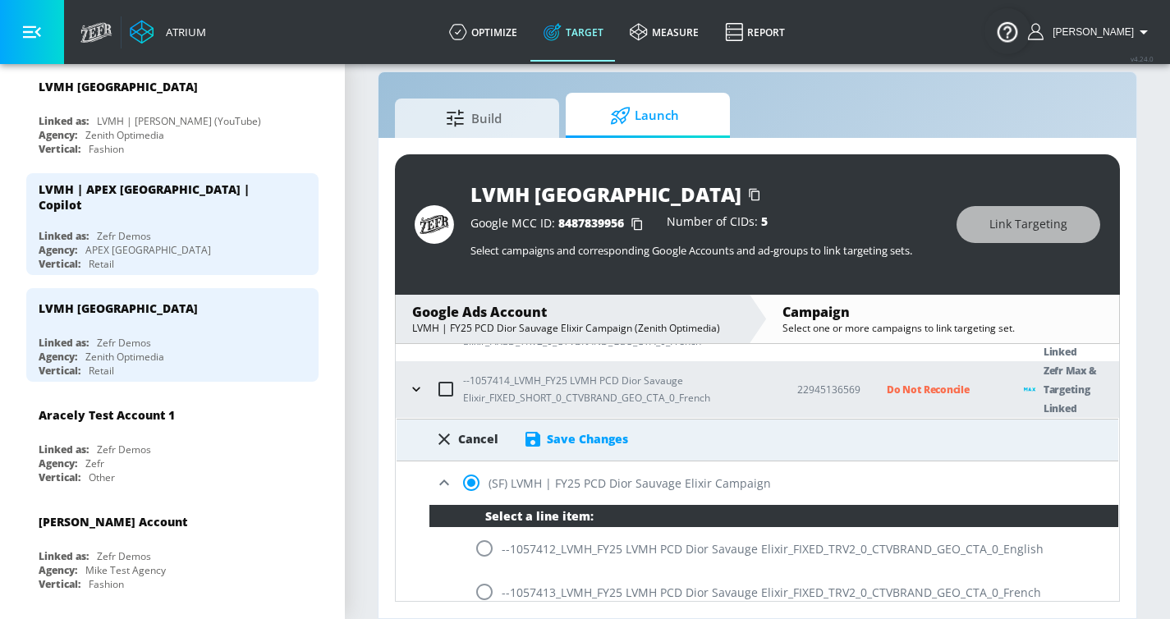
scroll to position [199, 0]
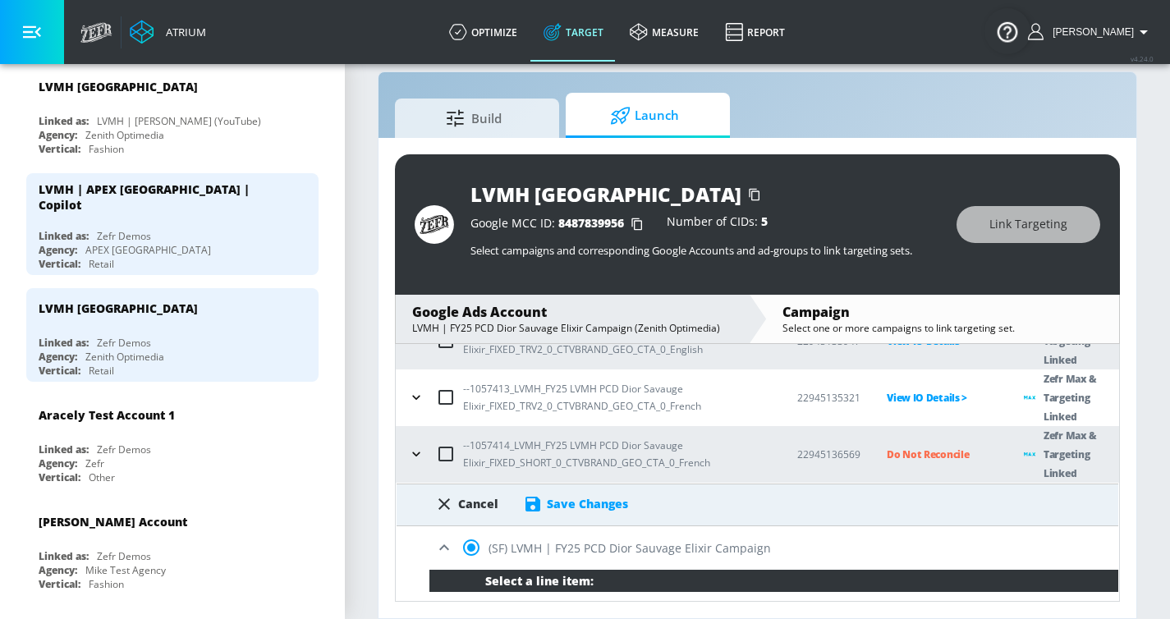
click at [569, 472] on div "Save Changes" at bounding box center [587, 504] width 81 height 16
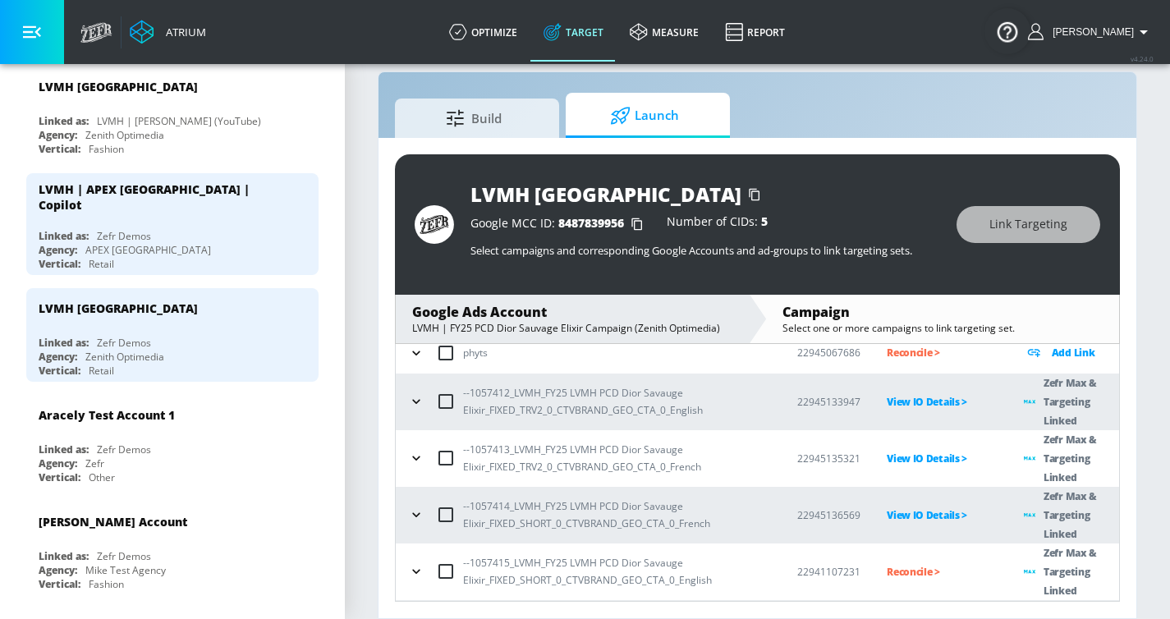
scroll to position [193, 0]
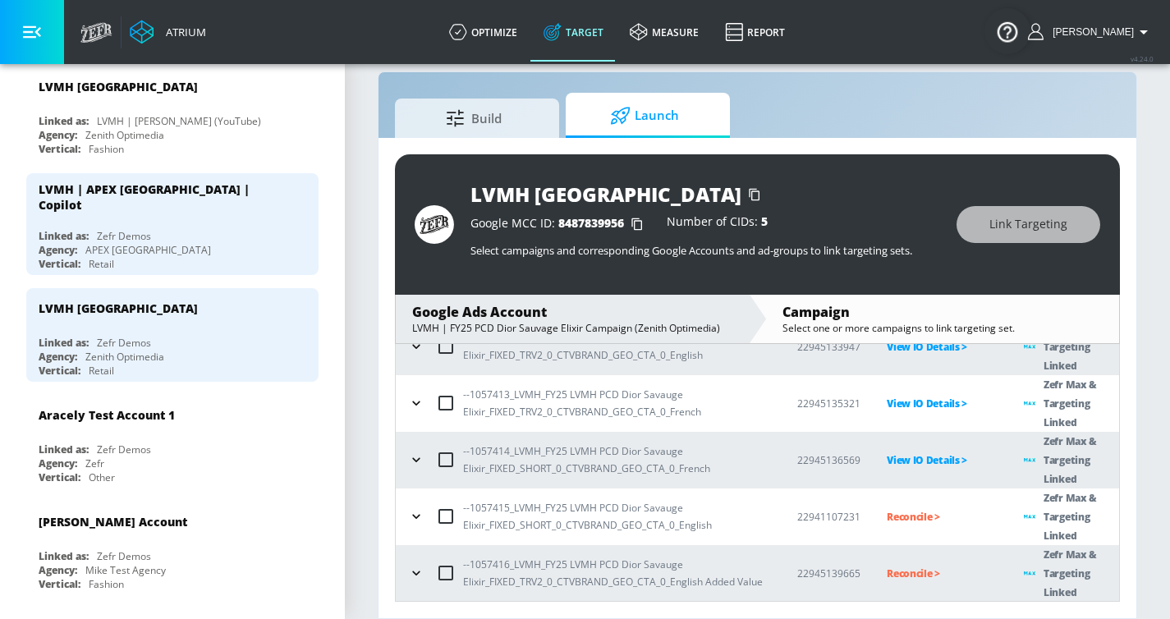
click at [915, 472] on p "Reconcile >" at bounding box center [942, 516] width 111 height 19
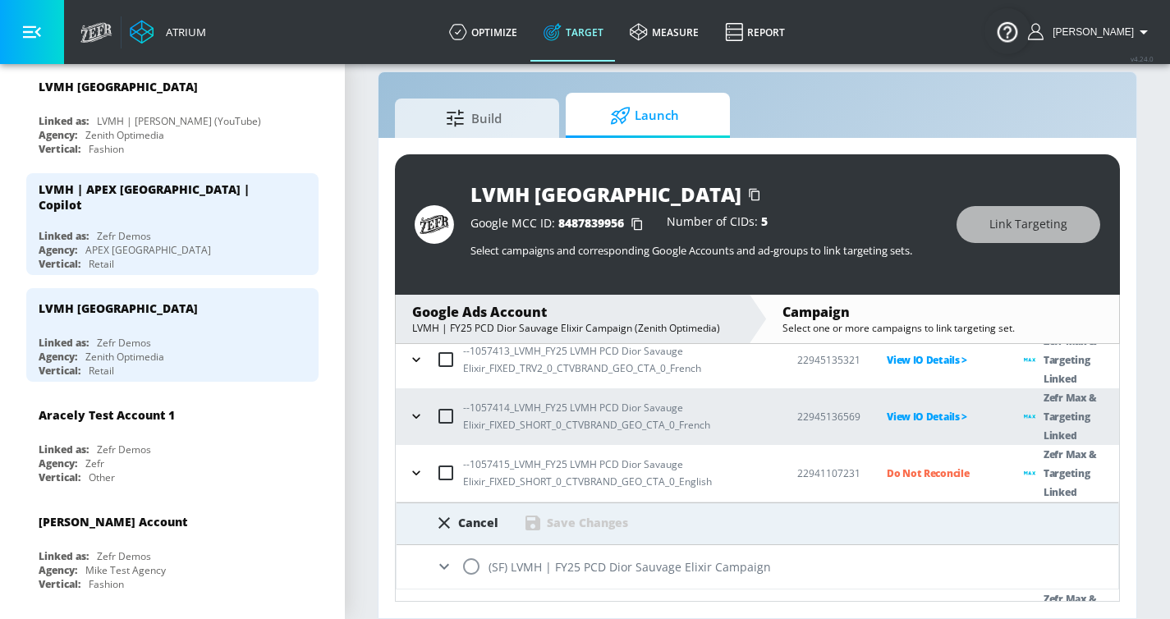
scroll to position [281, 0]
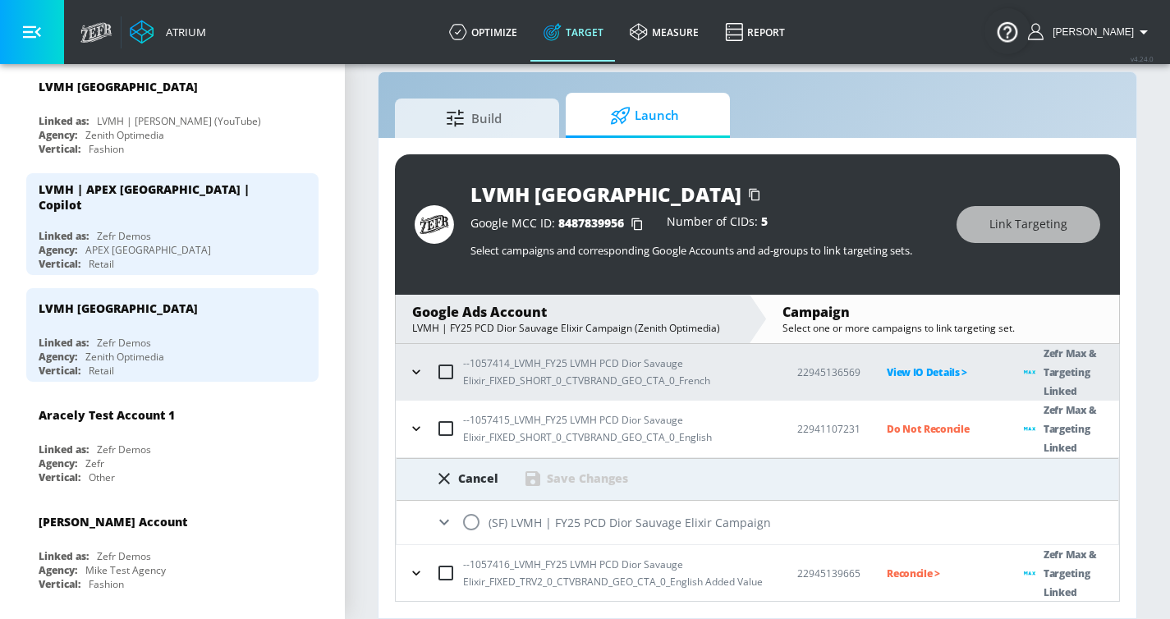
click at [475, 472] on input "radio" at bounding box center [471, 522] width 34 height 34
radio input "true"
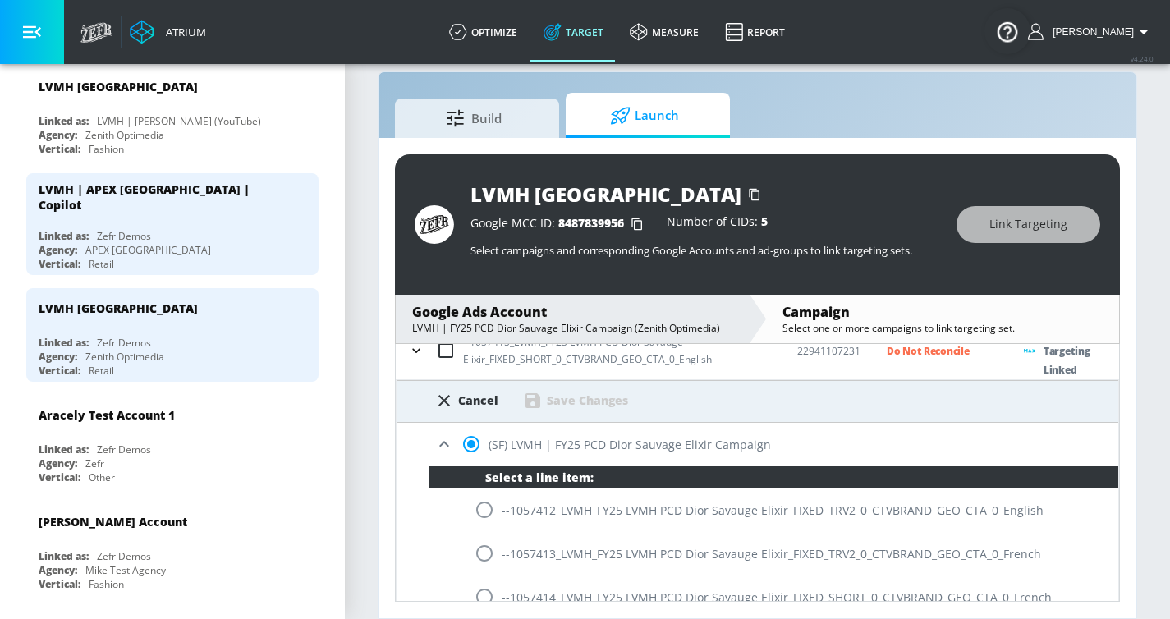
scroll to position [567, 0]
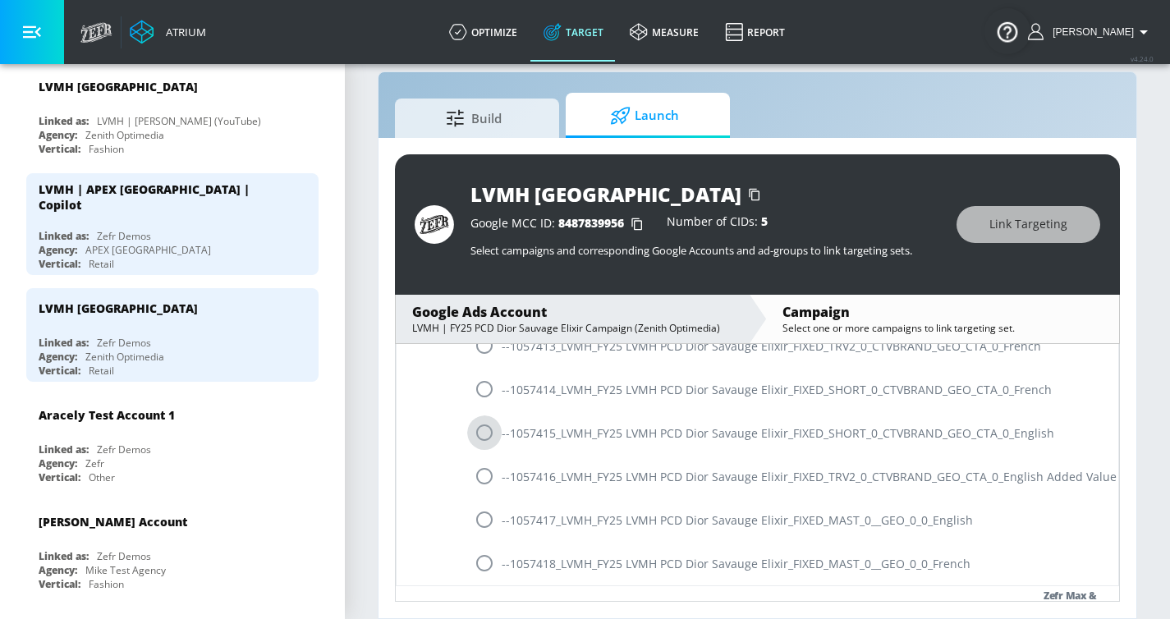
click at [485, 430] on input "radio" at bounding box center [484, 432] width 34 height 34
radio input "true"
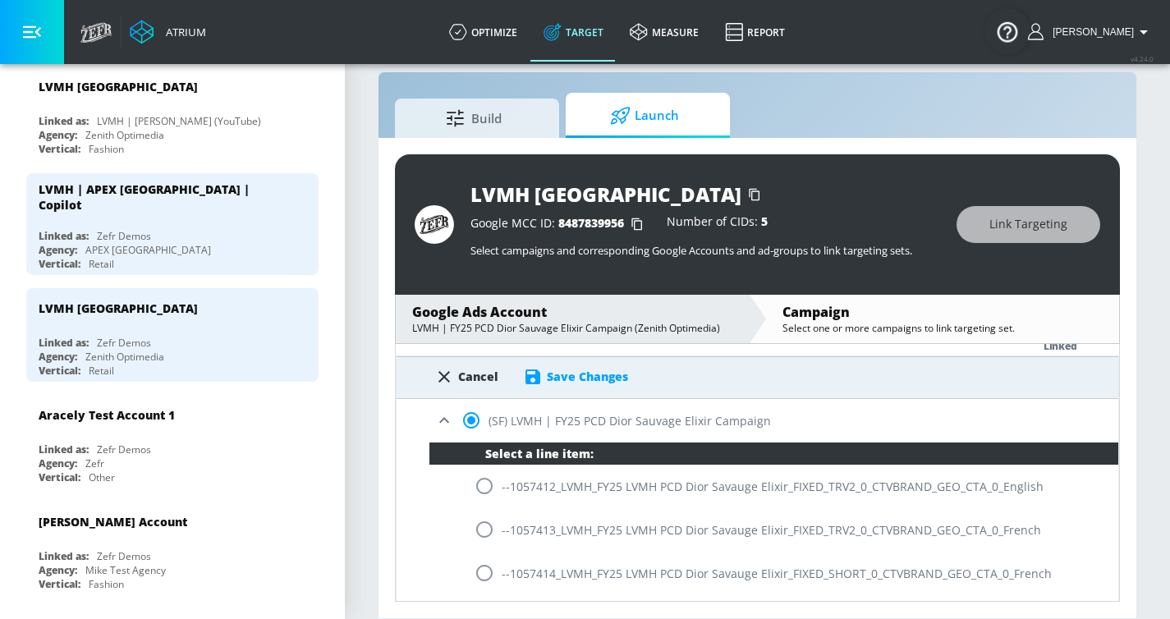
scroll to position [337, 0]
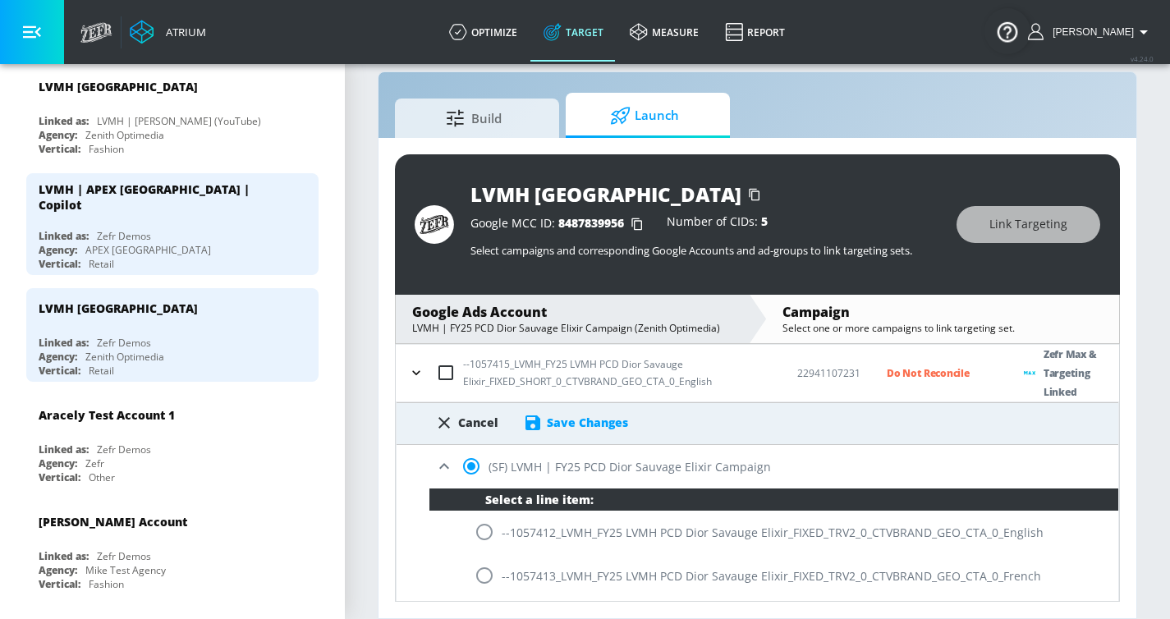
click at [604, 427] on div "Save Changes" at bounding box center [587, 423] width 81 height 16
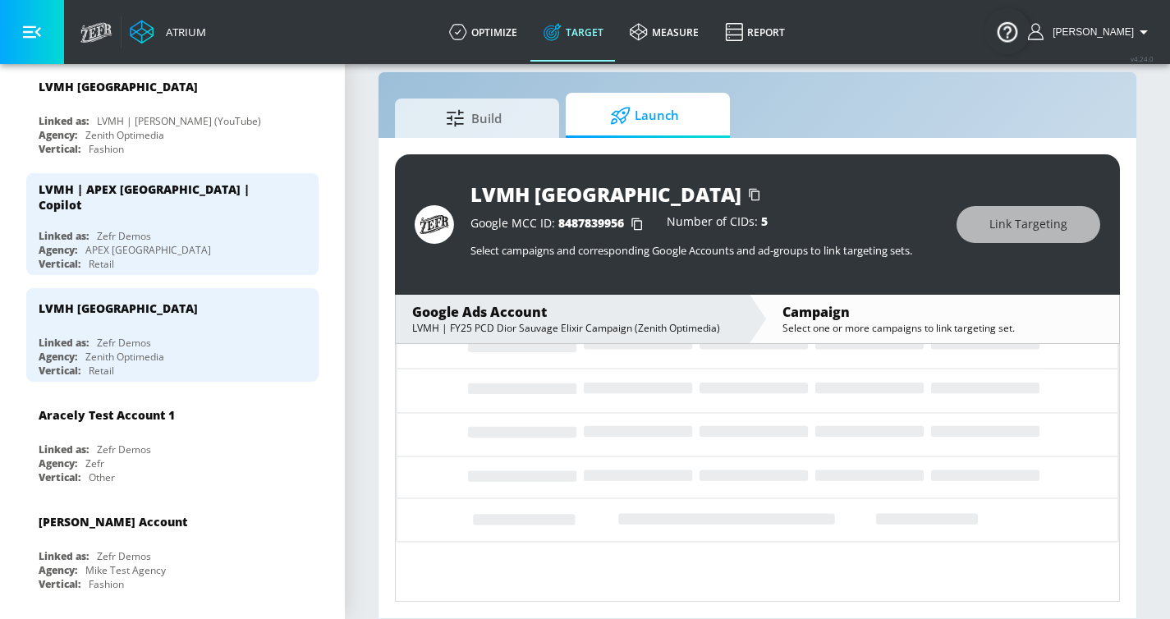
scroll to position [193, 0]
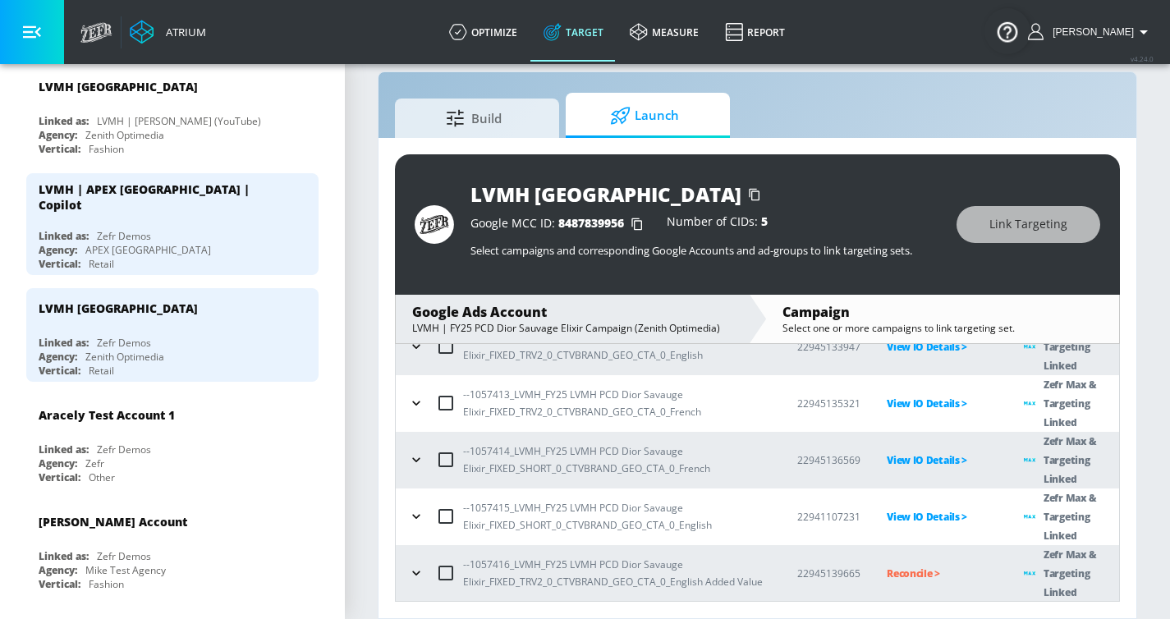
click at [911, 472] on p "Reconcile >" at bounding box center [942, 573] width 111 height 19
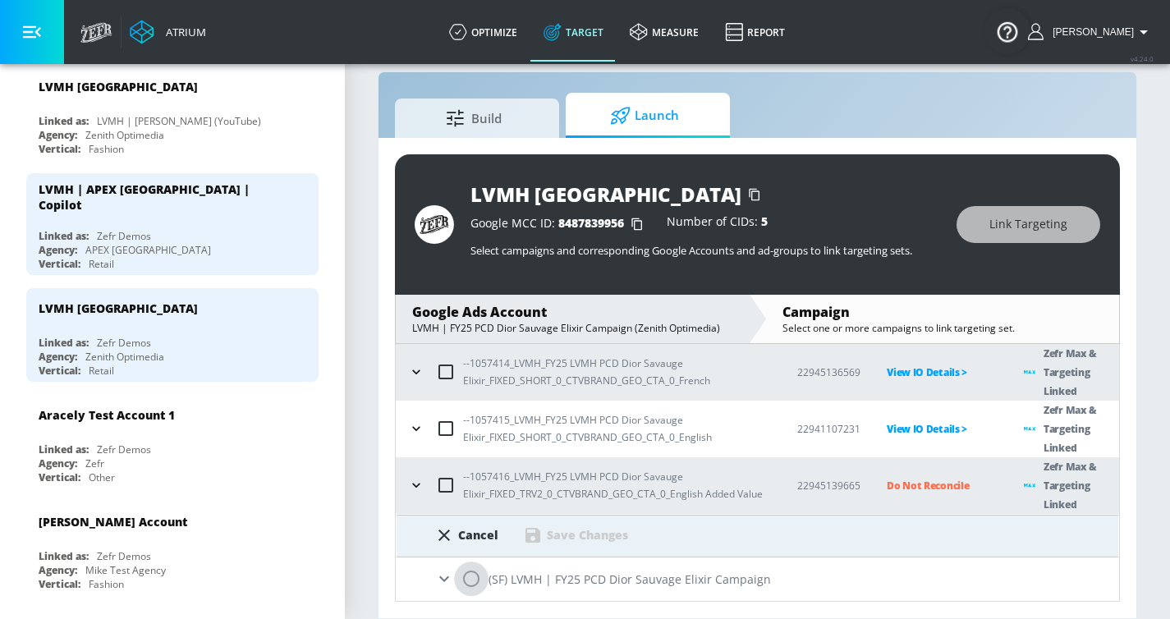
click at [479, 472] on input "radio" at bounding box center [471, 579] width 34 height 34
radio input "true"
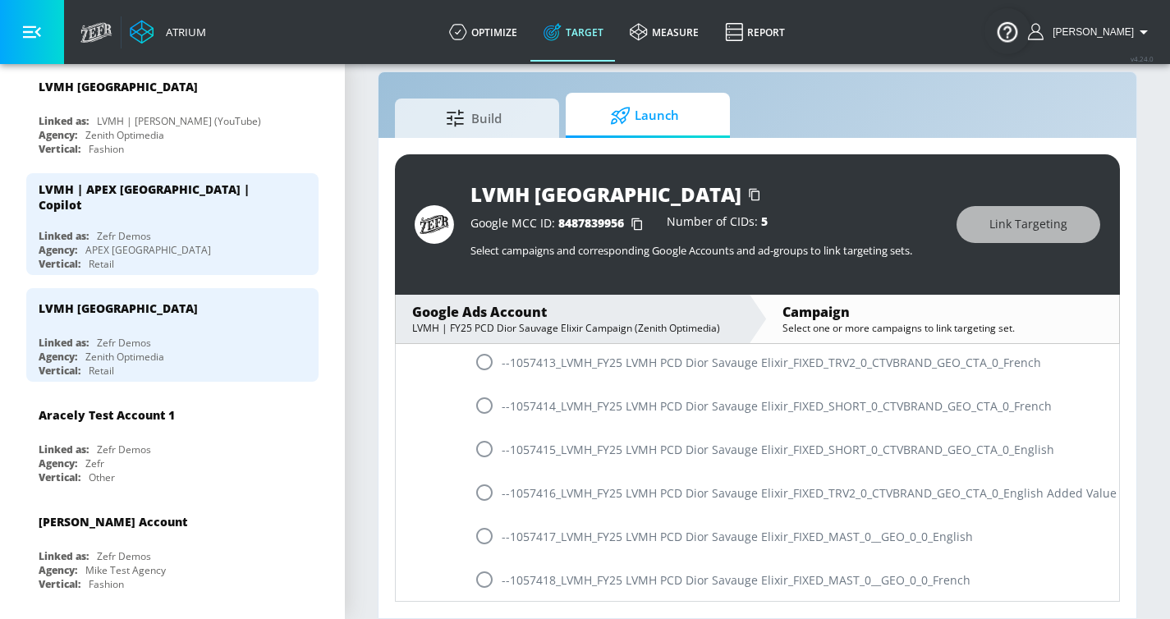
scroll to position [608, 0]
click at [480, 472] on input "radio" at bounding box center [484, 492] width 34 height 34
radio input "true"
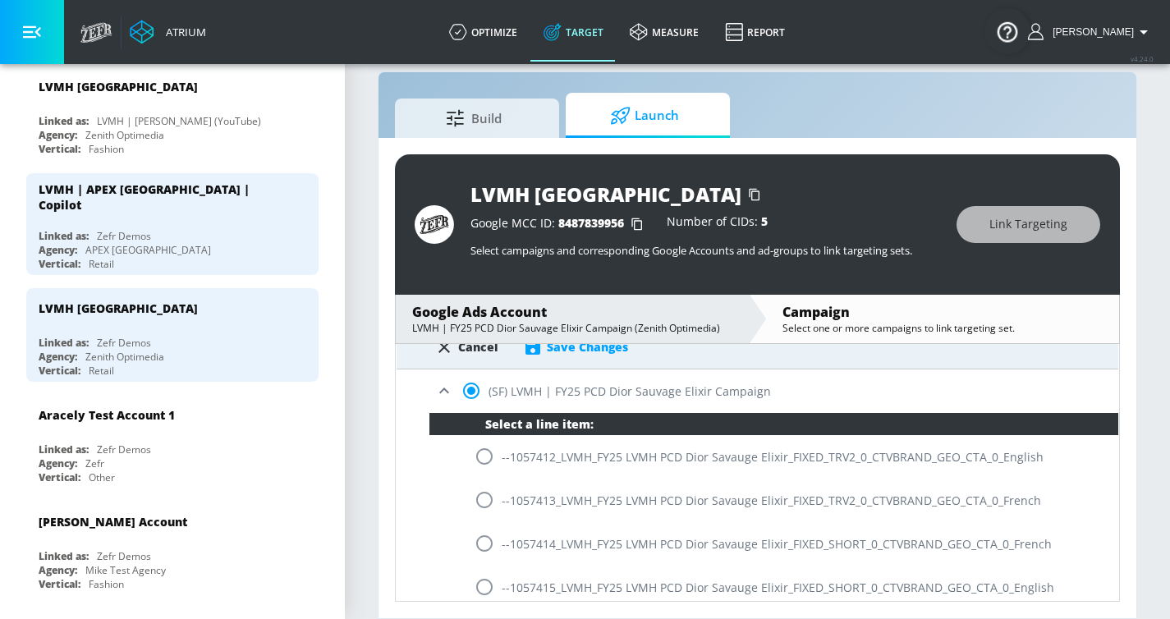
scroll to position [298, 0]
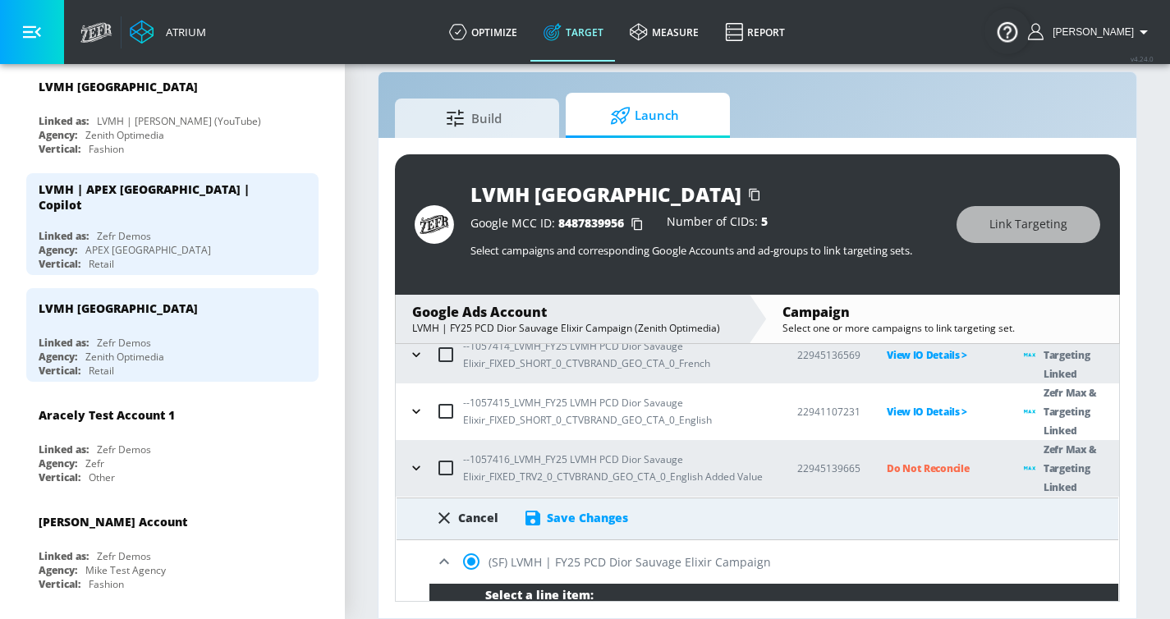
click at [590, 472] on div "Save Changes" at bounding box center [587, 518] width 81 height 16
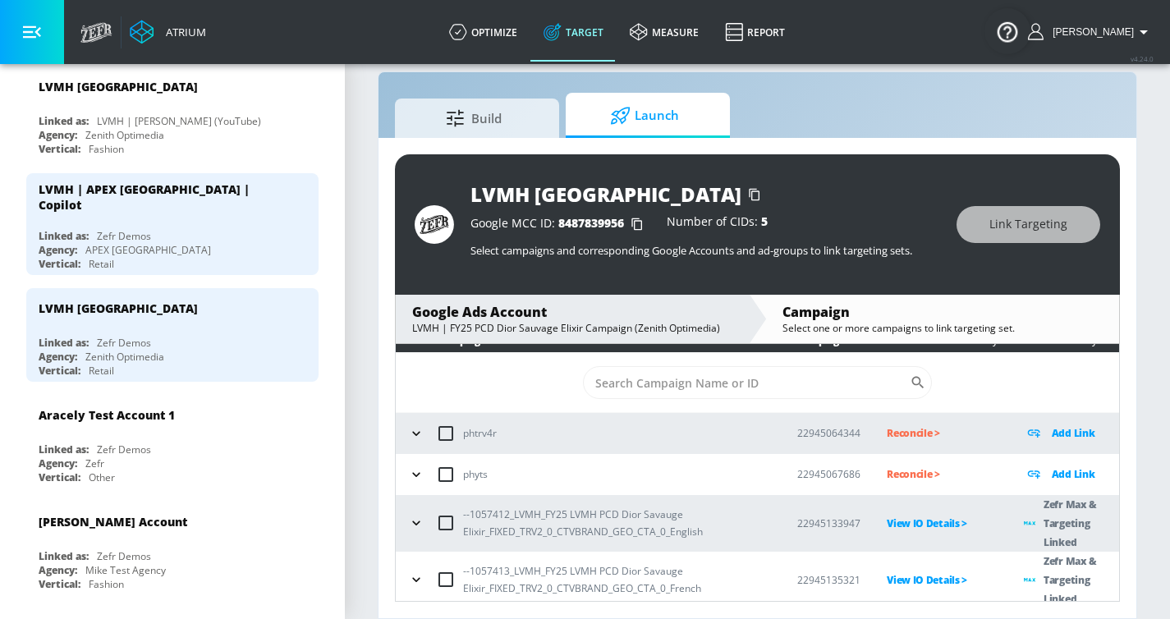
scroll to position [0, 0]
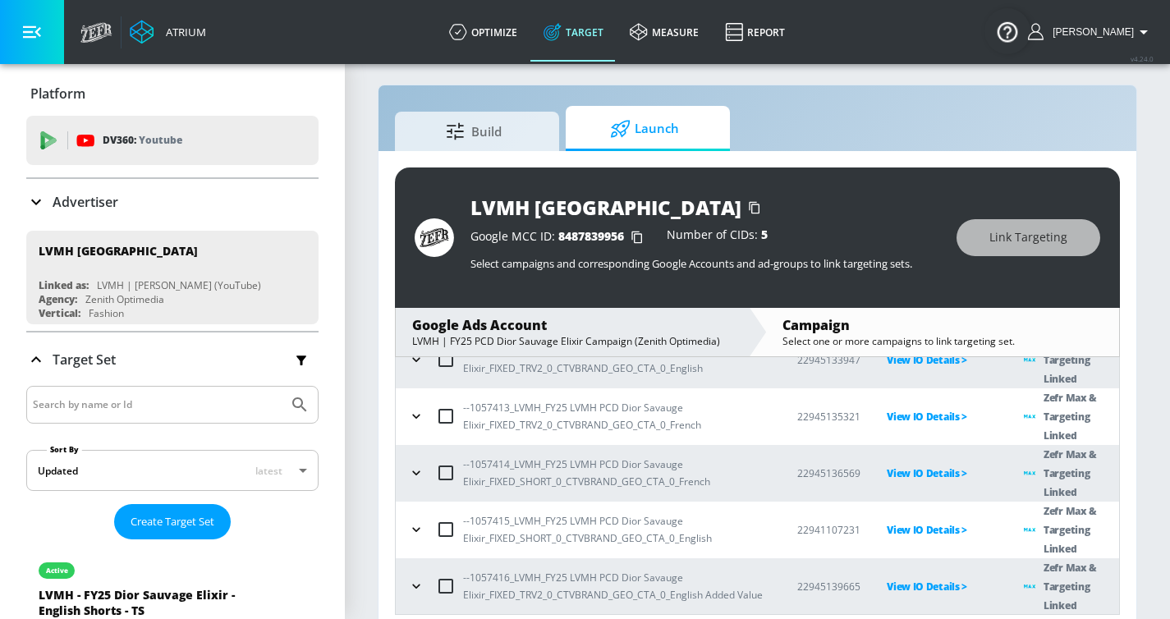
scroll to position [24, 0]
